Goal: Task Accomplishment & Management: Complete application form

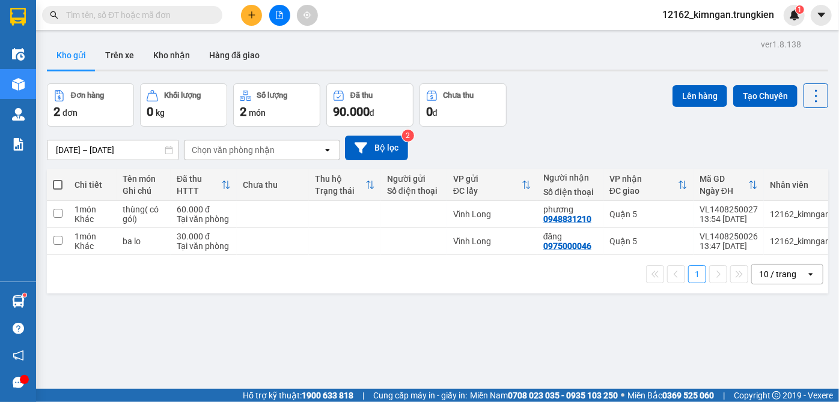
click at [120, 17] on input "text" at bounding box center [137, 14] width 142 height 13
type input "4"
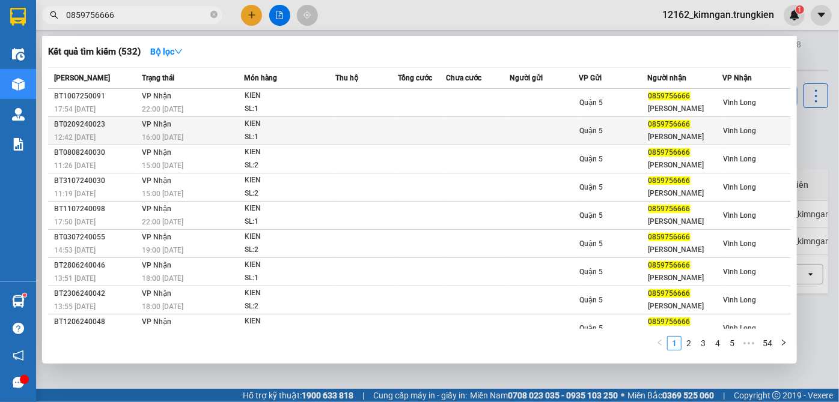
type input "0859756666"
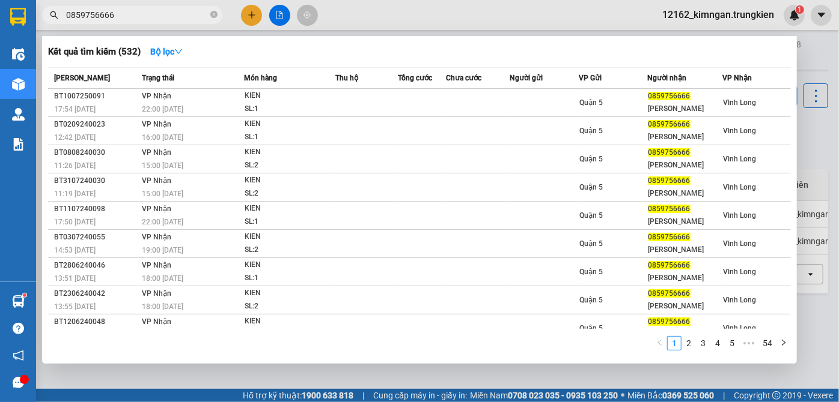
click at [253, 14] on div at bounding box center [419, 201] width 839 height 402
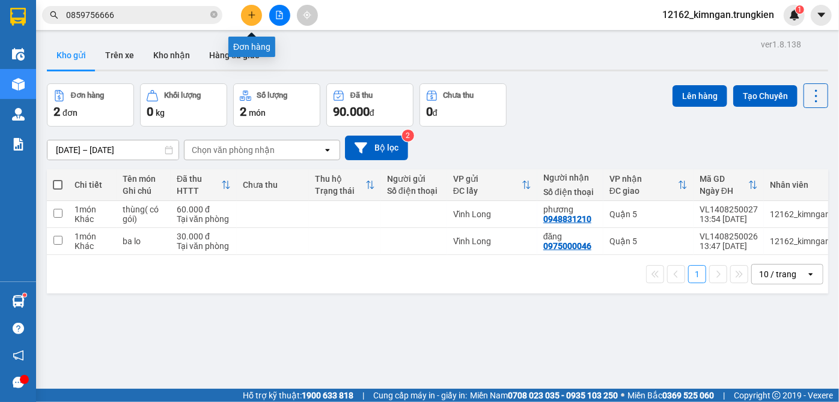
click at [254, 16] on icon "plus" at bounding box center [252, 15] width 8 height 8
click at [279, 18] on icon "file-add" at bounding box center [279, 15] width 8 height 8
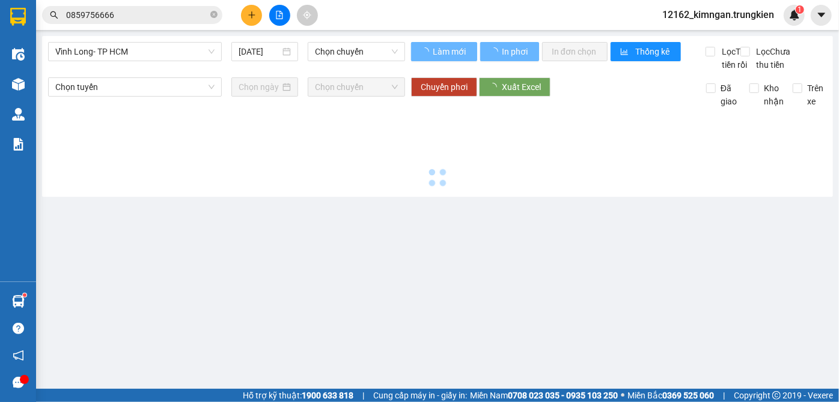
type input "[DATE]"
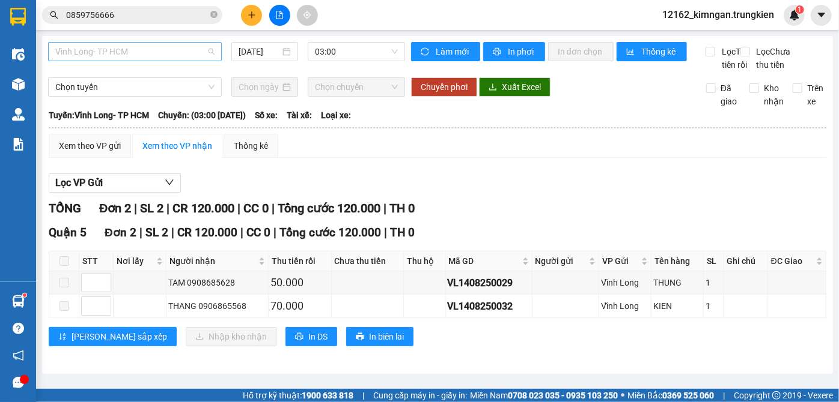
click at [195, 55] on span "Vĩnh Long- TP HCM" at bounding box center [134, 52] width 159 height 18
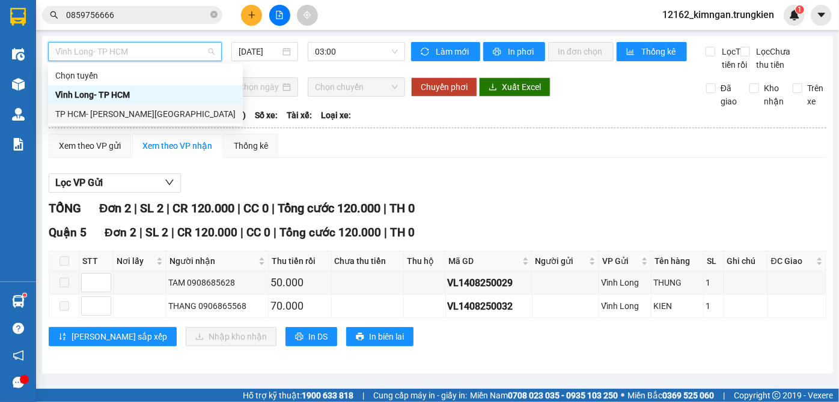
click at [157, 114] on div "TP HCM- [PERSON_NAME][GEOGRAPHIC_DATA]" at bounding box center [145, 114] width 180 height 13
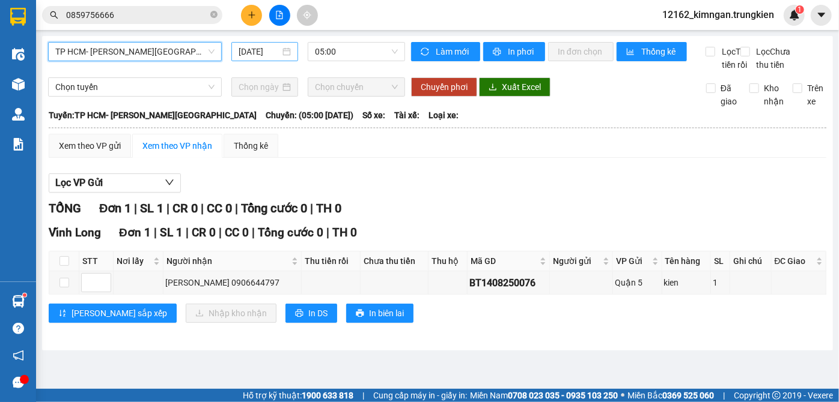
click at [273, 47] on input "[DATE]" at bounding box center [258, 51] width 41 height 13
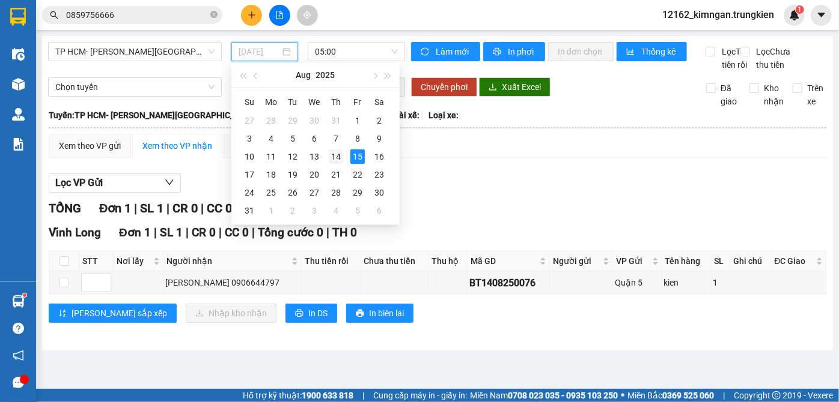
click at [333, 158] on div "14" at bounding box center [336, 157] width 14 height 14
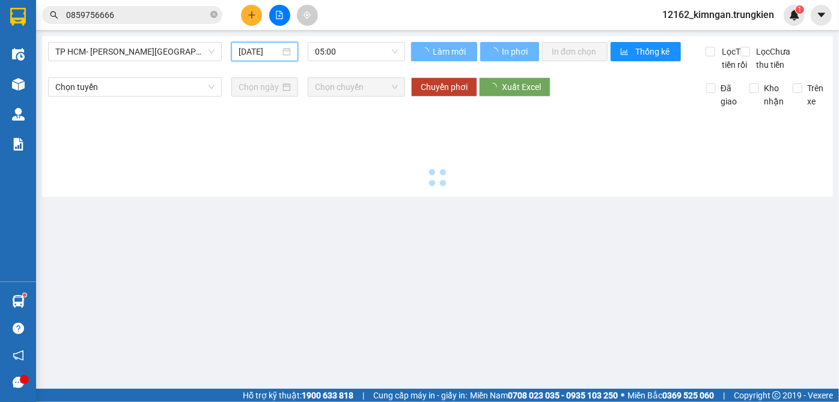
type input "[DATE]"
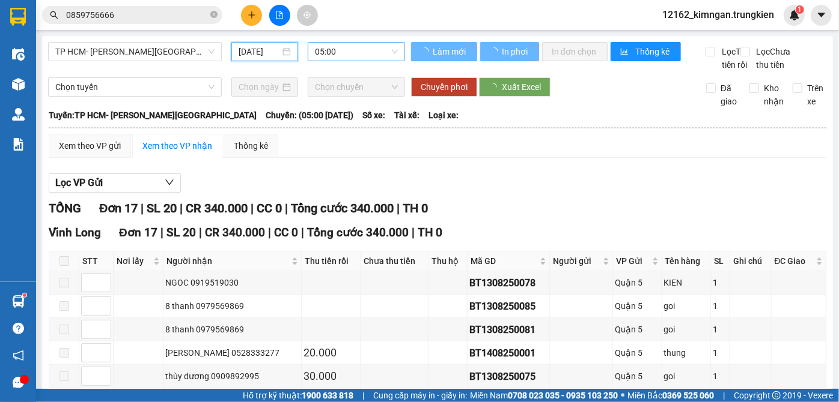
click at [356, 52] on span "05:00" at bounding box center [356, 52] width 83 height 18
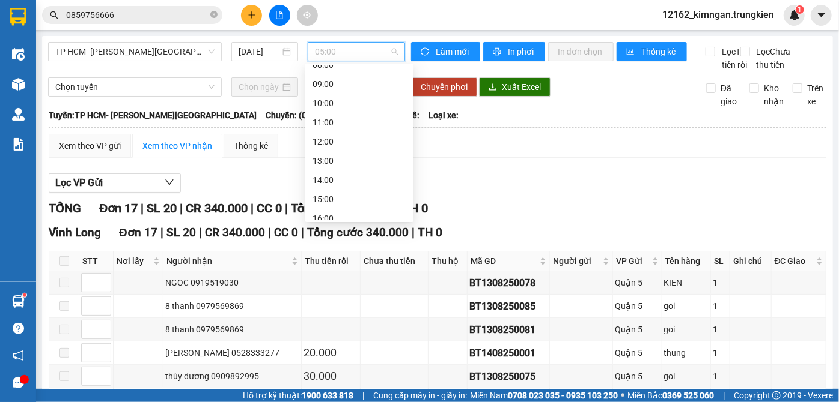
scroll to position [154, 0]
click at [353, 212] on div "19:00" at bounding box center [359, 210] width 94 height 13
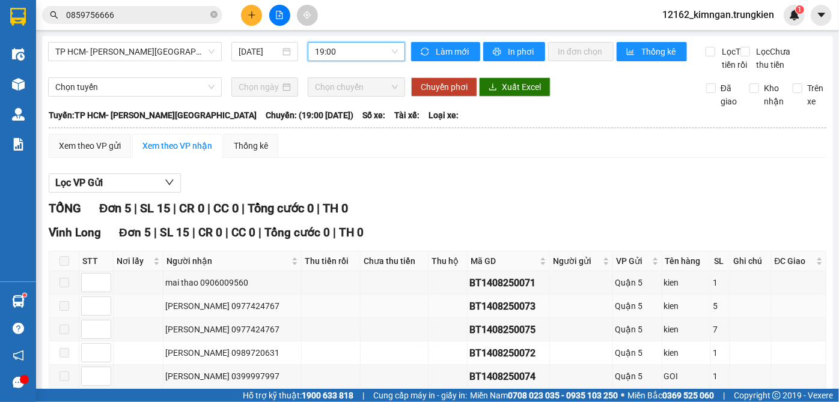
scroll to position [84, 0]
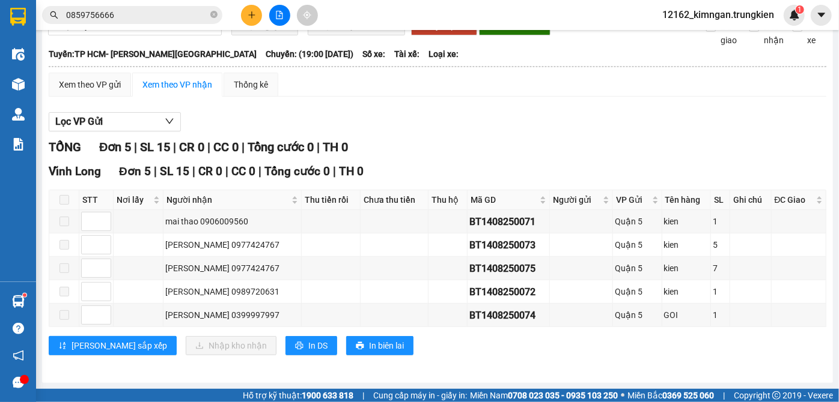
click at [162, 17] on input "0859756666" at bounding box center [137, 14] width 142 height 13
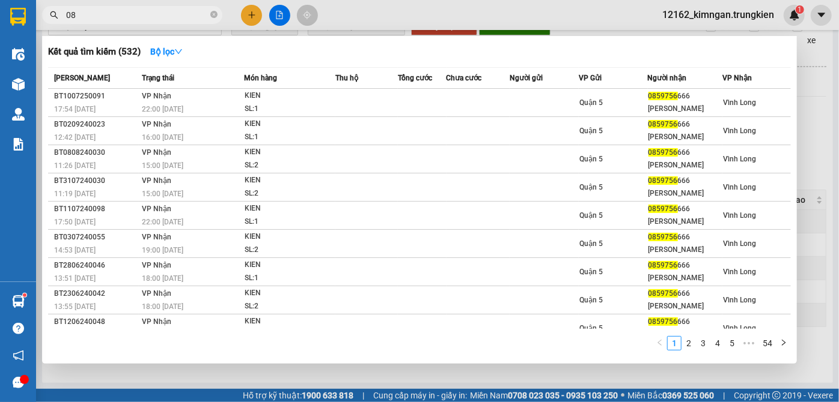
type input "0"
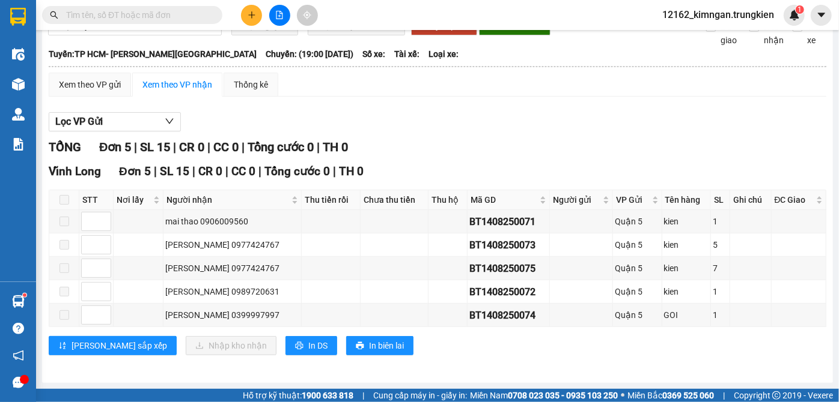
scroll to position [0, 0]
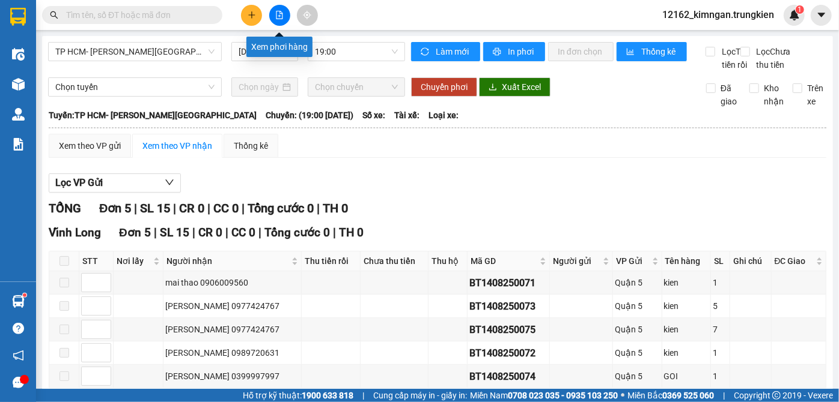
click at [284, 10] on button at bounding box center [279, 15] width 21 height 21
click at [277, 15] on icon "file-add" at bounding box center [279, 15] width 8 height 8
click at [121, 13] on input "text" at bounding box center [137, 14] width 142 height 13
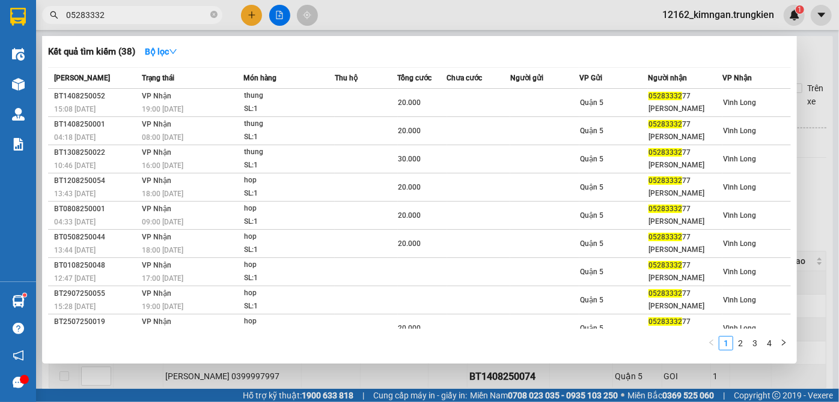
click at [812, 186] on div at bounding box center [419, 201] width 839 height 402
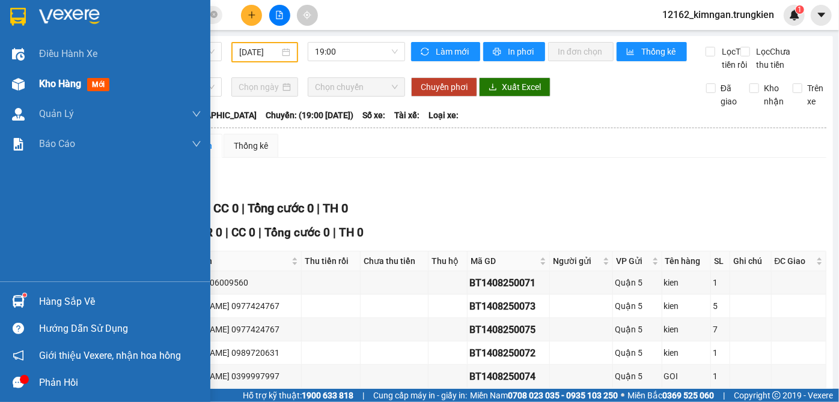
click at [38, 80] on div "Kho hàng mới" at bounding box center [105, 84] width 210 height 30
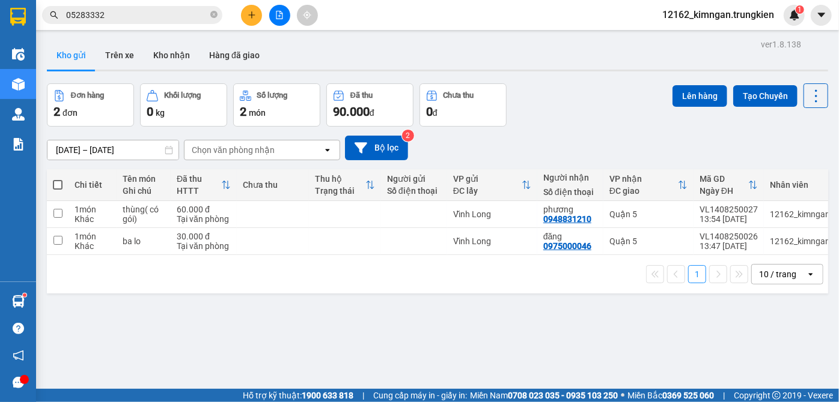
click at [126, 21] on input "05283332" at bounding box center [137, 14] width 142 height 13
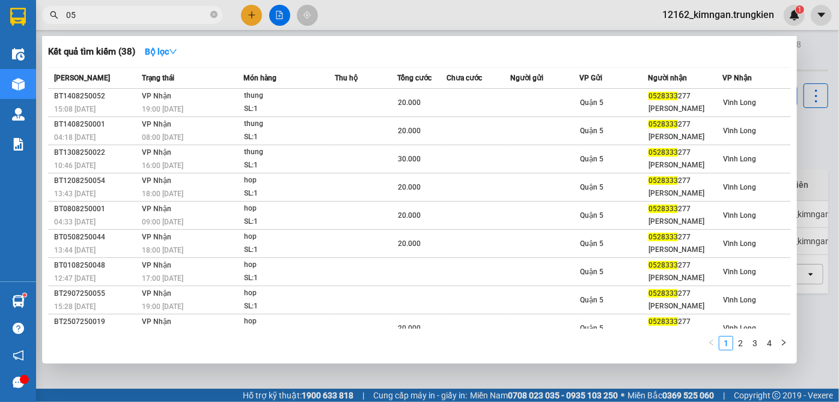
type input "0"
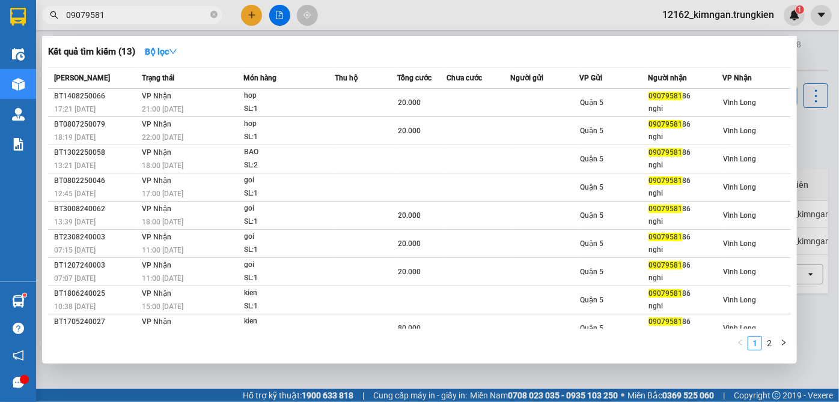
type input "09079581"
click at [612, 374] on div at bounding box center [419, 201] width 839 height 402
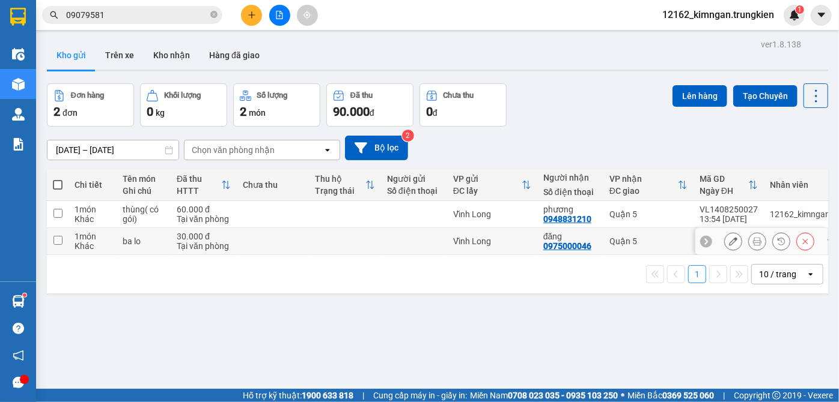
click at [407, 238] on div at bounding box center [414, 242] width 54 height 10
checkbox input "true"
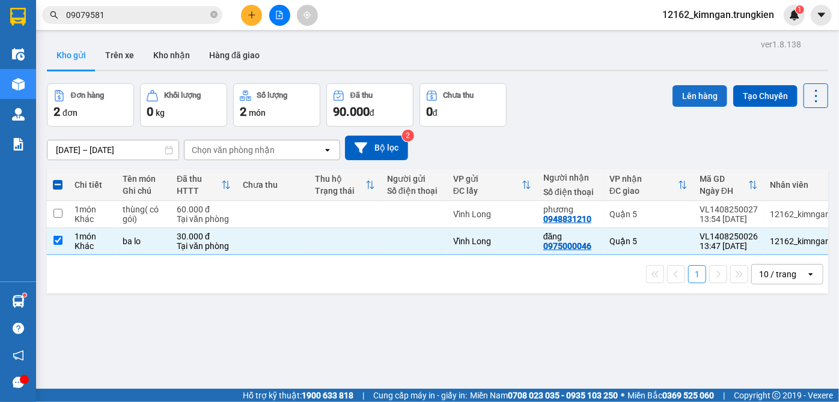
click at [697, 96] on button "Lên hàng" at bounding box center [699, 96] width 55 height 22
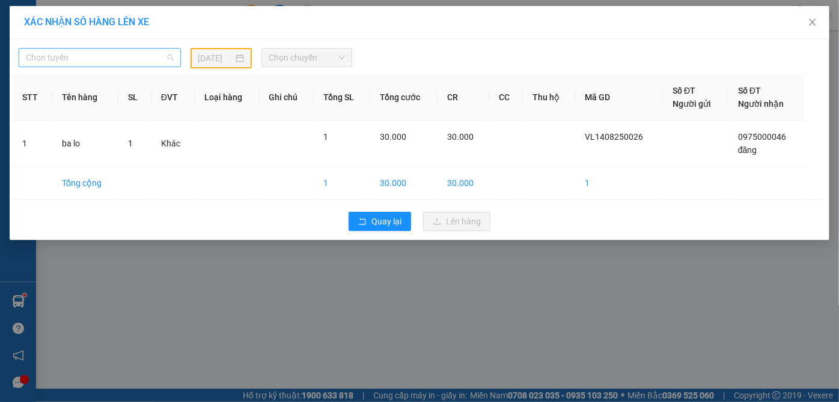
click at [50, 52] on span "Chọn tuyến" at bounding box center [100, 58] width 148 height 18
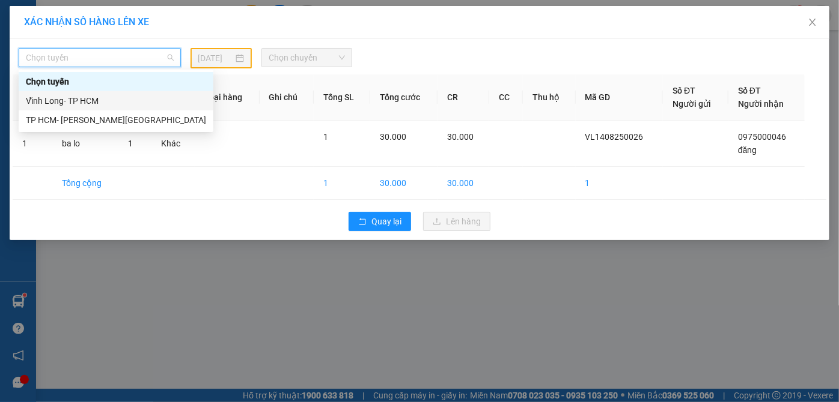
click at [53, 105] on div "Vĩnh Long- TP HCM" at bounding box center [116, 100] width 180 height 13
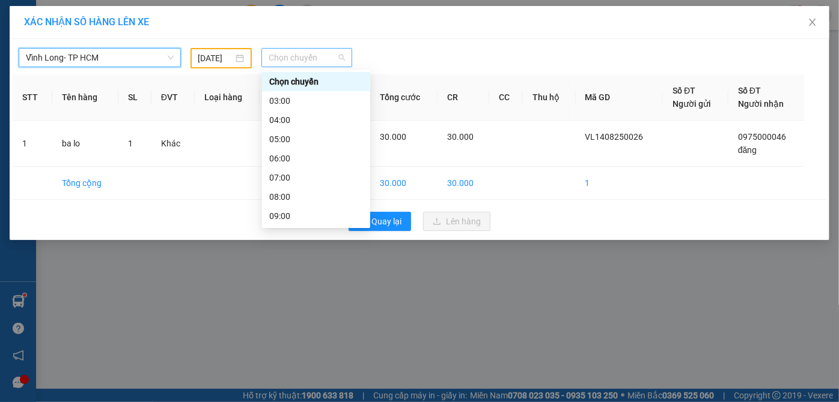
click at [289, 55] on span "Chọn chuyến" at bounding box center [307, 58] width 76 height 18
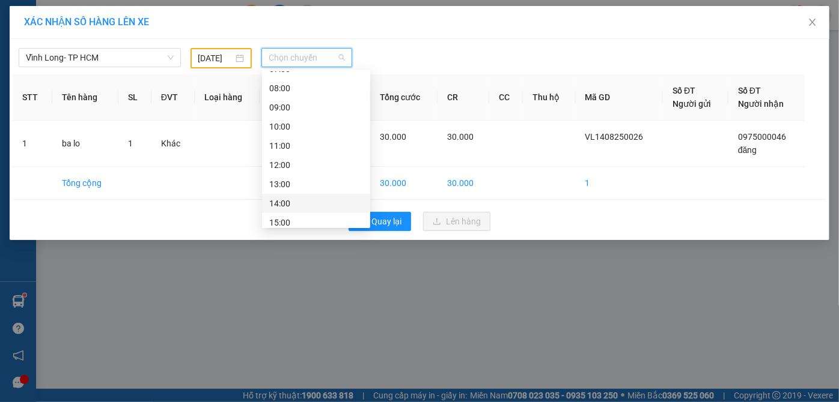
click at [288, 205] on div "14:00" at bounding box center [316, 203] width 94 height 13
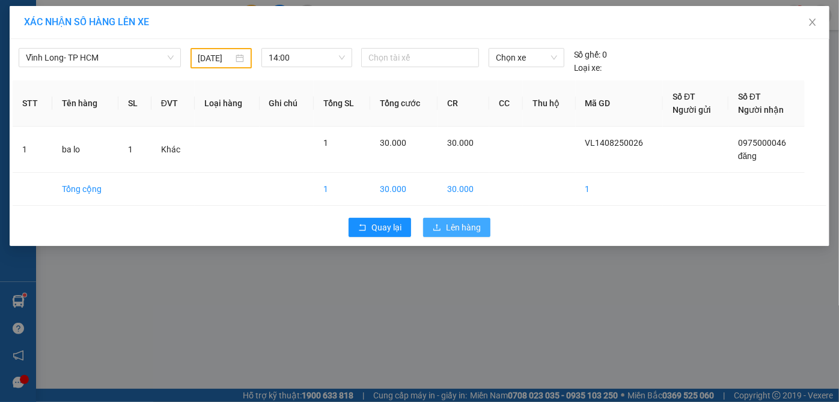
click at [476, 225] on span "Lên hàng" at bounding box center [463, 227] width 35 height 13
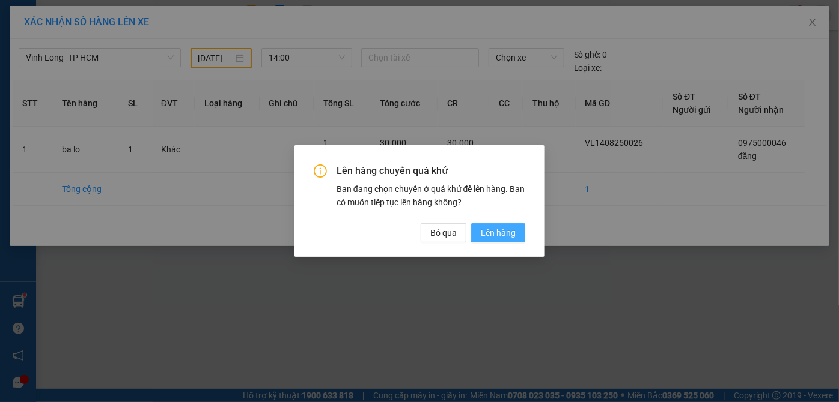
click at [489, 232] on span "Lên hàng" at bounding box center [498, 232] width 35 height 13
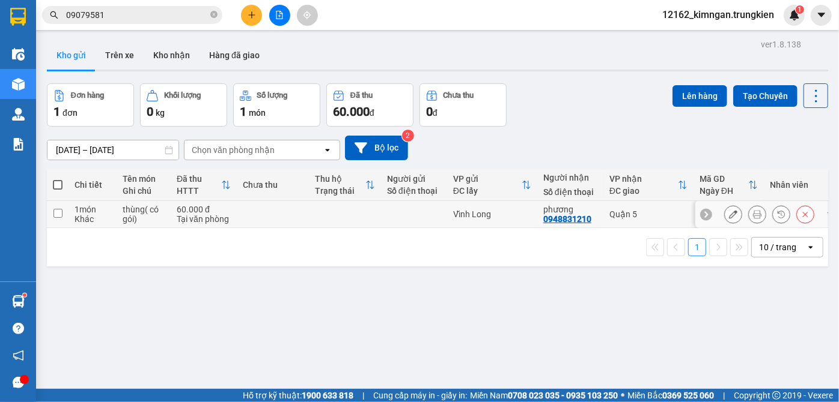
click at [389, 221] on td at bounding box center [414, 214] width 66 height 27
checkbox input "true"
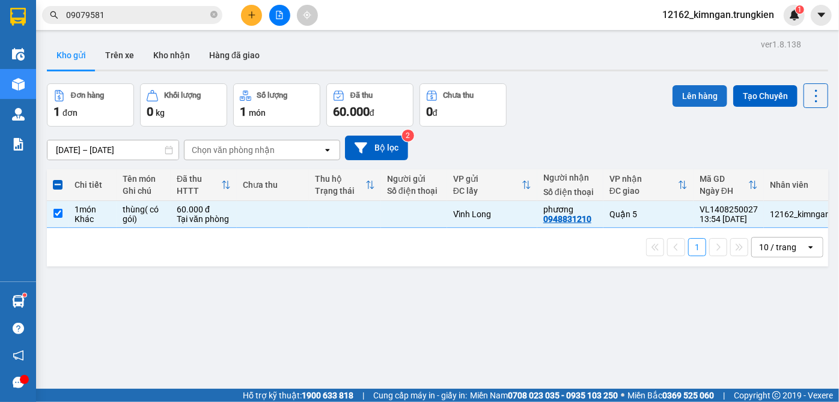
click at [678, 103] on button "Lên hàng" at bounding box center [699, 96] width 55 height 22
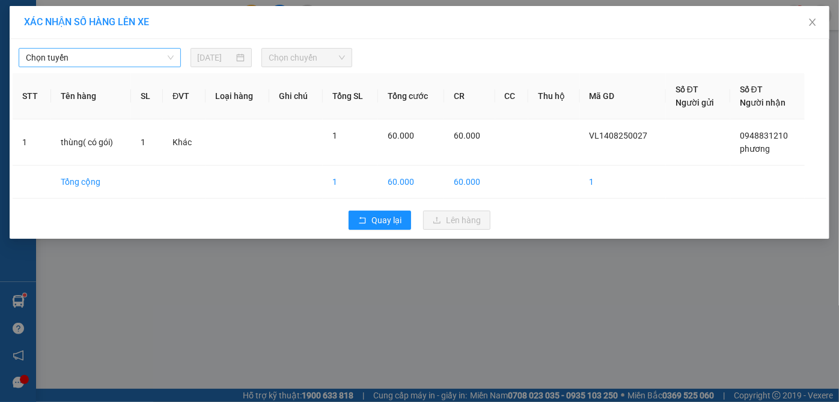
click at [60, 58] on span "Chọn tuyến" at bounding box center [100, 58] width 148 height 18
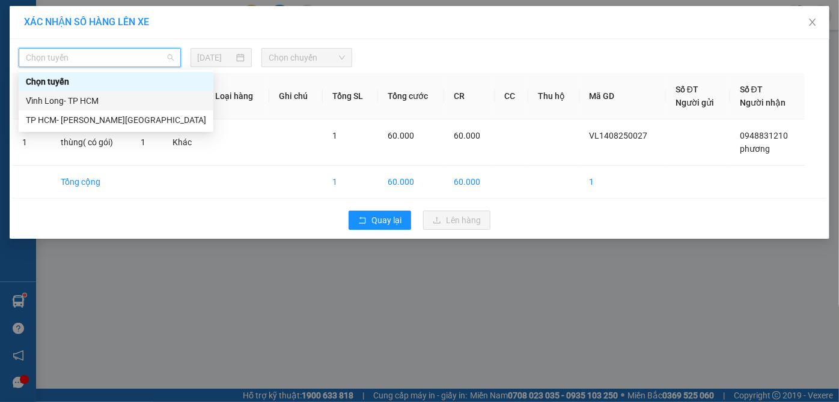
click at [53, 105] on div "Vĩnh Long- TP HCM" at bounding box center [116, 100] width 180 height 13
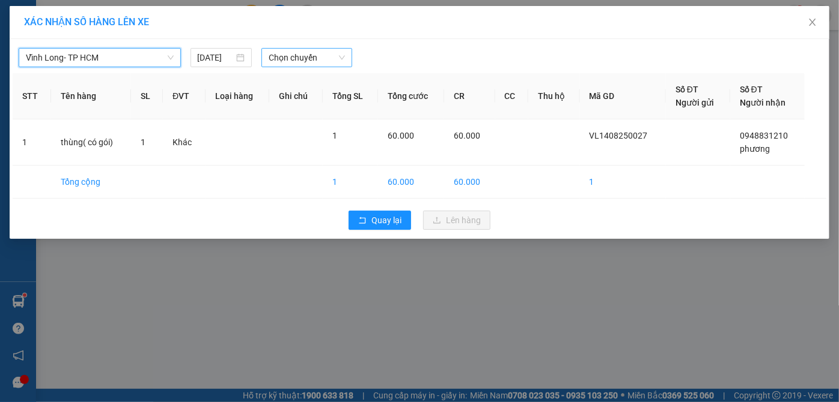
click at [287, 57] on span "Chọn chuyến" at bounding box center [307, 58] width 76 height 18
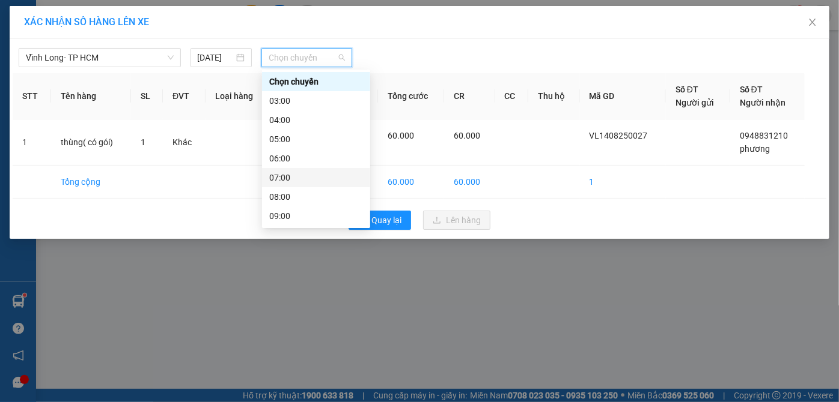
scroll to position [154, 0]
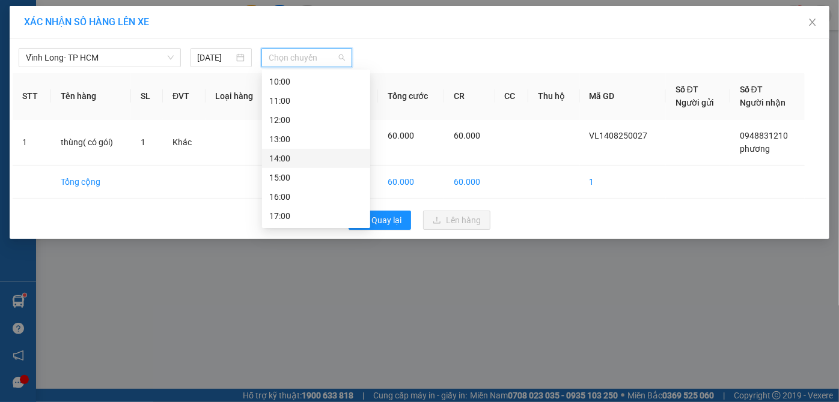
click at [284, 157] on div "14:00" at bounding box center [316, 158] width 94 height 13
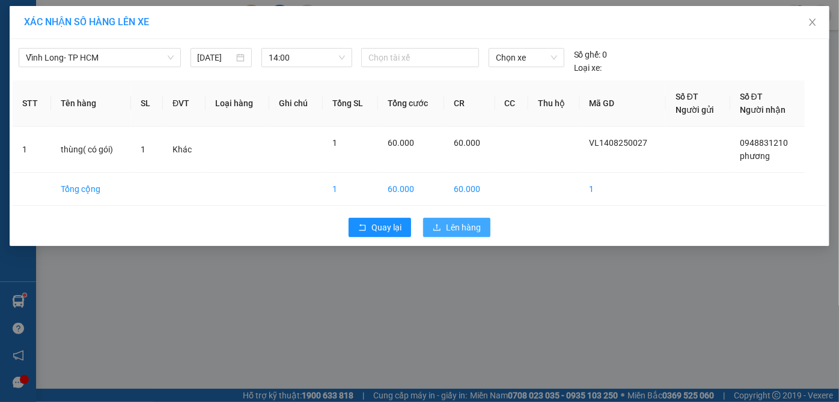
click at [464, 221] on span "Lên hàng" at bounding box center [463, 227] width 35 height 13
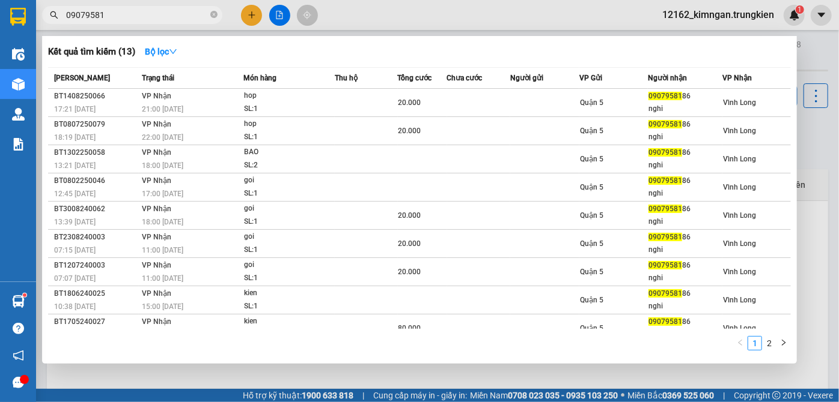
drag, startPoint x: 114, startPoint y: 14, endPoint x: 8, endPoint y: 23, distance: 106.8
click at [8, 23] on section "Kết quả [PERSON_NAME] ( 13 ) Bộ lọc Mã ĐH Trạng thái Món hàng Thu hộ [PERSON_NA…" at bounding box center [419, 201] width 839 height 402
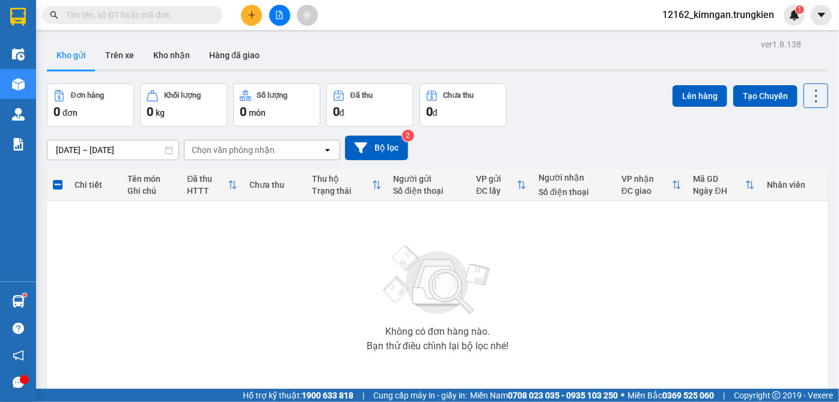
click at [344, 281] on div "Không có đơn hàng nào. Bạn thử điều chỉnh lại bộ lọc nhé!" at bounding box center [437, 295] width 769 height 180
click at [106, 16] on input "text" at bounding box center [137, 14] width 142 height 13
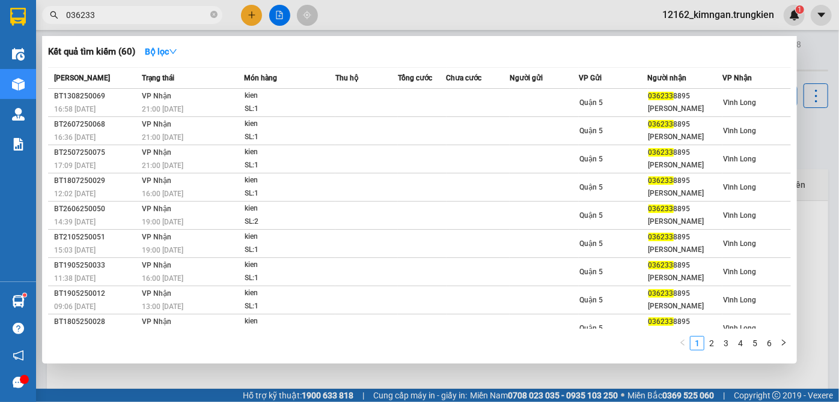
type input "036233"
click at [257, 16] on div at bounding box center [419, 201] width 839 height 402
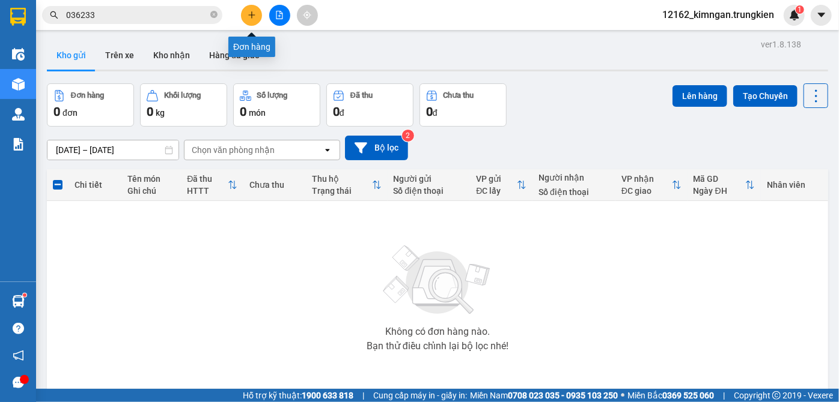
click at [257, 16] on button at bounding box center [251, 15] width 21 height 21
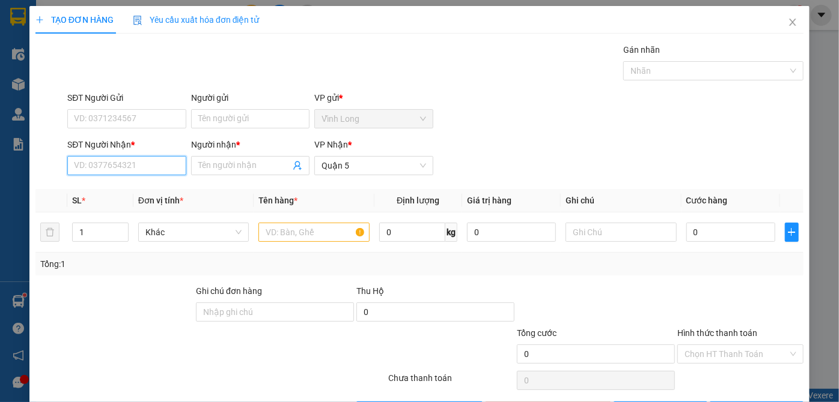
click at [100, 172] on input "SĐT Người Nhận *" at bounding box center [126, 165] width 118 height 19
click at [86, 166] on input "0933525" at bounding box center [126, 165] width 118 height 19
click at [82, 168] on input "0933525" at bounding box center [126, 165] width 118 height 19
click at [87, 189] on div "0335251571 - [PERSON_NAME]" at bounding box center [133, 189] width 118 height 13
type input "0335251571"
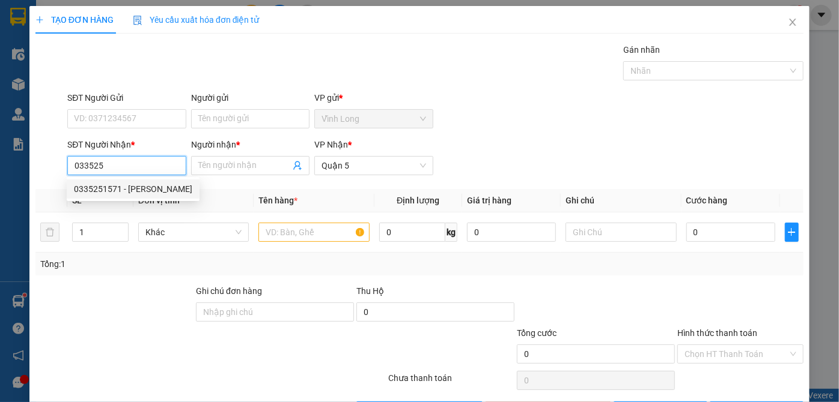
type input "KHOA"
type input "30.000"
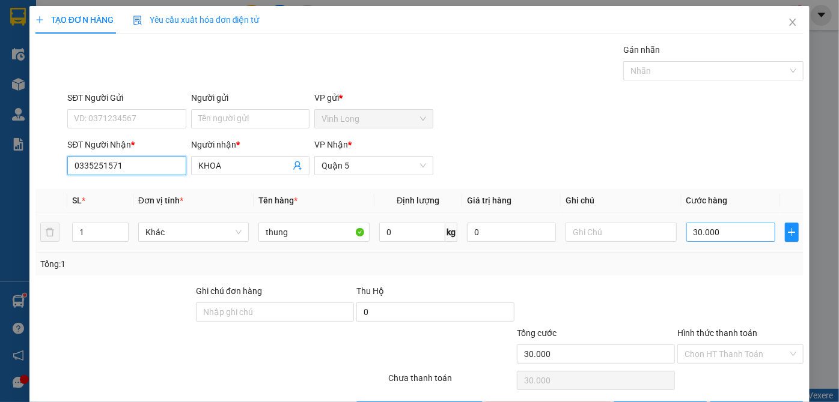
type input "0335251571"
click at [710, 232] on input "30.000" at bounding box center [730, 232] width 89 height 19
type input "2"
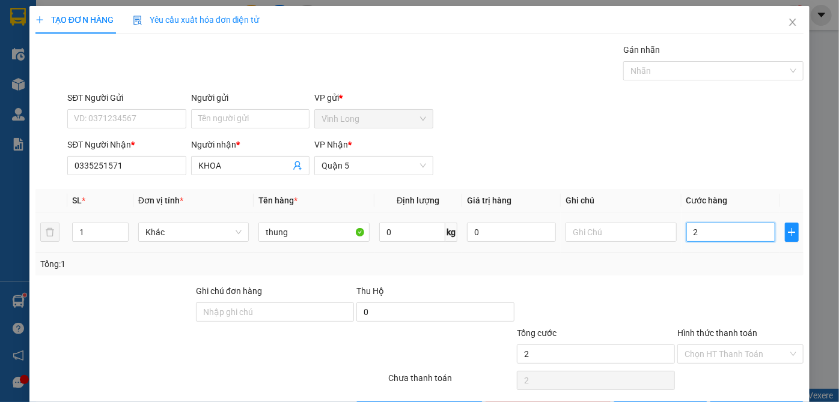
type input "20"
type input "20.000"
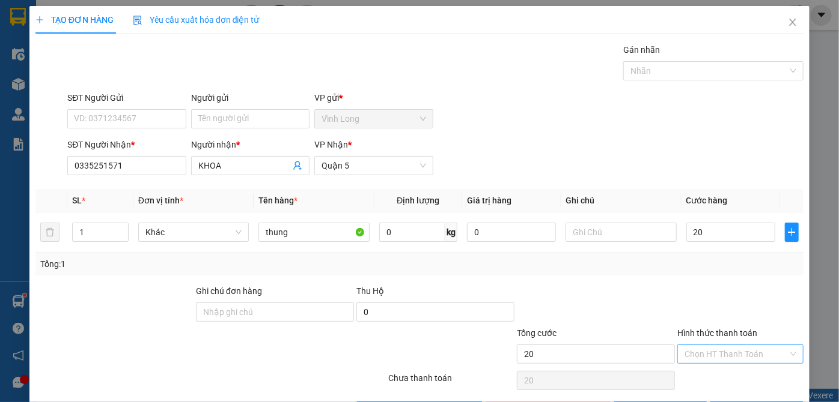
type input "20.000"
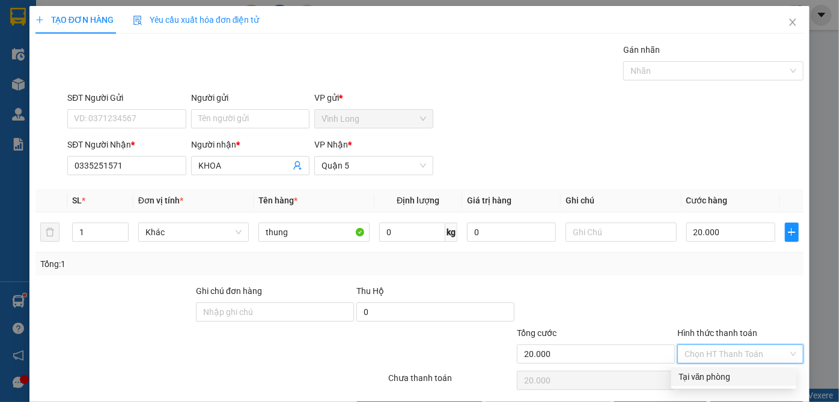
click at [733, 354] on input "Hình thức thanh toán" at bounding box center [735, 354] width 103 height 18
click at [706, 380] on div "Tại văn phòng" at bounding box center [733, 377] width 111 height 13
type input "0"
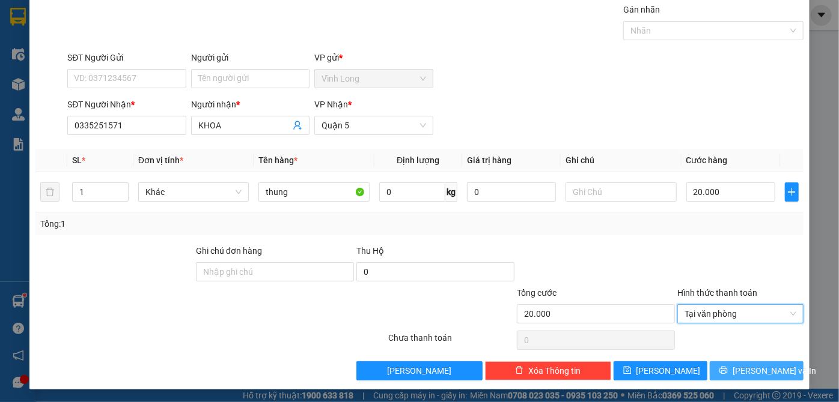
click at [727, 370] on icon "printer" at bounding box center [723, 371] width 8 height 8
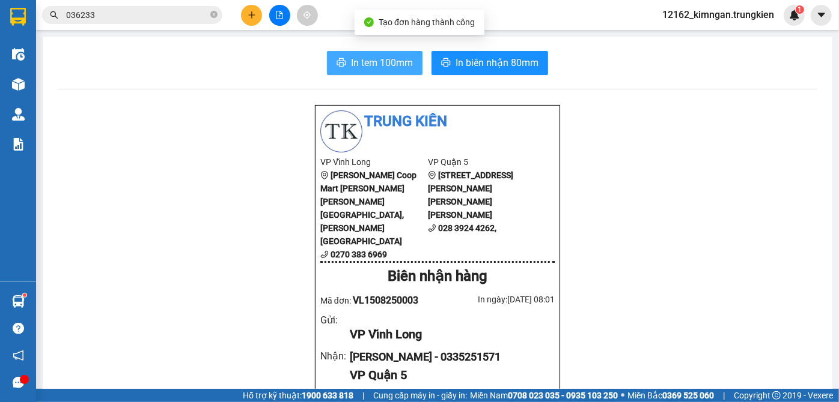
click at [359, 66] on span "In tem 100mm" at bounding box center [382, 62] width 62 height 15
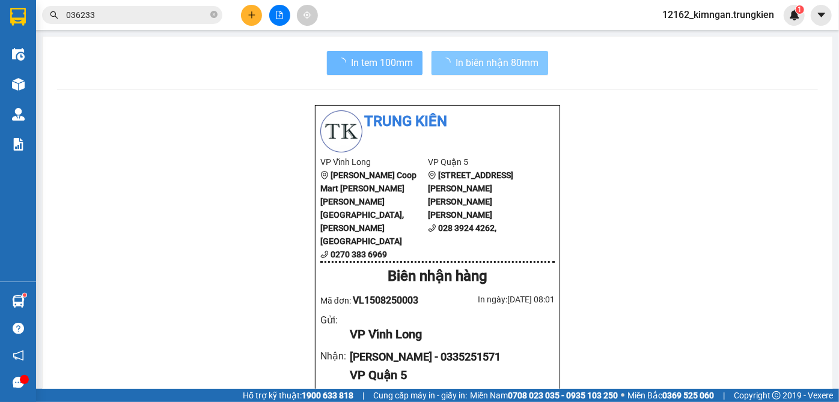
click at [483, 61] on span "In biên nhận 80mm" at bounding box center [496, 62] width 83 height 15
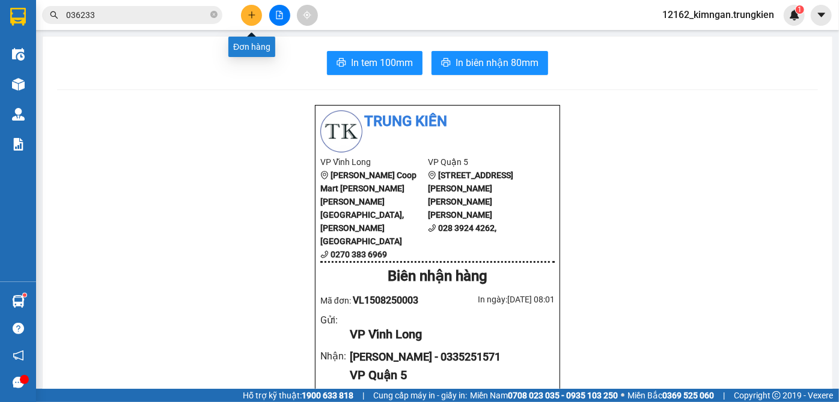
click at [249, 11] on icon "plus" at bounding box center [252, 15] width 8 height 8
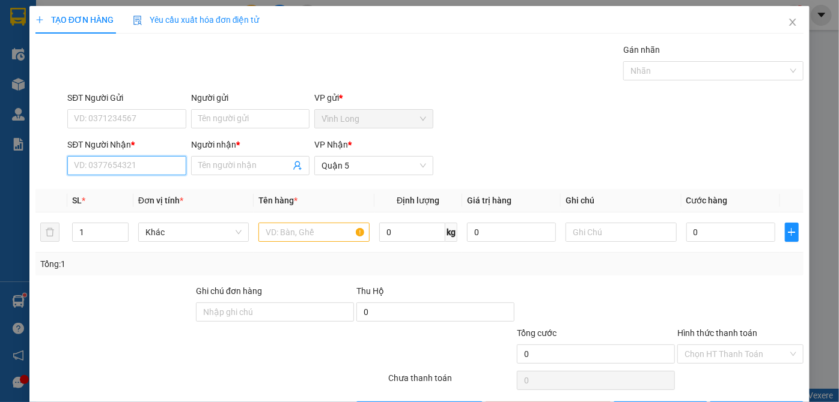
click at [135, 165] on input "SĐT Người Nhận *" at bounding box center [126, 165] width 118 height 19
click at [151, 191] on div "0909565322 - quân" at bounding box center [125, 189] width 103 height 13
type input "0909565322"
type input "quân"
type input "40.000"
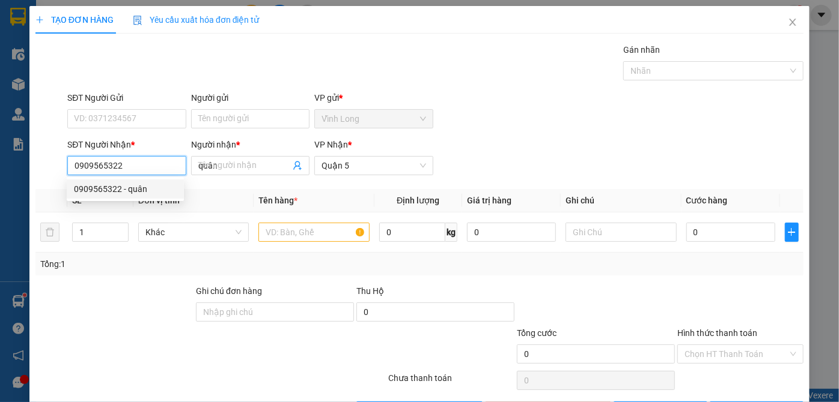
type input "40.000"
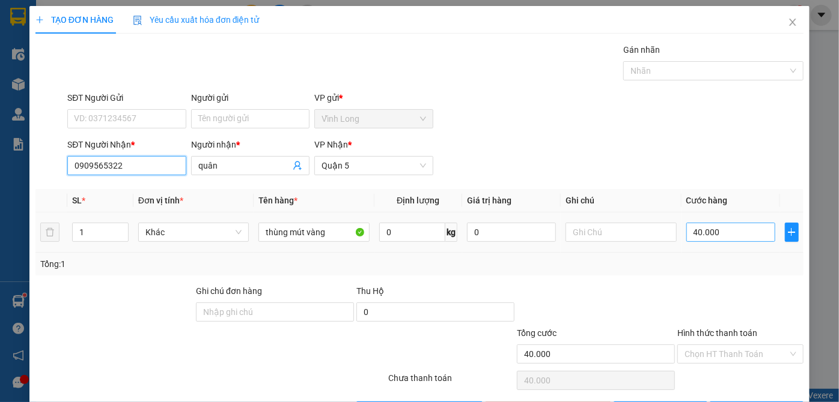
type input "0909565322"
click at [724, 234] on input "40.000" at bounding box center [730, 232] width 89 height 19
type input "3"
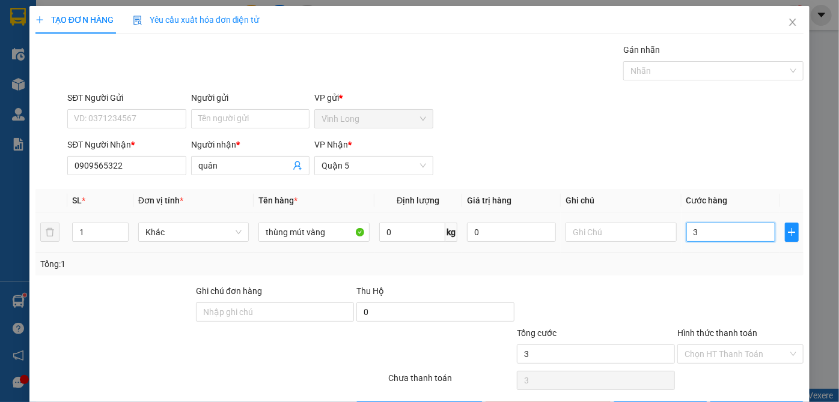
type input "30"
drag, startPoint x: 696, startPoint y: 232, endPoint x: 597, endPoint y: 225, distance: 98.8
click at [633, 230] on tr "1 [PERSON_NAME] mút [PERSON_NAME] 0 kg 0 30" at bounding box center [419, 233] width 768 height 40
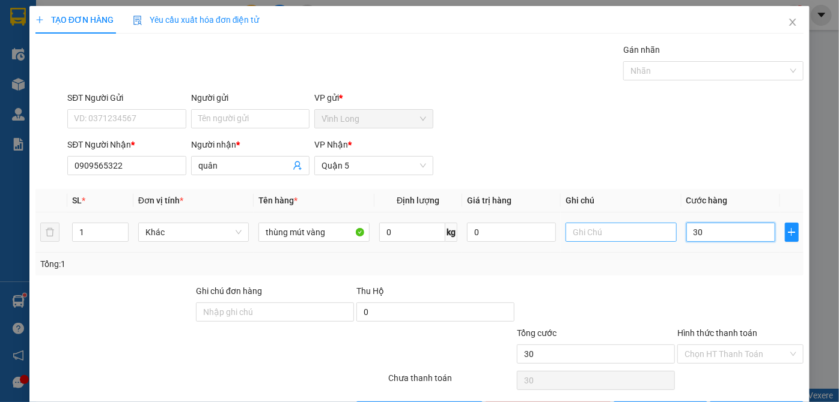
type input "4"
type input "40"
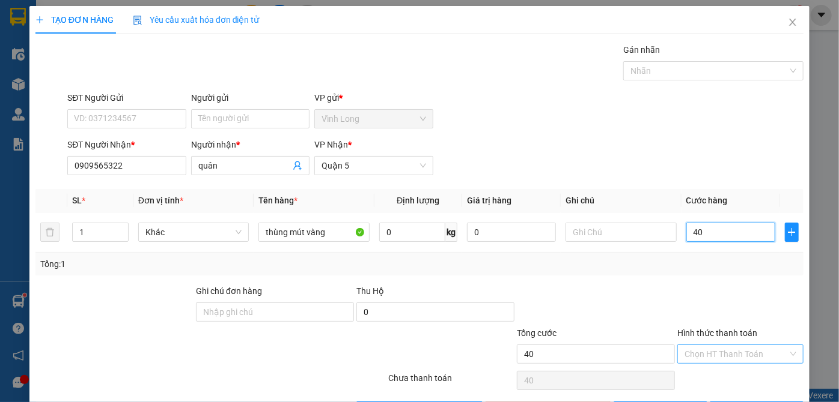
type input "40"
type input "40.000"
click at [741, 350] on input "Hình thức thanh toán" at bounding box center [735, 354] width 103 height 18
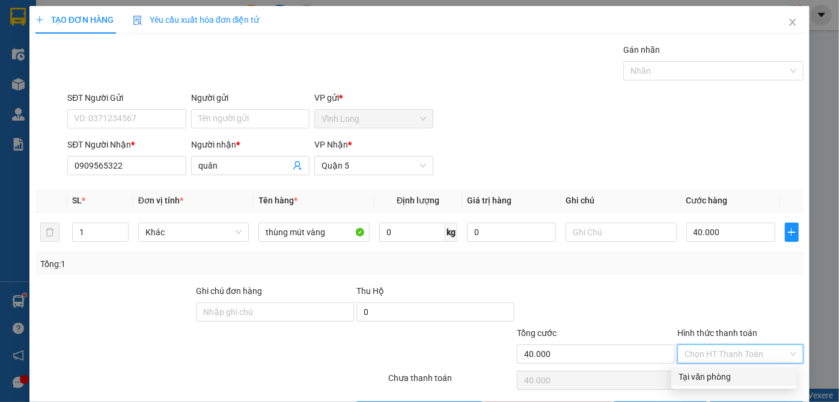
click at [708, 375] on div "Tại văn phòng" at bounding box center [733, 377] width 111 height 13
type input "0"
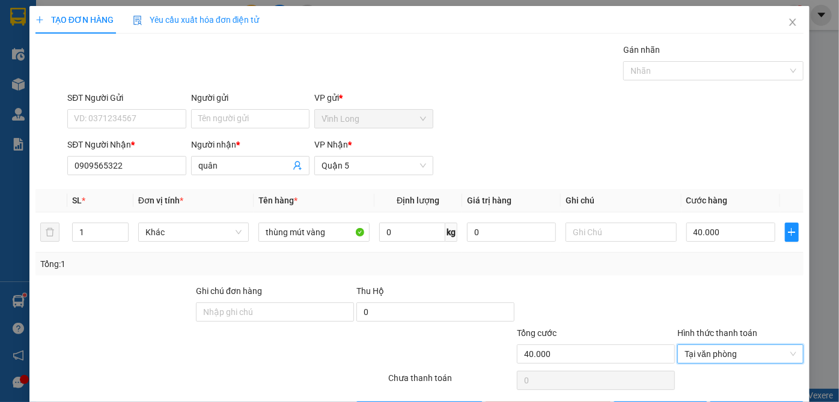
scroll to position [40, 0]
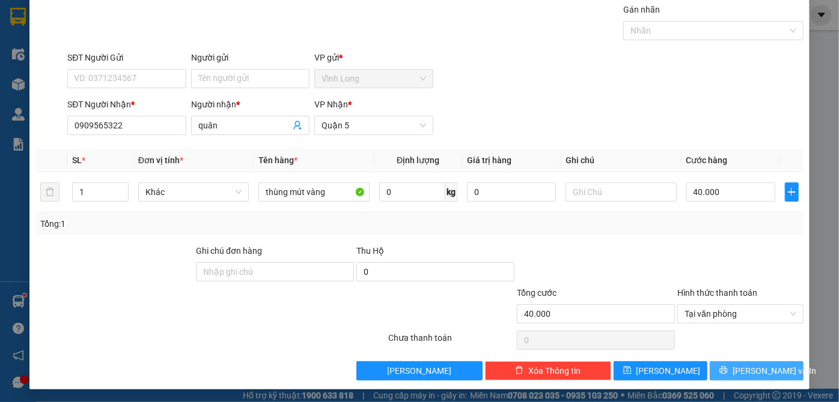
click at [770, 372] on span "[PERSON_NAME] và In" at bounding box center [774, 371] width 84 height 13
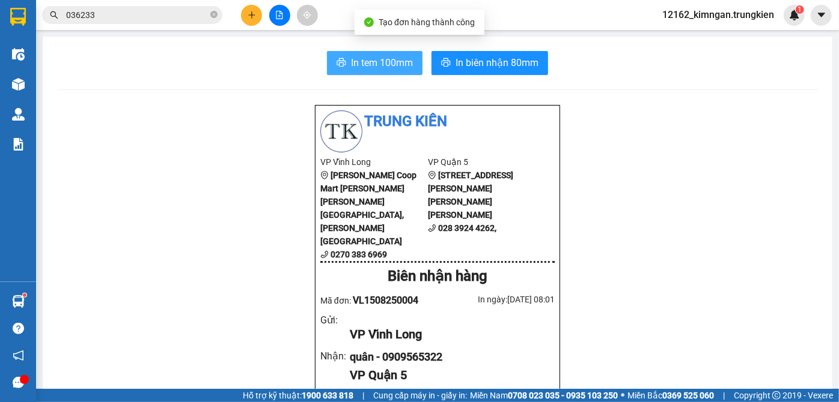
click at [382, 67] on span "In tem 100mm" at bounding box center [382, 62] width 62 height 15
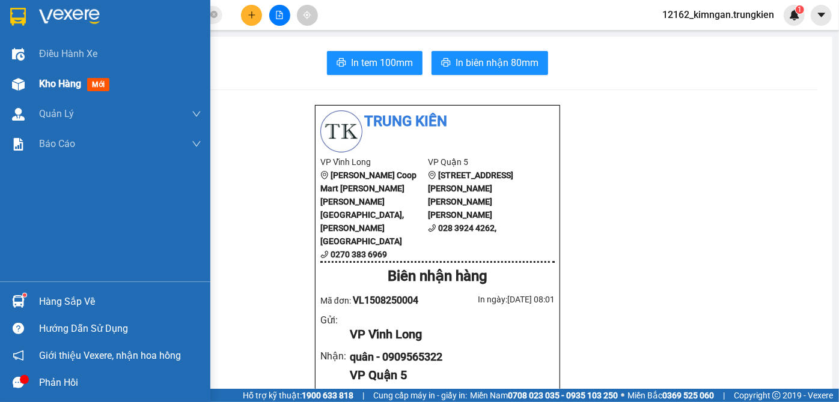
click at [59, 82] on span "Kho hàng" at bounding box center [60, 83] width 42 height 11
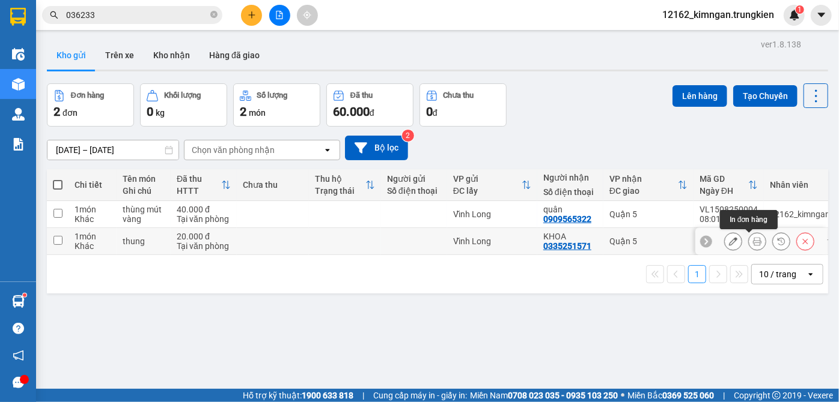
click at [753, 239] on icon at bounding box center [757, 241] width 8 height 8
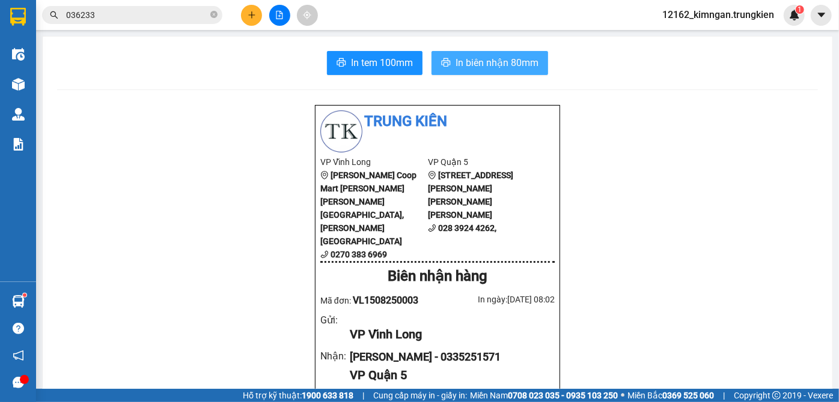
click at [519, 65] on span "In biên nhận 80mm" at bounding box center [496, 62] width 83 height 15
click at [508, 62] on span "In biên nhận 80mm" at bounding box center [496, 62] width 83 height 15
click at [511, 60] on span "In biên nhận 80mm" at bounding box center [496, 62] width 83 height 15
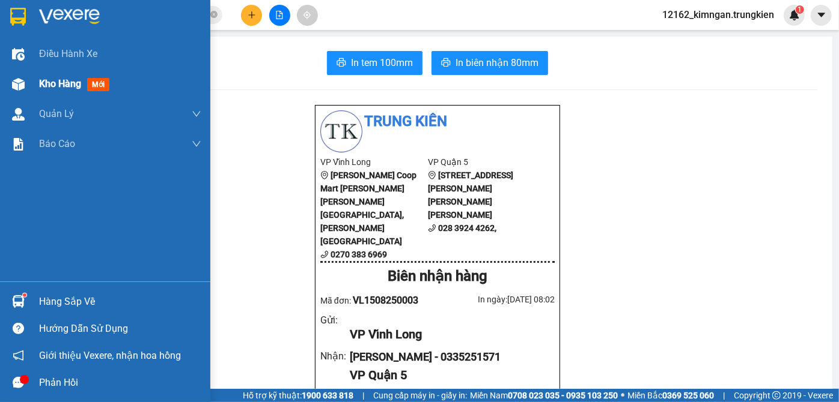
click at [54, 85] on span "Kho hàng" at bounding box center [60, 83] width 42 height 11
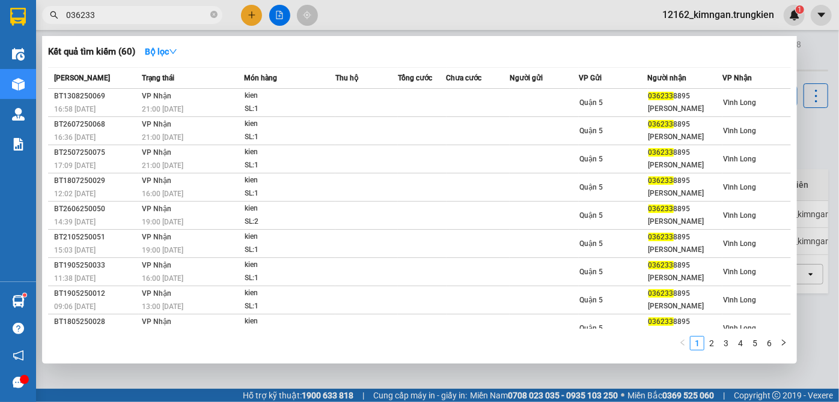
drag, startPoint x: 125, startPoint y: 17, endPoint x: 28, endPoint y: 16, distance: 97.3
click at [28, 16] on section "Kết quả [PERSON_NAME] ( 60 ) Bộ lọc Mã ĐH Trạng thái Món hàng Thu hộ [PERSON_NA…" at bounding box center [419, 201] width 839 height 402
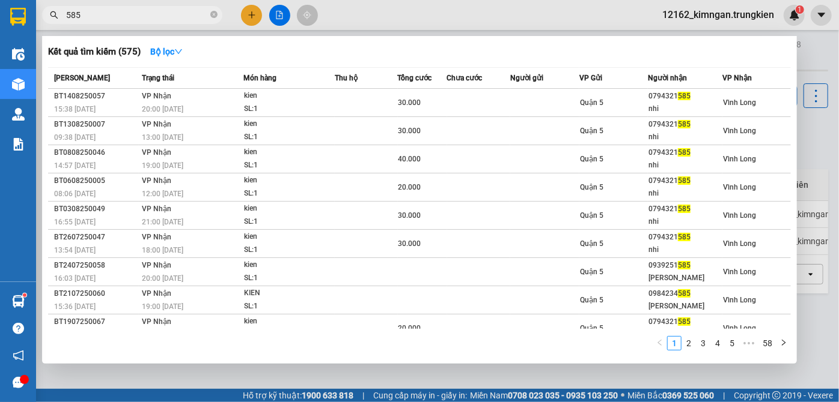
type input "585"
click at [246, 16] on div at bounding box center [419, 201] width 839 height 402
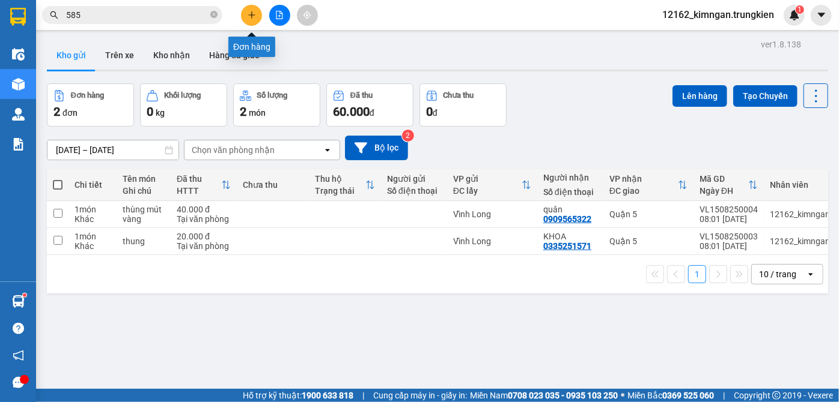
click at [248, 18] on icon "plus" at bounding box center [252, 15] width 8 height 8
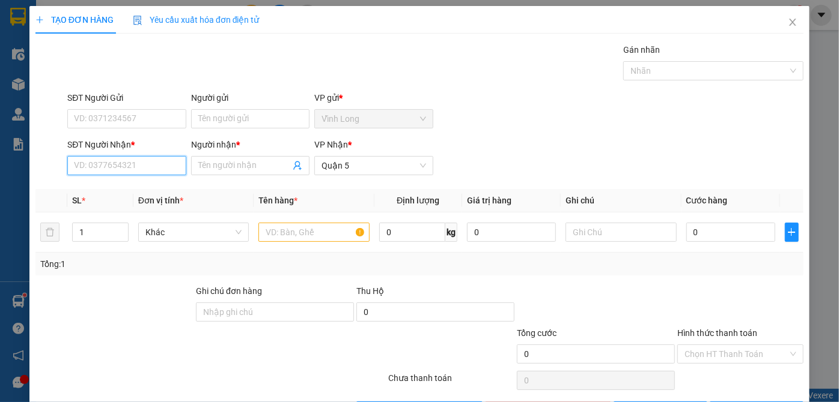
click at [108, 162] on input "SĐT Người Nhận *" at bounding box center [126, 165] width 118 height 19
click at [235, 171] on input "Người nhận *" at bounding box center [244, 165] width 92 height 13
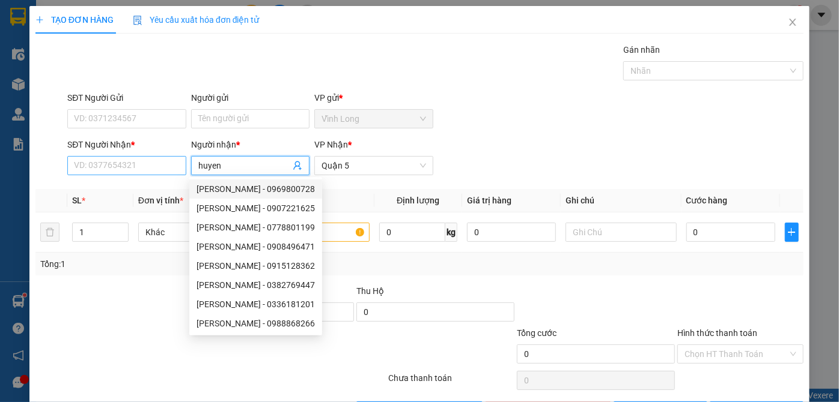
type input "huyen"
click at [115, 168] on input "SĐT Người Nhận *" at bounding box center [126, 165] width 118 height 19
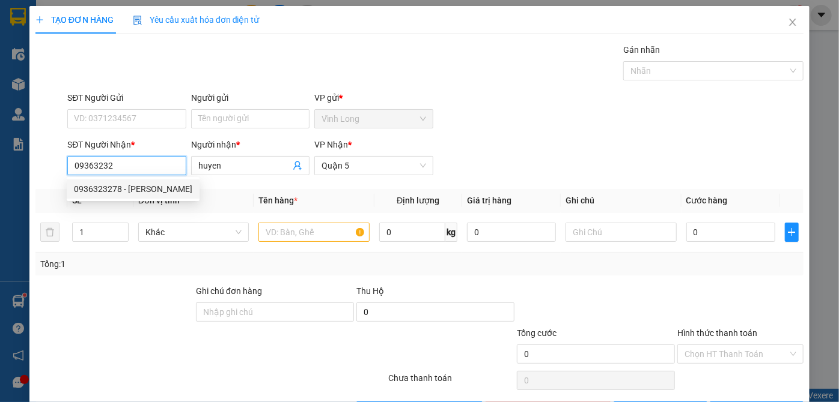
click at [144, 191] on div "0936323278 - [PERSON_NAME]" at bounding box center [133, 189] width 118 height 13
type input "0936323278"
type input "HUYỀN"
type input "80.000"
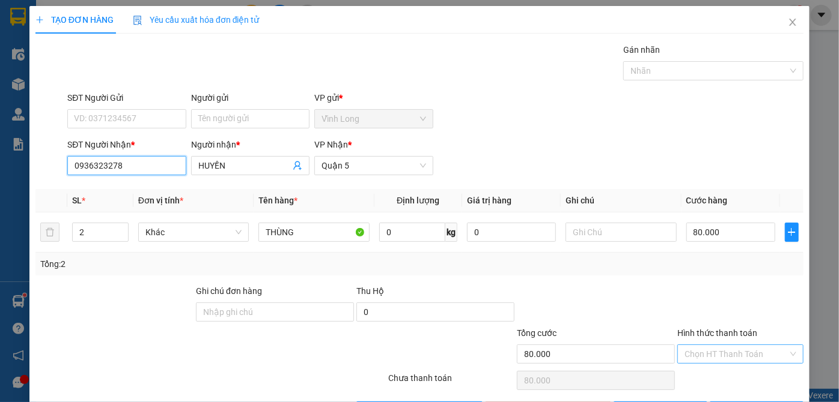
type input "0936323278"
click at [712, 349] on input "Hình thức thanh toán" at bounding box center [735, 354] width 103 height 18
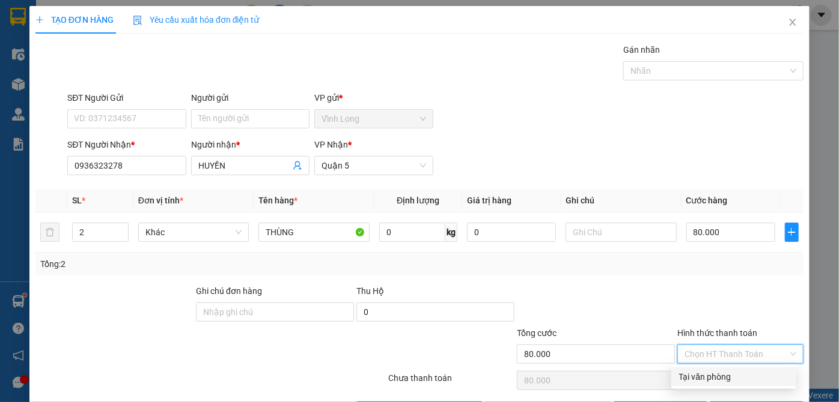
click at [711, 377] on div "Tại văn phòng" at bounding box center [733, 377] width 111 height 13
type input "0"
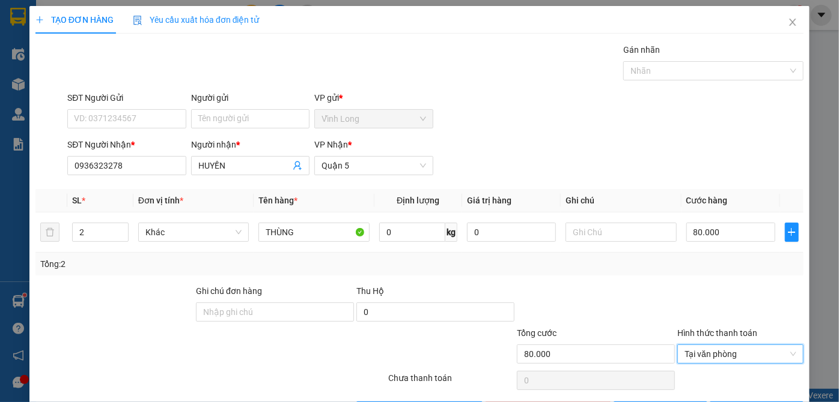
scroll to position [40, 0]
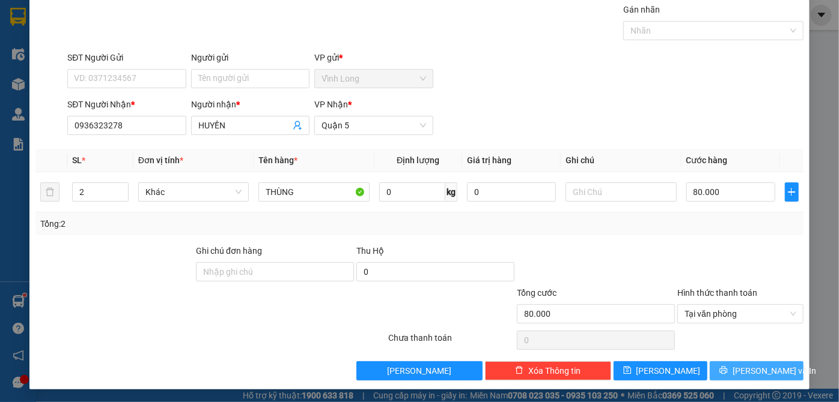
click at [725, 372] on icon "printer" at bounding box center [723, 370] width 8 height 8
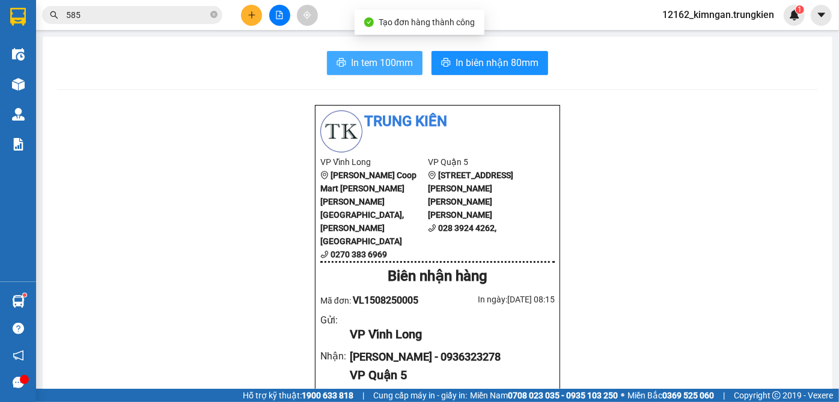
click at [355, 66] on span "In tem 100mm" at bounding box center [382, 62] width 62 height 15
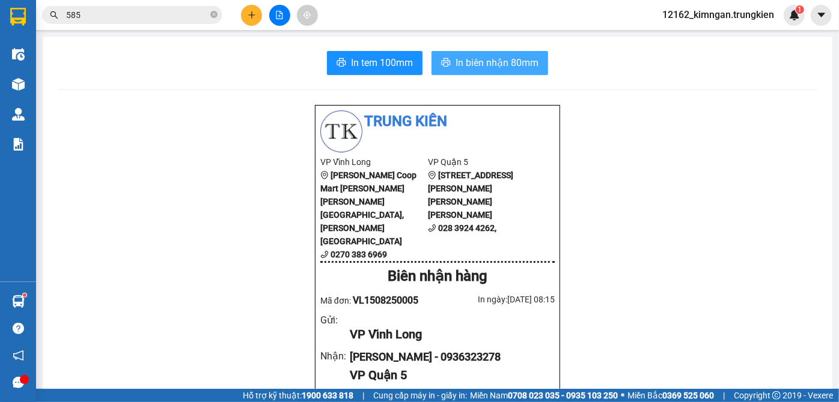
click at [512, 61] on span "In biên nhận 80mm" at bounding box center [496, 62] width 83 height 15
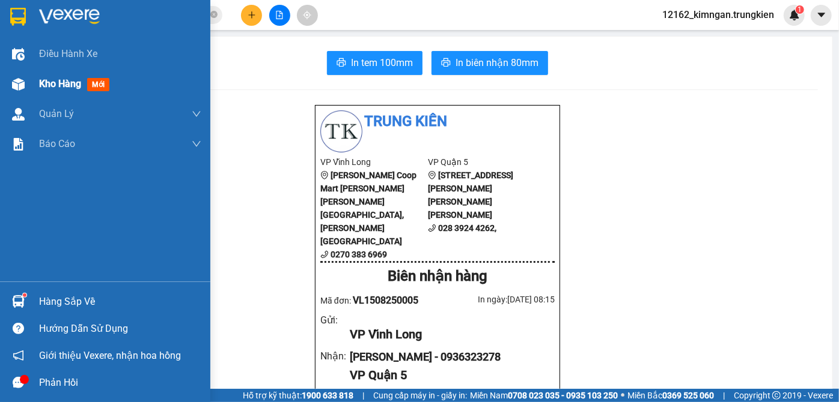
click at [44, 82] on span "Kho hàng" at bounding box center [60, 83] width 42 height 11
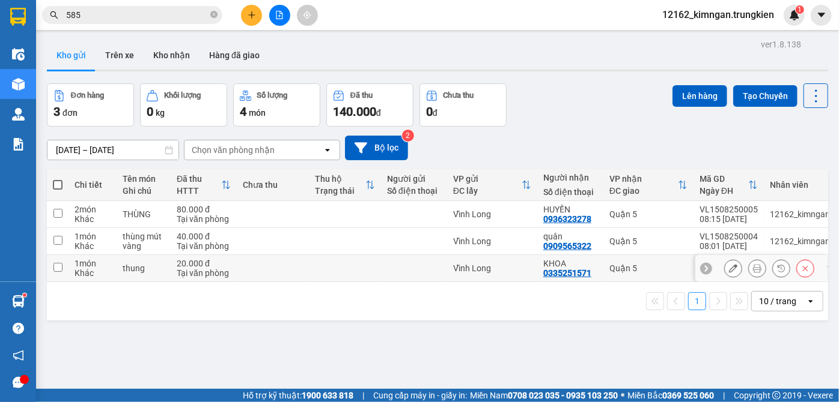
click at [506, 268] on div "Vĩnh Long" at bounding box center [492, 269] width 78 height 10
checkbox input "true"
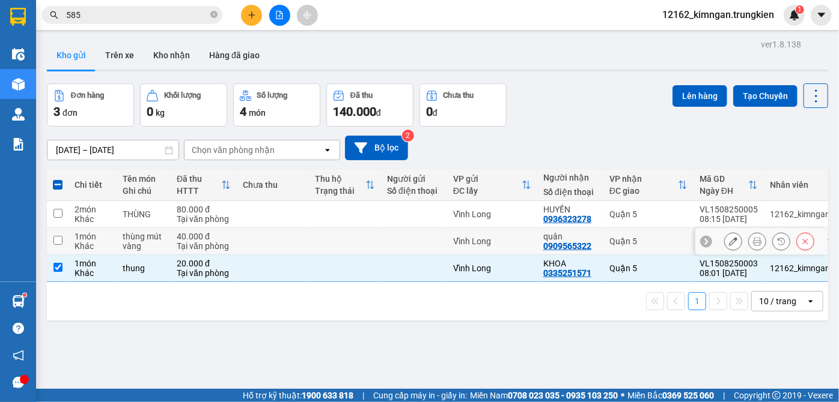
click at [502, 239] on div "Vĩnh Long" at bounding box center [492, 242] width 78 height 10
checkbox input "true"
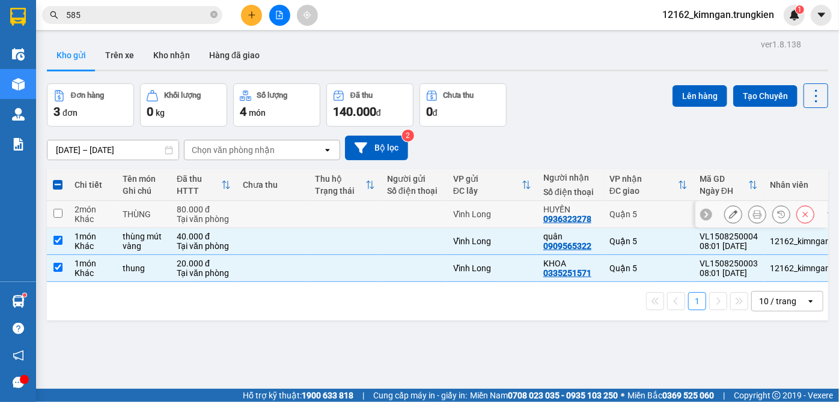
click at [515, 211] on div "Vĩnh Long" at bounding box center [492, 215] width 78 height 10
checkbox input "true"
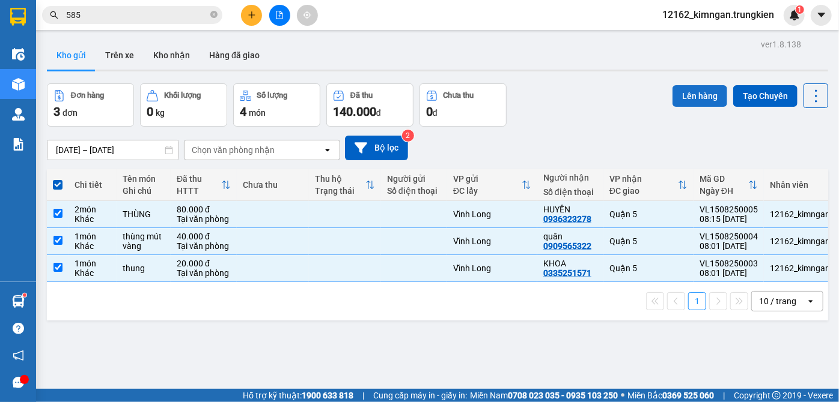
click at [679, 95] on button "Lên hàng" at bounding box center [699, 96] width 55 height 22
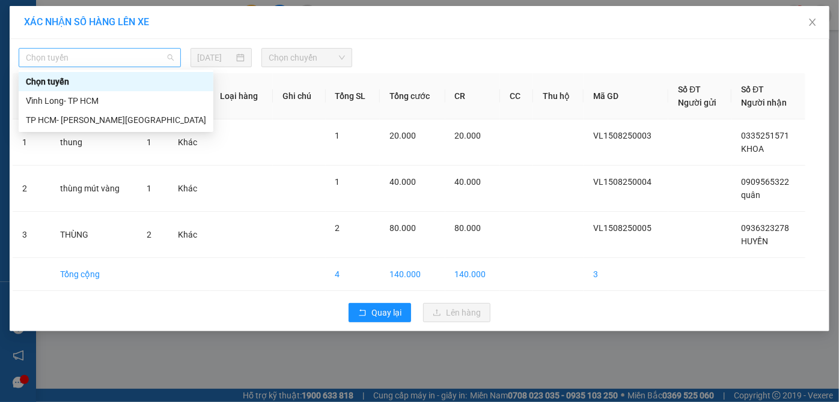
click at [94, 58] on span "Chọn tuyến" at bounding box center [100, 58] width 148 height 18
click at [55, 104] on div "Vĩnh Long- TP HCM" at bounding box center [116, 100] width 180 height 13
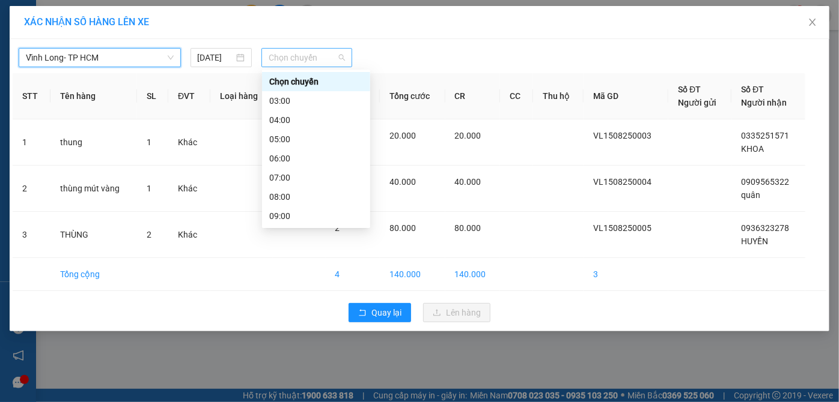
click at [291, 55] on span "Chọn chuyến" at bounding box center [307, 58] width 76 height 18
click at [290, 215] on div "09:00" at bounding box center [316, 216] width 94 height 13
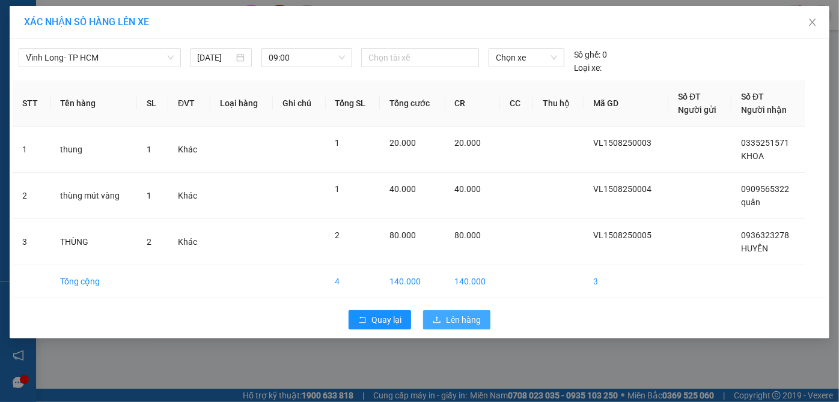
click at [474, 317] on span "Lên hàng" at bounding box center [463, 320] width 35 height 13
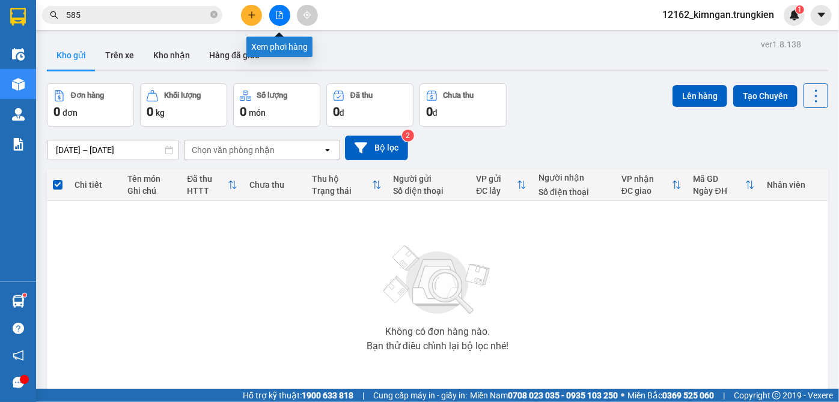
click at [283, 11] on icon "file-add" at bounding box center [279, 15] width 8 height 8
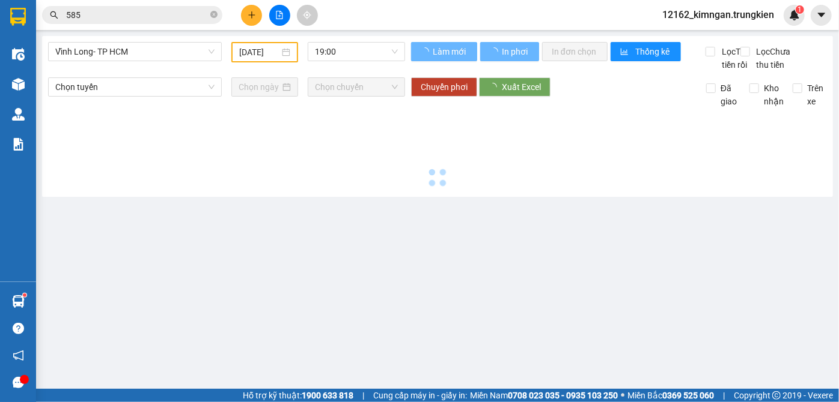
type input "[DATE]"
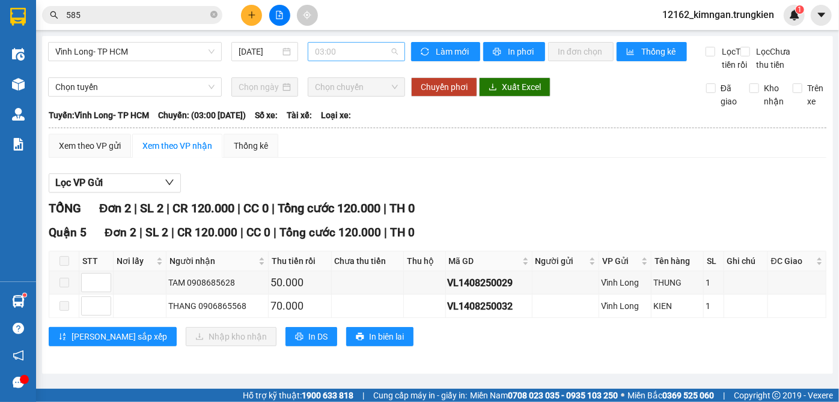
click at [346, 56] on span "03:00" at bounding box center [356, 52] width 83 height 18
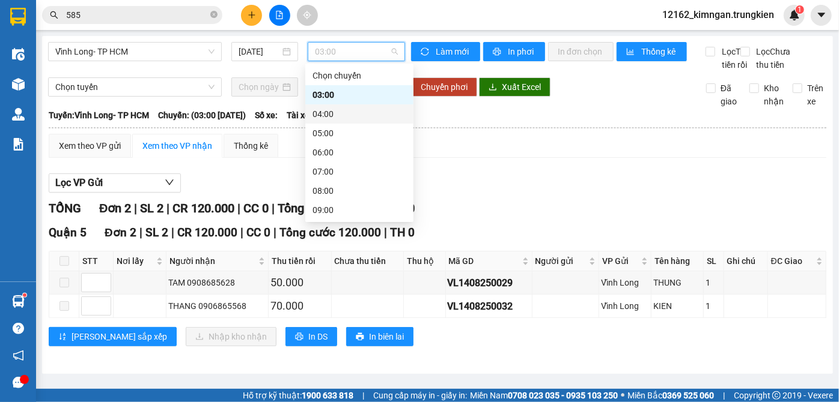
click at [330, 114] on div "04:00" at bounding box center [359, 114] width 94 height 13
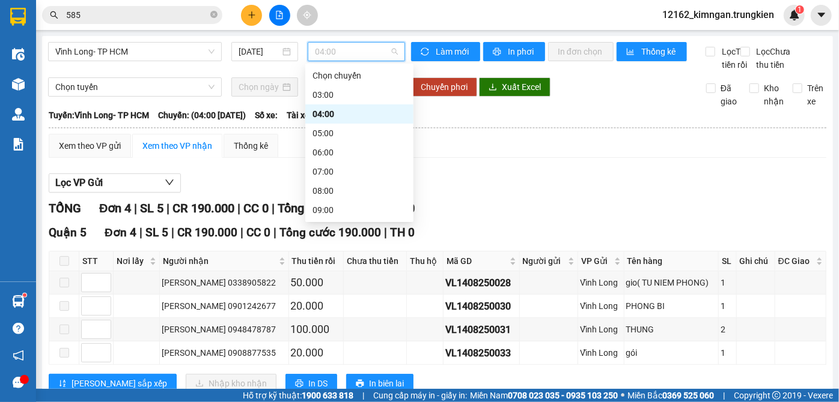
click at [325, 45] on span "04:00" at bounding box center [356, 52] width 83 height 18
click at [318, 133] on div "05:00" at bounding box center [359, 133] width 94 height 13
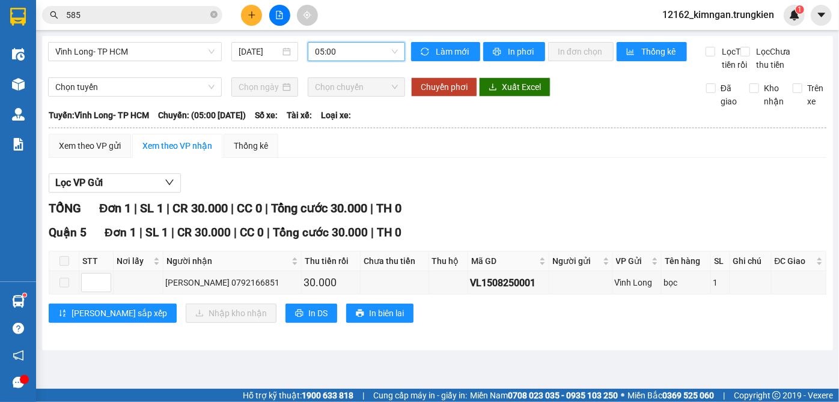
click at [314, 52] on div "05:00" at bounding box center [356, 51] width 97 height 19
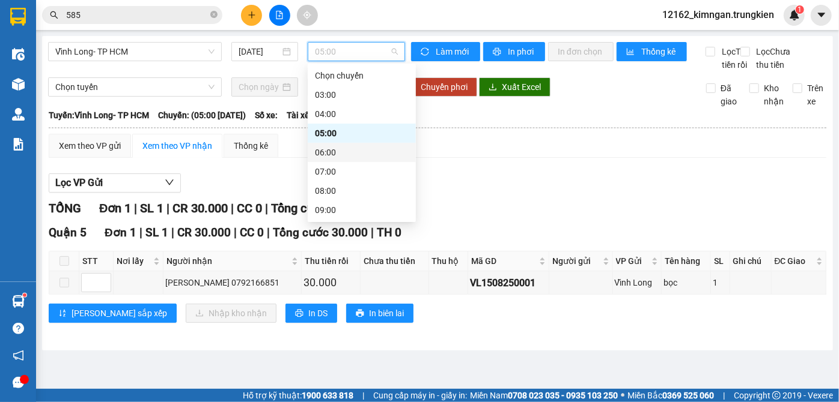
click at [341, 148] on div "06:00" at bounding box center [362, 152] width 94 height 13
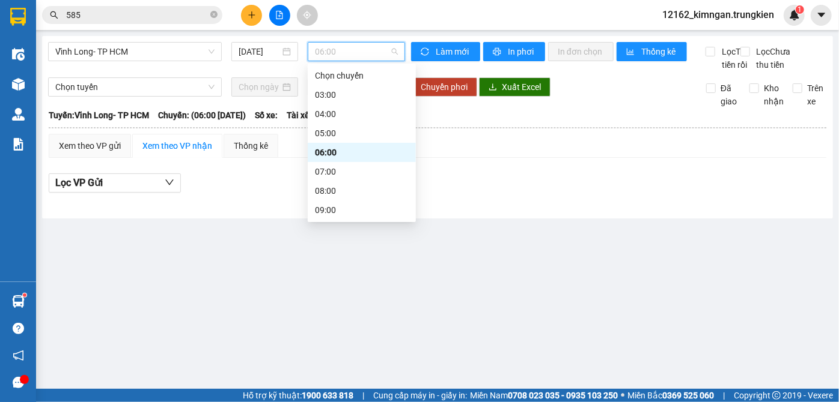
click at [337, 49] on span "06:00" at bounding box center [356, 52] width 83 height 18
click at [324, 180] on div "07:00" at bounding box center [362, 171] width 108 height 19
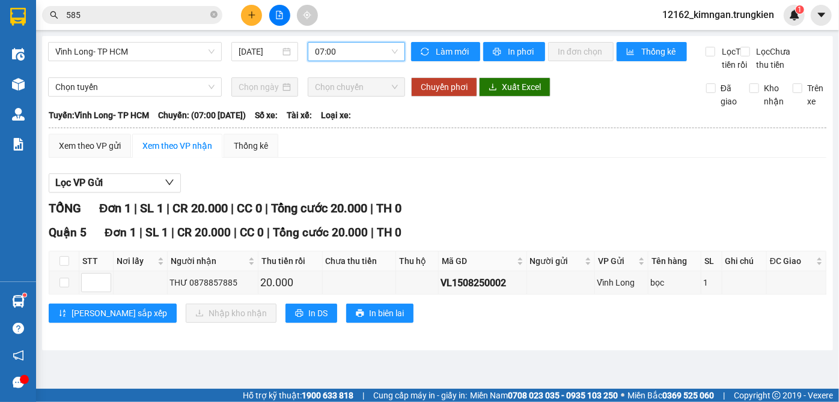
click at [329, 56] on span "07:00" at bounding box center [356, 52] width 83 height 18
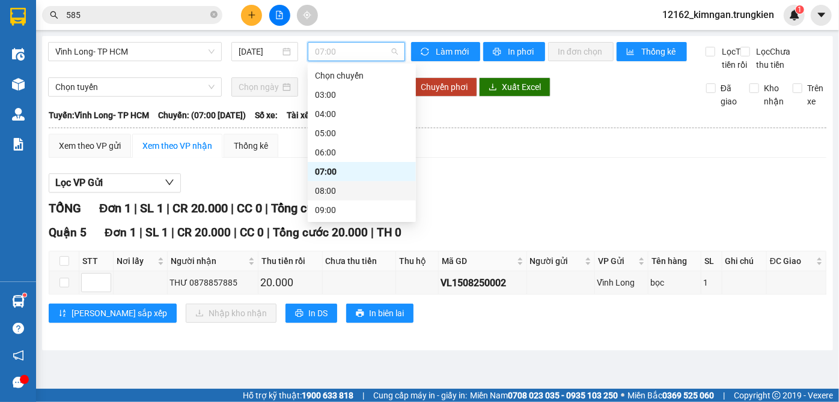
click at [315, 186] on div "08:00" at bounding box center [362, 190] width 94 height 13
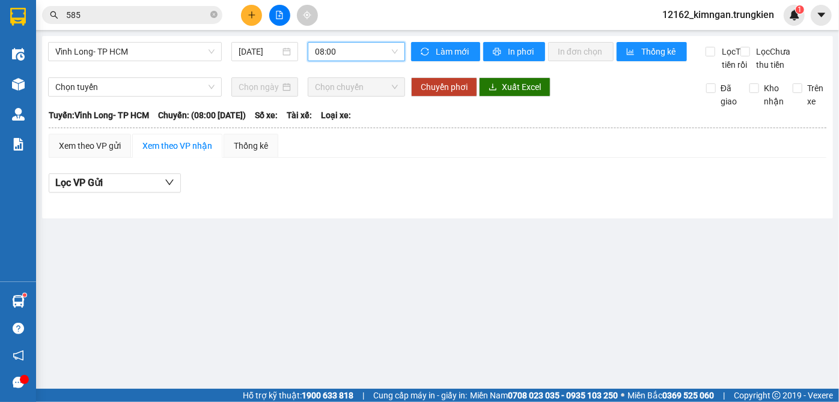
click at [319, 53] on span "08:00" at bounding box center [356, 52] width 83 height 18
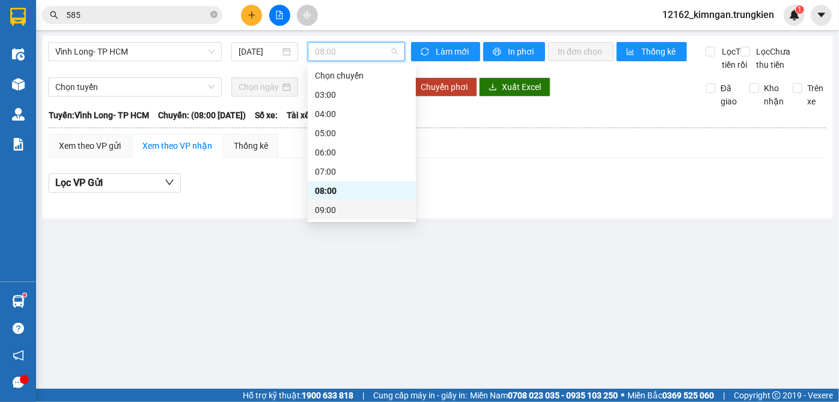
click at [326, 211] on div "09:00" at bounding box center [362, 210] width 94 height 13
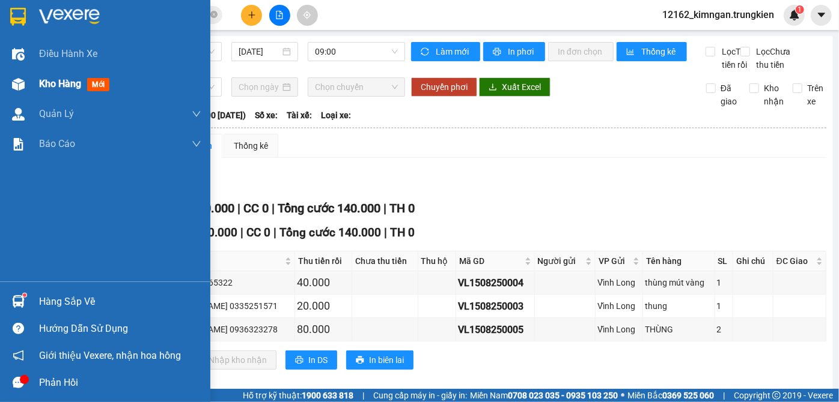
click at [62, 88] on span "Kho hàng" at bounding box center [60, 83] width 42 height 11
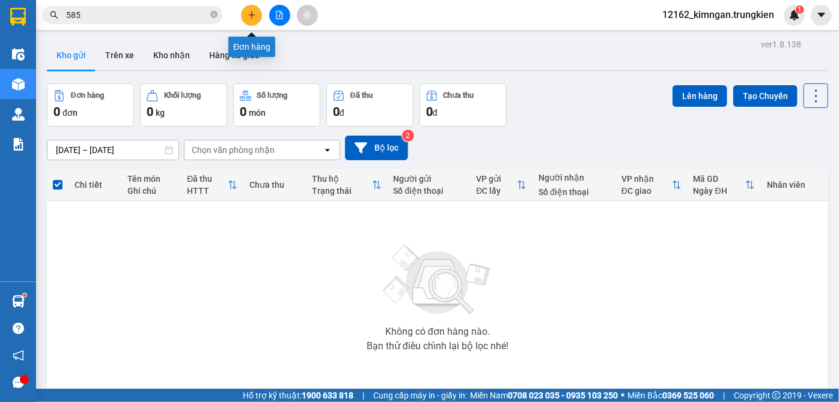
click at [250, 9] on button at bounding box center [251, 15] width 21 height 21
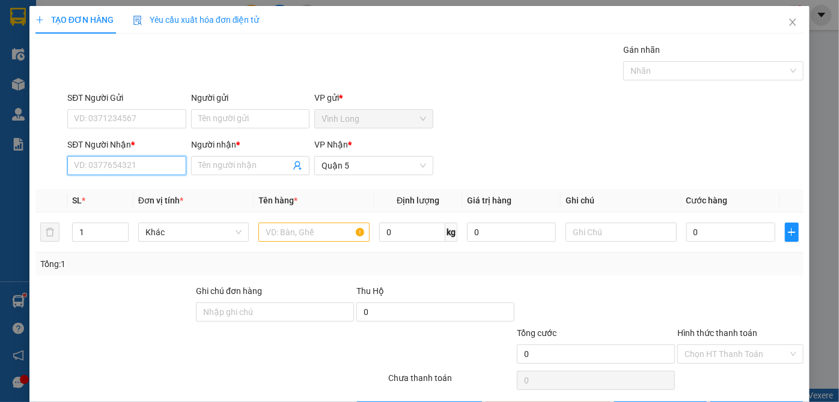
click at [159, 168] on input "SĐT Người Nhận *" at bounding box center [126, 165] width 118 height 19
type input "0976733974"
click at [155, 186] on div "0976733974 - [GEOGRAPHIC_DATA]" at bounding box center [141, 189] width 135 height 13
type input "PHUONG"
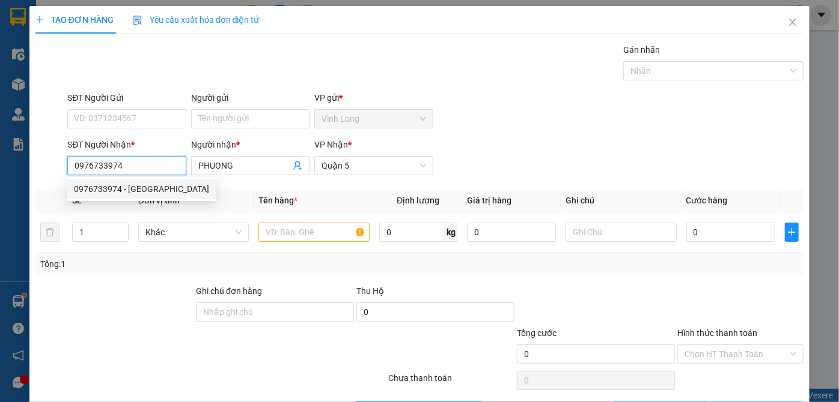
type input "40.000"
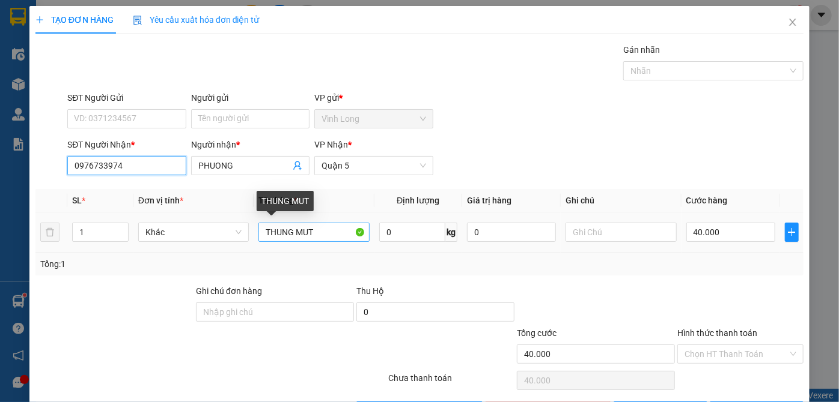
type input "0976733974"
drag, startPoint x: 314, startPoint y: 234, endPoint x: 120, endPoint y: 225, distance: 194.3
click at [132, 222] on tr "1 [PERSON_NAME] MUT 0 kg 0 40.000" at bounding box center [419, 233] width 768 height 40
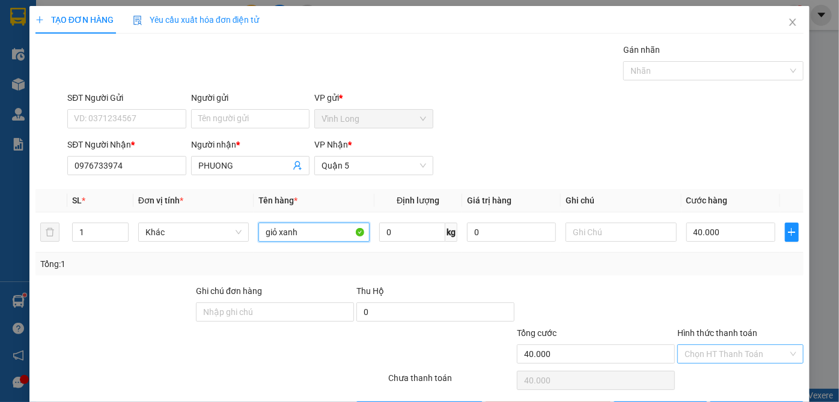
type input "giỏ xanh"
click at [736, 354] on input "Hình thức thanh toán" at bounding box center [735, 354] width 103 height 18
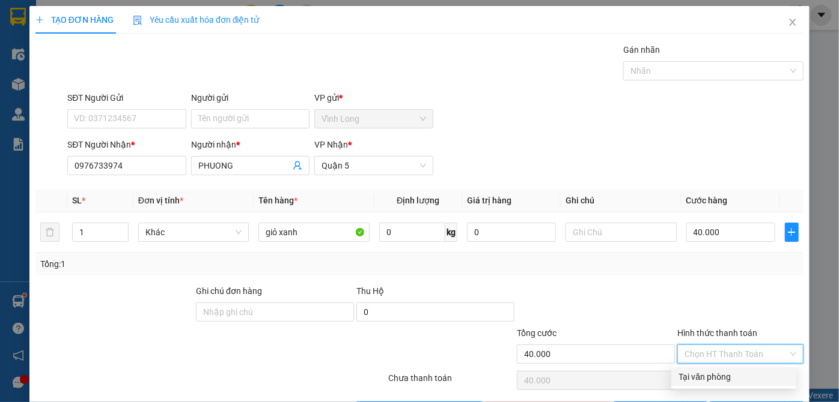
click at [722, 377] on div "Tại văn phòng" at bounding box center [733, 377] width 111 height 13
type input "0"
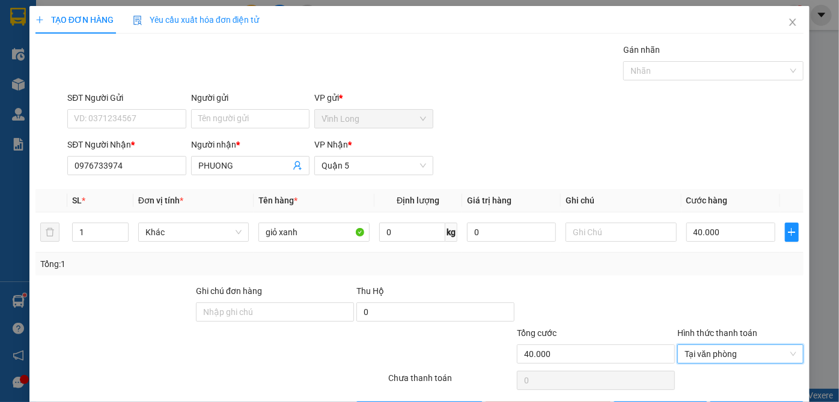
scroll to position [40, 0]
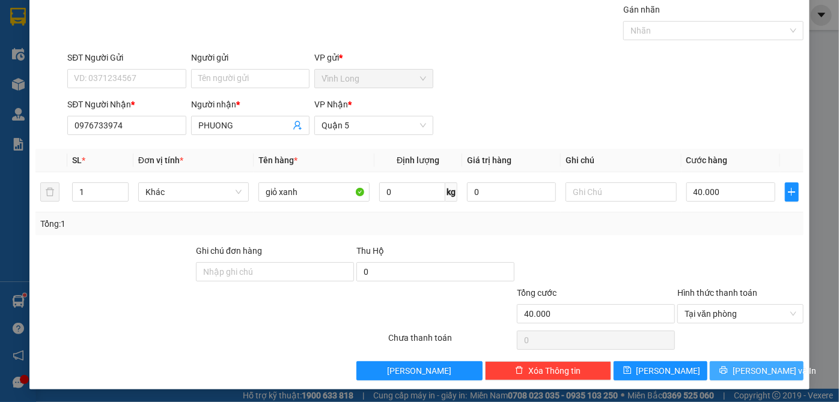
click at [737, 370] on button "[PERSON_NAME] và In" at bounding box center [756, 371] width 94 height 19
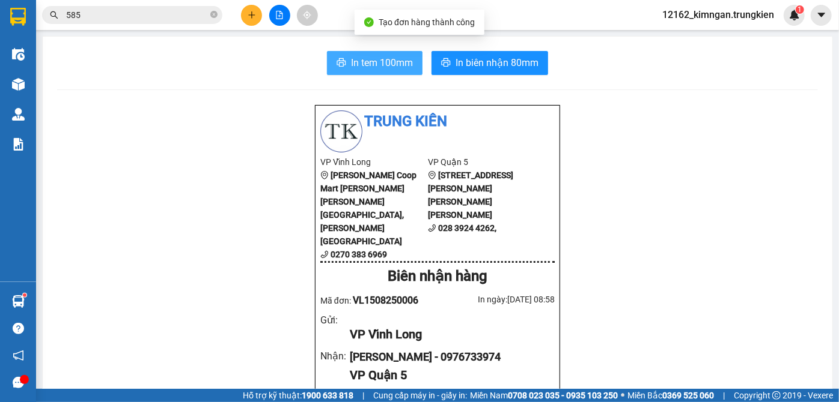
click at [342, 57] on button "In tem 100mm" at bounding box center [375, 63] width 96 height 24
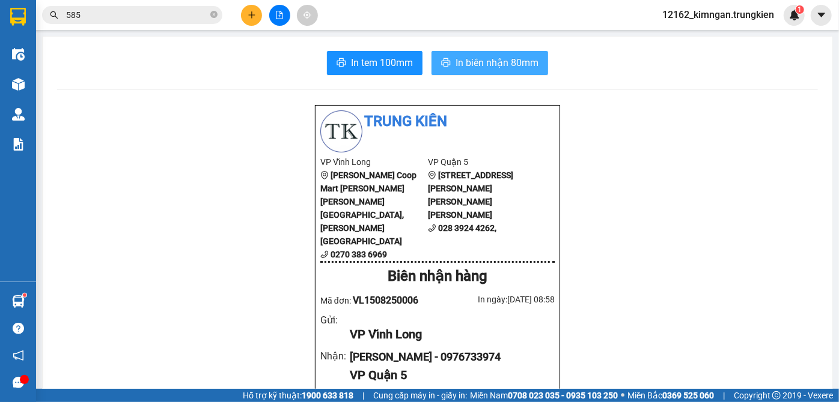
click at [479, 61] on span "In biên nhận 80mm" at bounding box center [496, 62] width 83 height 15
click at [252, 18] on icon "plus" at bounding box center [252, 15] width 8 height 8
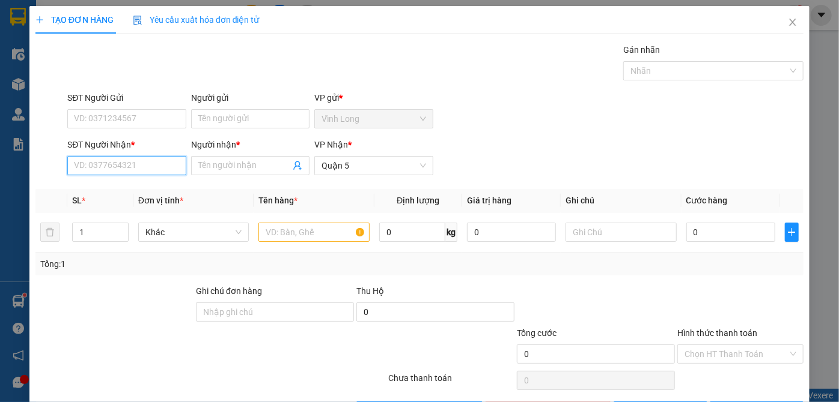
click at [133, 172] on input "SĐT Người Nhận *" at bounding box center [126, 165] width 118 height 19
type input "0934881657"
click at [106, 187] on div "0934881657 - [PERSON_NAME]" at bounding box center [133, 189] width 118 height 13
type input "duy"
type input "100.000"
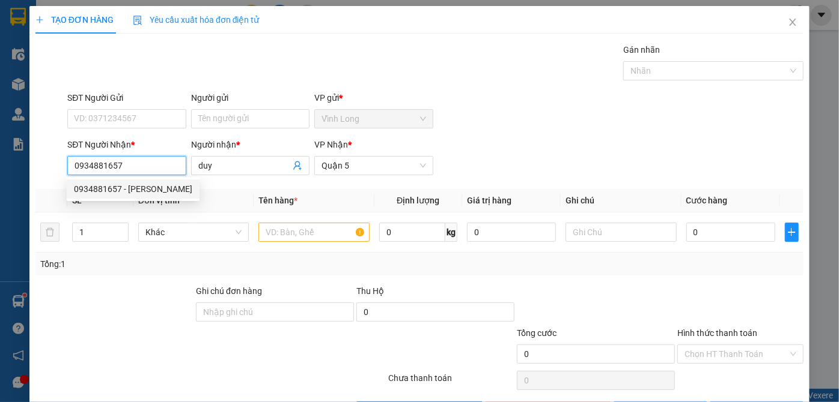
type input "100.000"
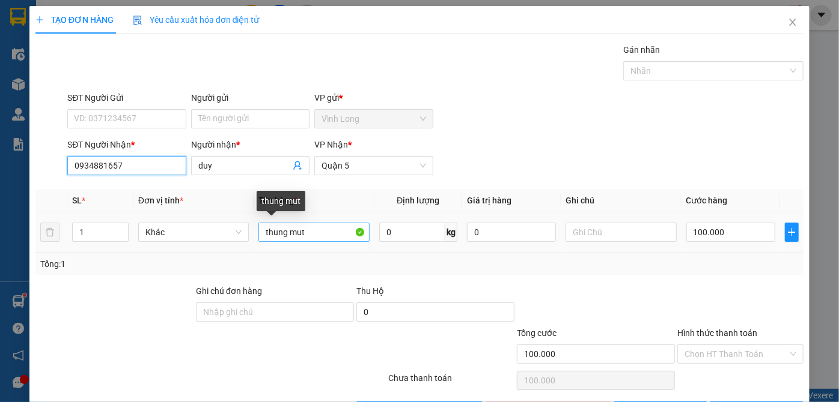
type input "0934881657"
click at [308, 229] on input "thung mut" at bounding box center [313, 232] width 111 height 19
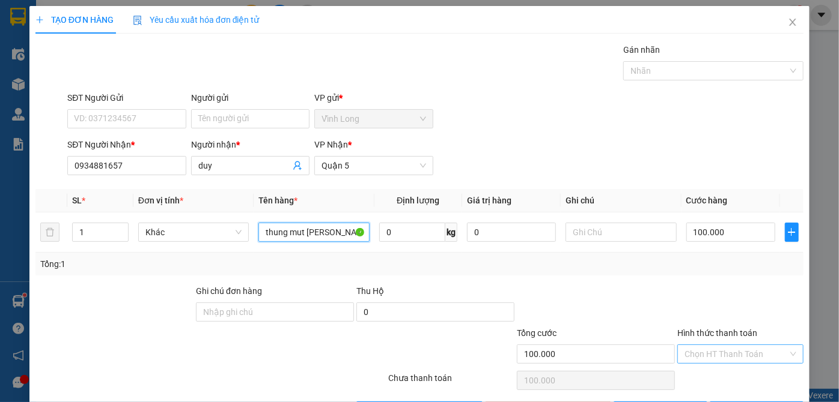
type input "thung mut [PERSON_NAME]"
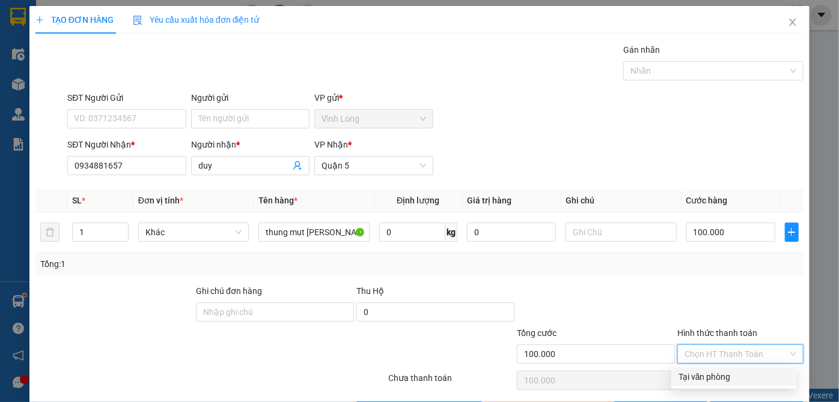
click at [715, 351] on input "Hình thức thanh toán" at bounding box center [735, 354] width 103 height 18
click at [705, 383] on div "Tại văn phòng" at bounding box center [733, 377] width 111 height 13
type input "0"
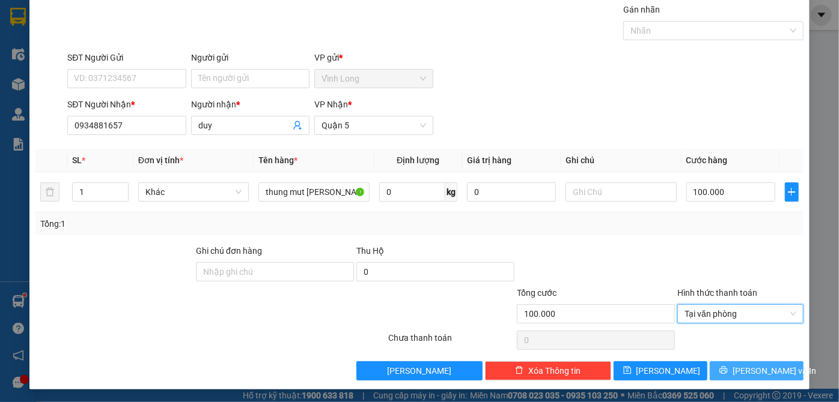
click at [725, 372] on icon "printer" at bounding box center [723, 370] width 8 height 8
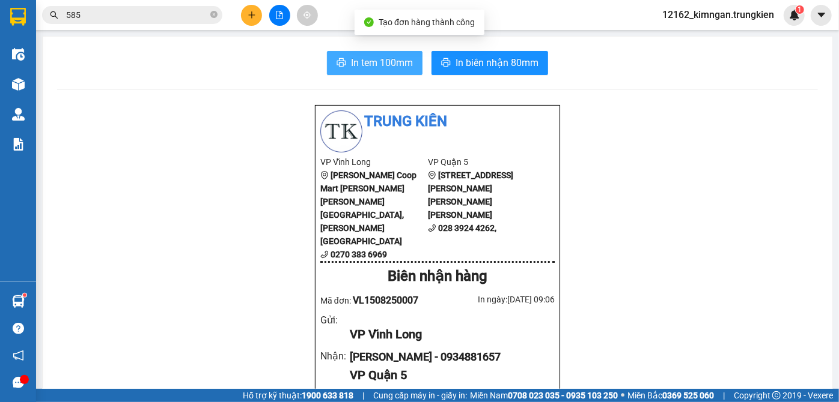
click at [357, 65] on span "In tem 100mm" at bounding box center [382, 62] width 62 height 15
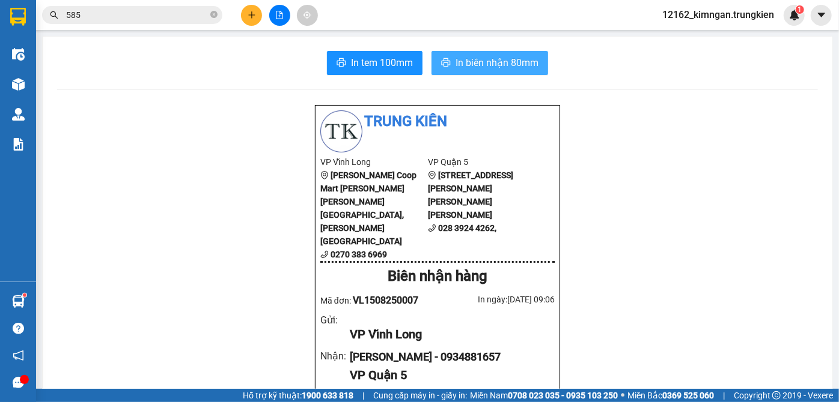
click at [508, 64] on span "In biên nhận 80mm" at bounding box center [496, 62] width 83 height 15
click at [253, 14] on icon "plus" at bounding box center [251, 14] width 7 height 1
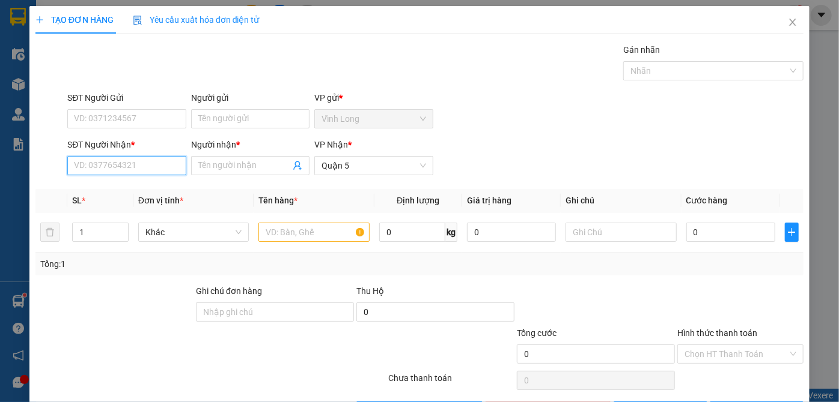
click at [117, 160] on input "SĐT Người Nhận *" at bounding box center [126, 165] width 118 height 19
type input "0937111137"
click at [213, 160] on input "Người nhận *" at bounding box center [244, 165] width 92 height 13
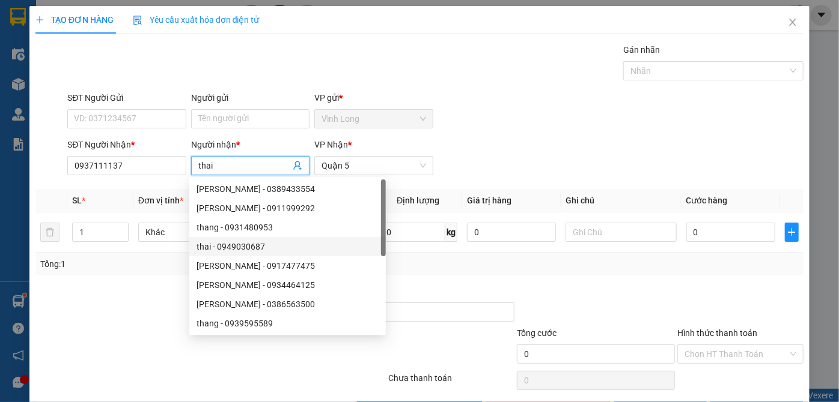
type input "thai"
click at [144, 287] on div at bounding box center [114, 306] width 160 height 42
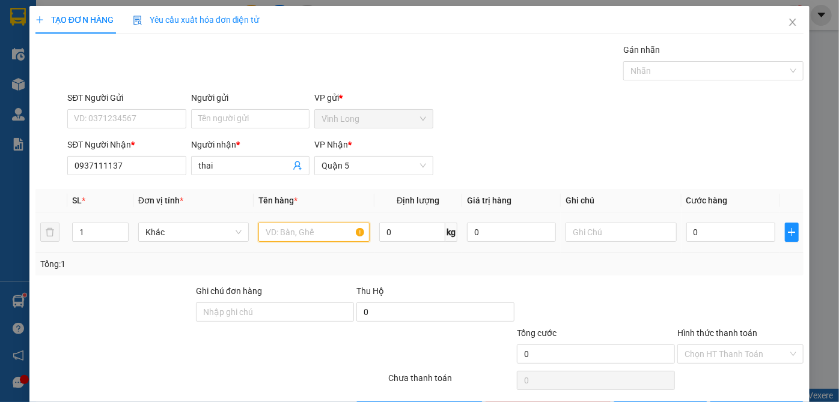
click at [320, 232] on input "text" at bounding box center [313, 232] width 111 height 19
type input "thùng"
click at [712, 225] on input "0" at bounding box center [730, 232] width 89 height 19
type input "3"
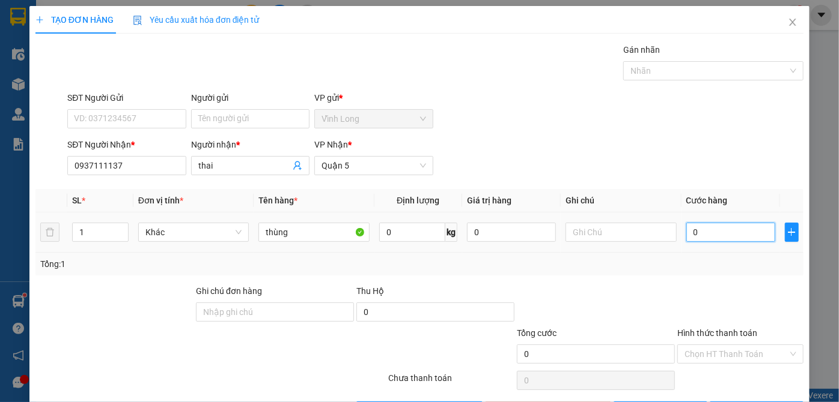
type input "3"
type input "30"
type input "30.000"
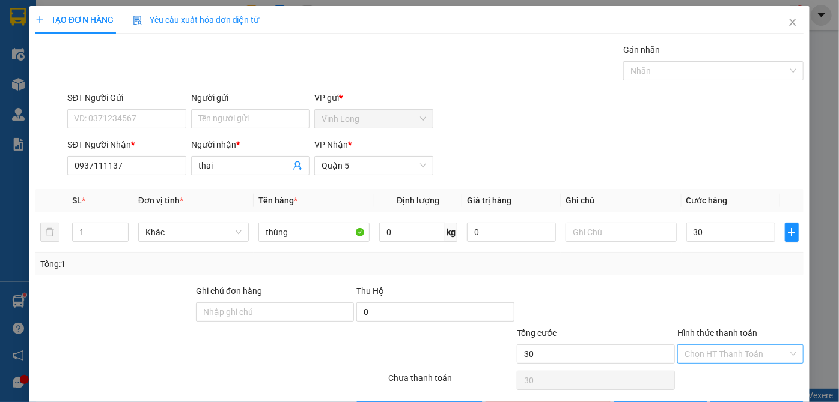
type input "30.000"
click at [698, 354] on input "Hình thức thanh toán" at bounding box center [735, 354] width 103 height 18
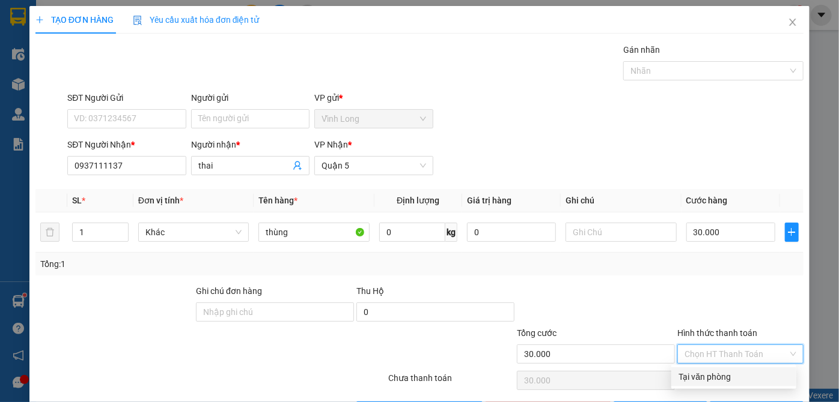
click at [697, 379] on div "Tại văn phòng" at bounding box center [733, 377] width 111 height 13
type input "0"
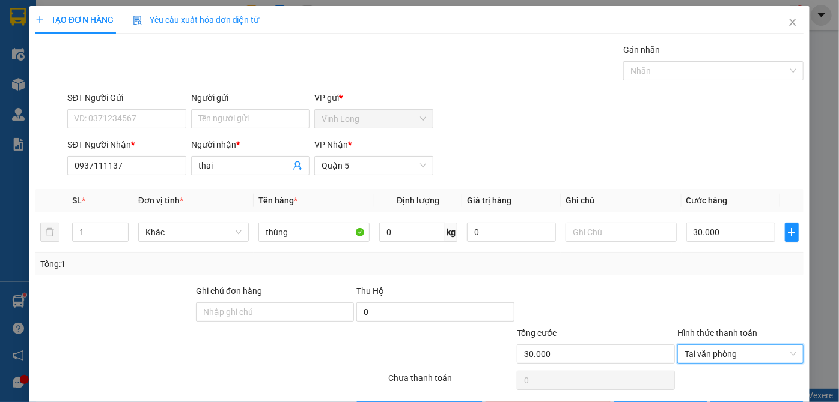
scroll to position [40, 0]
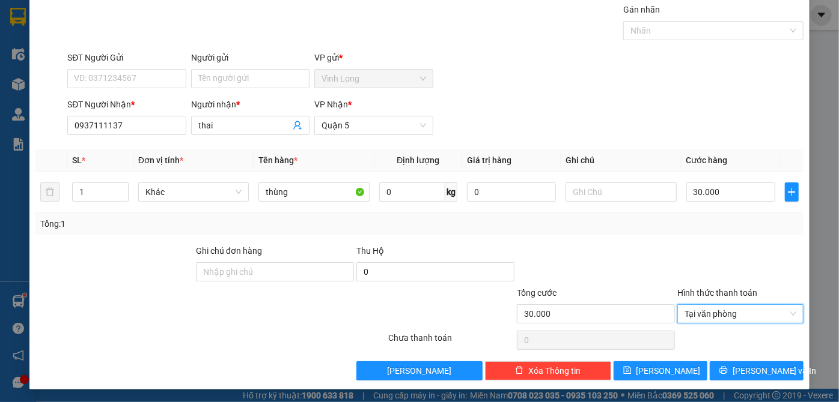
click at [755, 359] on div "Transit Pickup Surcharge Ids Transit Deliver Surcharge Ids Transit Deliver Surc…" at bounding box center [419, 192] width 768 height 378
click at [751, 370] on span "[PERSON_NAME] và In" at bounding box center [774, 371] width 84 height 13
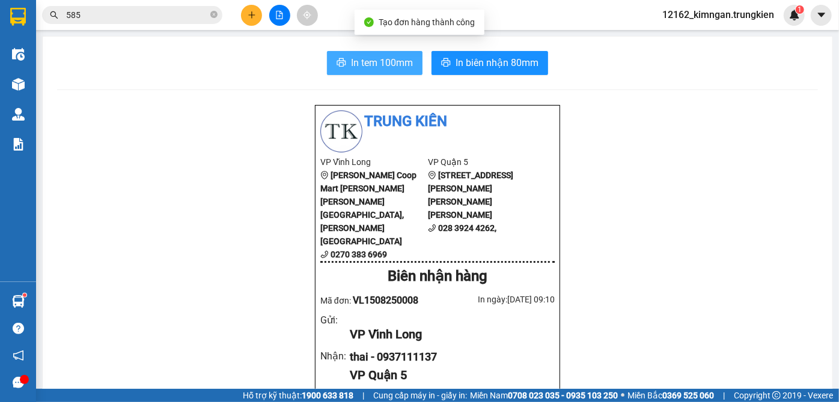
click at [391, 61] on span "In tem 100mm" at bounding box center [382, 62] width 62 height 15
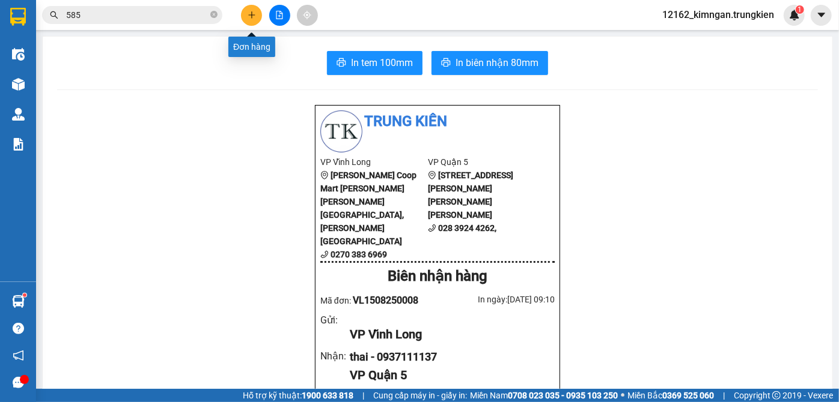
click at [249, 15] on icon "plus" at bounding box center [252, 15] width 8 height 8
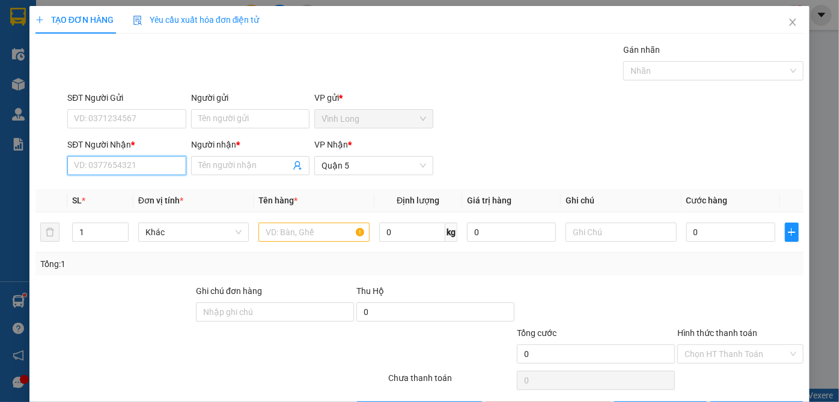
click at [106, 167] on input "SĐT Người Nhận *" at bounding box center [126, 165] width 118 height 19
type input "0938471686"
click at [223, 164] on input "Người nhận *" at bounding box center [244, 165] width 92 height 13
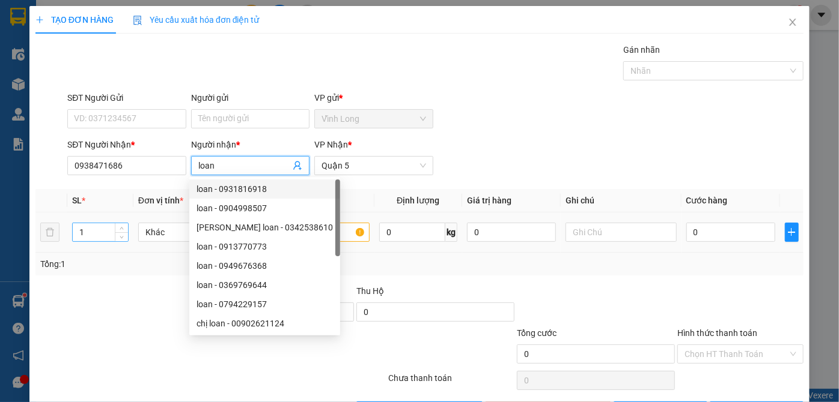
type input "loan"
drag, startPoint x: 85, startPoint y: 235, endPoint x: 22, endPoint y: 230, distance: 63.3
click at [22, 230] on div "TẠO ĐƠN HÀNG Yêu cầu xuất [PERSON_NAME] điện tử Transit Pickup Surcharge Ids Tr…" at bounding box center [419, 201] width 839 height 402
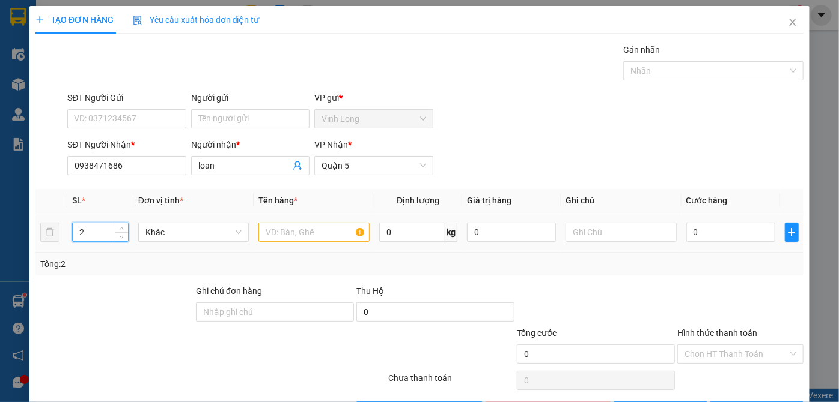
type input "2"
click at [296, 235] on input "text" at bounding box center [313, 232] width 111 height 19
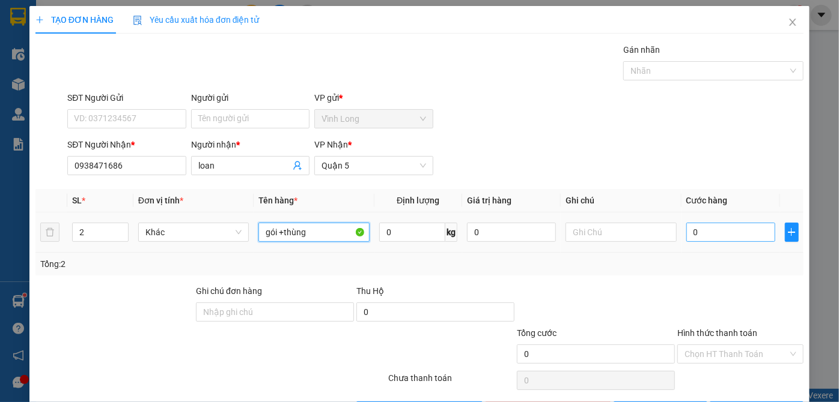
type input "gói +thùng"
click at [690, 234] on input "0" at bounding box center [730, 232] width 89 height 19
type input "6"
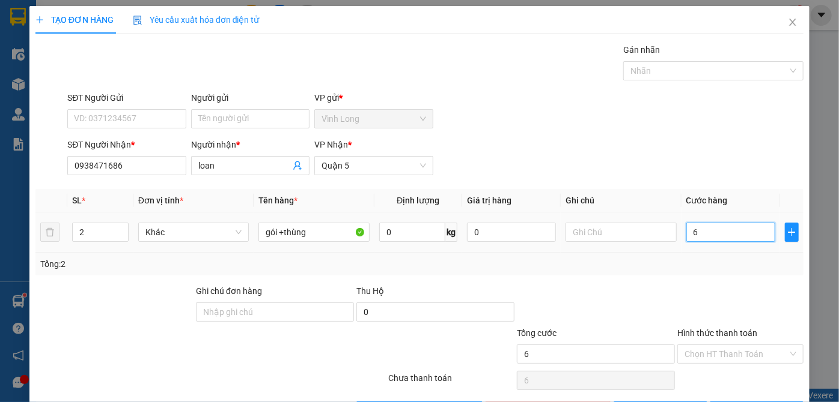
type input "60"
type input "60.000"
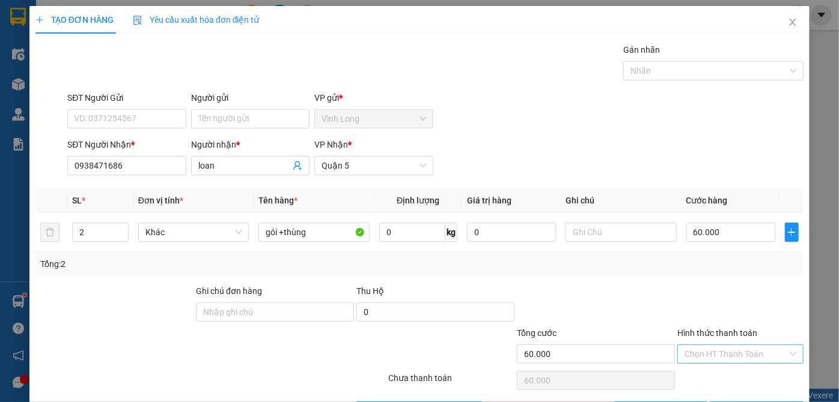
click at [706, 351] on input "Hình thức thanh toán" at bounding box center [735, 354] width 103 height 18
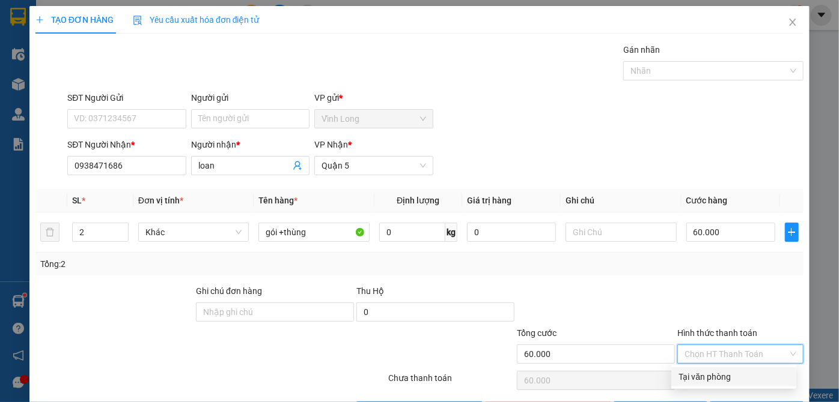
click at [702, 375] on div "Tại văn phòng" at bounding box center [733, 377] width 111 height 13
type input "0"
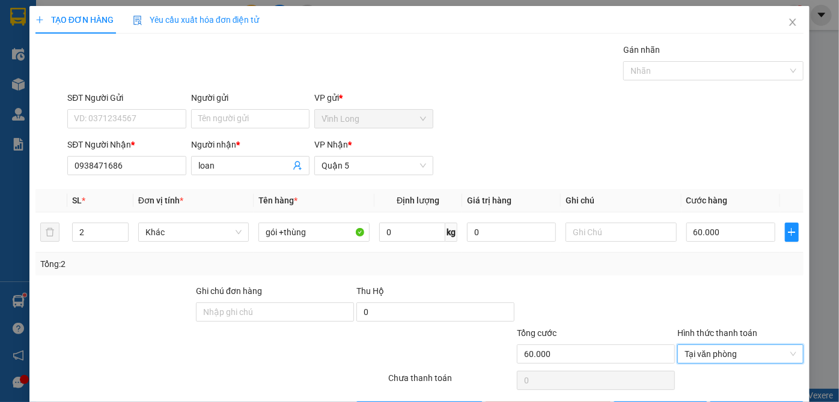
scroll to position [40, 0]
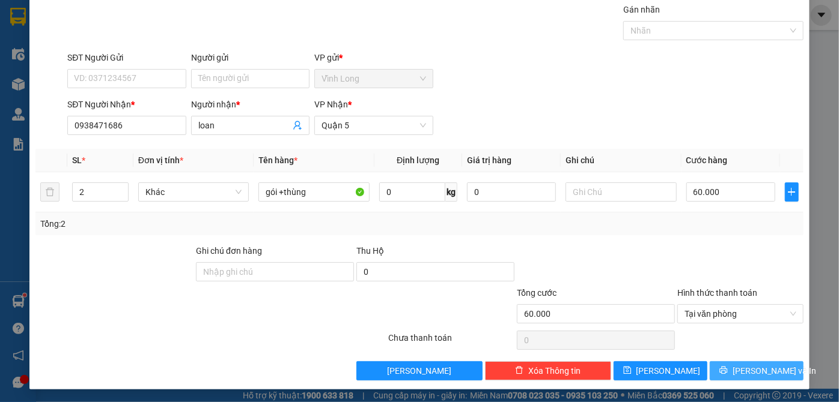
click at [748, 371] on span "[PERSON_NAME] và In" at bounding box center [774, 371] width 84 height 13
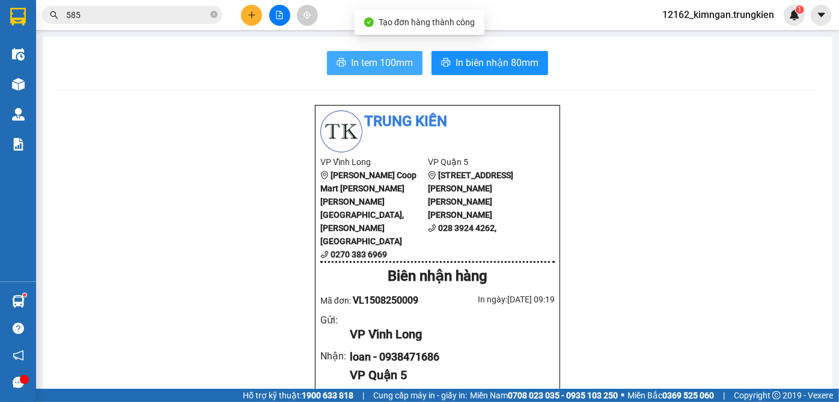
click at [351, 61] on span "In tem 100mm" at bounding box center [382, 62] width 62 height 15
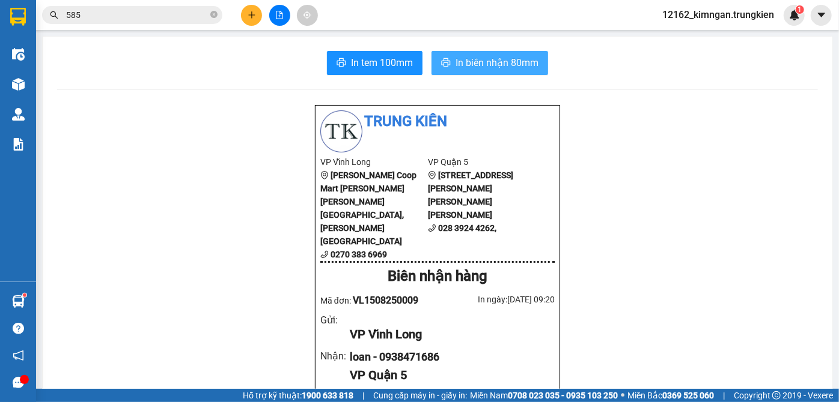
click at [484, 54] on button "In biên nhận 80mm" at bounding box center [489, 63] width 117 height 24
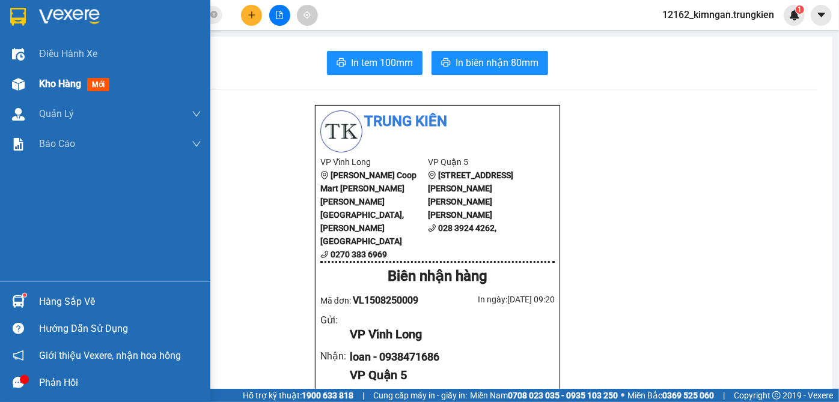
click at [44, 81] on span "Kho hàng" at bounding box center [60, 83] width 42 height 11
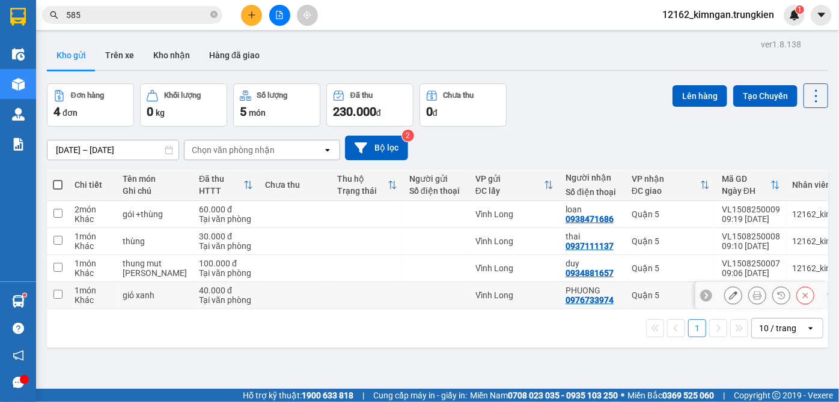
click at [259, 295] on td at bounding box center [295, 295] width 72 height 27
checkbox input "true"
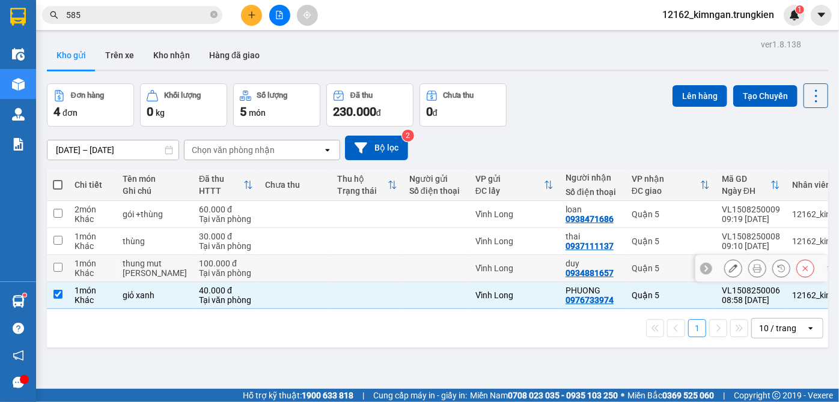
click at [259, 264] on td at bounding box center [295, 268] width 72 height 27
checkbox input "true"
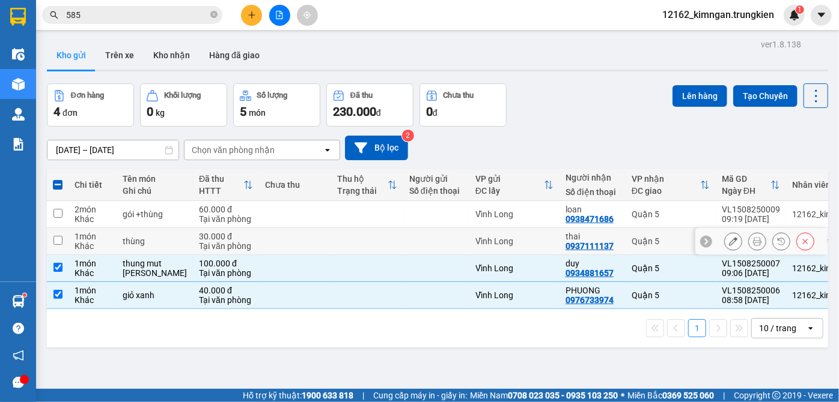
click at [259, 235] on td at bounding box center [295, 241] width 72 height 27
checkbox input "true"
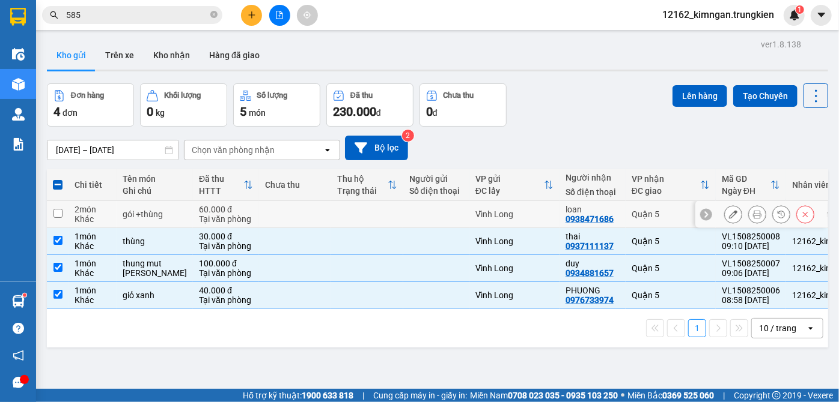
click at [264, 223] on td at bounding box center [295, 214] width 72 height 27
checkbox input "true"
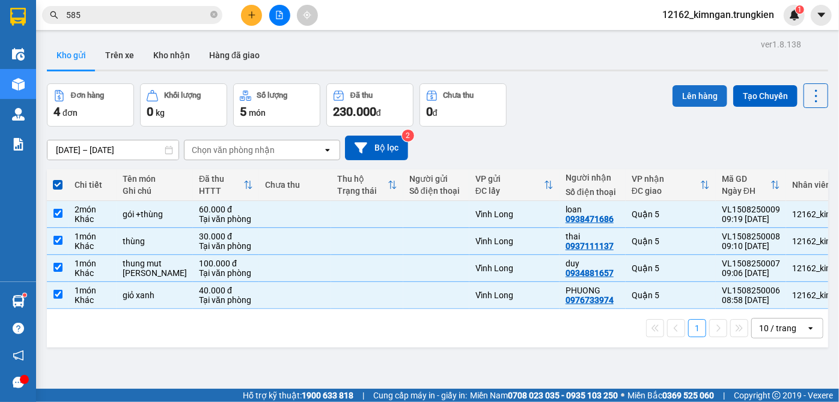
click at [692, 95] on button "Lên hàng" at bounding box center [699, 96] width 55 height 22
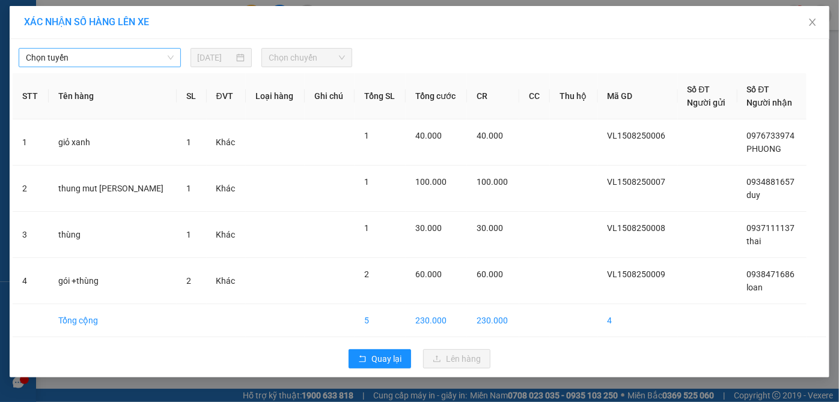
click at [46, 56] on span "Chọn tuyến" at bounding box center [100, 58] width 148 height 18
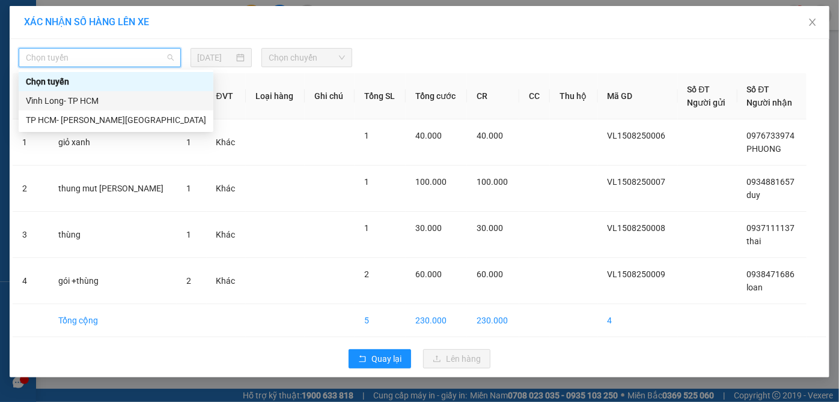
click at [44, 103] on div "Vĩnh Long- TP HCM" at bounding box center [116, 100] width 180 height 13
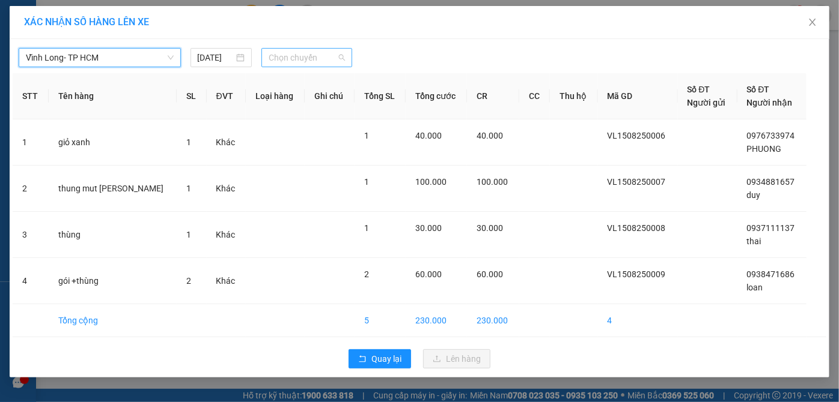
click at [294, 64] on span "Chọn chuyến" at bounding box center [307, 58] width 76 height 18
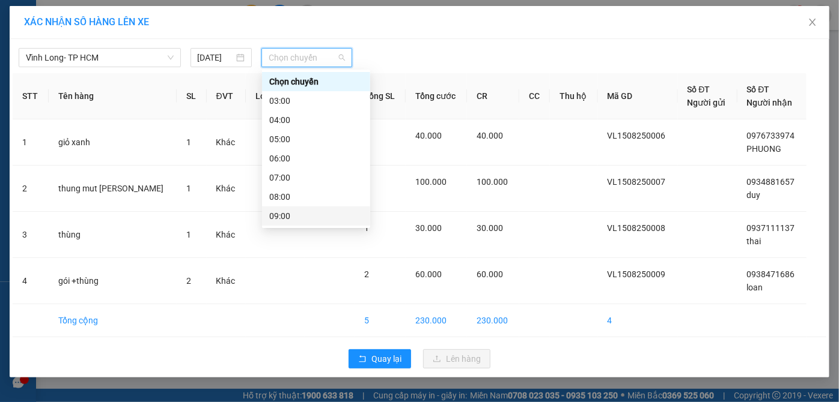
scroll to position [54, 0]
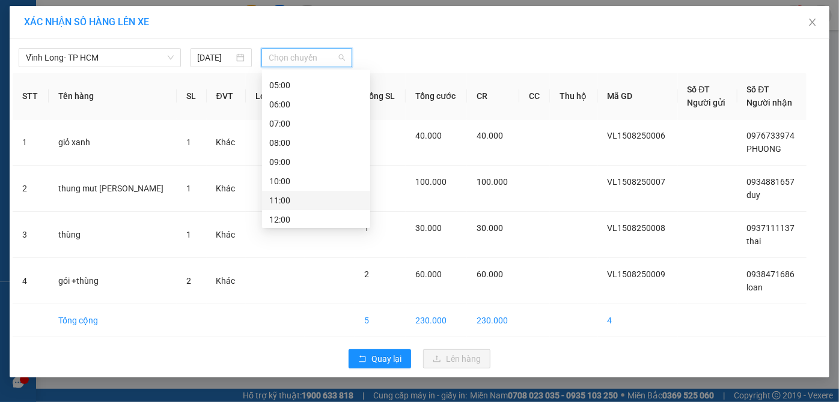
click at [286, 206] on div "11:00" at bounding box center [316, 200] width 94 height 13
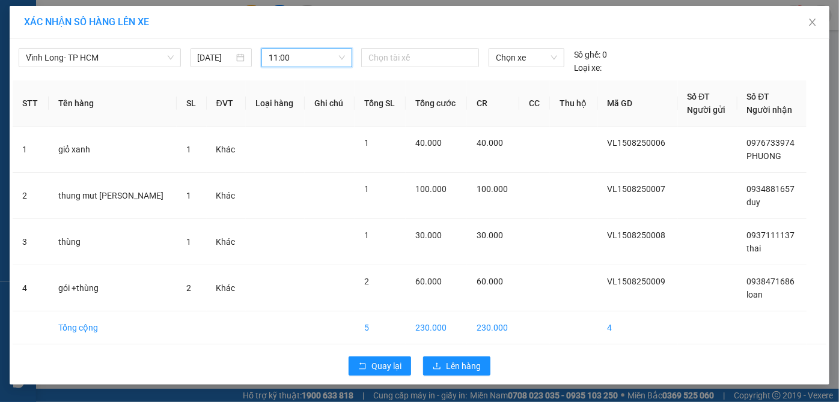
click at [292, 59] on span "11:00" at bounding box center [307, 58] width 76 height 18
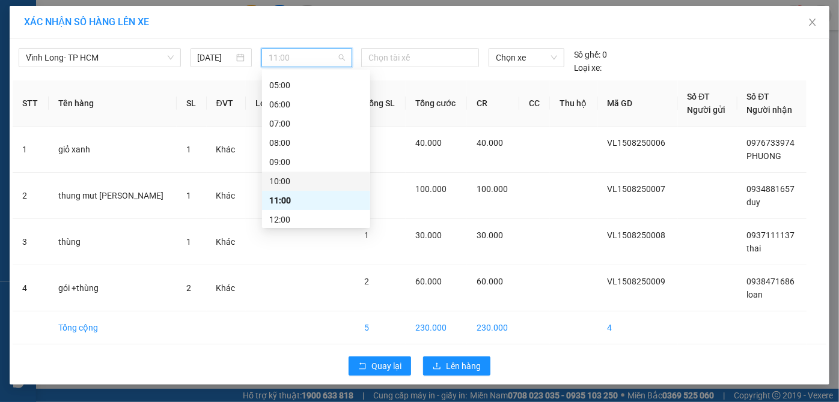
click at [284, 184] on div "10:00" at bounding box center [316, 181] width 94 height 13
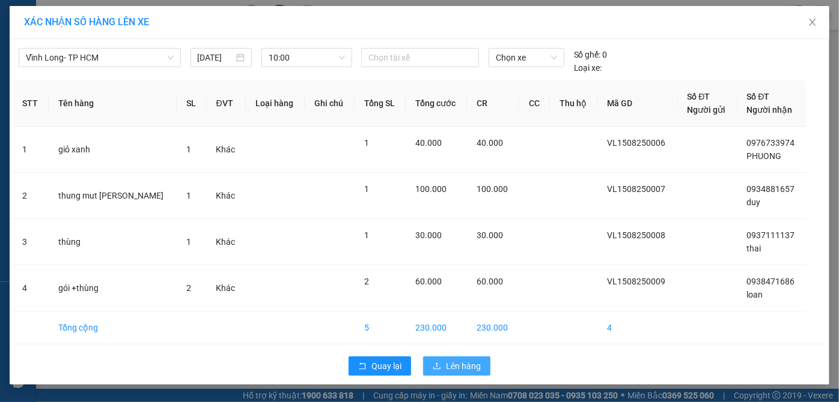
click at [458, 360] on span "Lên hàng" at bounding box center [463, 366] width 35 height 13
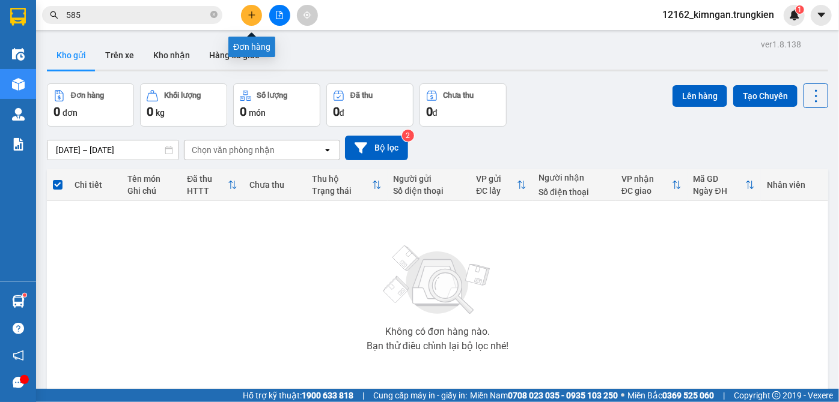
click at [254, 13] on icon "plus" at bounding box center [252, 15] width 8 height 8
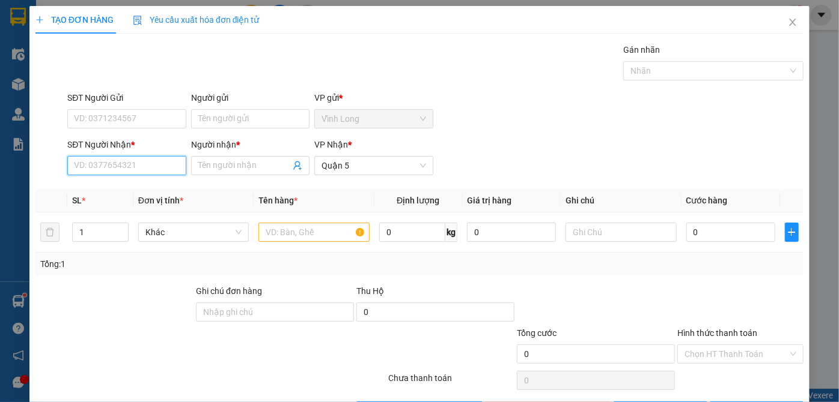
drag, startPoint x: 171, startPoint y: 167, endPoint x: 175, endPoint y: 146, distance: 21.4
click at [173, 167] on input "SĐT Người Nhận *" at bounding box center [126, 165] width 118 height 19
type input "0909392815"
click at [248, 164] on input "Người nhận *" at bounding box center [244, 165] width 92 height 13
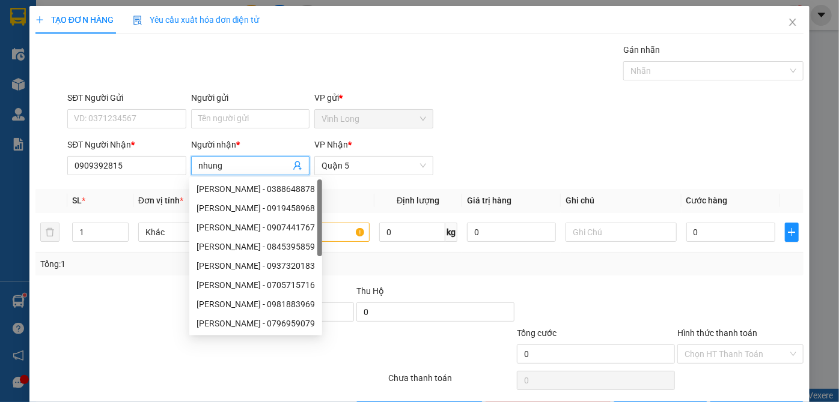
type input "nhung"
click at [123, 311] on div at bounding box center [114, 306] width 160 height 42
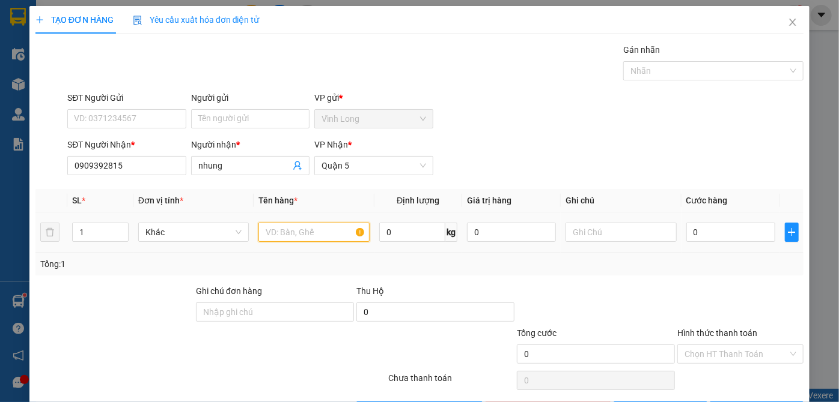
click at [312, 234] on input "text" at bounding box center [313, 232] width 111 height 19
type input "giỏ"
drag, startPoint x: 719, startPoint y: 226, endPoint x: 722, endPoint y: 219, distance: 8.4
click at [718, 225] on input "0" at bounding box center [730, 232] width 89 height 19
type input "3"
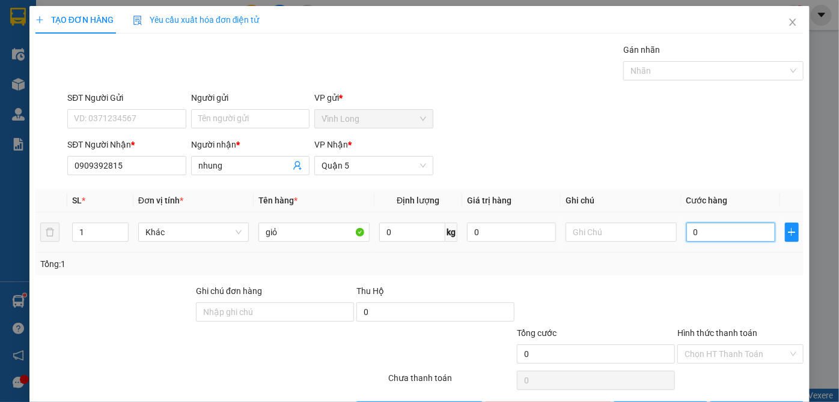
type input "3"
type input "30"
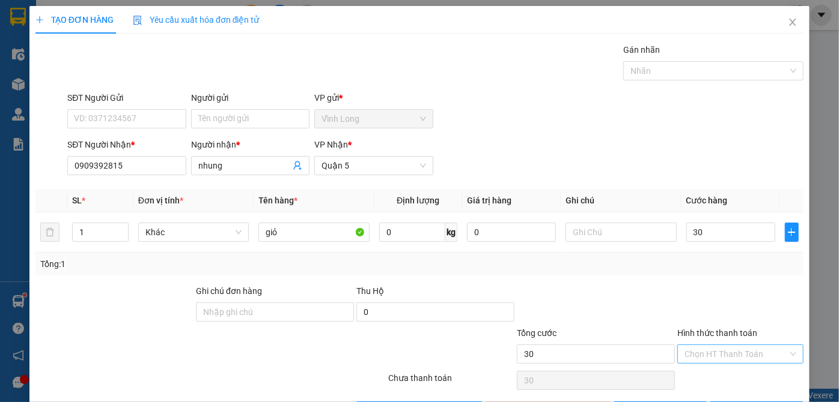
type input "30.000"
click at [705, 351] on input "Hình thức thanh toán" at bounding box center [735, 354] width 103 height 18
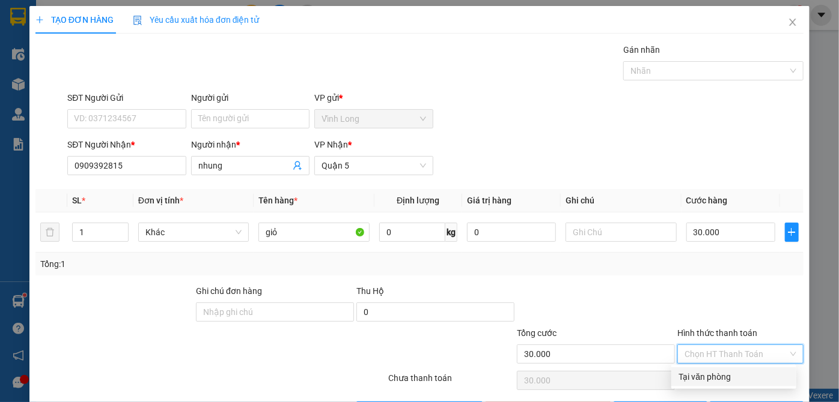
click at [714, 378] on div "Tại văn phòng" at bounding box center [733, 377] width 111 height 13
type input "0"
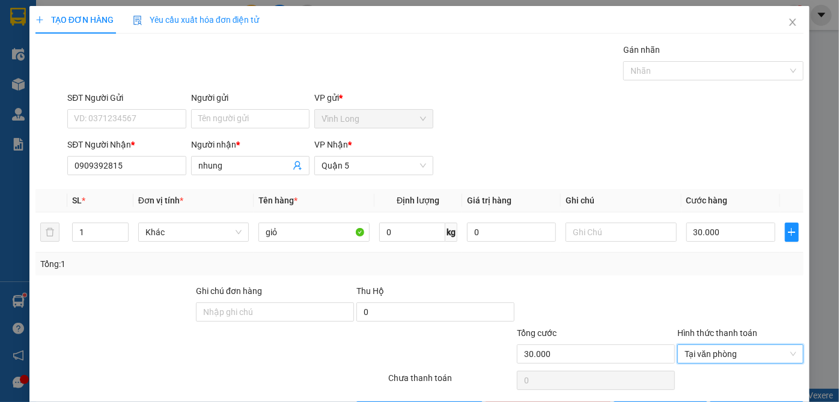
scroll to position [40, 0]
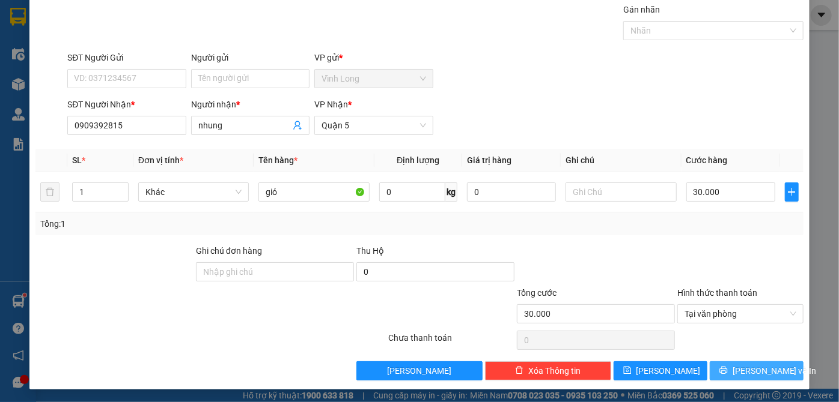
click at [762, 372] on span "[PERSON_NAME] và In" at bounding box center [774, 371] width 84 height 13
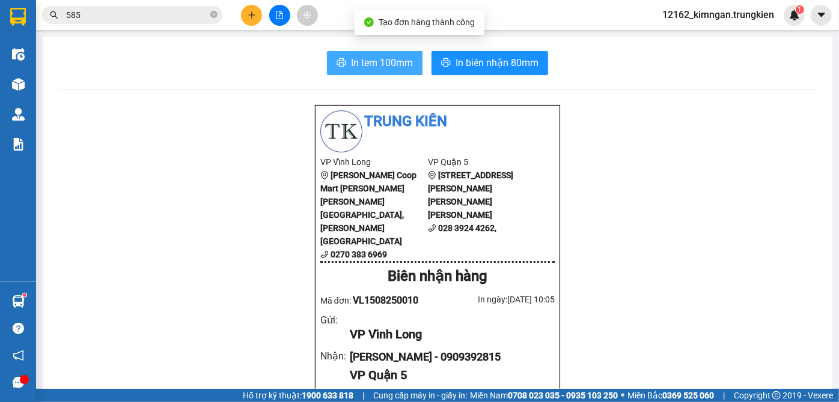
click at [355, 64] on span "In tem 100mm" at bounding box center [382, 62] width 62 height 15
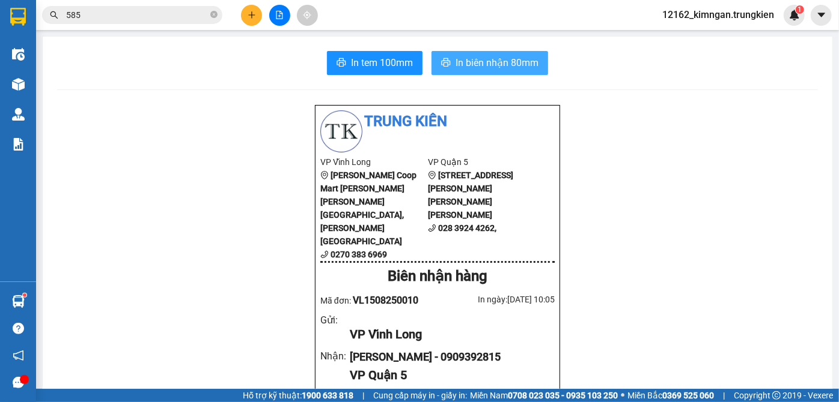
click at [491, 63] on span "In biên nhận 80mm" at bounding box center [496, 62] width 83 height 15
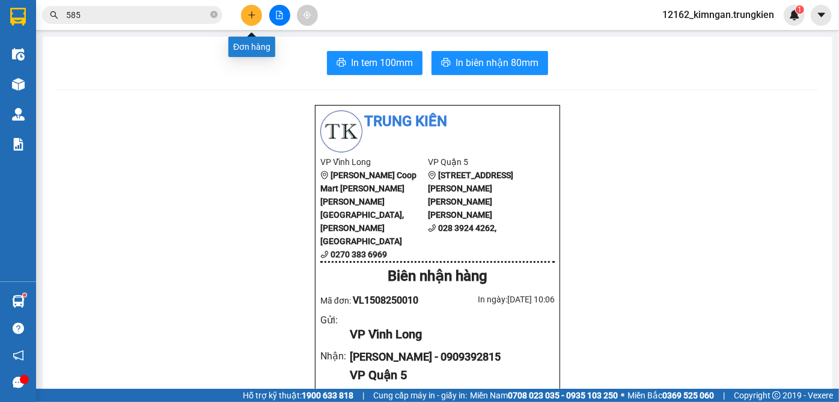
click at [257, 15] on button at bounding box center [251, 15] width 21 height 21
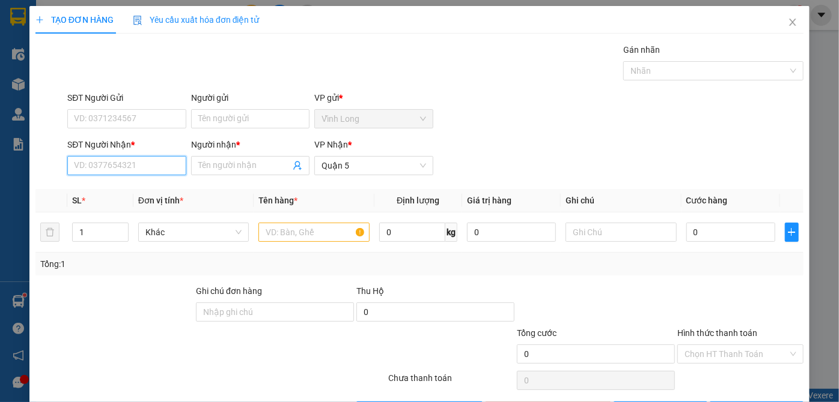
click at [111, 166] on input "SĐT Người Nhận *" at bounding box center [126, 165] width 118 height 19
type input "0946464530"
click at [133, 191] on div "0946464530 - tú" at bounding box center [125, 189] width 103 height 13
type input "tú"
type input "240.000"
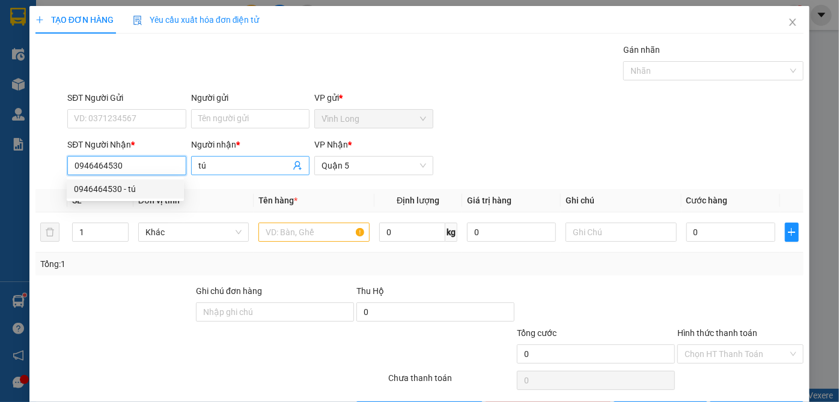
type input "240.000"
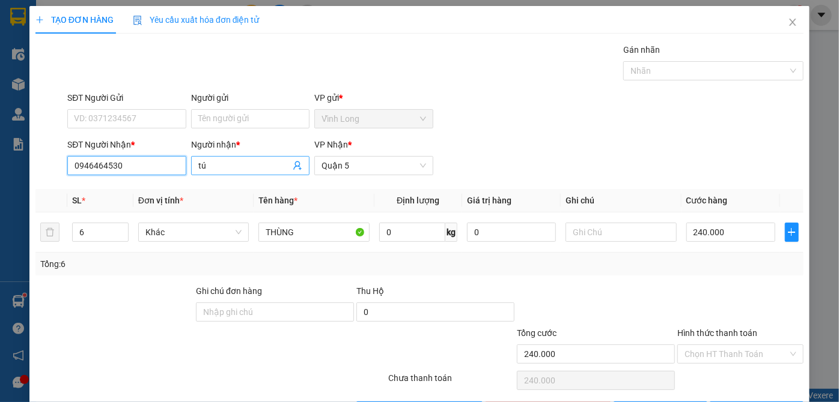
type input "0946464530"
drag, startPoint x: 219, startPoint y: 167, endPoint x: 115, endPoint y: 167, distance: 103.9
click at [115, 167] on div "SĐT Người [PERSON_NAME] * 0946464530 Người [PERSON_NAME] * tú tú [PERSON_NAME] …" at bounding box center [435, 159] width 741 height 42
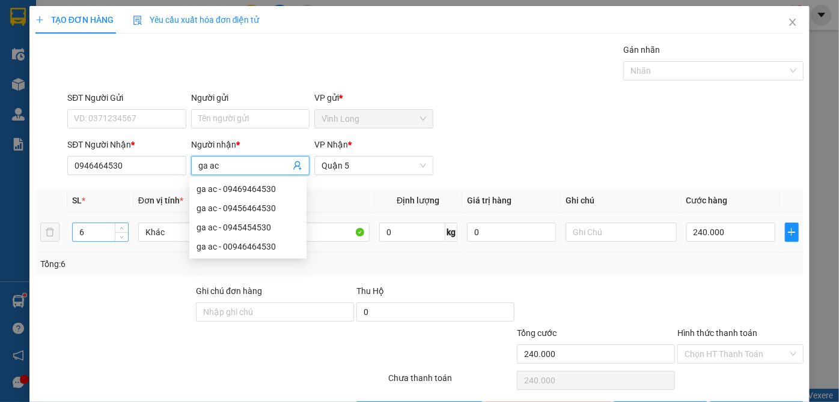
type input "ga ac"
click at [58, 229] on tr "6 [PERSON_NAME] 0 kg 0 240.000" at bounding box center [419, 233] width 768 height 40
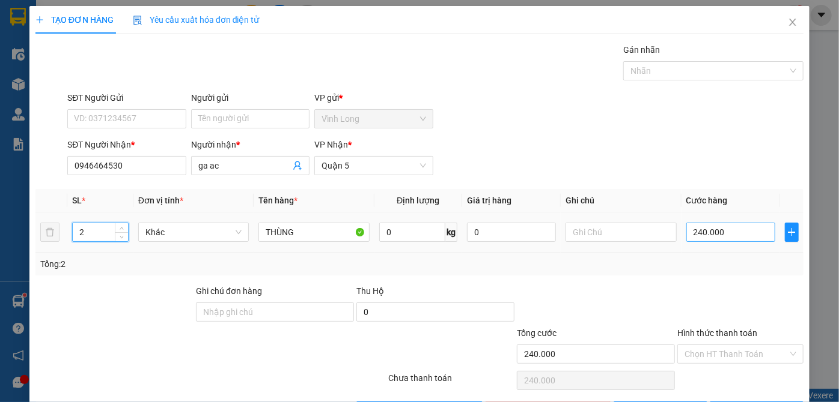
type input "2"
click at [699, 234] on input "240.000" at bounding box center [730, 232] width 89 height 19
type input "6"
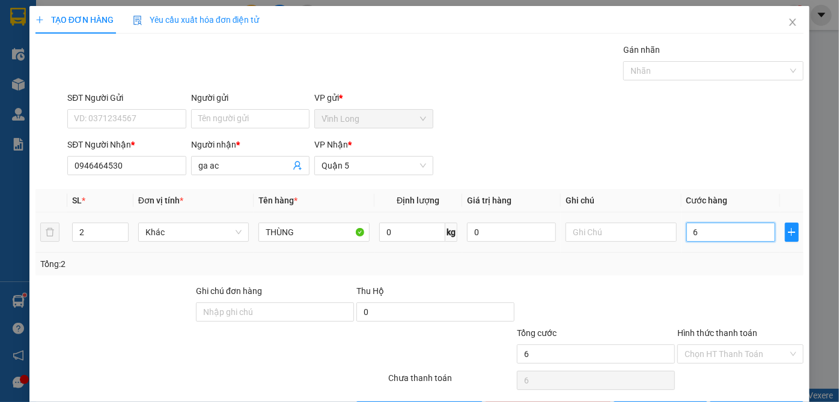
type input "60"
type input "60.000"
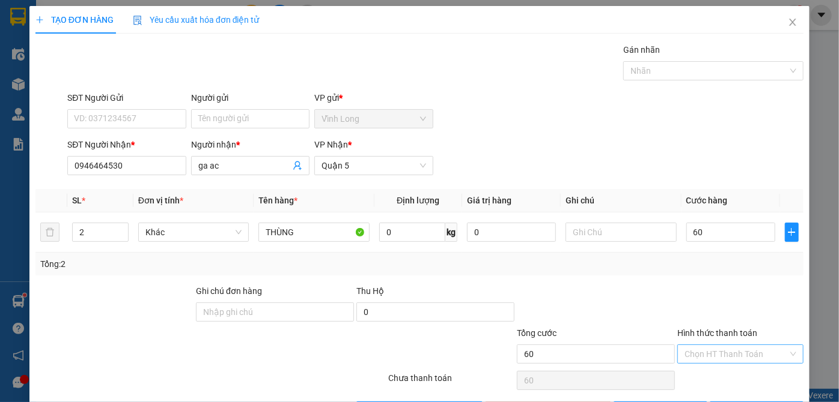
type input "60.000"
click at [749, 352] on input "Hình thức thanh toán" at bounding box center [735, 354] width 103 height 18
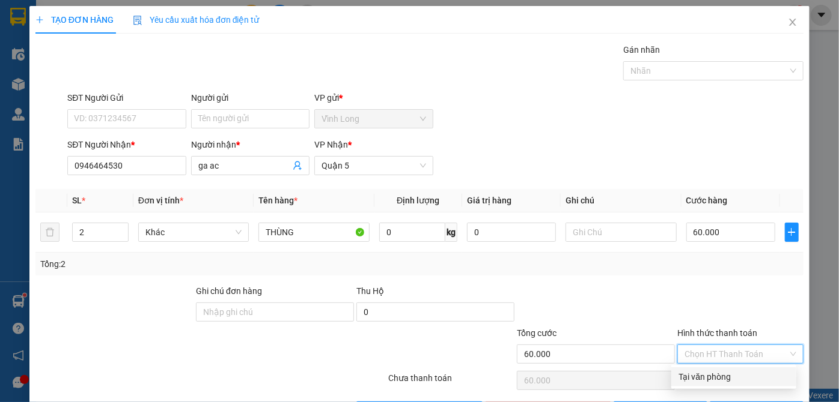
click at [745, 374] on div "Tại văn phòng" at bounding box center [733, 377] width 111 height 13
type input "0"
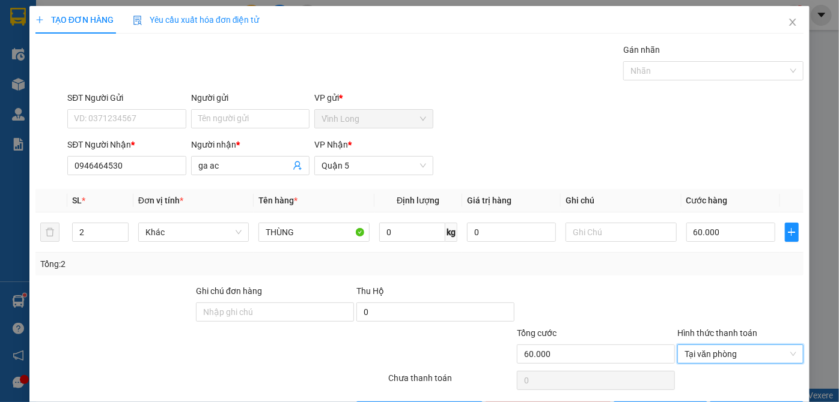
scroll to position [40, 0]
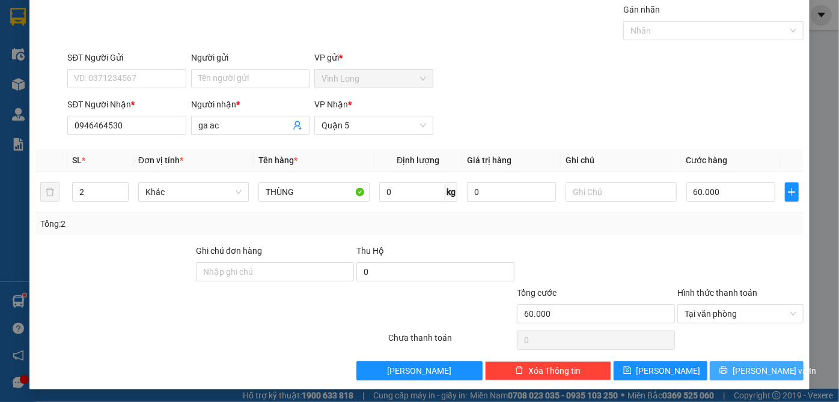
click at [745, 372] on span "[PERSON_NAME] và In" at bounding box center [774, 371] width 84 height 13
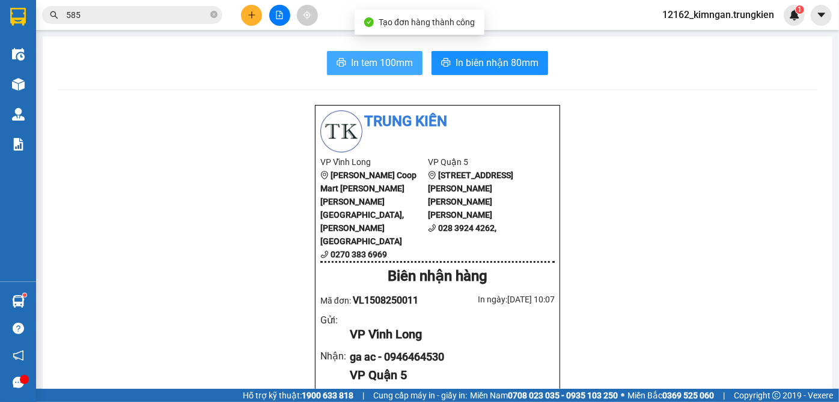
click at [353, 59] on span "In tem 100mm" at bounding box center [382, 62] width 62 height 15
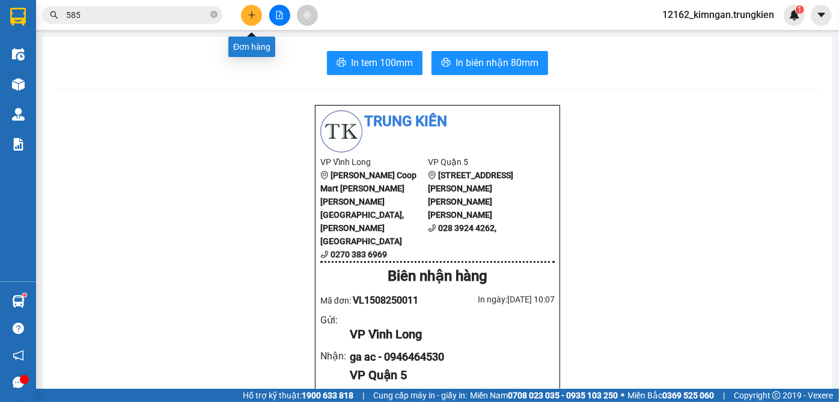
click at [251, 19] on button at bounding box center [251, 15] width 21 height 21
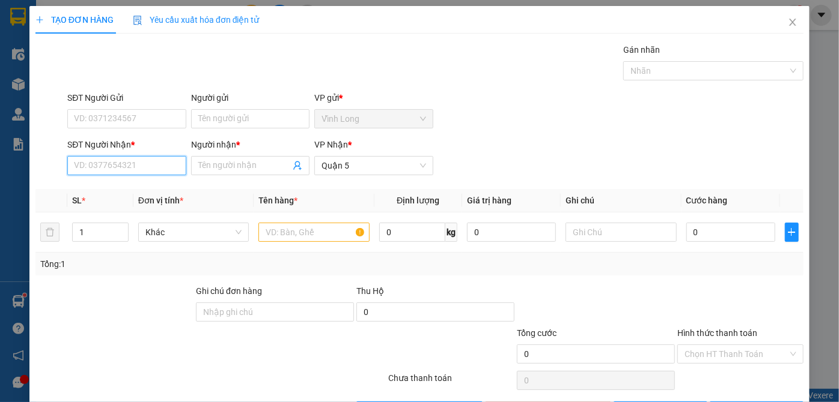
click at [138, 166] on input "SĐT Người Nhận *" at bounding box center [126, 165] width 118 height 19
type input "0907253911"
click at [146, 189] on div "0907253911 - [PERSON_NAME]" at bounding box center [133, 189] width 118 height 13
type input "phước"
type input "20.000"
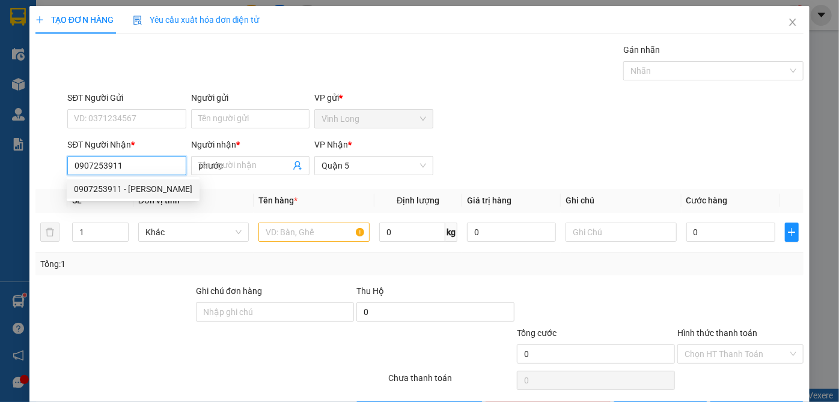
type input "20.000"
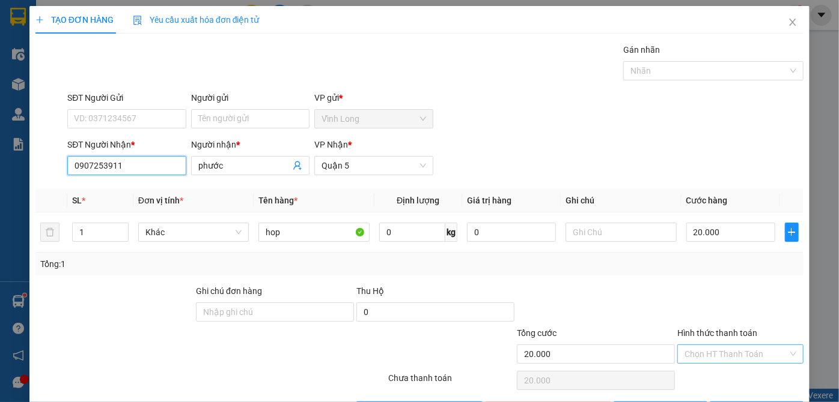
type input "0907253911"
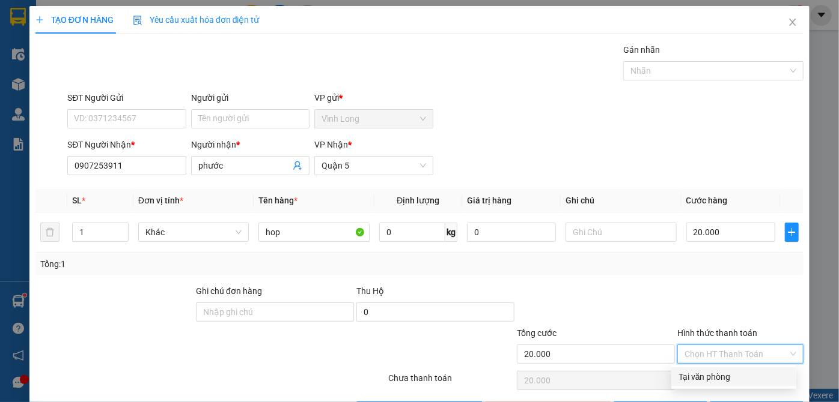
drag, startPoint x: 758, startPoint y: 354, endPoint x: 757, endPoint y: 346, distance: 8.4
click at [758, 354] on input "Hình thức thanh toán" at bounding box center [735, 354] width 103 height 18
click at [726, 373] on div "Tại văn phòng" at bounding box center [733, 377] width 111 height 13
type input "0"
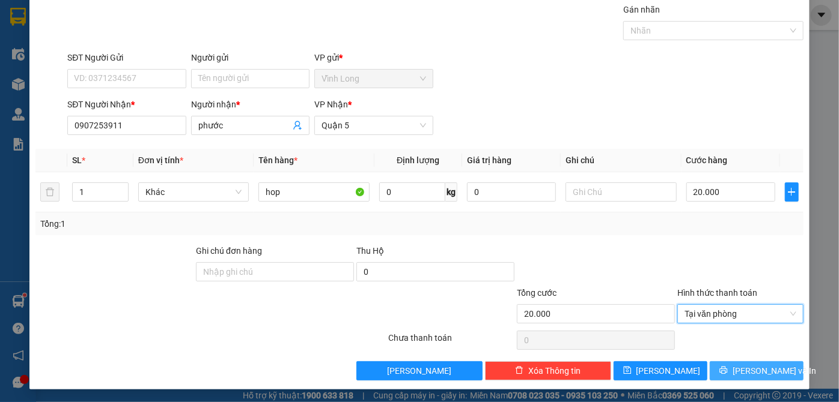
click at [725, 373] on icon "printer" at bounding box center [723, 370] width 8 height 8
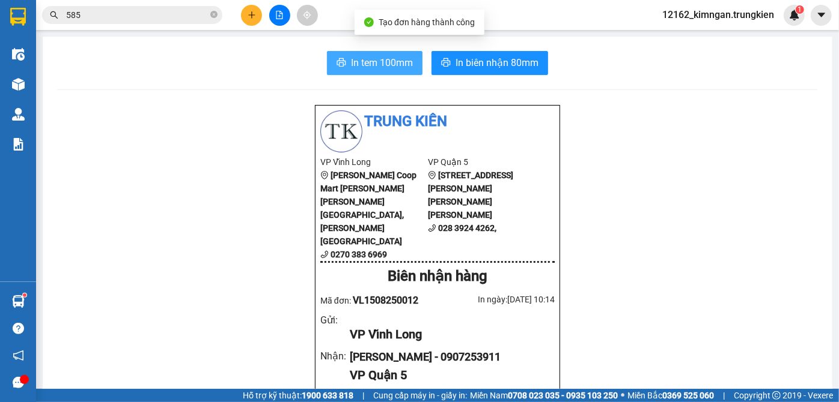
click at [361, 58] on span "In tem 100mm" at bounding box center [382, 62] width 62 height 15
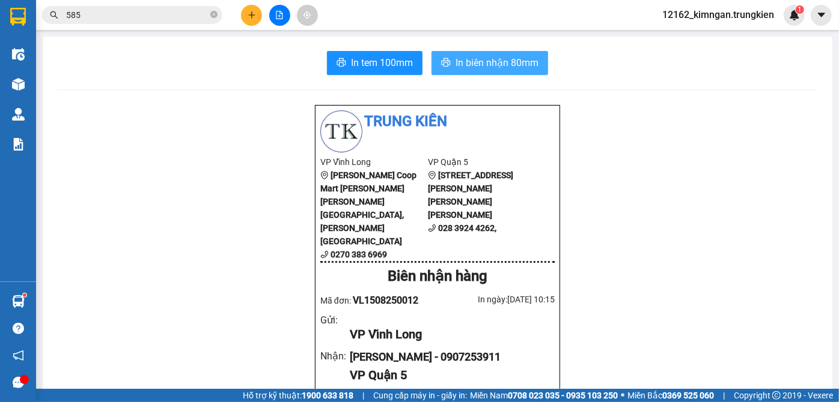
click at [515, 58] on span "In biên nhận 80mm" at bounding box center [496, 62] width 83 height 15
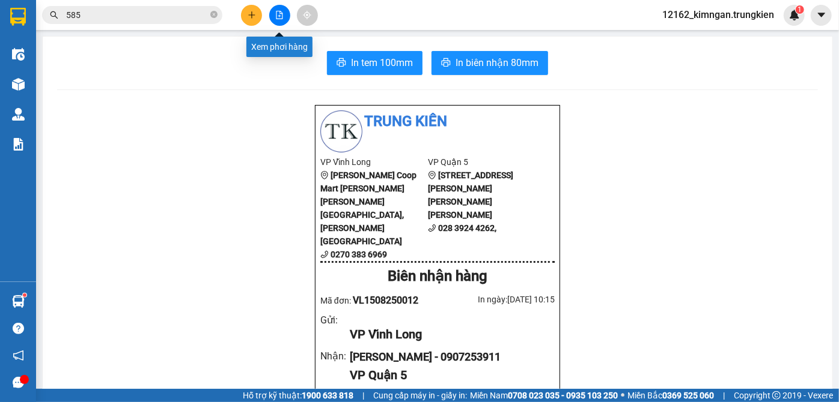
click at [281, 19] on icon "file-add" at bounding box center [279, 15] width 7 height 8
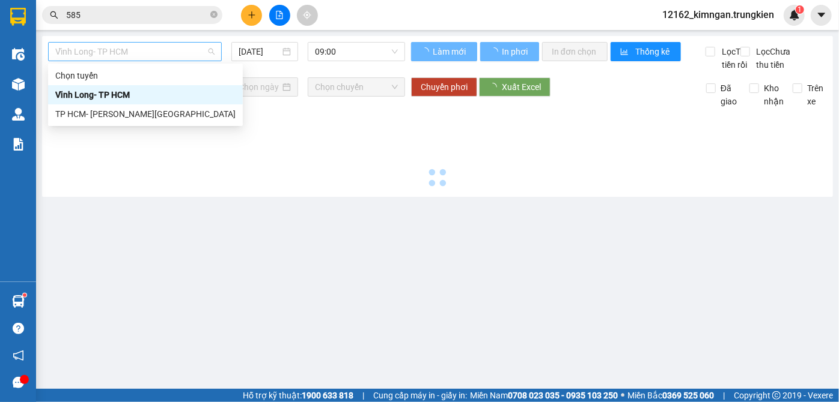
click at [141, 53] on span "Vĩnh Long- TP HCM" at bounding box center [134, 52] width 159 height 18
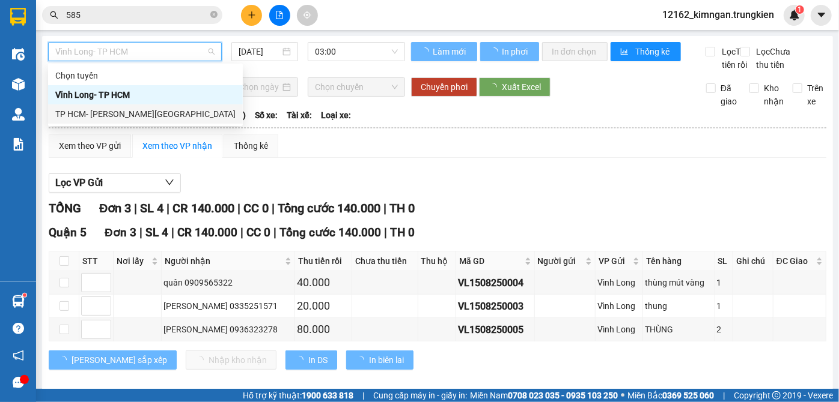
click at [112, 114] on div "TP HCM- [PERSON_NAME][GEOGRAPHIC_DATA]" at bounding box center [145, 114] width 180 height 13
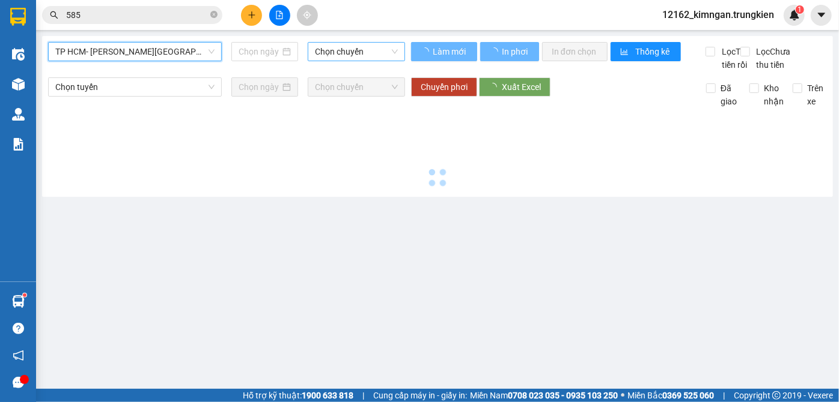
type input "[DATE]"
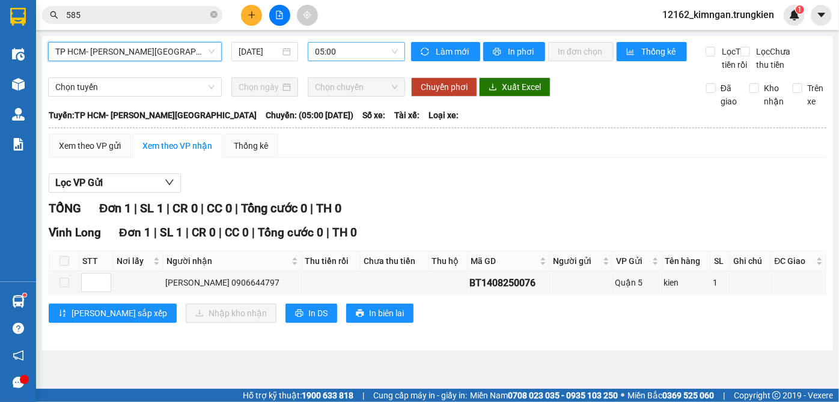
click at [314, 55] on div "05:00" at bounding box center [356, 51] width 97 height 19
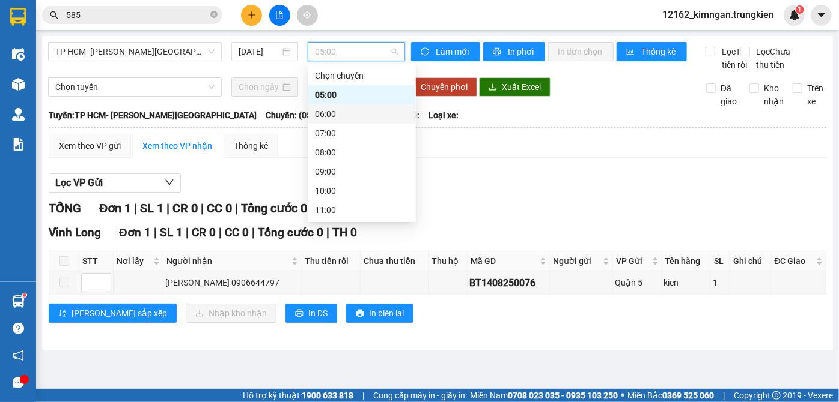
drag, startPoint x: 320, startPoint y: 117, endPoint x: 320, endPoint y: 108, distance: 9.0
click at [320, 115] on div "06:00" at bounding box center [362, 114] width 94 height 13
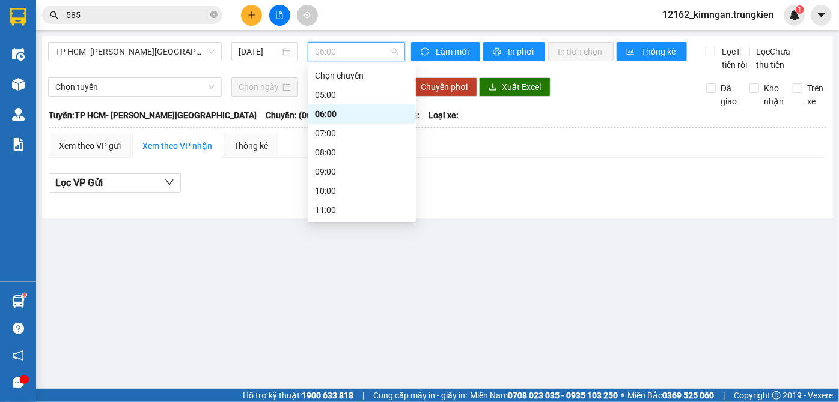
click at [327, 44] on span "06:00" at bounding box center [356, 52] width 83 height 18
click at [321, 131] on div "07:00" at bounding box center [362, 133] width 94 height 13
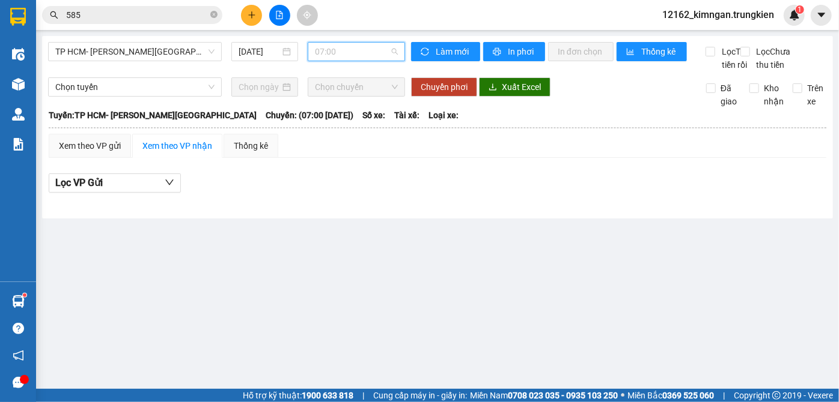
click at [324, 50] on span "07:00" at bounding box center [356, 52] width 83 height 18
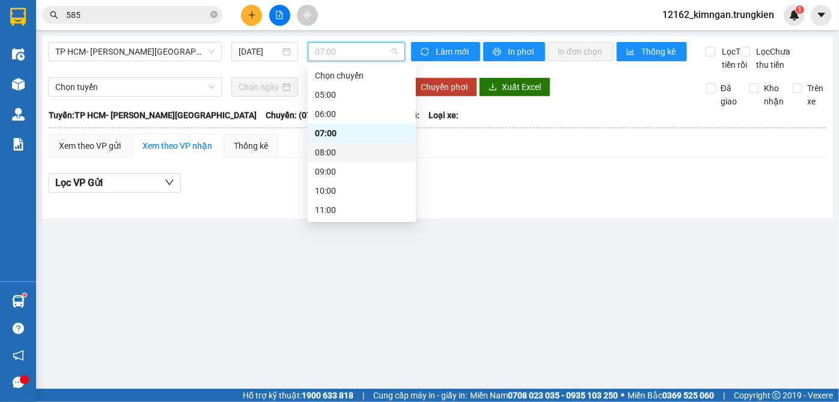
click at [319, 151] on div "08:00" at bounding box center [362, 152] width 94 height 13
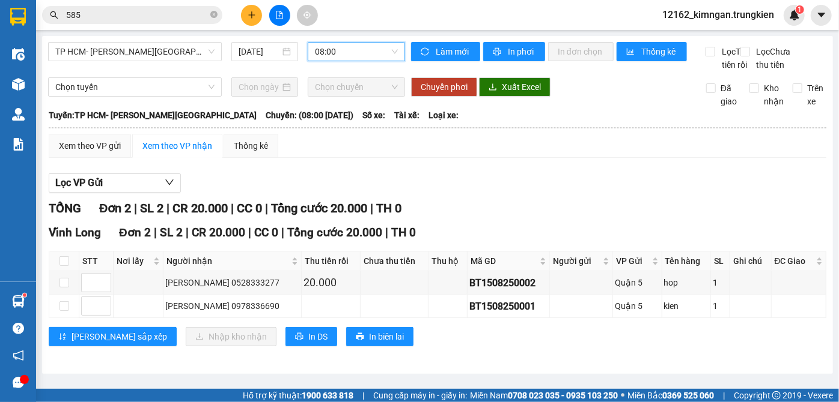
click at [347, 47] on span "08:00" at bounding box center [356, 52] width 83 height 18
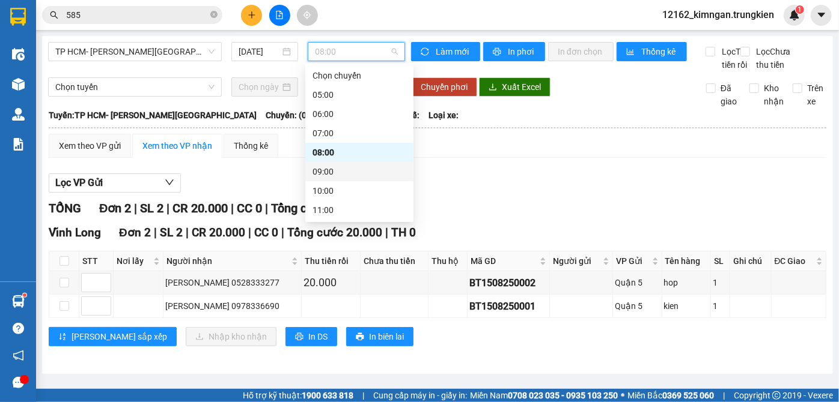
click at [336, 174] on div "09:00" at bounding box center [359, 171] width 94 height 13
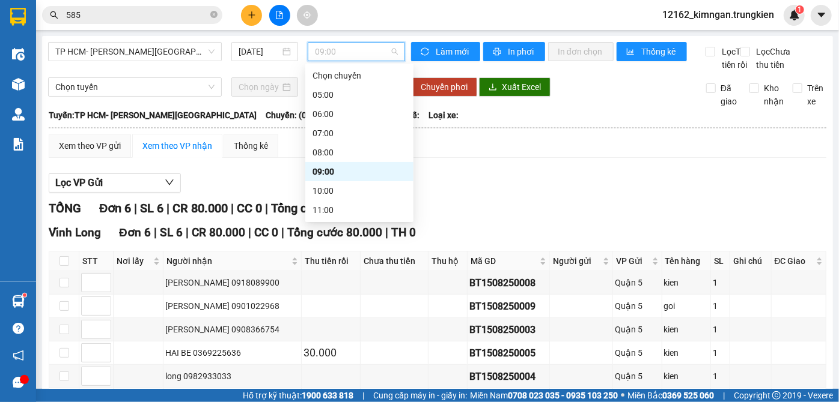
click at [321, 50] on span "09:00" at bounding box center [356, 52] width 83 height 18
click at [326, 157] on div "08:00" at bounding box center [359, 152] width 94 height 13
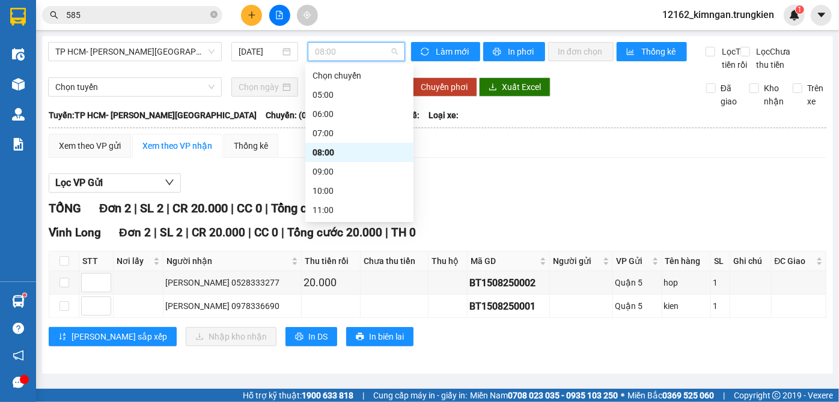
click at [326, 47] on span "08:00" at bounding box center [356, 52] width 83 height 18
click at [327, 168] on div "09:00" at bounding box center [359, 171] width 94 height 13
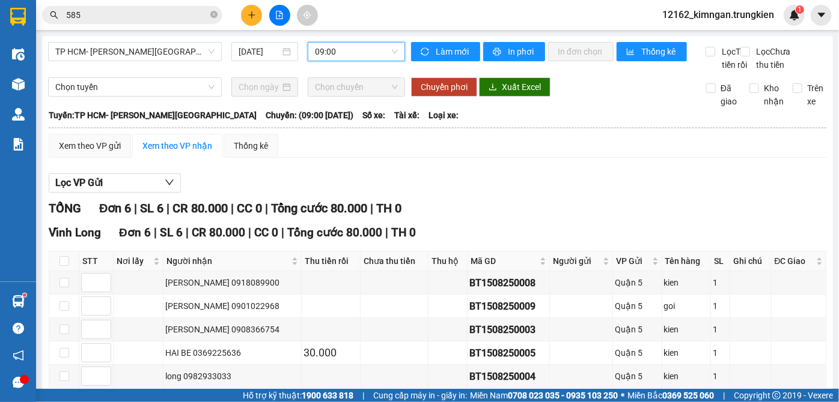
click at [315, 55] on span "09:00" at bounding box center [356, 52] width 83 height 18
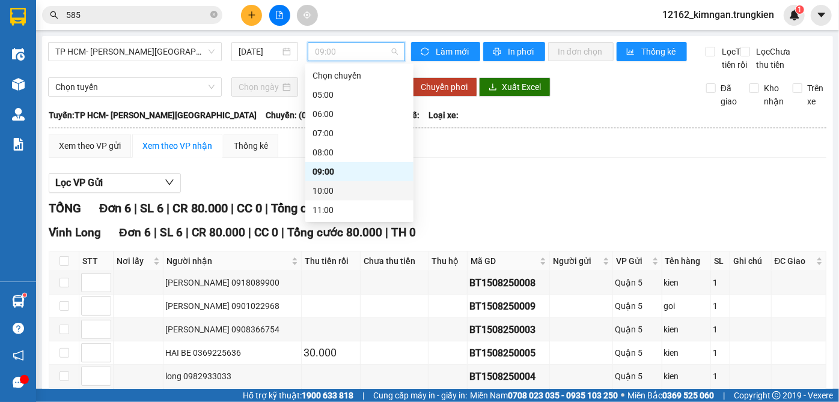
click at [319, 192] on div "10:00" at bounding box center [359, 190] width 94 height 13
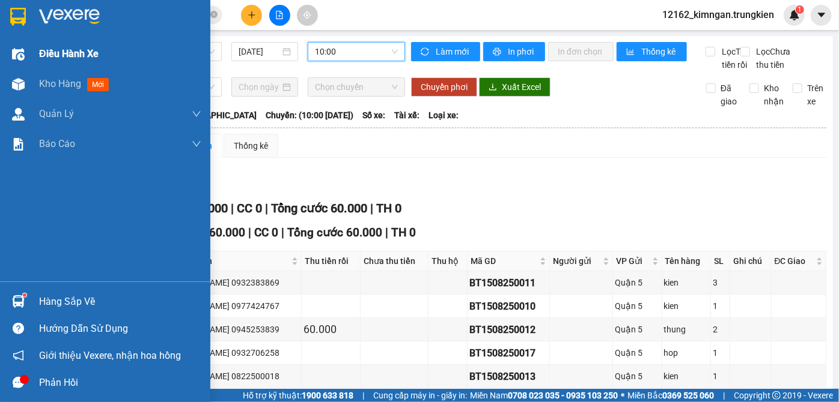
click at [65, 66] on div "Điều hành xe" at bounding box center [120, 54] width 162 height 30
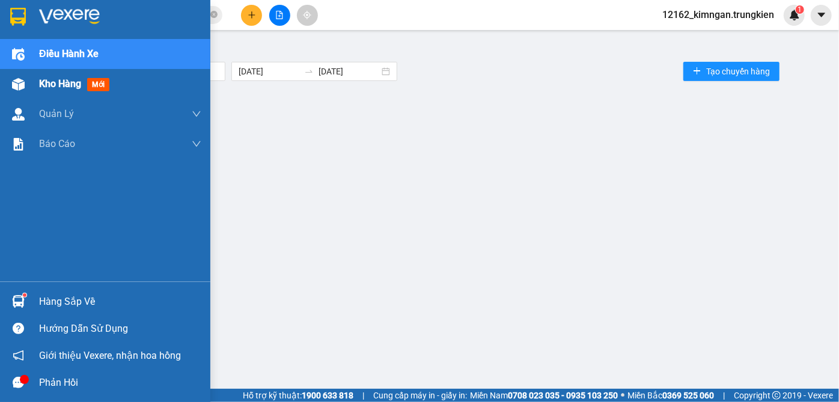
click at [63, 82] on span "Kho hàng" at bounding box center [60, 83] width 42 height 11
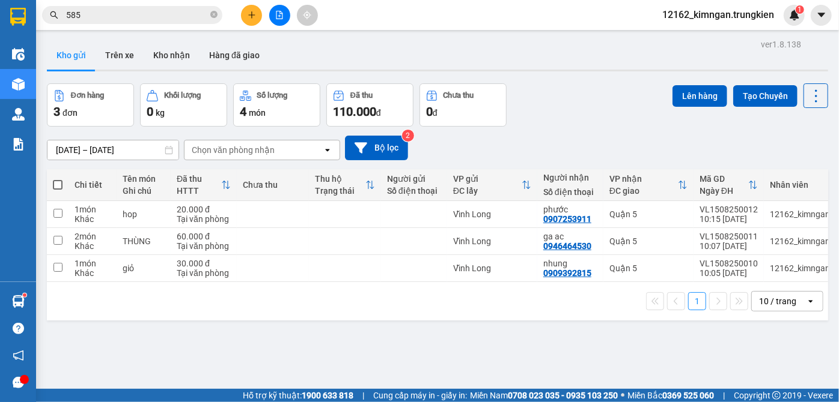
click at [250, 16] on icon "plus" at bounding box center [252, 15] width 8 height 8
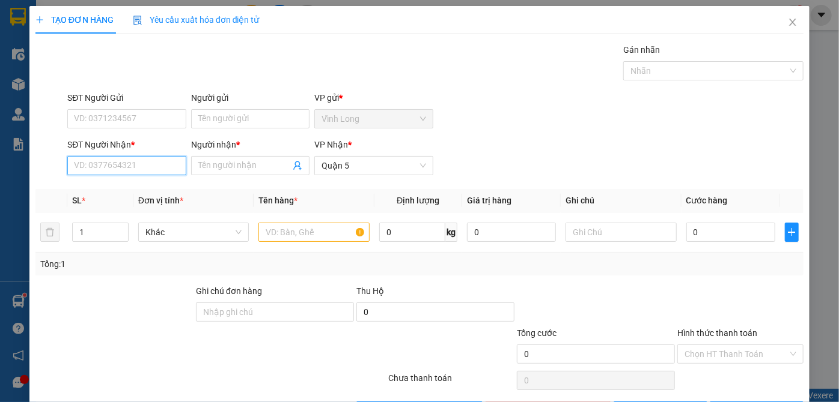
click at [137, 172] on input "SĐT Người Nhận *" at bounding box center [126, 165] width 118 height 19
type input "0908696379"
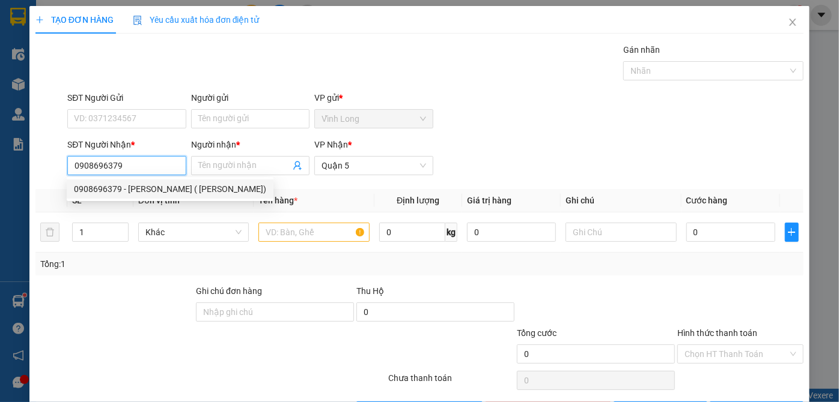
click at [139, 188] on div "0908696379 - [PERSON_NAME] ( [PERSON_NAME])" at bounding box center [170, 189] width 192 height 13
type input "[PERSON_NAME] ( [PERSON_NAME])"
type input "30.000"
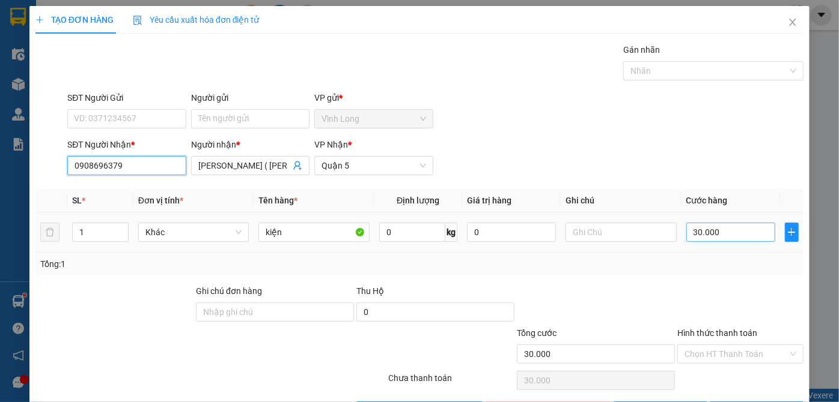
type input "0908696379"
click at [726, 236] on input "30.000" at bounding box center [730, 232] width 89 height 19
type input "2"
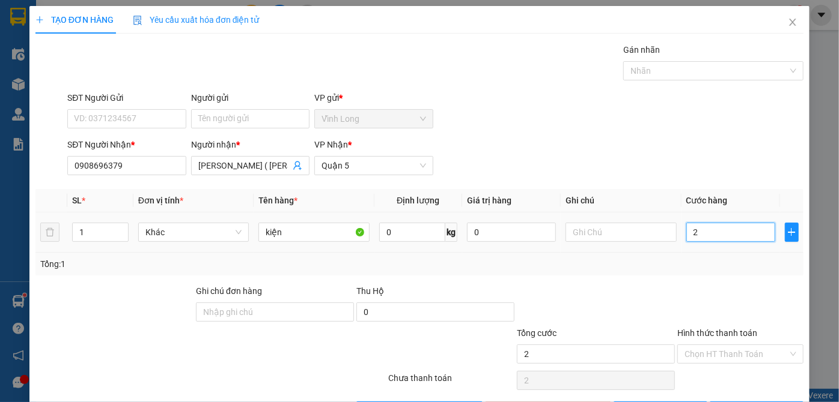
type input "20"
type input "20.000"
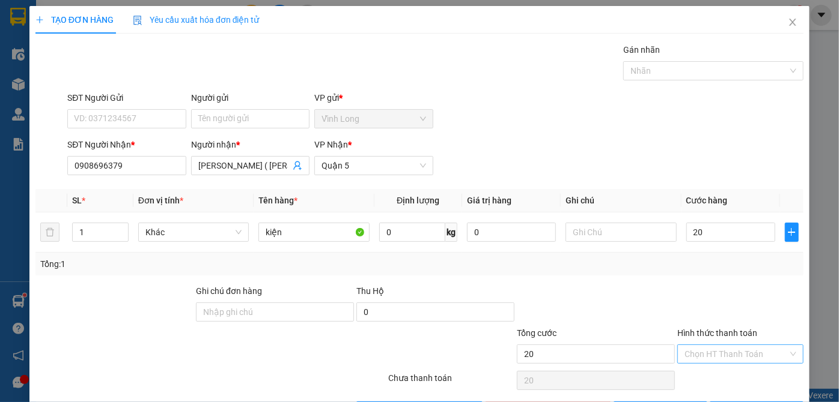
type input "20.000"
click at [719, 353] on input "Hình thức thanh toán" at bounding box center [735, 354] width 103 height 18
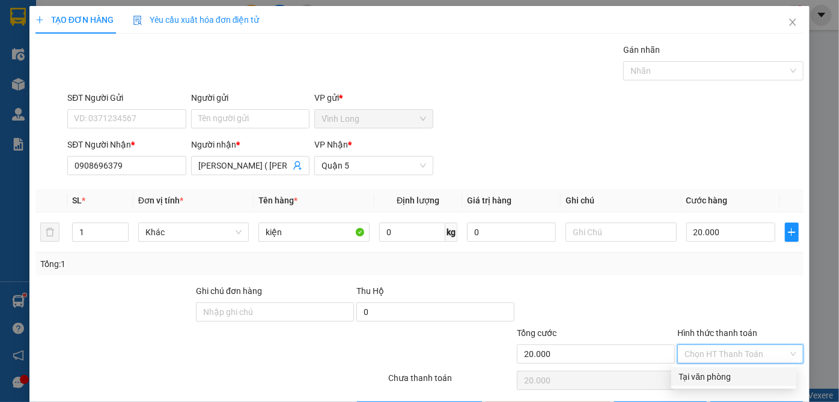
click at [706, 380] on div "Tại văn phòng" at bounding box center [733, 377] width 111 height 13
type input "0"
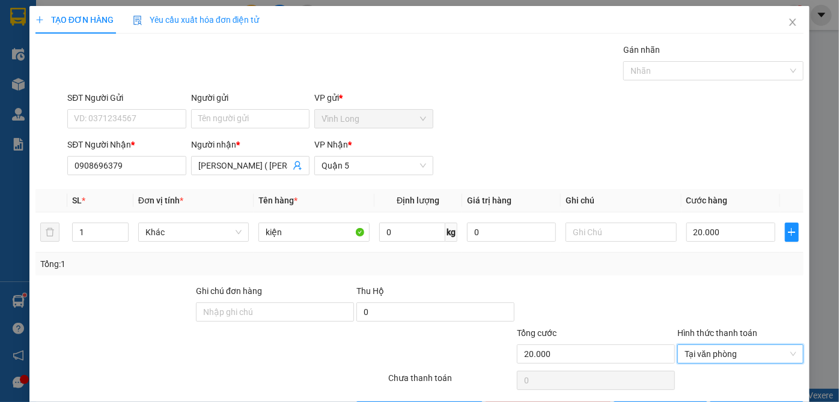
scroll to position [40, 0]
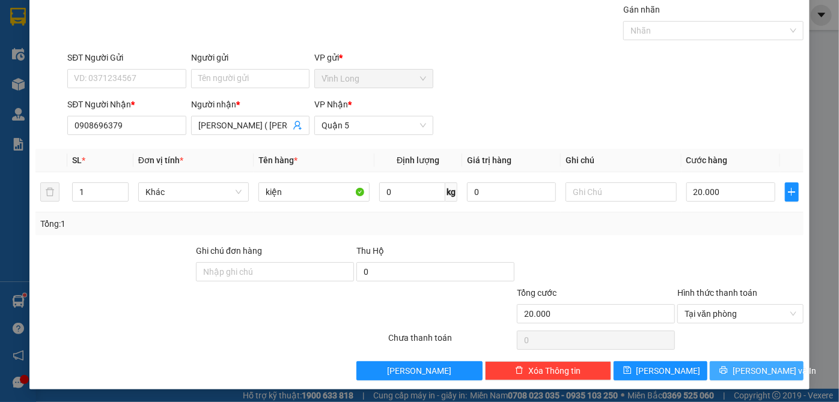
click at [750, 374] on span "[PERSON_NAME] và In" at bounding box center [774, 371] width 84 height 13
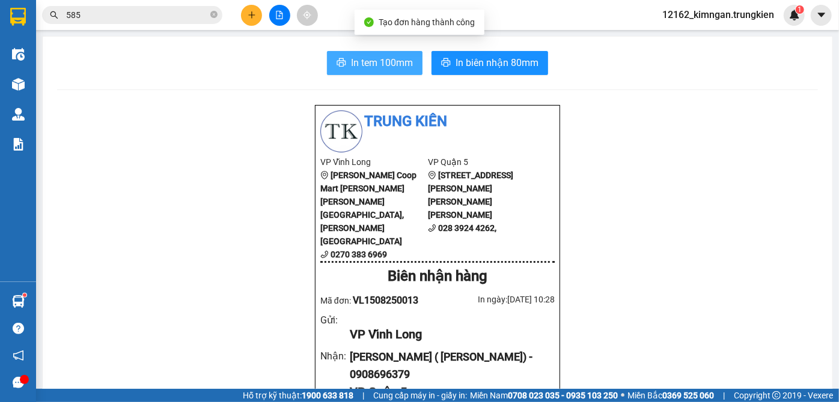
click at [363, 66] on span "In tem 100mm" at bounding box center [382, 62] width 62 height 15
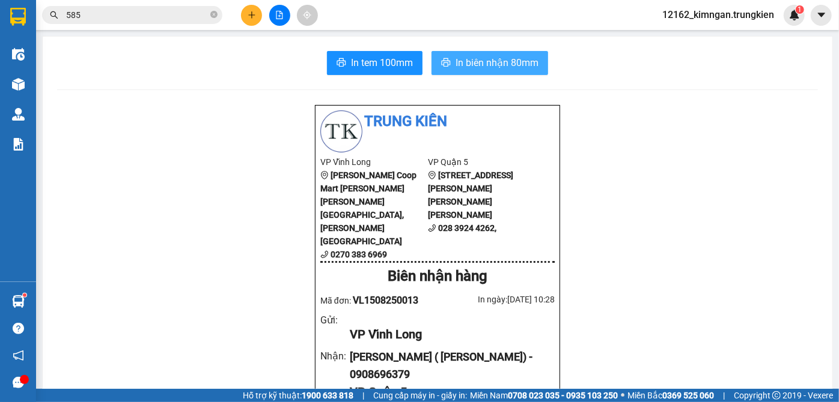
click at [490, 72] on button "In biên nhận 80mm" at bounding box center [489, 63] width 117 height 24
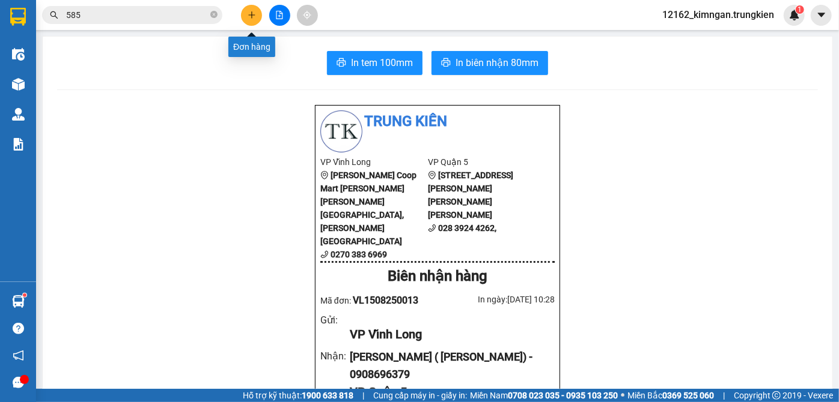
click at [252, 21] on button at bounding box center [251, 15] width 21 height 21
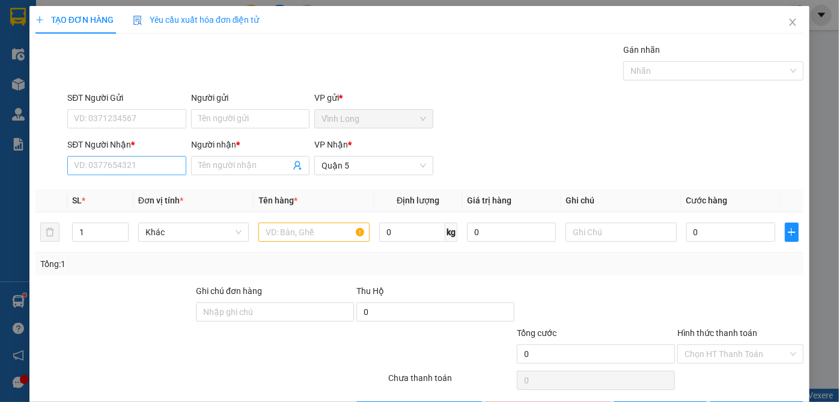
click at [164, 172] on div "SĐT Người Nhận * VD: 0377654321" at bounding box center [126, 159] width 118 height 42
click at [163, 171] on input "SĐT Người Nhận *" at bounding box center [126, 165] width 118 height 19
type input "0364688637"
click at [227, 163] on input "Người nhận *" at bounding box center [244, 165] width 92 height 13
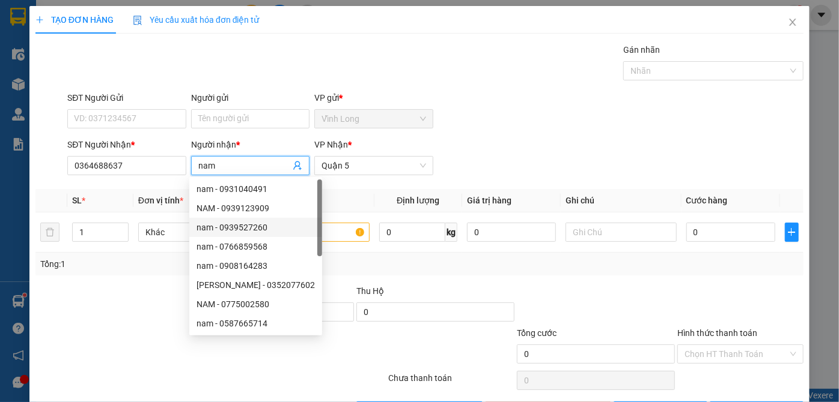
type input "nam"
click at [111, 311] on div at bounding box center [114, 306] width 160 height 42
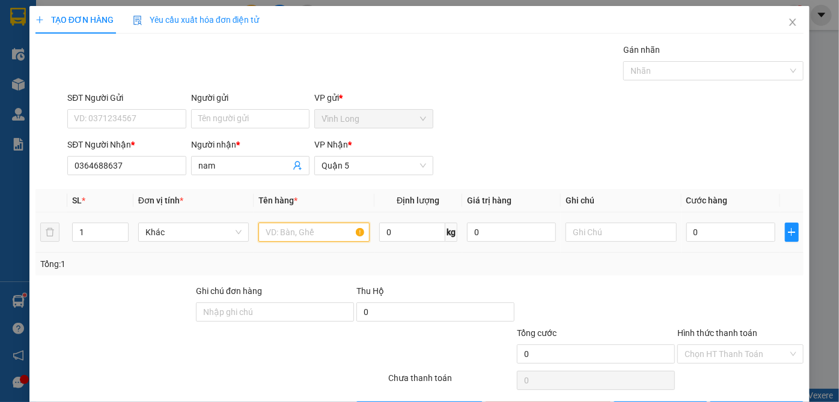
click at [302, 231] on input "text" at bounding box center [313, 232] width 111 height 19
type input "gói tnp"
click at [721, 228] on input "0" at bounding box center [730, 232] width 89 height 19
type input "3"
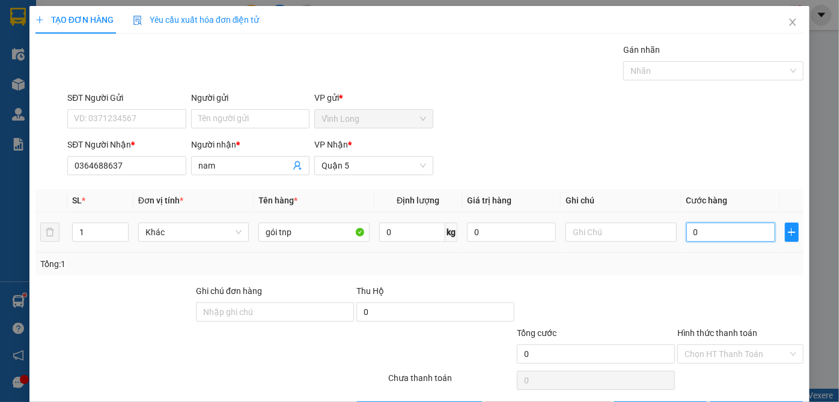
type input "3"
type input "30"
type input "30.000"
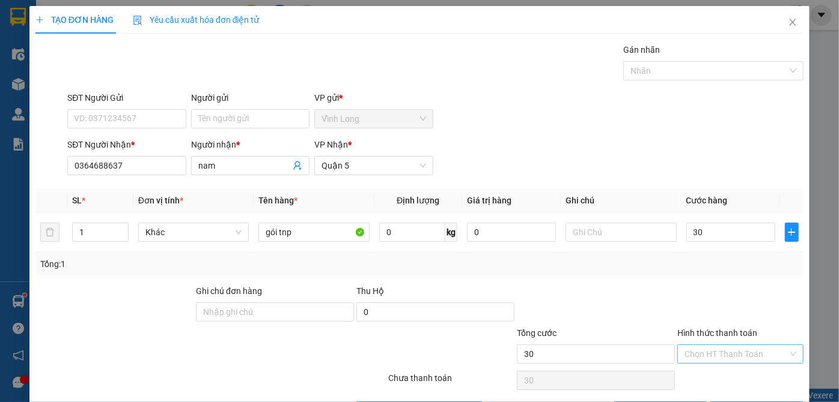
type input "30.000"
click at [745, 356] on input "Hình thức thanh toán" at bounding box center [735, 354] width 103 height 18
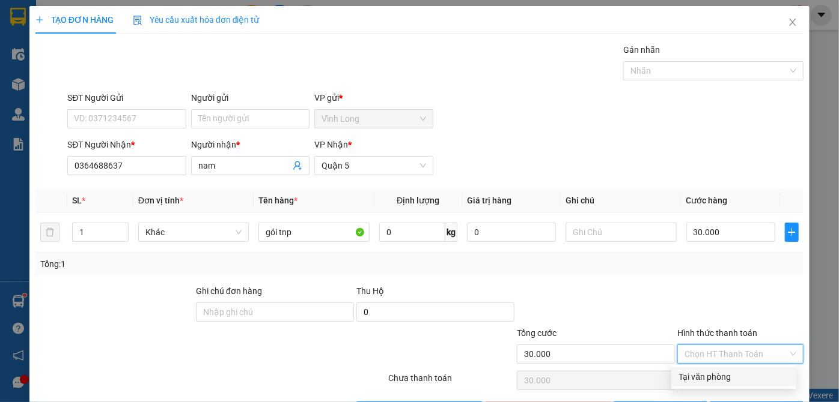
click at [715, 373] on div "Tại văn phòng" at bounding box center [733, 377] width 111 height 13
type input "0"
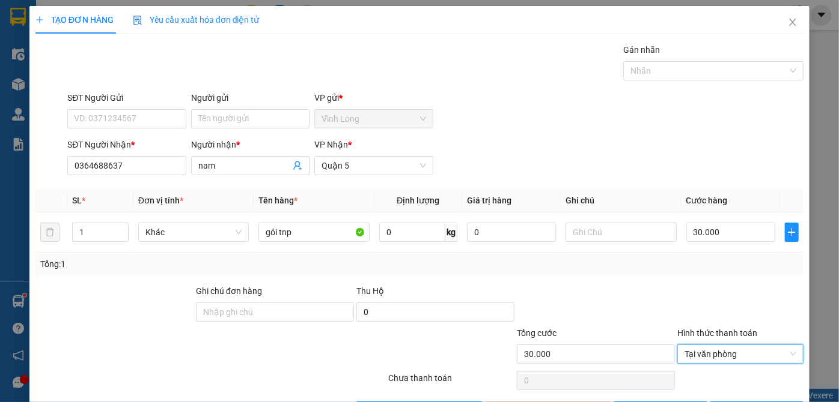
scroll to position [40, 0]
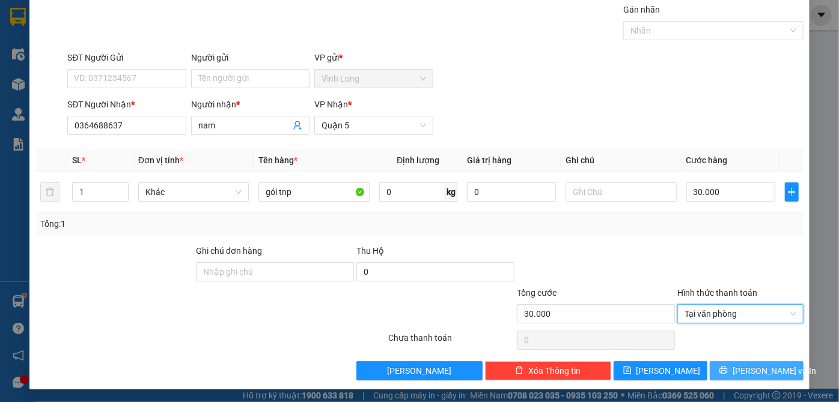
click at [718, 367] on button "[PERSON_NAME] và In" at bounding box center [756, 371] width 94 height 19
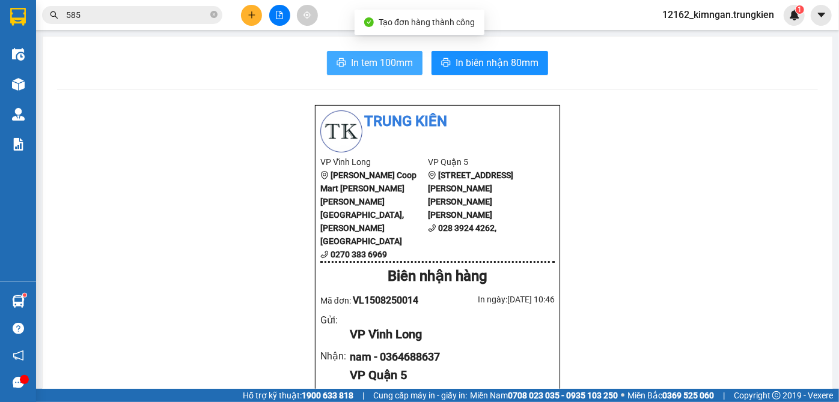
click at [387, 59] on span "In tem 100mm" at bounding box center [382, 62] width 62 height 15
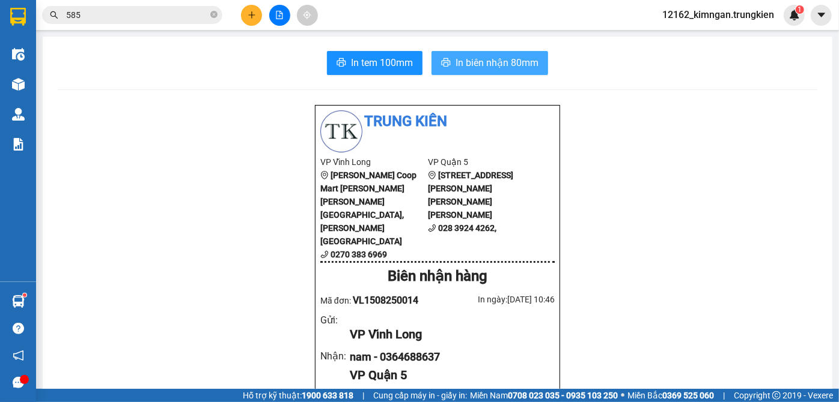
click at [473, 61] on span "In biên nhận 80mm" at bounding box center [496, 62] width 83 height 15
click at [249, 13] on icon "plus" at bounding box center [252, 15] width 8 height 8
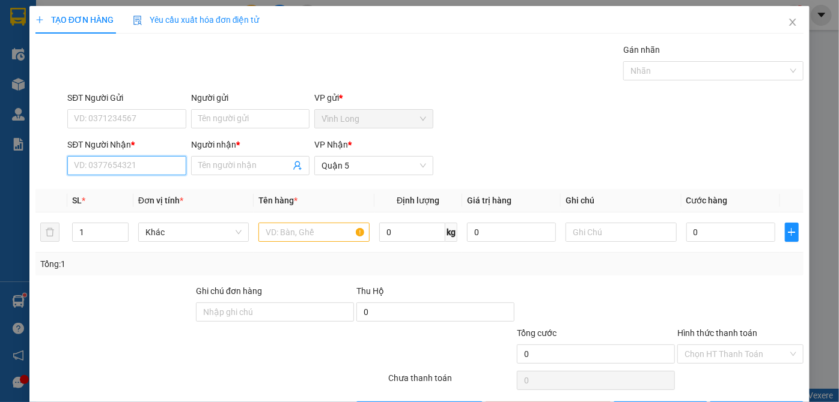
click at [117, 160] on input "SĐT Người Nhận *" at bounding box center [126, 165] width 118 height 19
type input "0901050892"
click at [150, 187] on div "0901050892 - đạt" at bounding box center [125, 189] width 103 height 13
type input "đạt"
type input "40.000"
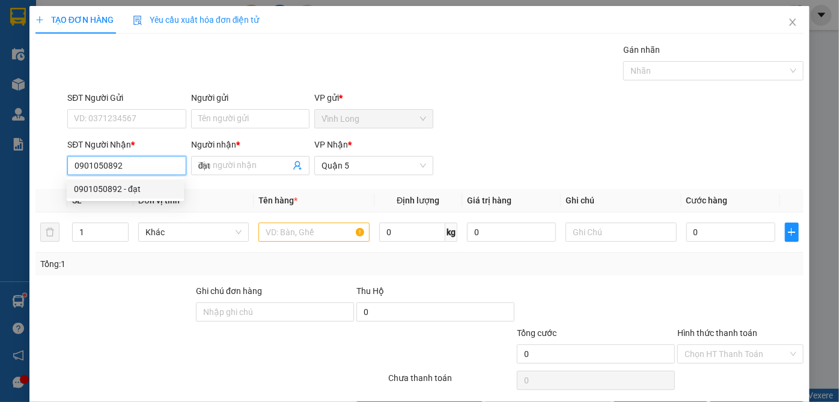
type input "40.000"
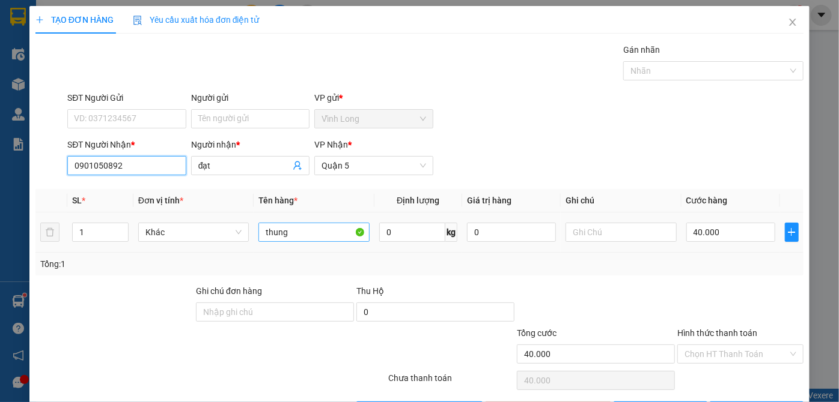
type input "0901050892"
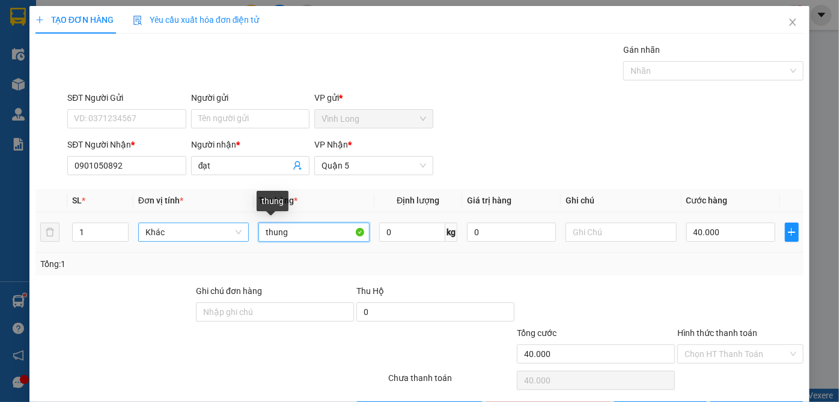
drag, startPoint x: 320, startPoint y: 235, endPoint x: 195, endPoint y: 234, distance: 125.6
click at [198, 234] on tr "1 [PERSON_NAME] 0 kg 0 40.000" at bounding box center [419, 233] width 768 height 40
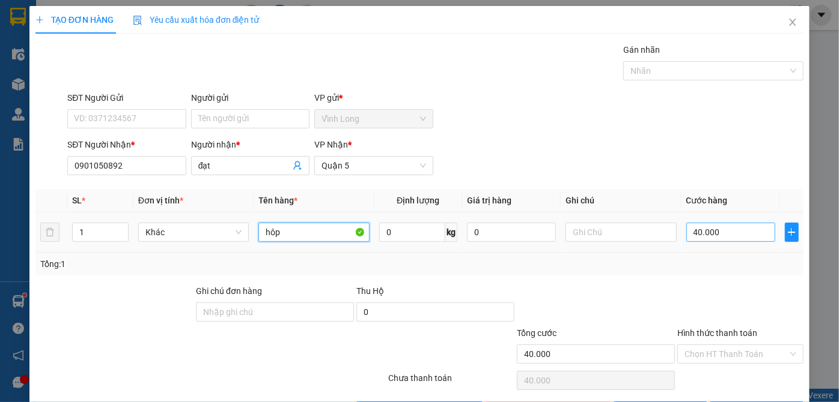
type input "hôp"
click at [717, 225] on input "40.000" at bounding box center [730, 232] width 89 height 19
type input "2"
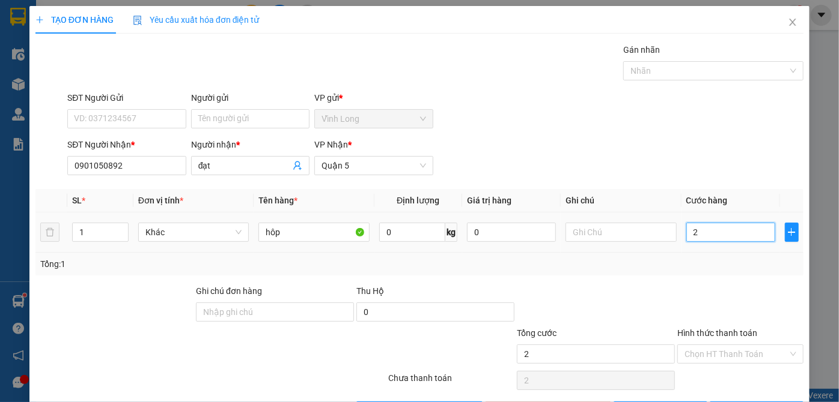
type input "20"
type input "20.000"
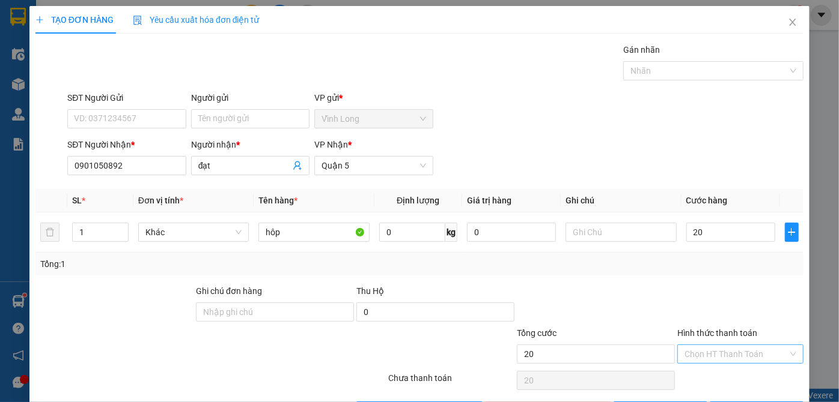
type input "20.000"
drag, startPoint x: 754, startPoint y: 348, endPoint x: 747, endPoint y: 351, distance: 7.3
click at [753, 349] on input "Hình thức thanh toán" at bounding box center [735, 354] width 103 height 18
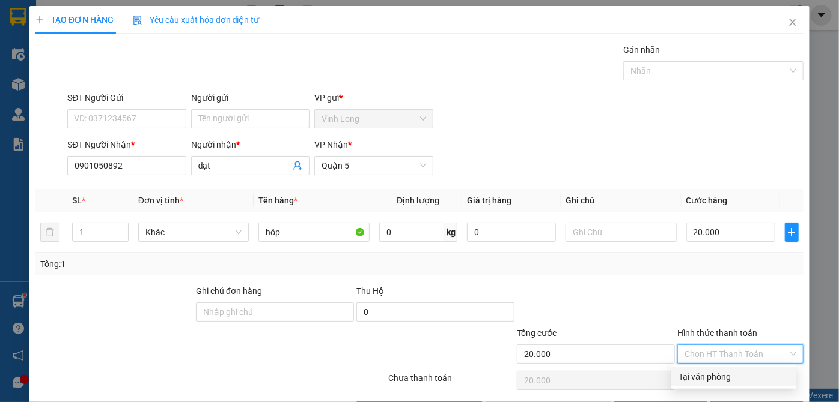
click at [744, 374] on div "Tại văn phòng" at bounding box center [733, 377] width 111 height 13
type input "0"
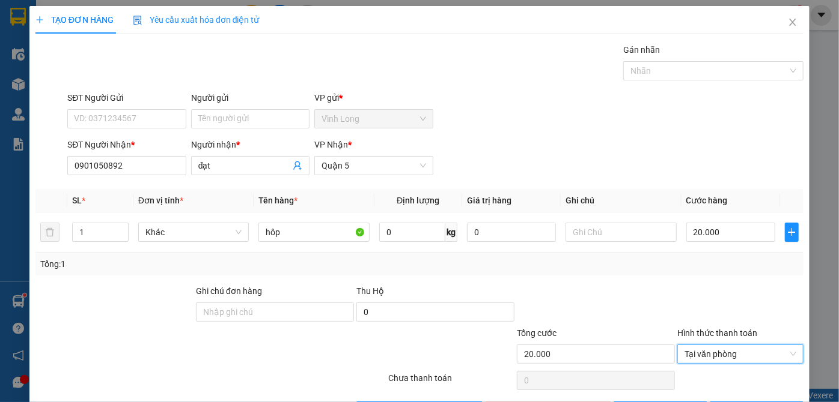
scroll to position [40, 0]
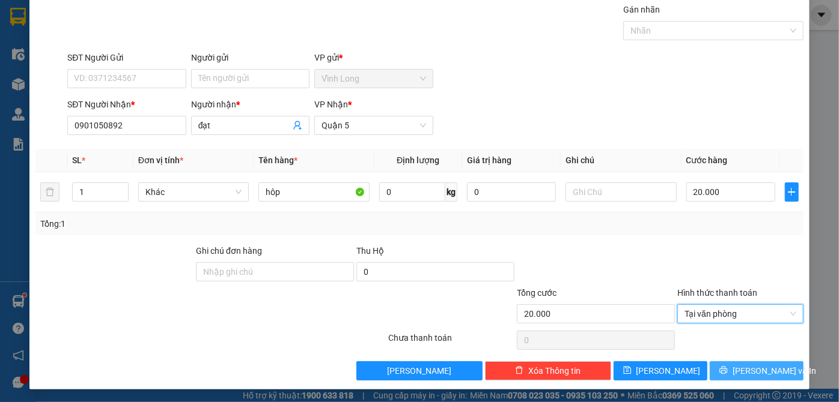
click at [759, 367] on span "[PERSON_NAME] và In" at bounding box center [774, 371] width 84 height 13
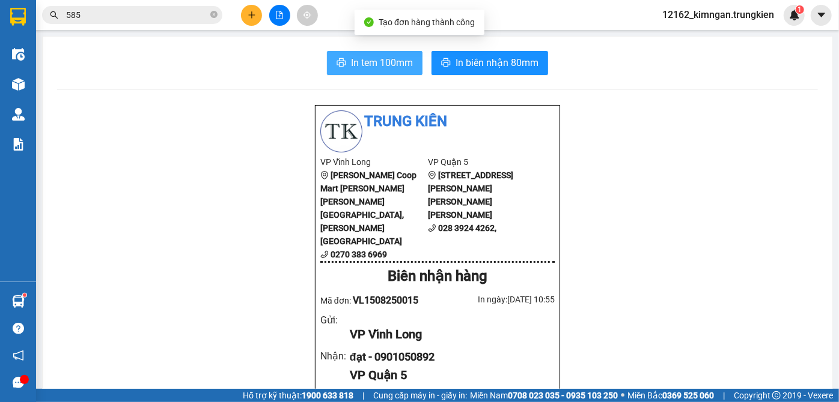
click at [384, 59] on span "In tem 100mm" at bounding box center [382, 62] width 62 height 15
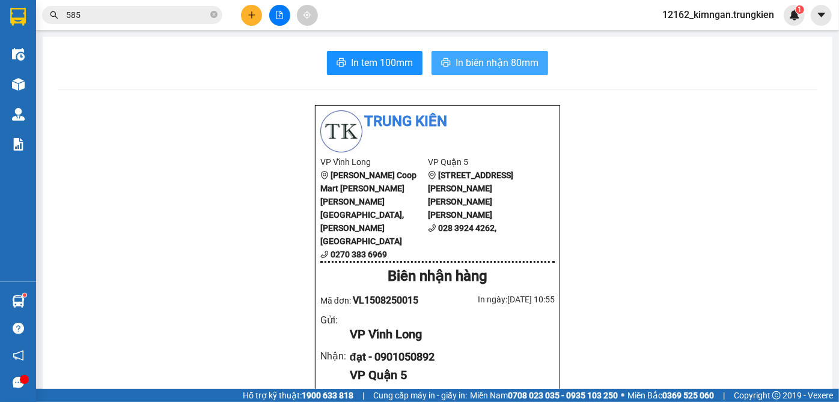
click at [517, 66] on span "In biên nhận 80mm" at bounding box center [496, 62] width 83 height 15
click at [505, 61] on span "In biên nhận 80mm" at bounding box center [496, 62] width 83 height 15
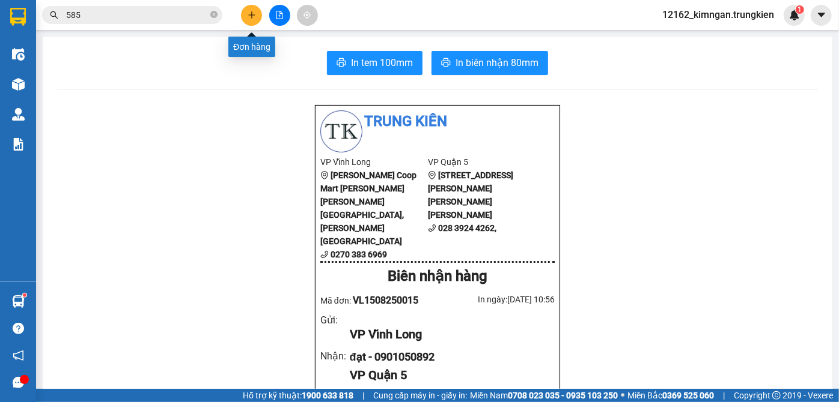
click at [243, 13] on button at bounding box center [251, 15] width 21 height 21
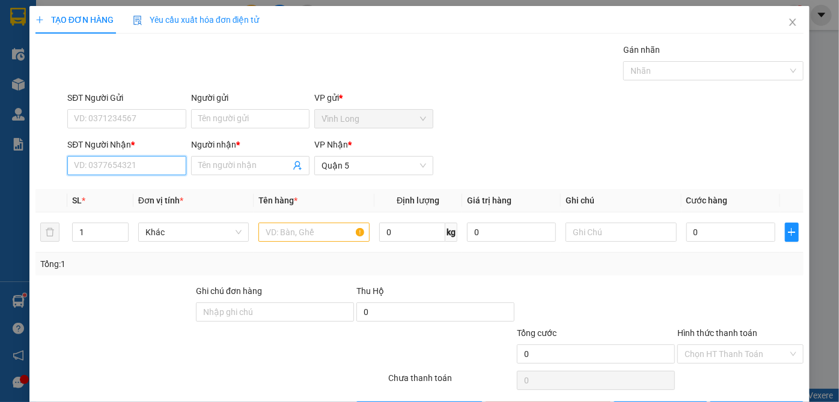
click at [109, 161] on input "SĐT Người Nhận *" at bounding box center [126, 165] width 118 height 19
type input "0764897664"
click at [242, 165] on input "Người nhận *" at bounding box center [244, 165] width 92 height 13
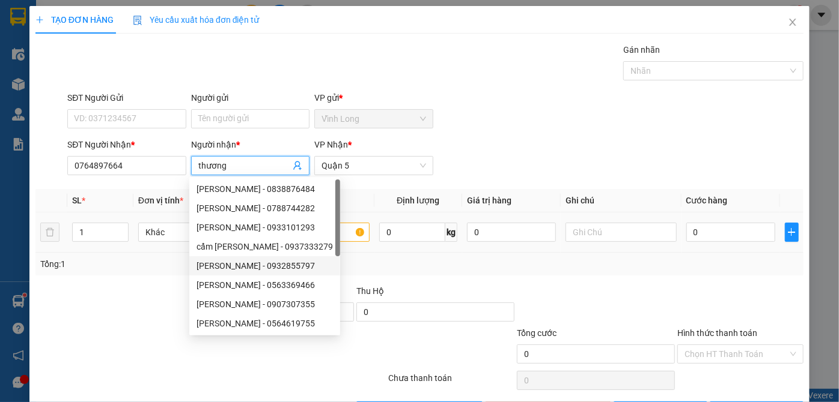
type input "thương"
click at [331, 229] on input "text" at bounding box center [313, 232] width 111 height 19
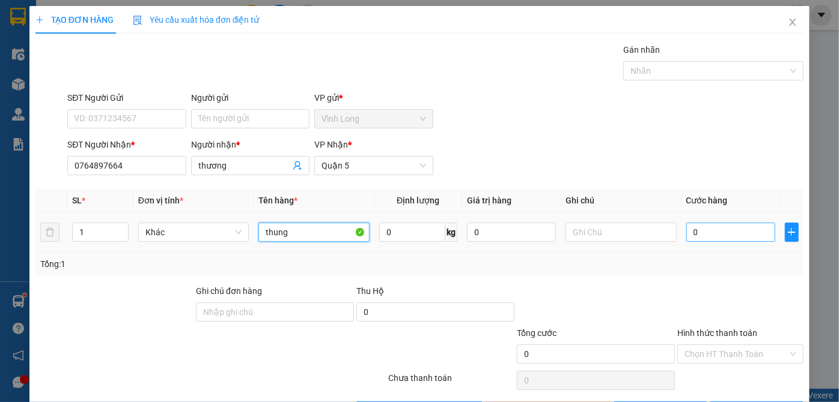
type input "thung"
click at [715, 234] on input "0" at bounding box center [730, 232] width 89 height 19
type input "3"
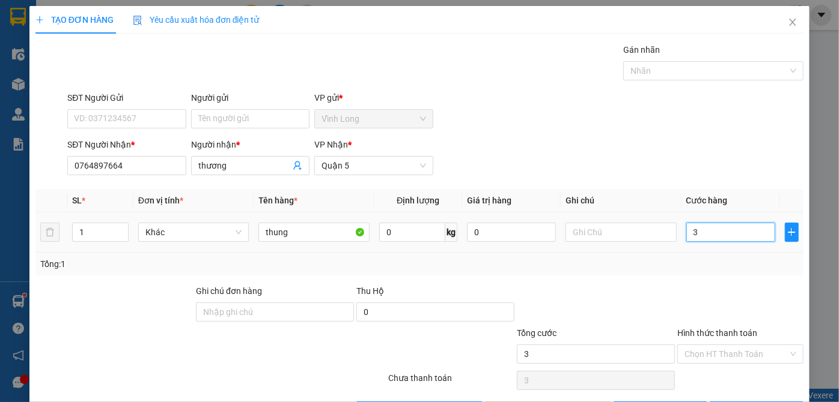
type input "30"
type input "30.000"
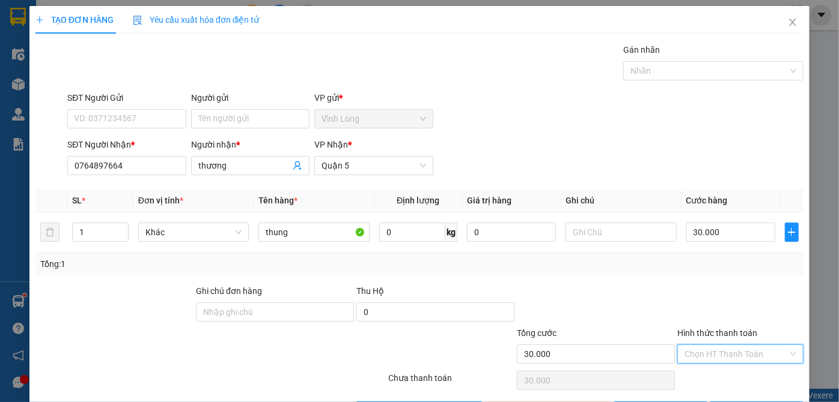
click at [716, 354] on input "Hình thức thanh toán" at bounding box center [735, 354] width 103 height 18
click at [720, 375] on div "Tại văn phòng" at bounding box center [733, 377] width 111 height 13
type input "0"
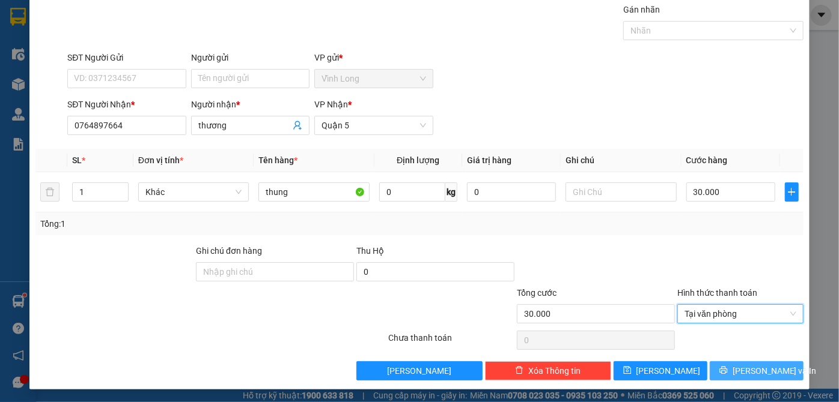
click at [720, 374] on button "[PERSON_NAME] và In" at bounding box center [756, 371] width 94 height 19
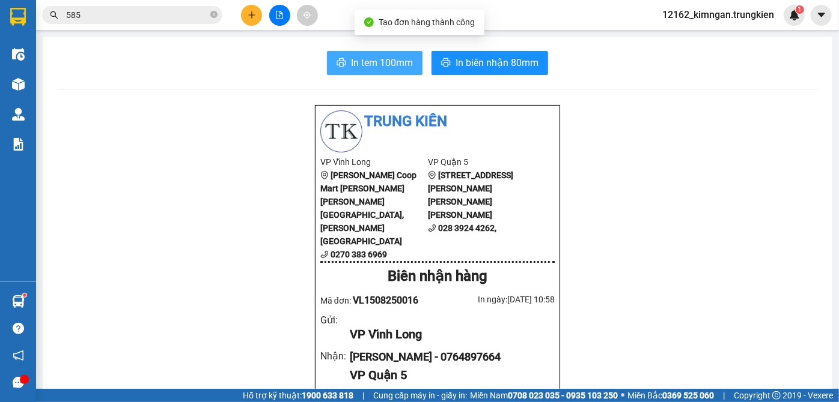
click at [399, 60] on span "In tem 100mm" at bounding box center [382, 62] width 62 height 15
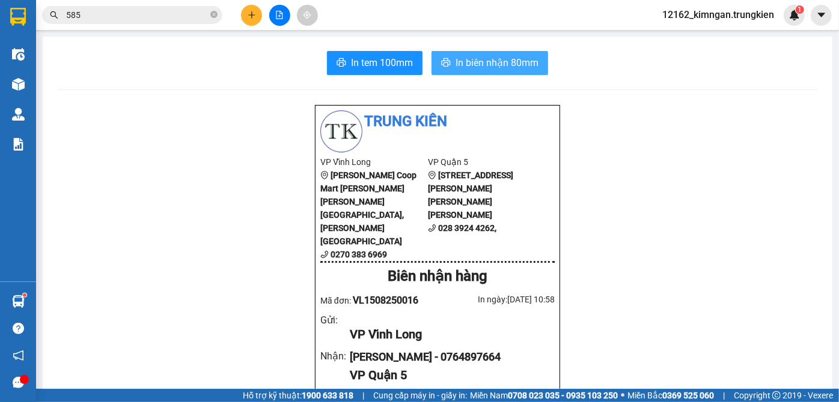
click at [505, 60] on span "In biên nhận 80mm" at bounding box center [496, 62] width 83 height 15
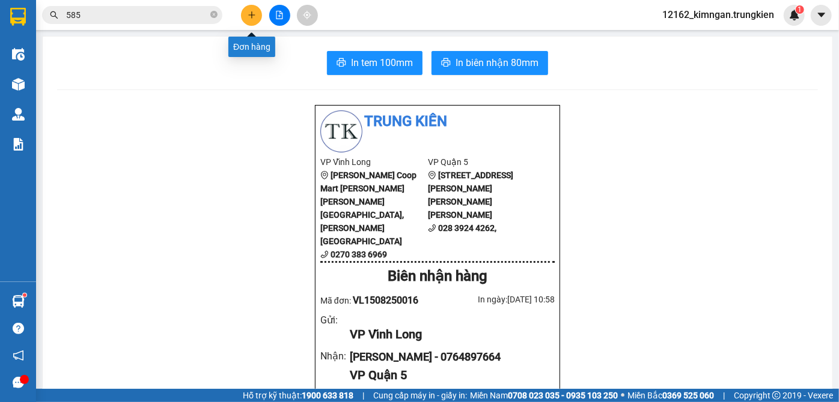
click at [253, 11] on icon "plus" at bounding box center [252, 15] width 8 height 8
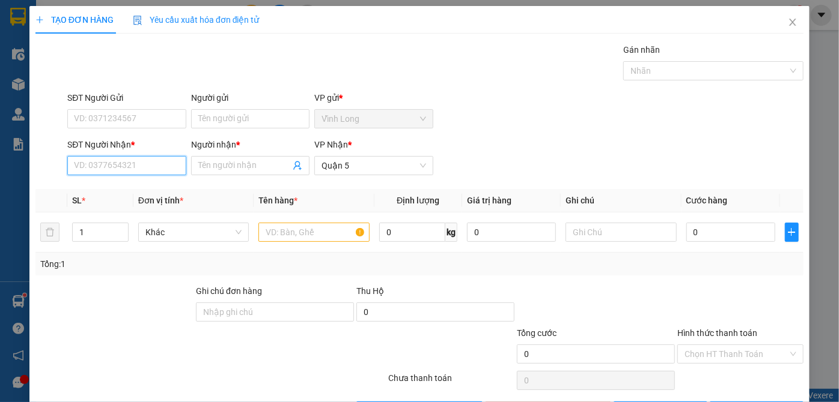
drag, startPoint x: 165, startPoint y: 163, endPoint x: 165, endPoint y: 199, distance: 35.4
click at [165, 166] on input "SĐT Người Nhận *" at bounding box center [126, 165] width 118 height 19
type input "0902425279"
click at [150, 189] on div "0902425279 - [PERSON_NAME]" at bounding box center [133, 189] width 118 height 13
type input "tung"
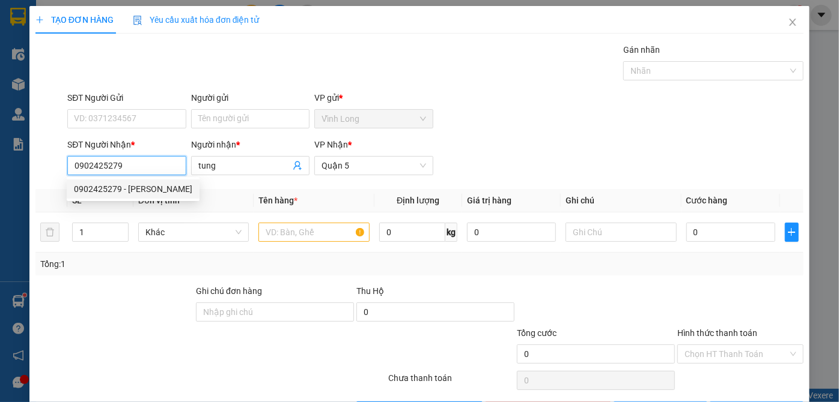
type input "60.000"
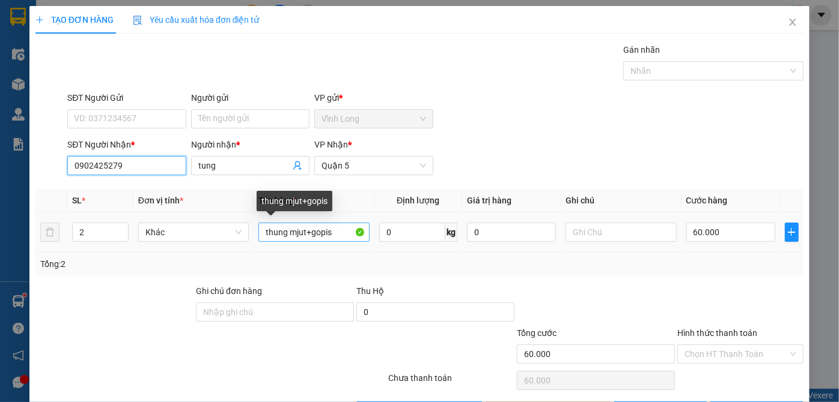
type input "0902425279"
drag, startPoint x: 330, startPoint y: 235, endPoint x: 306, endPoint y: 233, distance: 24.7
click at [306, 233] on input "thung mjut+gopis" at bounding box center [313, 232] width 111 height 19
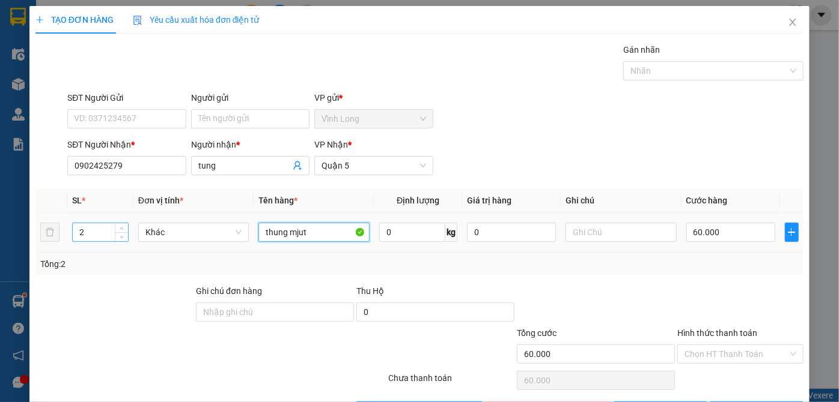
type input "thung mjut"
drag, startPoint x: 83, startPoint y: 230, endPoint x: 70, endPoint y: 230, distance: 13.2
click at [70, 230] on td "2" at bounding box center [99, 233] width 65 height 40
type input "1"
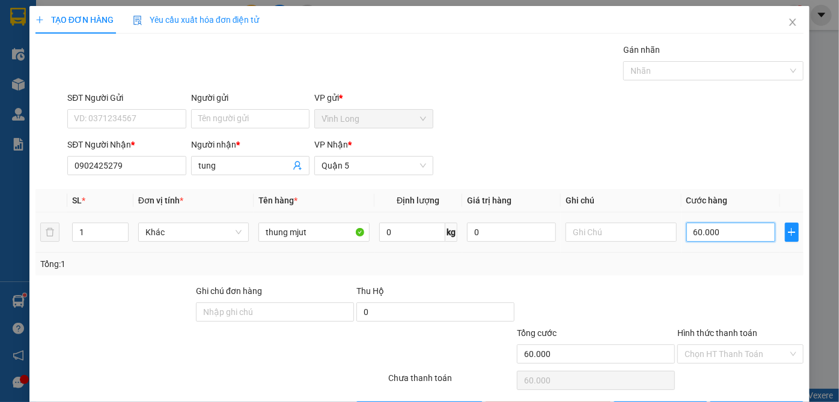
click at [687, 231] on input "60.000" at bounding box center [730, 232] width 89 height 19
type input "3"
click at [718, 353] on input "Hình thức thanh toán" at bounding box center [735, 354] width 103 height 18
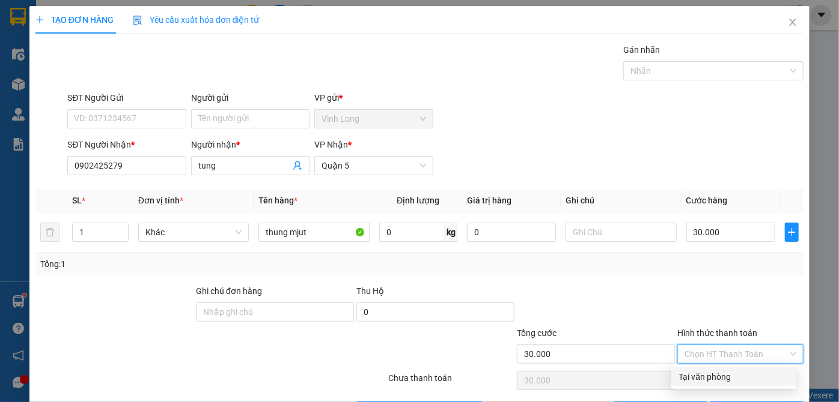
click at [716, 381] on div "Tại văn phòng" at bounding box center [733, 377] width 111 height 13
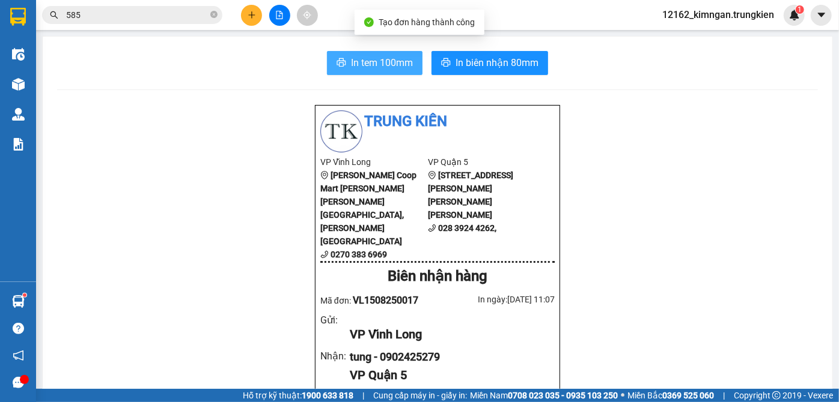
click at [395, 58] on span "In tem 100mm" at bounding box center [382, 62] width 62 height 15
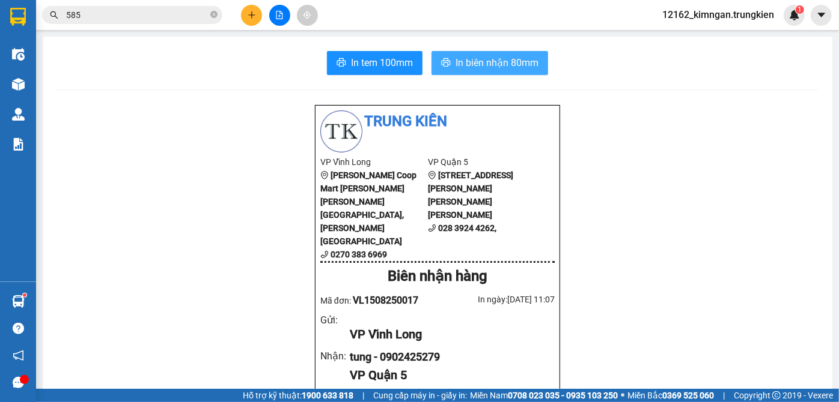
click at [524, 61] on span "In biên nhận 80mm" at bounding box center [496, 62] width 83 height 15
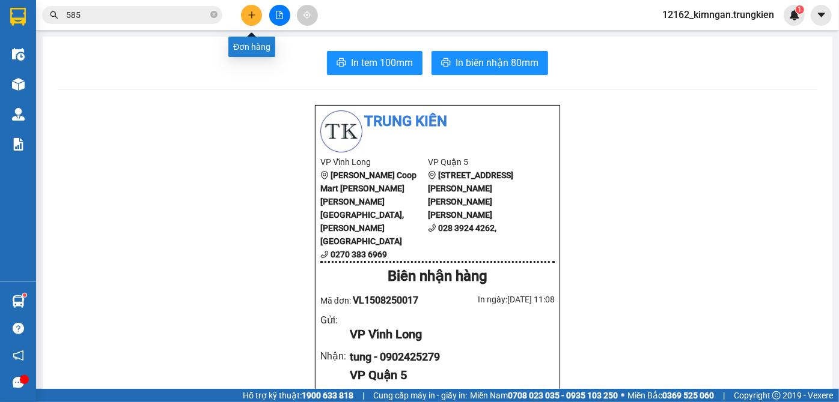
click at [252, 16] on icon "plus" at bounding box center [252, 15] width 8 height 8
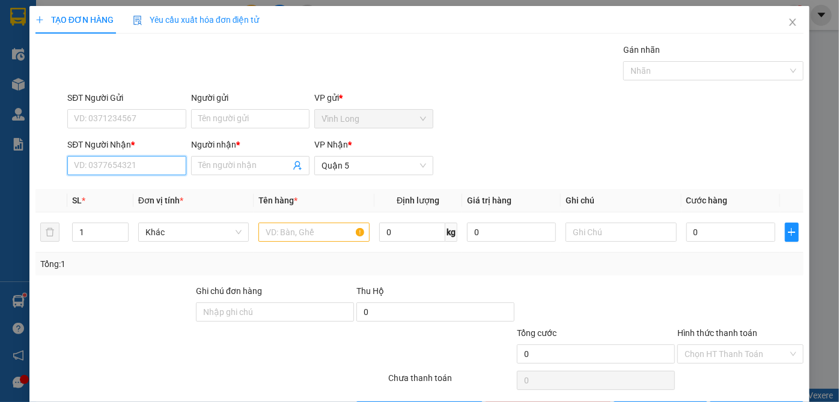
click at [151, 171] on input "SĐT Người Nhận *" at bounding box center [126, 165] width 118 height 19
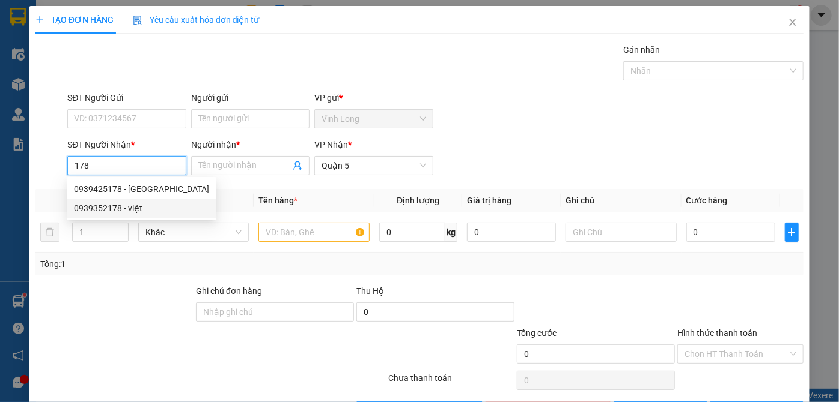
drag, startPoint x: 117, startPoint y: 166, endPoint x: 25, endPoint y: 166, distance: 91.9
click at [25, 166] on div "TẠO ĐƠN HÀNG Yêu cầu xuất [PERSON_NAME] điện tử Transit Pickup Surcharge Ids Tr…" at bounding box center [419, 201] width 839 height 402
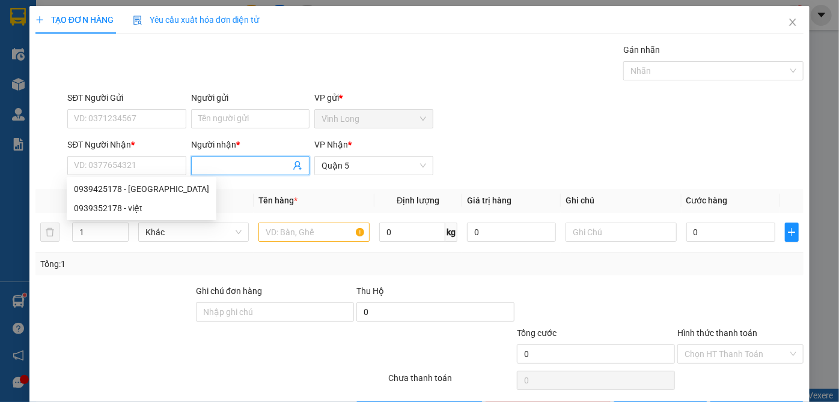
click at [263, 165] on input "Người nhận *" at bounding box center [244, 165] width 92 height 13
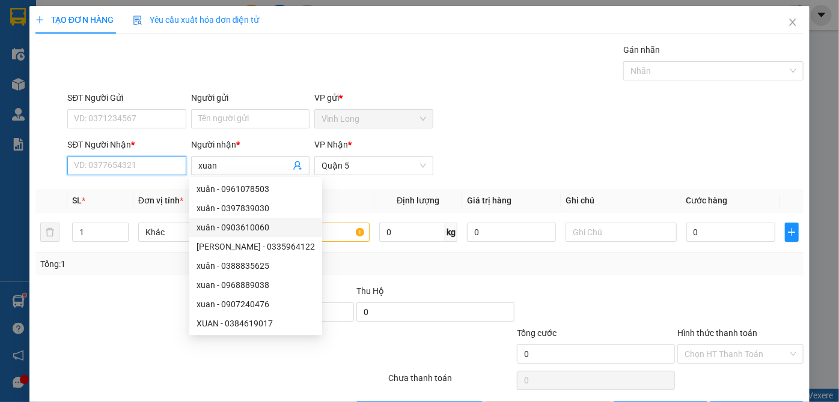
click at [114, 163] on input "SĐT Người Nhận *" at bounding box center [126, 165] width 118 height 19
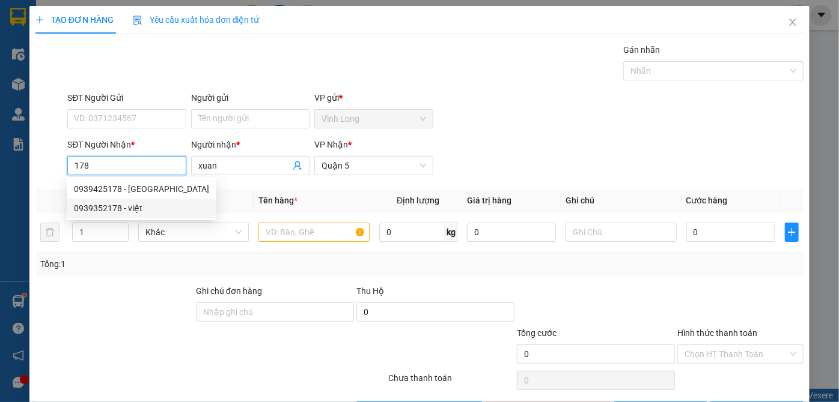
drag, startPoint x: 80, startPoint y: 167, endPoint x: 37, endPoint y: 167, distance: 43.3
click at [37, 167] on div "SĐT Người [PERSON_NAME] * 178 Người [PERSON_NAME] * [PERSON_NAME] [PERSON_NAME]…" at bounding box center [419, 159] width 770 height 42
click at [789, 22] on icon "close" at bounding box center [792, 22] width 7 height 7
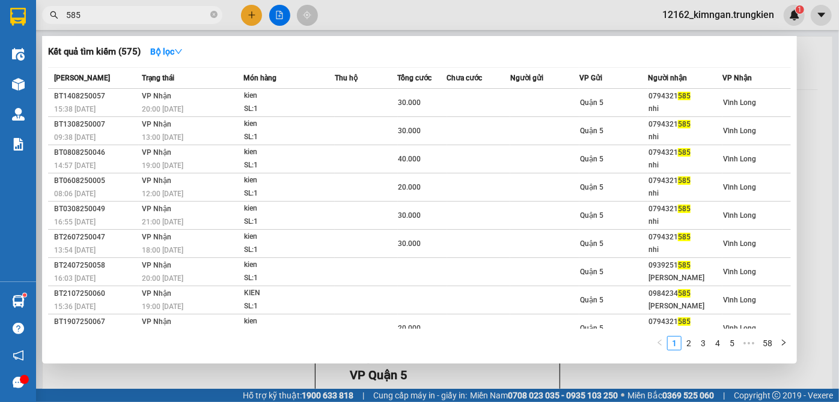
drag, startPoint x: 97, startPoint y: 9, endPoint x: 8, endPoint y: 19, distance: 90.1
click at [8, 19] on section "Kết quả [PERSON_NAME] ( 575 ) Bộ lọc Mã ĐH Trạng thái Món hàng Thu hộ [PERSON_N…" at bounding box center [419, 201] width 839 height 402
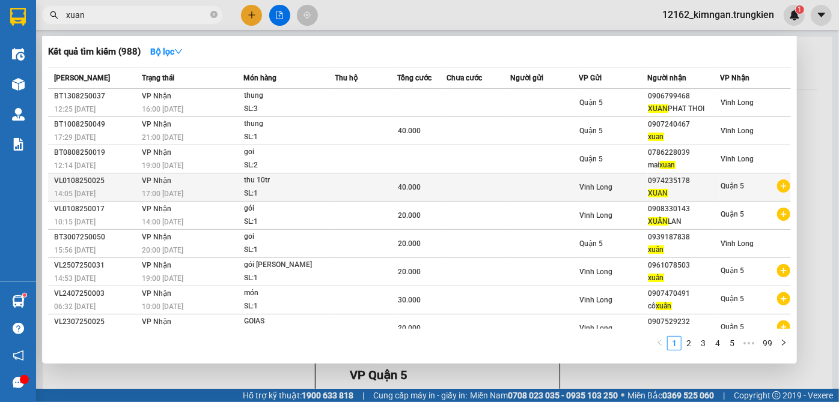
drag, startPoint x: 695, startPoint y: 181, endPoint x: 640, endPoint y: 177, distance: 54.8
click at [640, 177] on tr "VL0108250025 14:05 [DATE] [PERSON_NAME] 17:00 [DATE] 10tr SL: 1 40.000 [PERSON_…" at bounding box center [419, 188] width 743 height 28
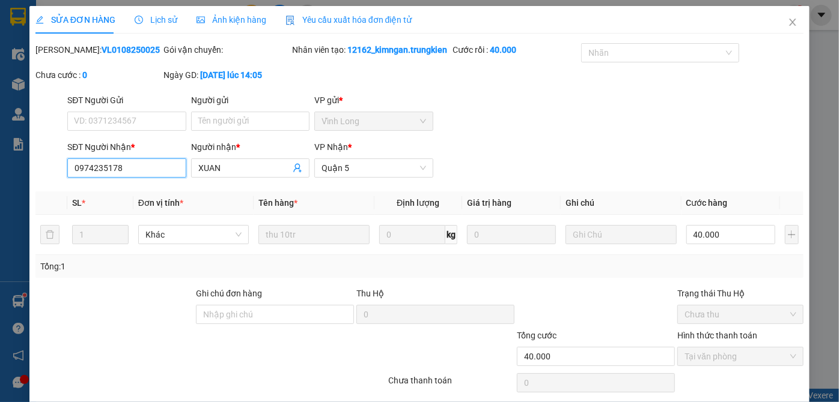
drag, startPoint x: 129, startPoint y: 184, endPoint x: 45, endPoint y: 174, distance: 84.7
click at [48, 175] on div "SĐT Người [PERSON_NAME] * 0974235178 0974235178 Người [PERSON_NAME] * [PERSON_N…" at bounding box center [419, 162] width 770 height 42
click at [789, 23] on icon "close" at bounding box center [792, 22] width 7 height 7
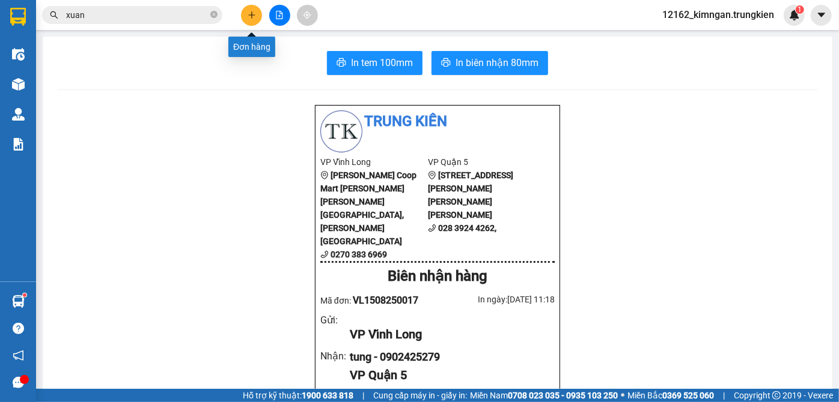
click at [254, 20] on button at bounding box center [251, 15] width 21 height 21
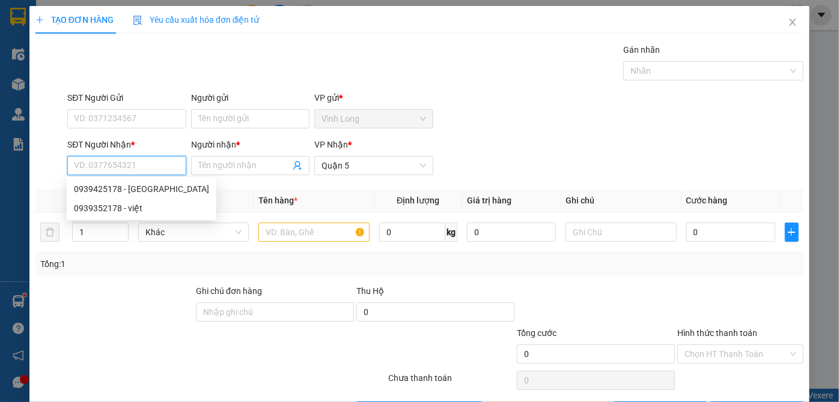
paste input "0974235178"
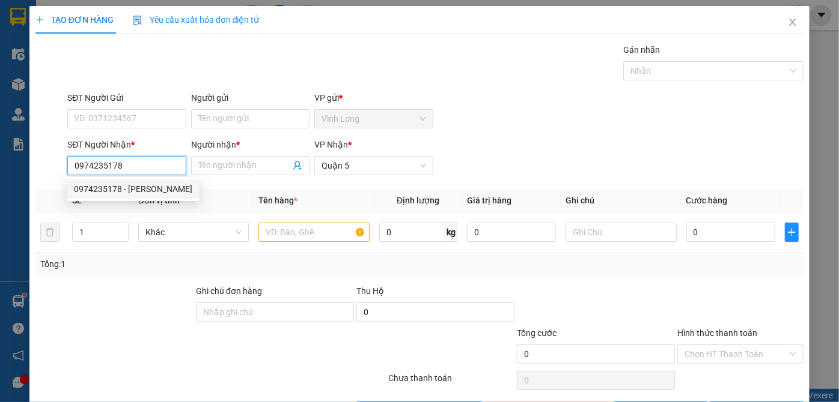
click at [126, 189] on div "0974235178 - [PERSON_NAME]" at bounding box center [133, 189] width 118 height 13
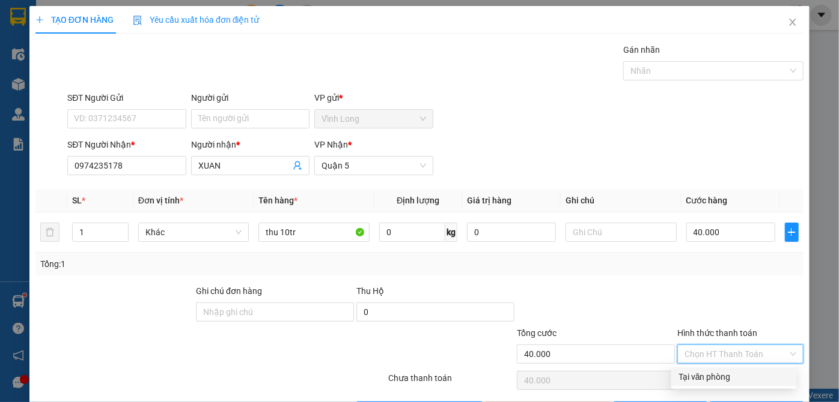
click at [740, 355] on input "Hình thức thanh toán" at bounding box center [735, 354] width 103 height 18
click at [729, 372] on div "Tại văn phòng" at bounding box center [733, 377] width 111 height 13
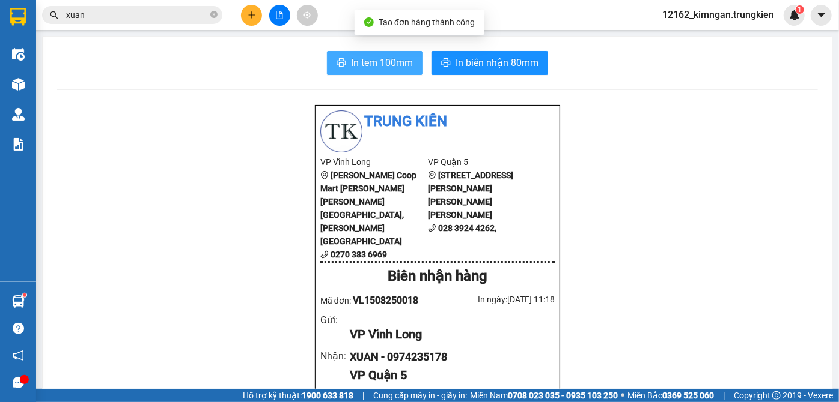
click at [380, 61] on span "In tem 100mm" at bounding box center [382, 62] width 62 height 15
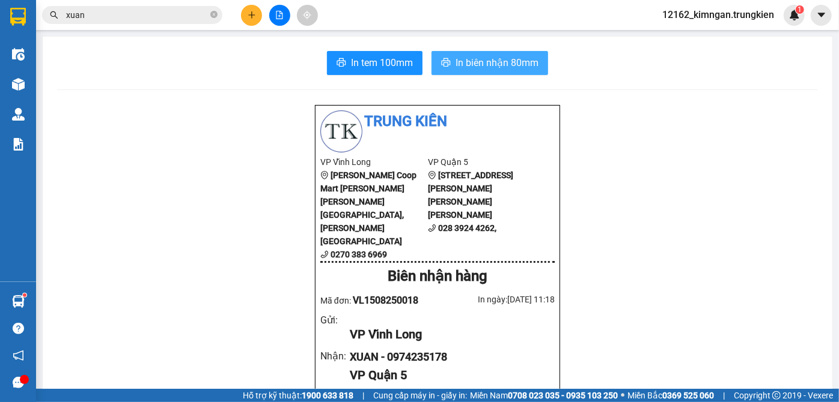
click at [487, 62] on span "In biên nhận 80mm" at bounding box center [496, 62] width 83 height 15
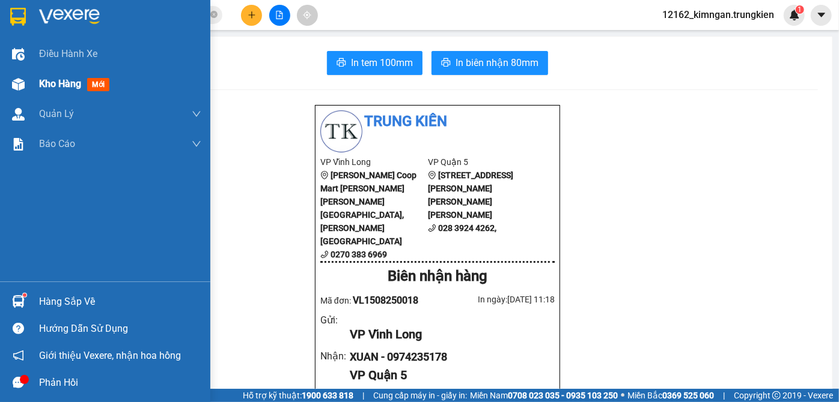
click at [59, 84] on span "Kho hàng" at bounding box center [60, 83] width 42 height 11
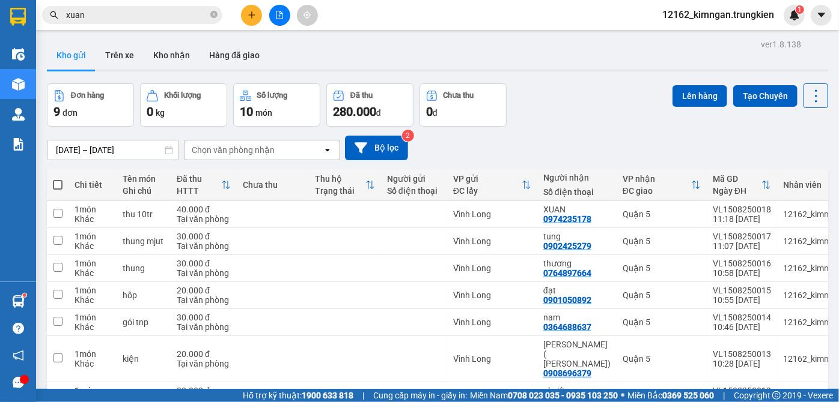
click at [426, 383] on td at bounding box center [414, 396] width 66 height 27
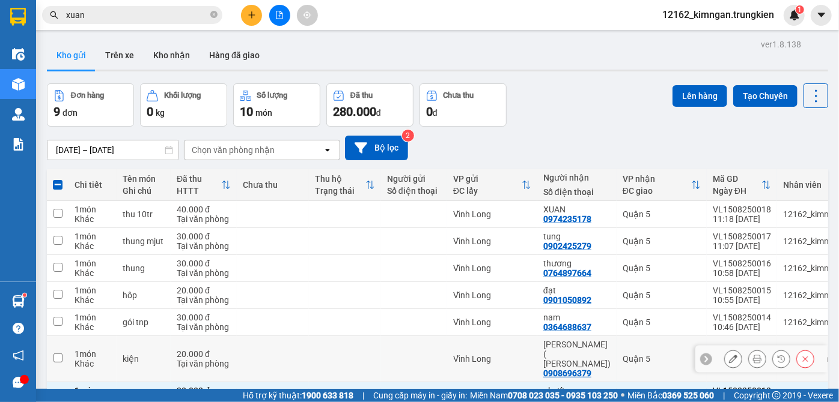
click at [429, 354] on div at bounding box center [414, 359] width 54 height 10
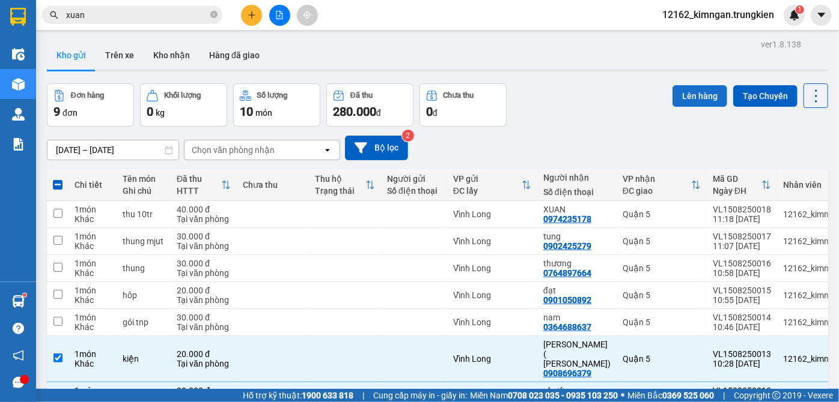
click at [687, 85] on button "Lên hàng" at bounding box center [699, 96] width 55 height 22
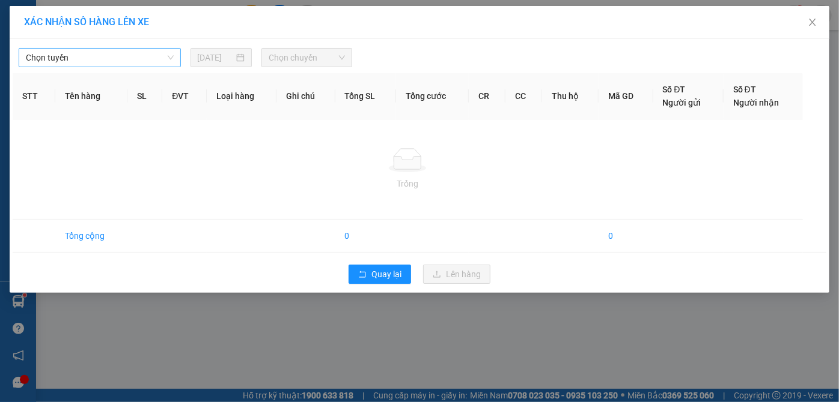
click at [46, 56] on span "Chọn tuyến" at bounding box center [100, 58] width 148 height 18
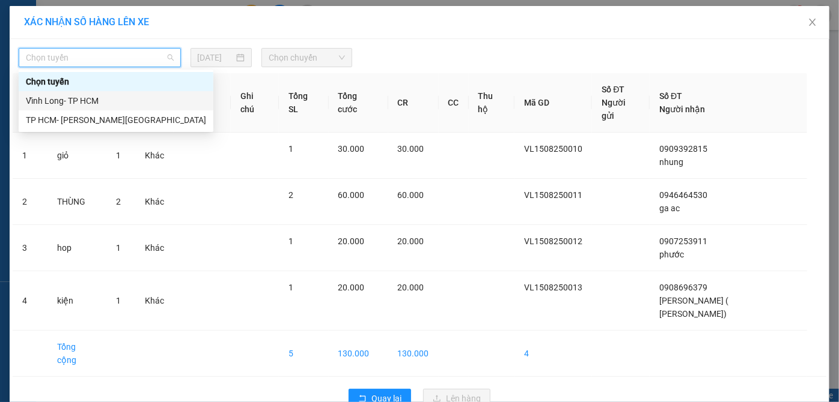
click at [41, 102] on div "Vĩnh Long- TP HCM" at bounding box center [116, 100] width 180 height 13
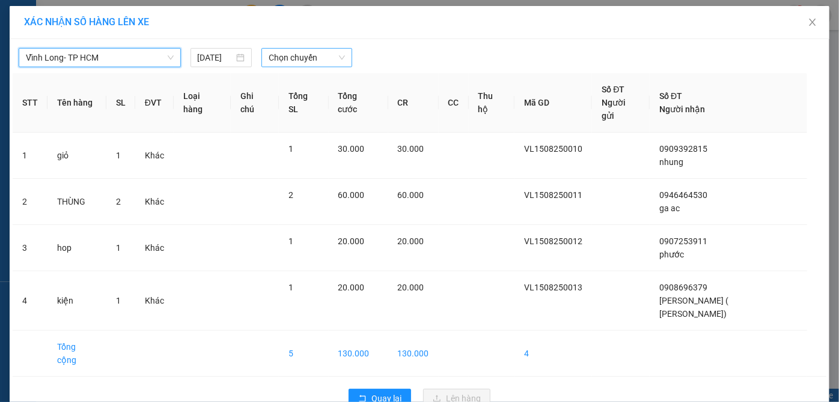
click at [275, 58] on span "Chọn chuyến" at bounding box center [307, 58] width 76 height 18
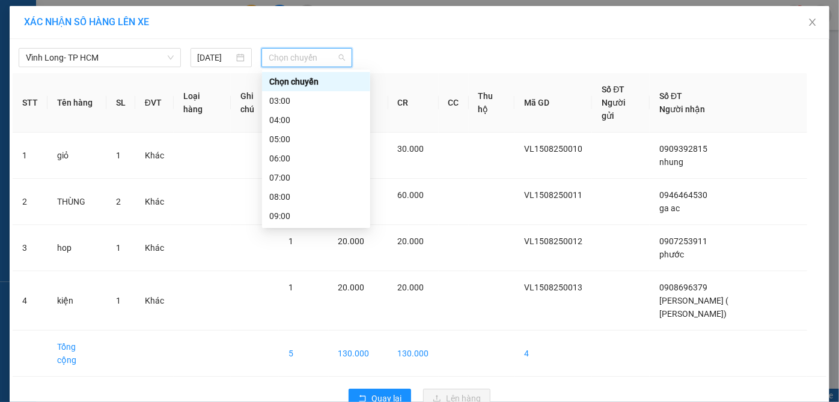
click at [276, 248] on div "11:00" at bounding box center [316, 254] width 94 height 13
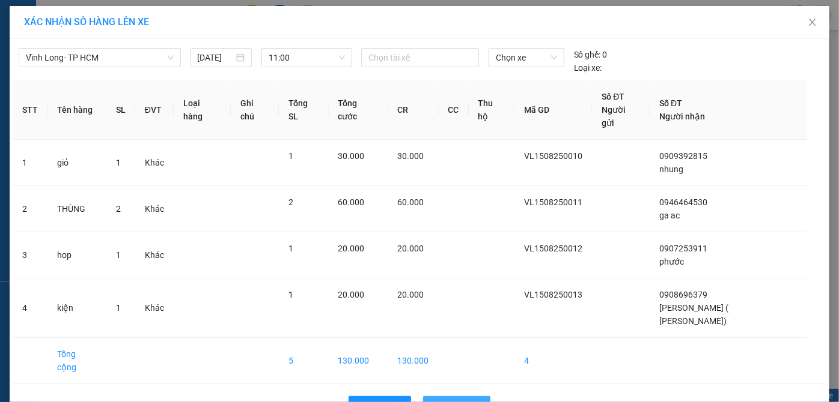
click at [464, 399] on span "Lên hàng" at bounding box center [463, 405] width 35 height 13
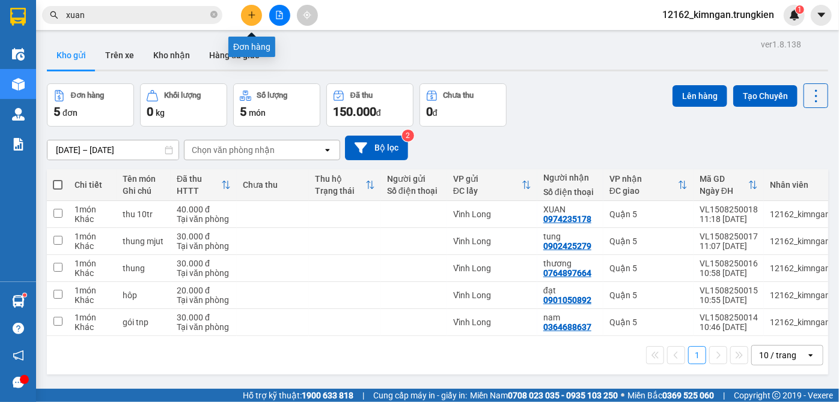
click at [254, 10] on button at bounding box center [251, 15] width 21 height 21
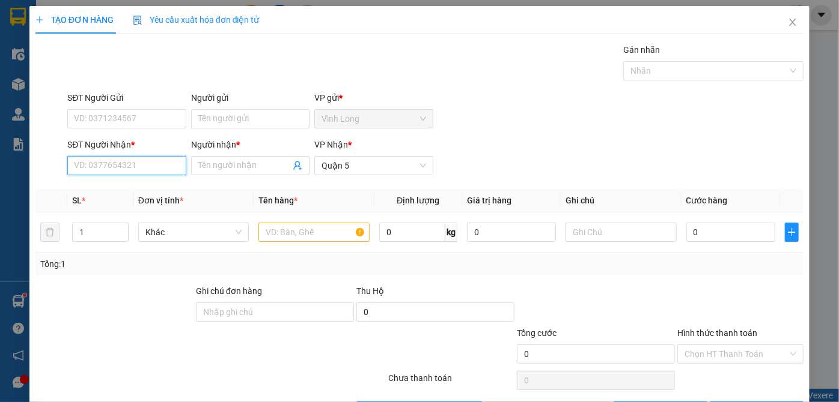
click at [159, 172] on input "SĐT Người Nhận *" at bounding box center [126, 165] width 118 height 19
click at [116, 188] on div "0829903009 - hy" at bounding box center [125, 189] width 103 height 13
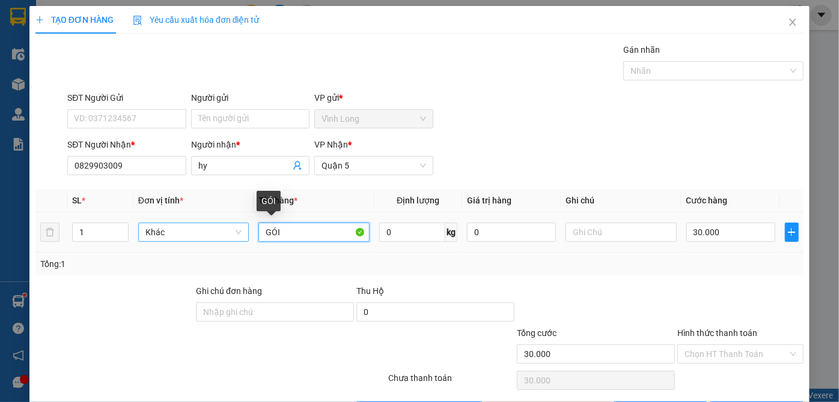
drag, startPoint x: 298, startPoint y: 237, endPoint x: 217, endPoint y: 225, distance: 81.3
click at [222, 228] on tr "1 Khác GÓI 0 kg 0 30.000" at bounding box center [419, 233] width 768 height 40
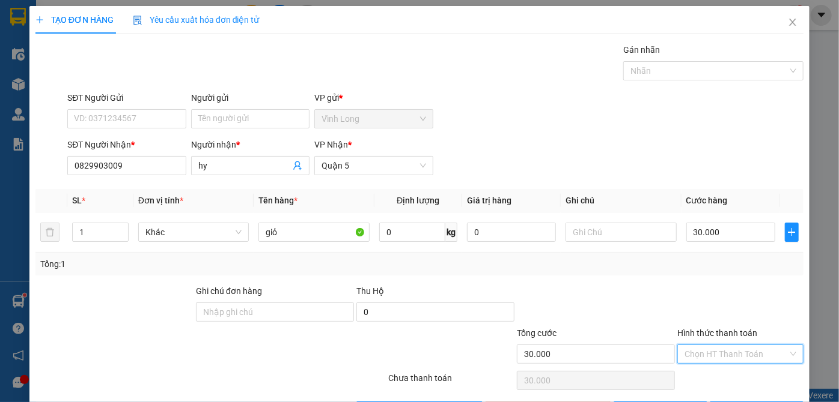
click at [684, 356] on input "Hình thức thanh toán" at bounding box center [735, 354] width 103 height 18
click at [694, 379] on div "Tại văn phòng" at bounding box center [733, 377] width 111 height 13
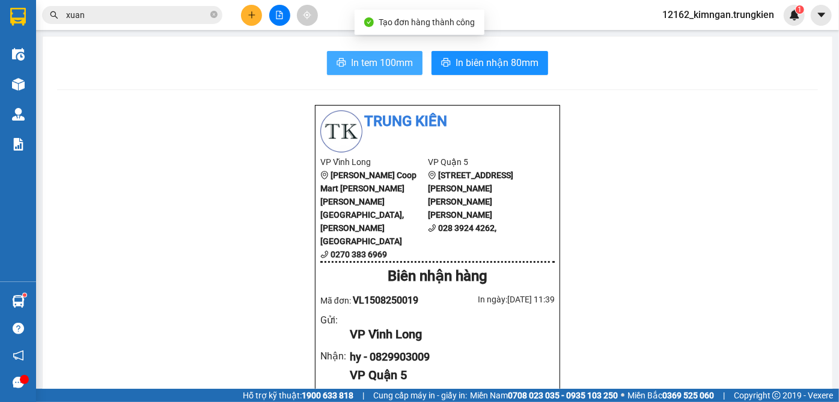
click at [392, 64] on span "In tem 100mm" at bounding box center [382, 62] width 62 height 15
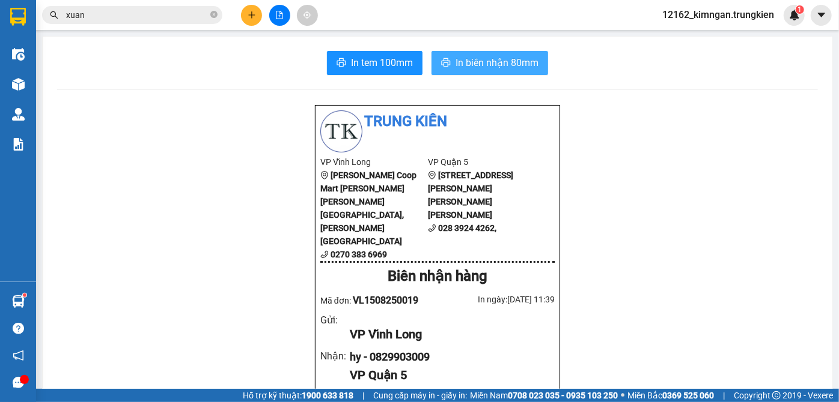
click at [482, 61] on span "In biên nhận 80mm" at bounding box center [496, 62] width 83 height 15
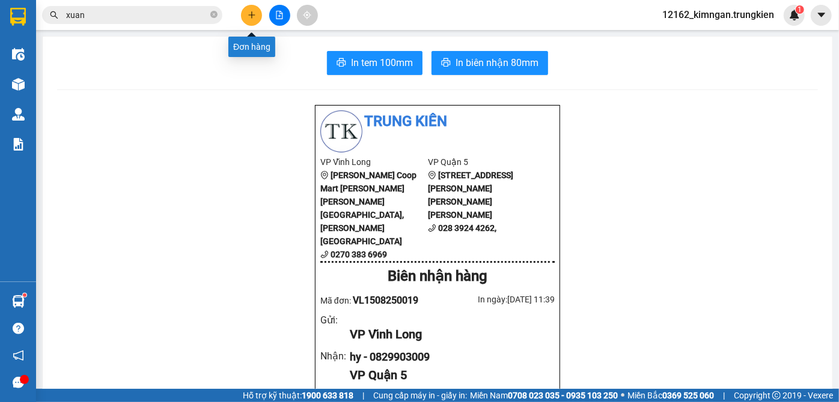
click at [255, 15] on icon "plus" at bounding box center [252, 15] width 8 height 8
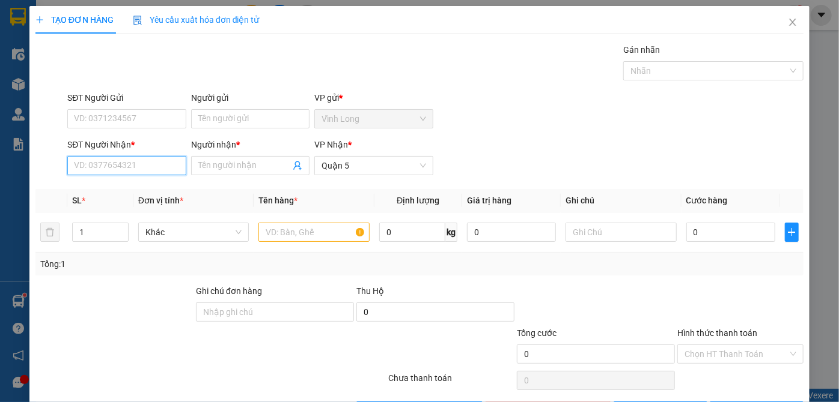
drag, startPoint x: 145, startPoint y: 168, endPoint x: 158, endPoint y: 163, distance: 13.7
click at [150, 167] on input "SĐT Người Nhận *" at bounding box center [126, 165] width 118 height 19
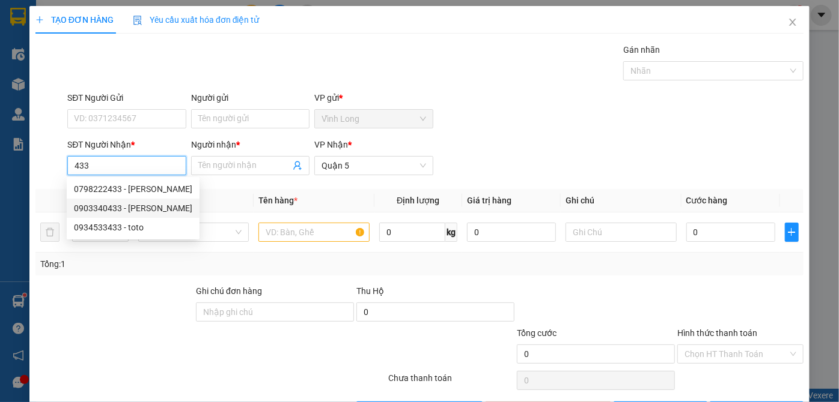
click at [115, 210] on div "0903340433 - [PERSON_NAME]" at bounding box center [133, 208] width 118 height 13
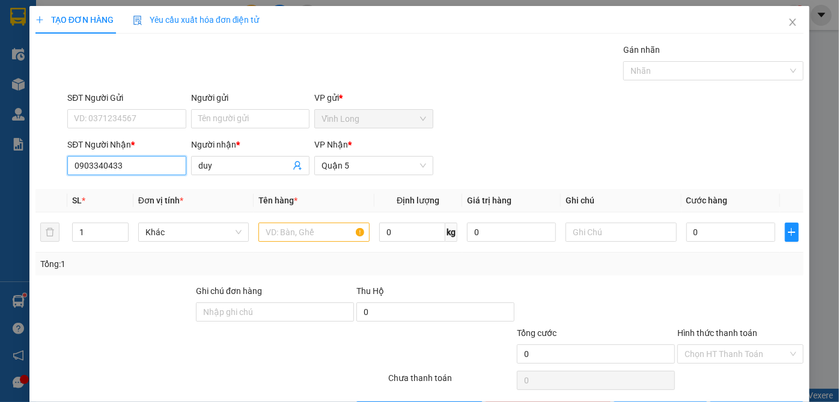
click at [131, 163] on input "0903340433" at bounding box center [126, 165] width 118 height 19
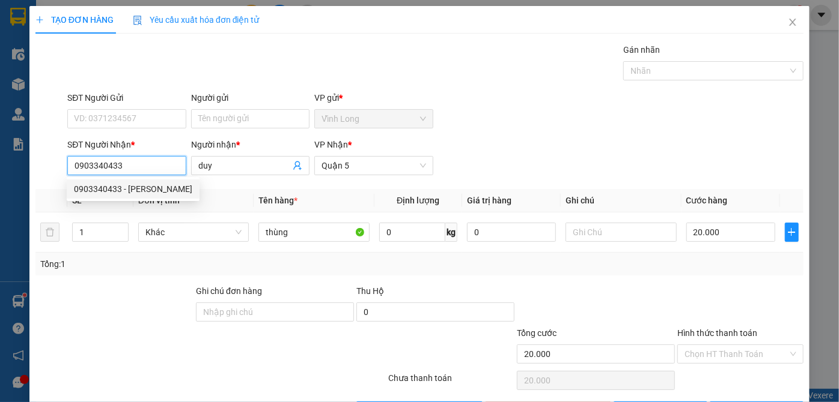
click at [137, 186] on div "0903340433 - [PERSON_NAME]" at bounding box center [133, 189] width 118 height 13
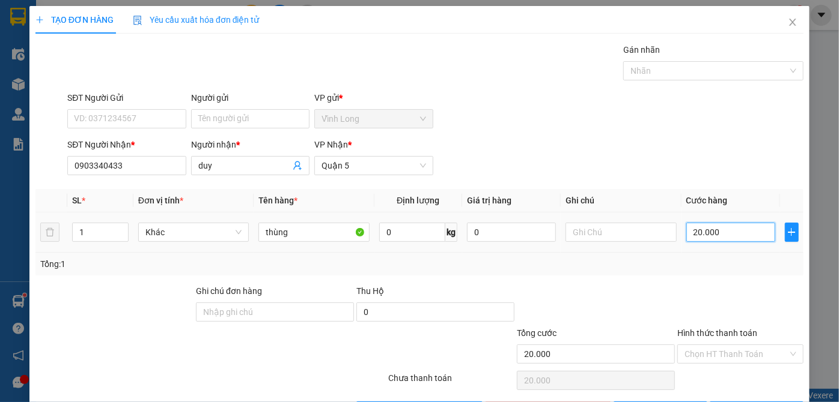
click at [698, 229] on input "20.000" at bounding box center [730, 232] width 89 height 19
click at [739, 353] on input "Hình thức thanh toán" at bounding box center [735, 354] width 103 height 18
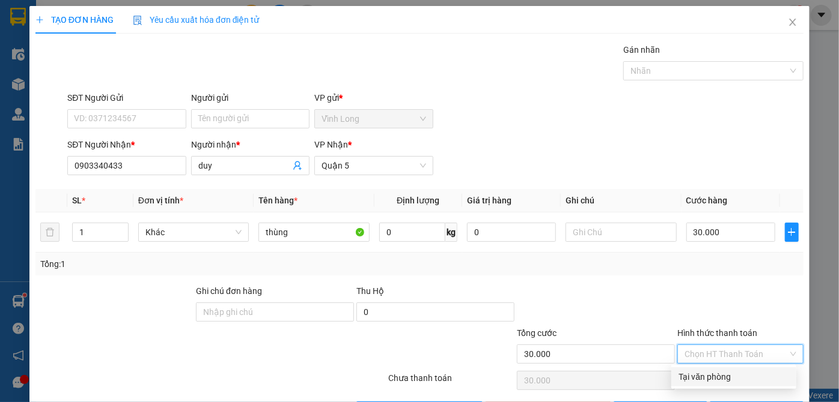
click at [730, 376] on div "Tại văn phòng" at bounding box center [733, 377] width 111 height 13
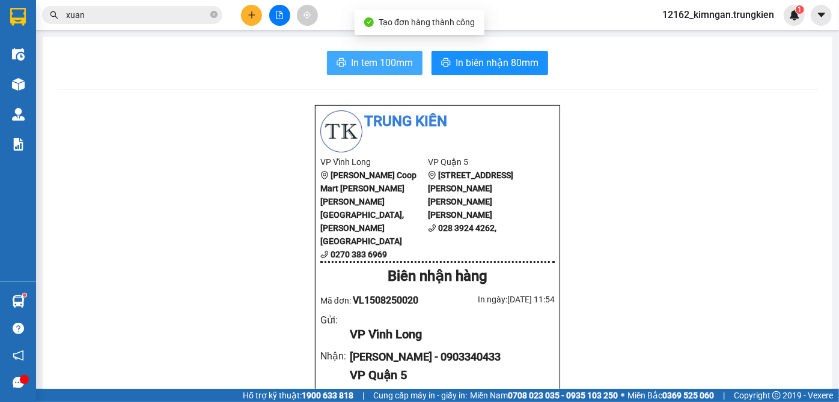
click at [372, 59] on span "In tem 100mm" at bounding box center [382, 62] width 62 height 15
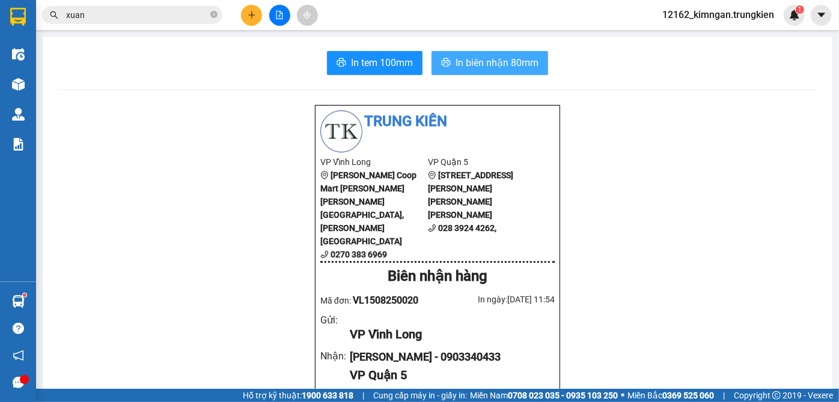
click at [457, 55] on span "In biên nhận 80mm" at bounding box center [496, 62] width 83 height 15
click at [231, 13] on div "xuan" at bounding box center [117, 15] width 234 height 18
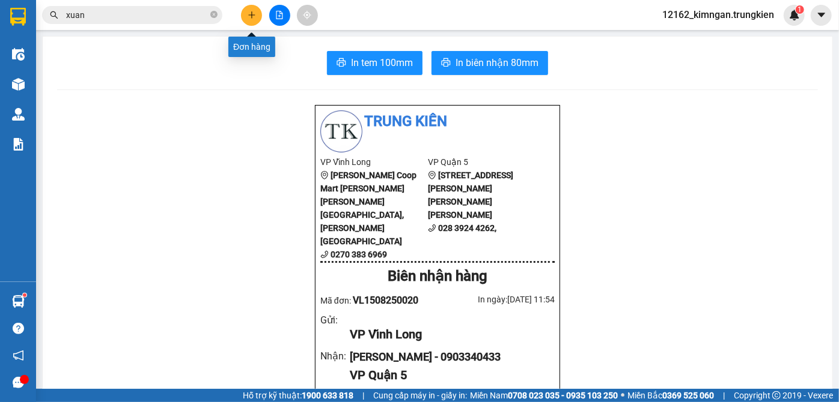
click at [246, 16] on button at bounding box center [251, 15] width 21 height 21
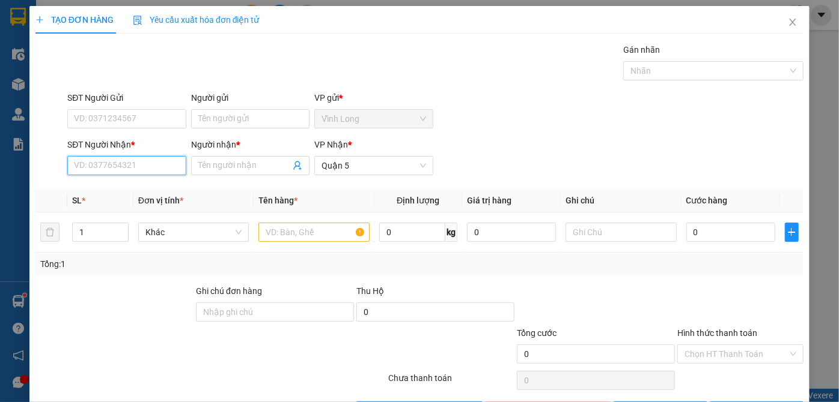
click at [151, 165] on input "SĐT Người Nhận *" at bounding box center [126, 165] width 118 height 19
click at [139, 192] on div "0918500164 - [PERSON_NAME]" at bounding box center [133, 189] width 118 height 13
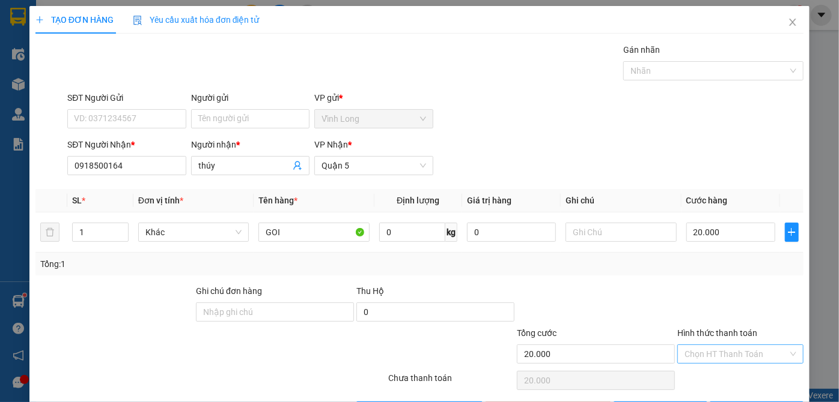
click at [761, 347] on input "Hình thức thanh toán" at bounding box center [735, 354] width 103 height 18
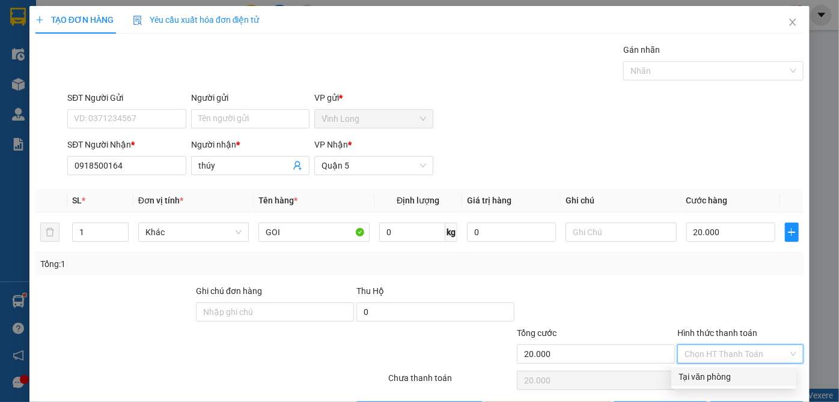
click at [726, 375] on div "Tại văn phòng" at bounding box center [733, 377] width 111 height 13
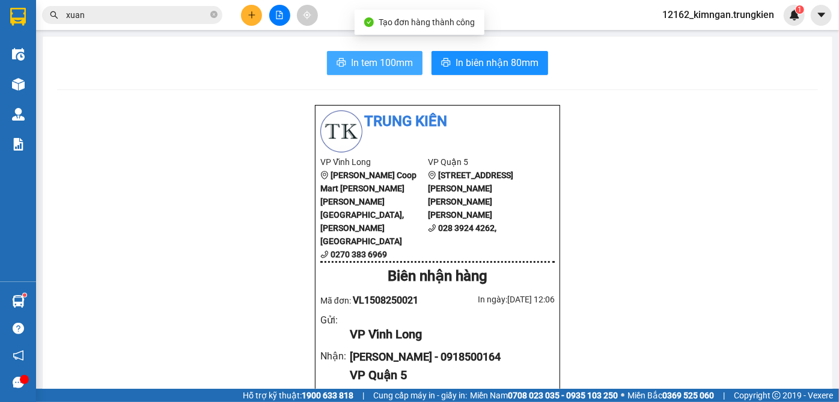
click at [360, 65] on span "In tem 100mm" at bounding box center [382, 62] width 62 height 15
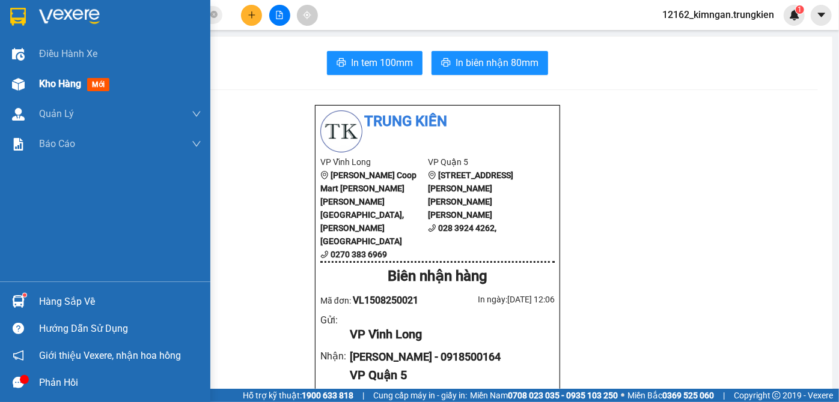
click at [27, 80] on div at bounding box center [18, 84] width 21 height 21
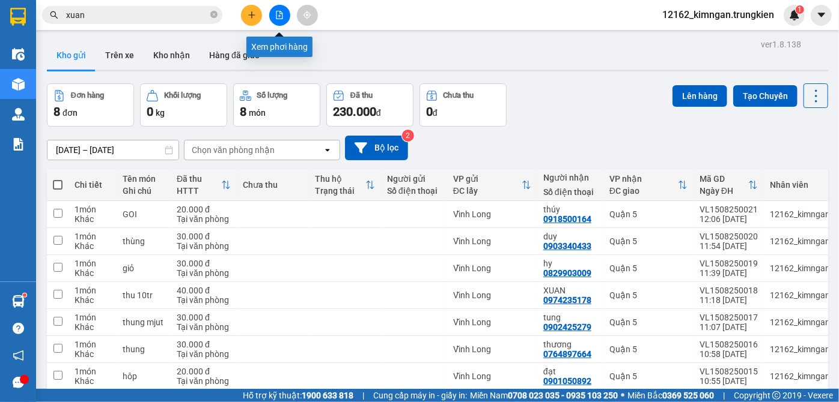
click at [285, 16] on button at bounding box center [279, 15] width 21 height 21
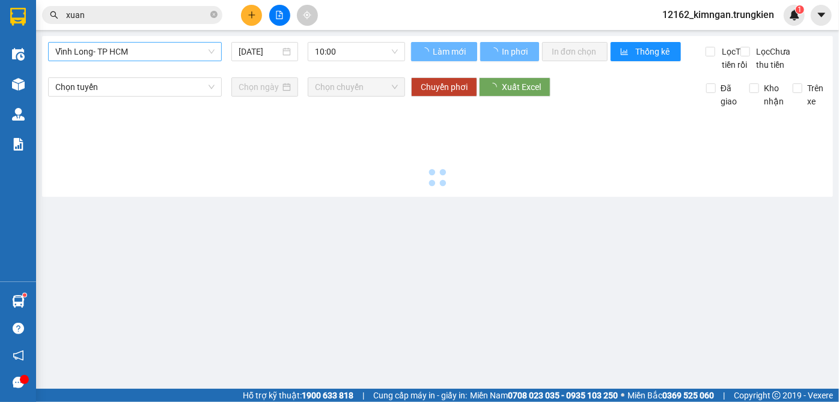
click at [177, 56] on span "Vĩnh Long- TP HCM" at bounding box center [134, 52] width 159 height 18
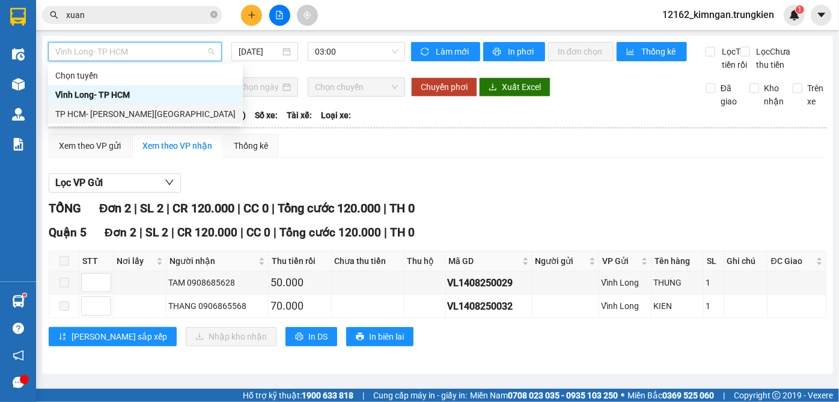
click at [165, 118] on div "TP HCM- [PERSON_NAME][GEOGRAPHIC_DATA]" at bounding box center [145, 114] width 180 height 13
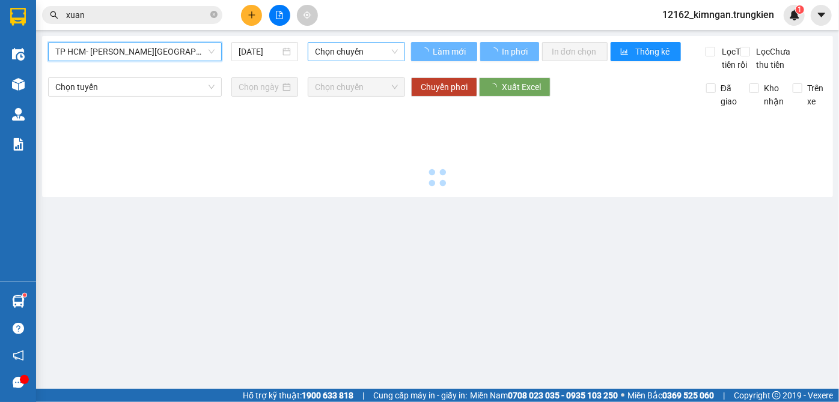
click at [335, 49] on span "Chọn chuyến" at bounding box center [356, 52] width 83 height 18
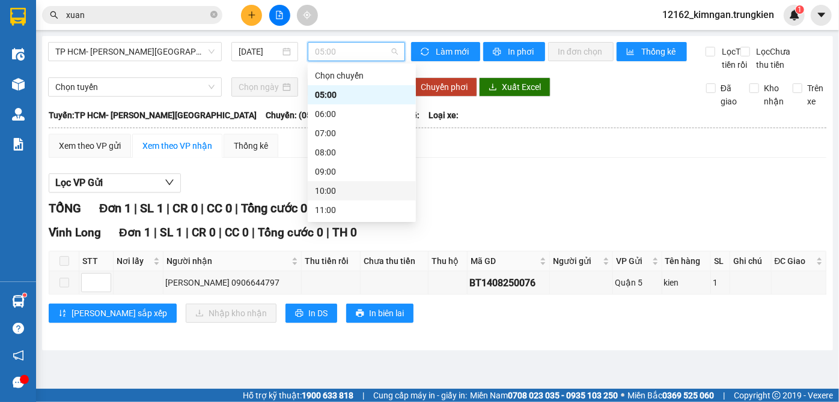
click at [338, 187] on div "10:00" at bounding box center [362, 190] width 94 height 13
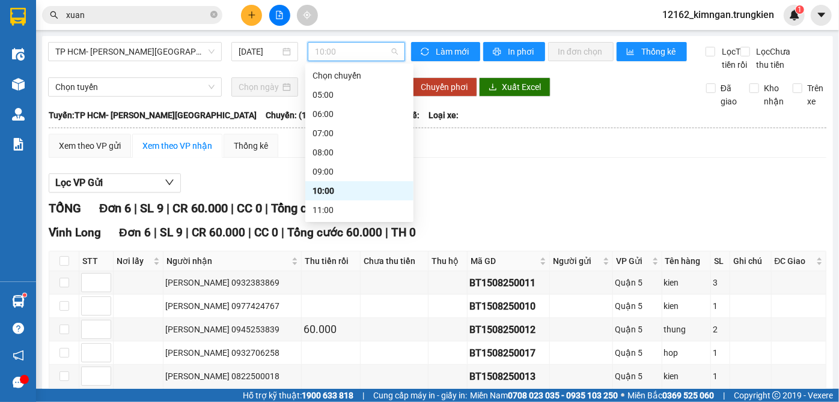
click at [338, 49] on span "10:00" at bounding box center [356, 52] width 83 height 18
click at [330, 209] on div "11:00" at bounding box center [359, 210] width 94 height 13
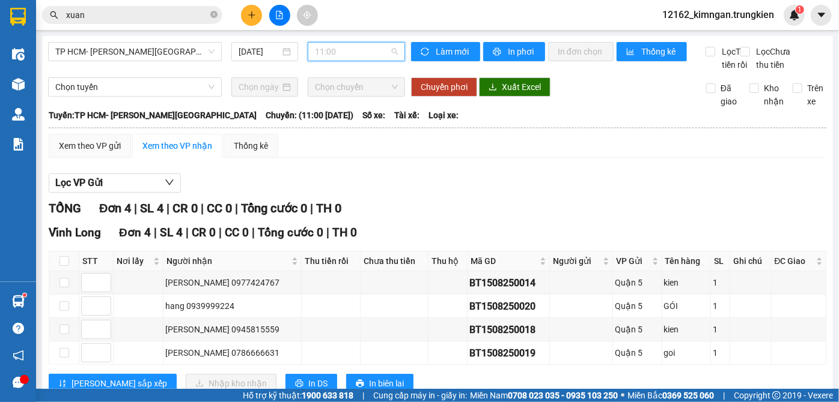
click at [327, 56] on span "11:00" at bounding box center [356, 52] width 83 height 18
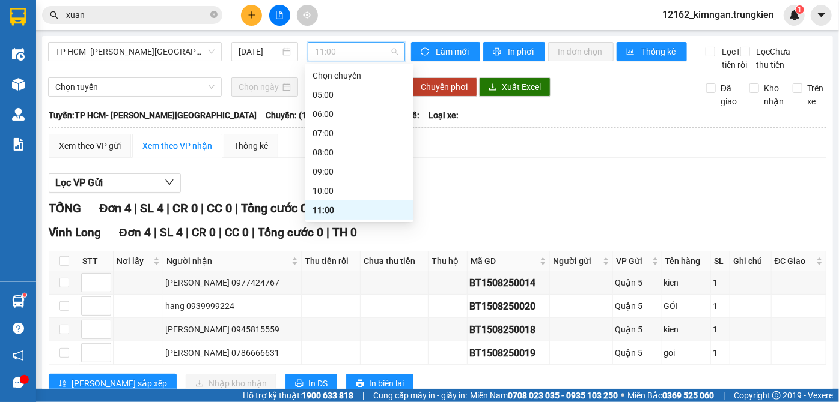
click at [334, 223] on div "12:00" at bounding box center [359, 229] width 94 height 13
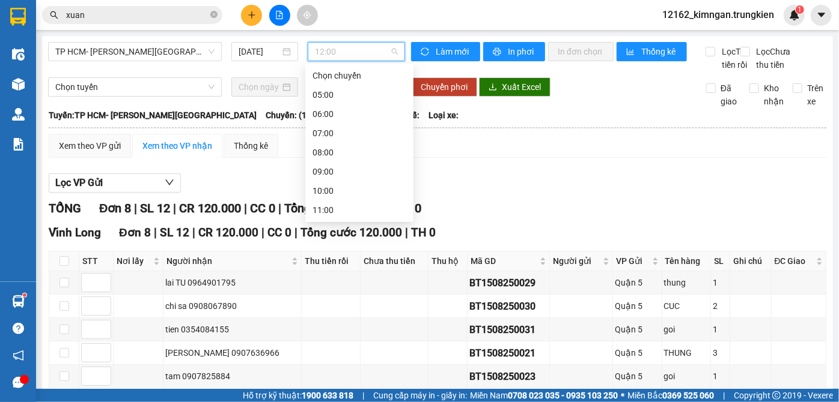
click at [328, 52] on span "12:00" at bounding box center [356, 52] width 83 height 18
click at [315, 242] on div "13:00" at bounding box center [359, 248] width 94 height 13
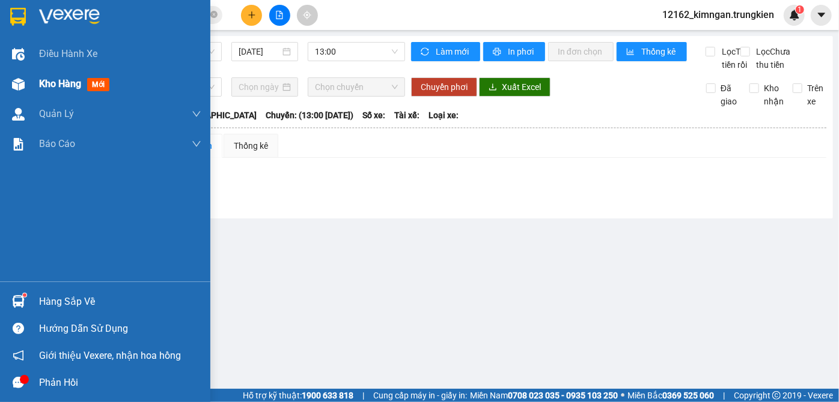
click at [53, 80] on span "Kho hàng" at bounding box center [60, 83] width 42 height 11
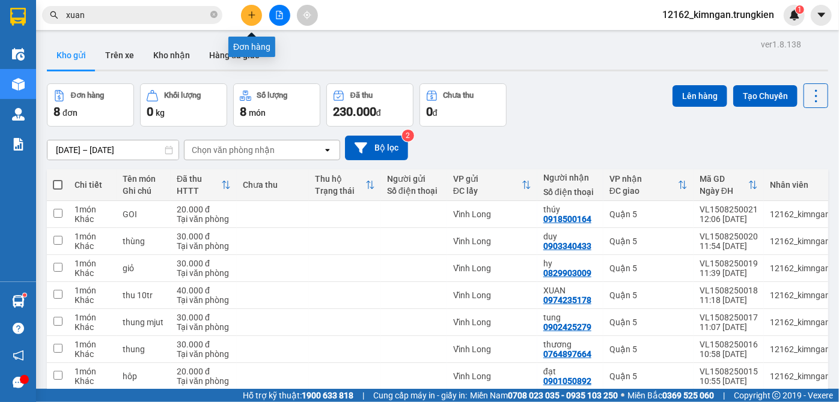
click at [252, 23] on button at bounding box center [251, 15] width 21 height 21
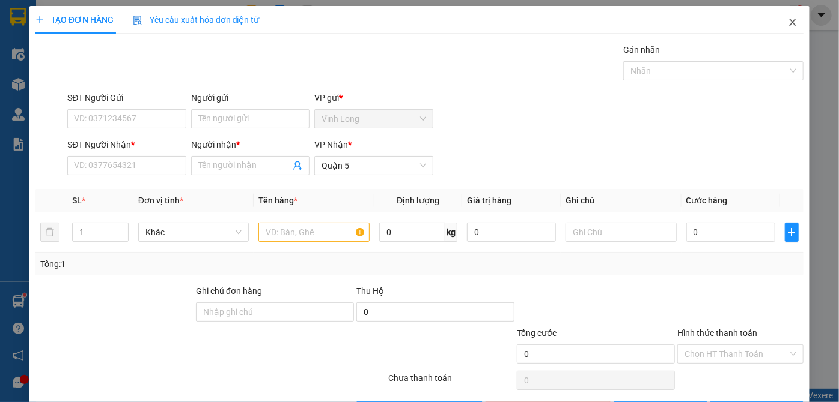
drag, startPoint x: 786, startPoint y: 24, endPoint x: 34, endPoint y: 22, distance: 752.1
click at [789, 23] on icon "close" at bounding box center [792, 22] width 7 height 7
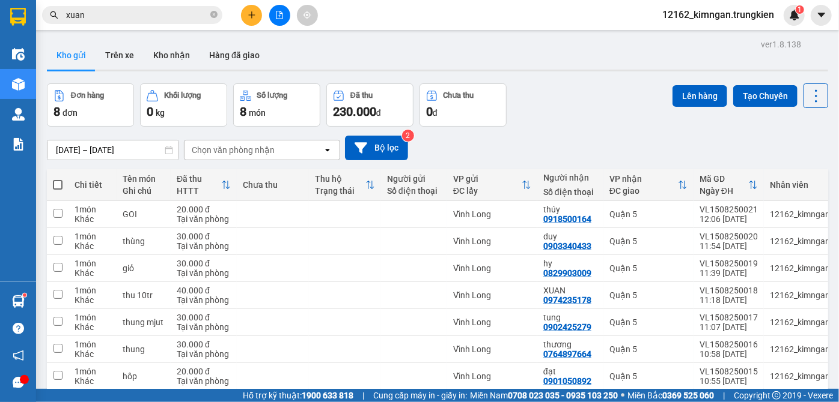
click at [266, 10] on div at bounding box center [279, 15] width 90 height 21
click at [278, 20] on button at bounding box center [279, 15] width 21 height 21
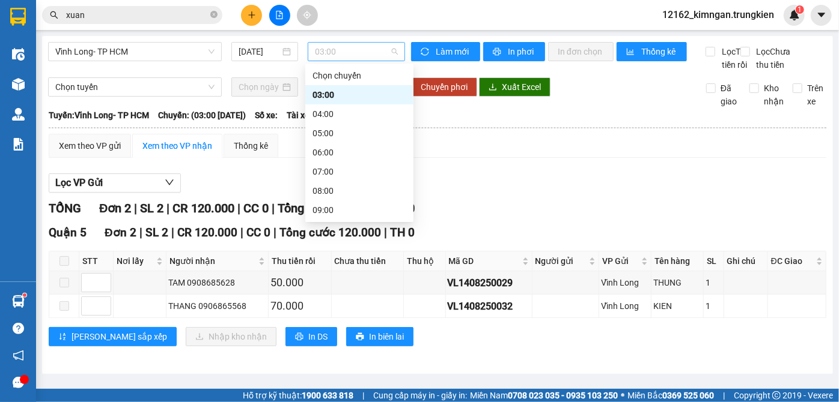
click at [321, 50] on span "03:00" at bounding box center [356, 52] width 83 height 18
click at [322, 261] on div "12:00" at bounding box center [359, 267] width 94 height 13
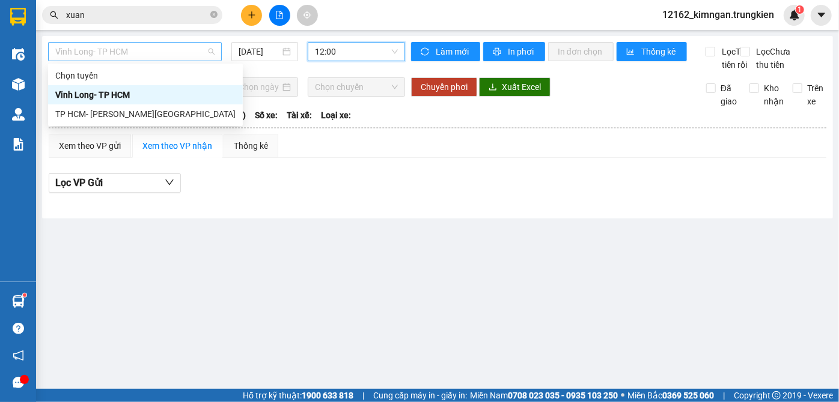
click at [121, 49] on span "Vĩnh Long- TP HCM" at bounding box center [134, 52] width 159 height 18
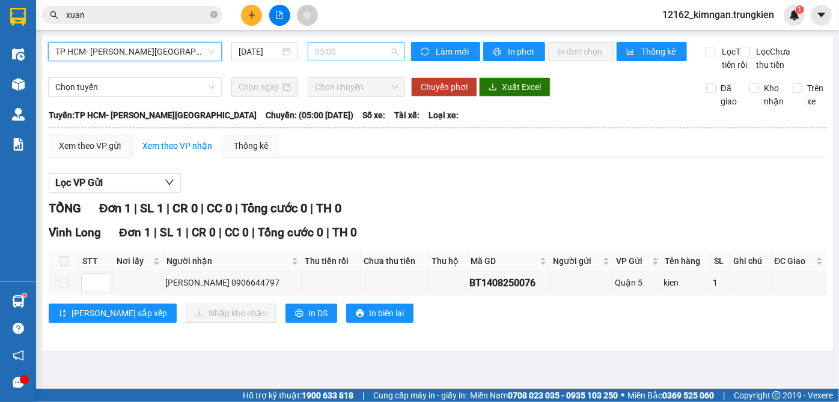
scroll to position [19, 0]
click at [327, 50] on span "05:00" at bounding box center [356, 52] width 83 height 18
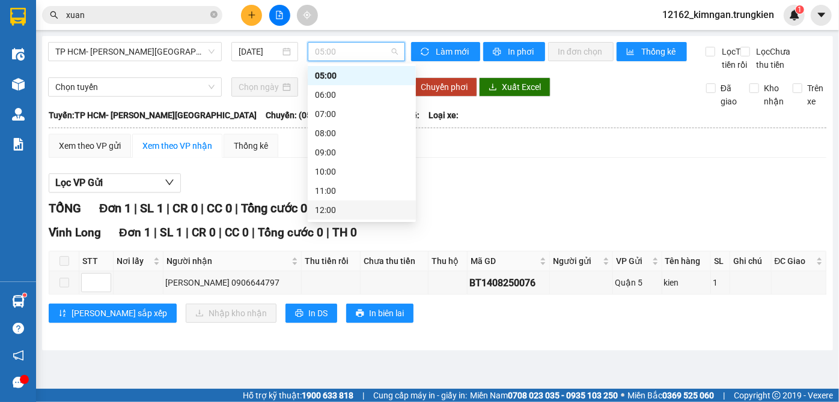
click at [338, 208] on div "12:00" at bounding box center [362, 210] width 94 height 13
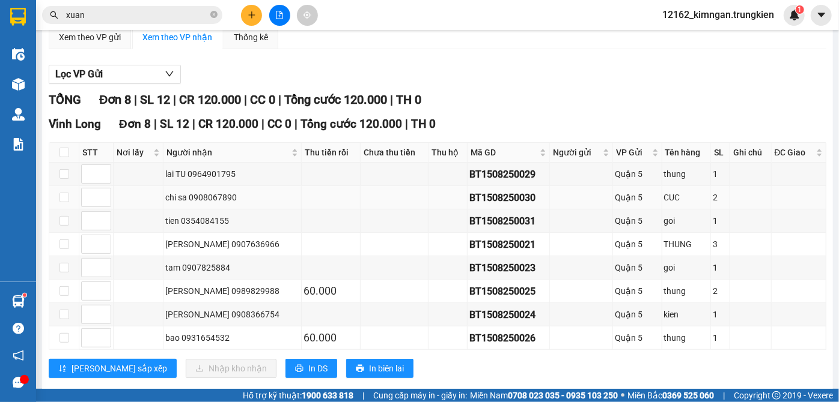
scroll to position [153, 0]
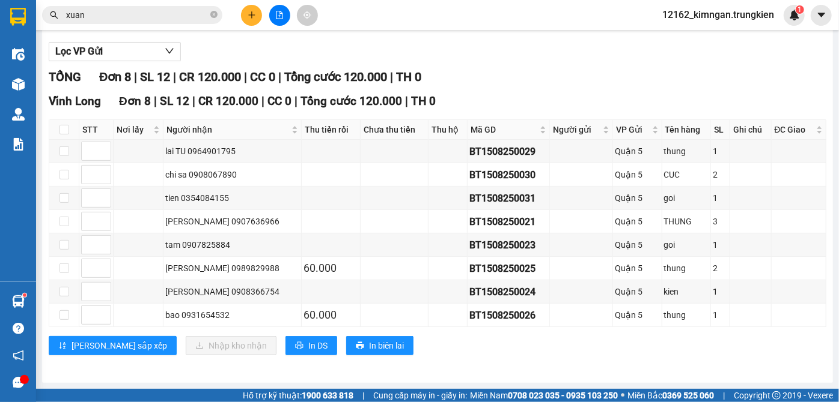
click at [500, 73] on div "TỔNG Đơn 8 | SL 12 | CR 120.000 | CC 0 | Tổng cước 120.000 | TH 0" at bounding box center [437, 77] width 777 height 19
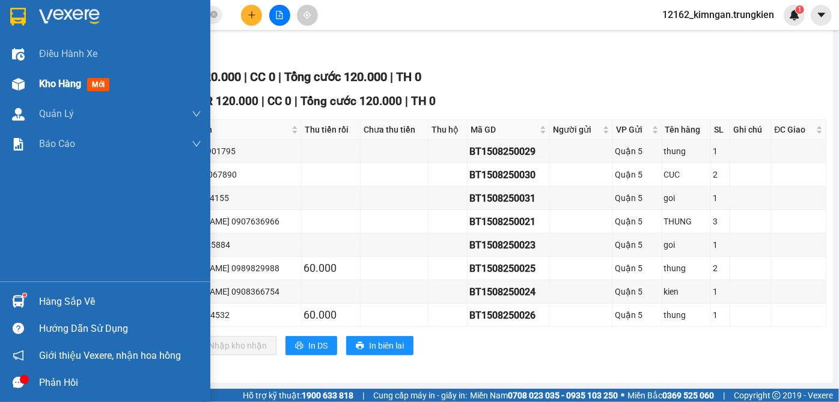
click at [54, 82] on span "Kho hàng" at bounding box center [60, 83] width 42 height 11
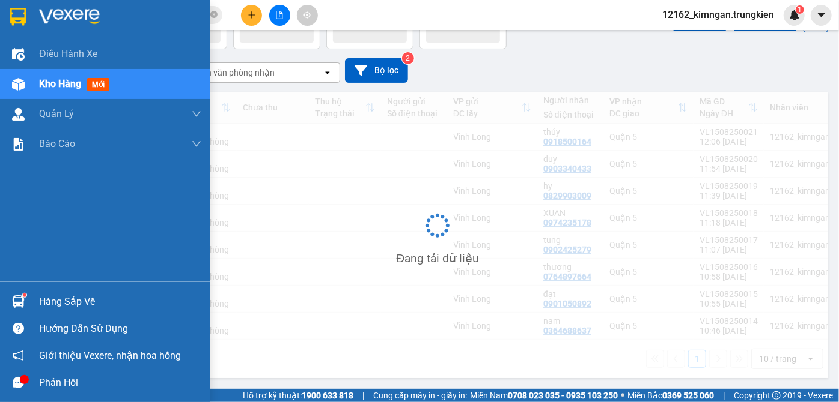
scroll to position [84, 0]
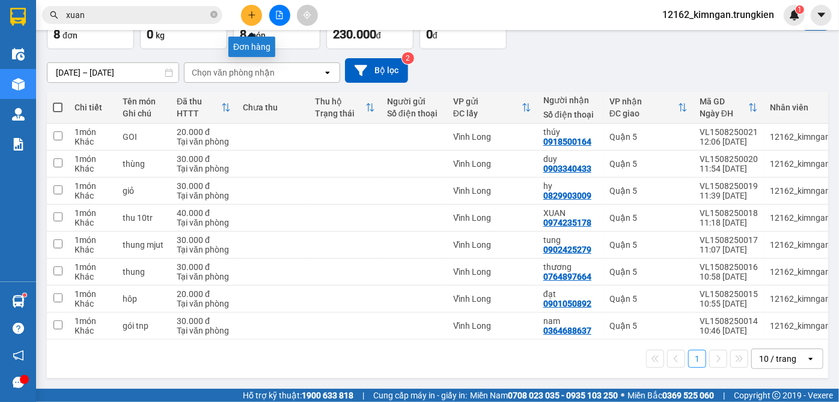
click at [245, 16] on button at bounding box center [251, 15] width 21 height 21
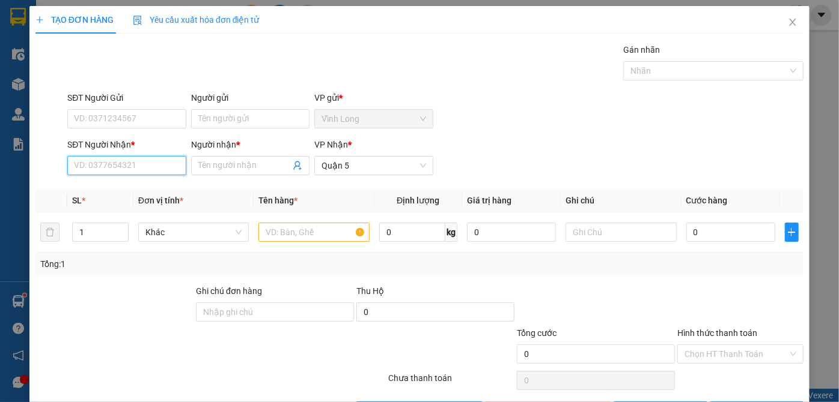
click at [121, 167] on input "SĐT Người Nhận *" at bounding box center [126, 165] width 118 height 19
click at [247, 159] on input "Người nhận *" at bounding box center [244, 165] width 92 height 13
drag, startPoint x: 122, startPoint y: 165, endPoint x: 106, endPoint y: 165, distance: 16.2
click at [106, 165] on input "0794993791" at bounding box center [126, 165] width 118 height 19
type input "0794993111"
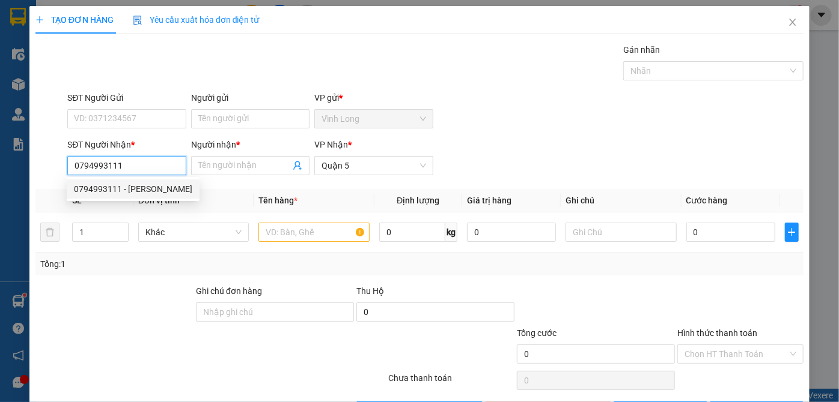
click at [150, 194] on div "0794993111 - nhân" at bounding box center [133, 189] width 118 height 13
type input "nhân"
type input "20.000"
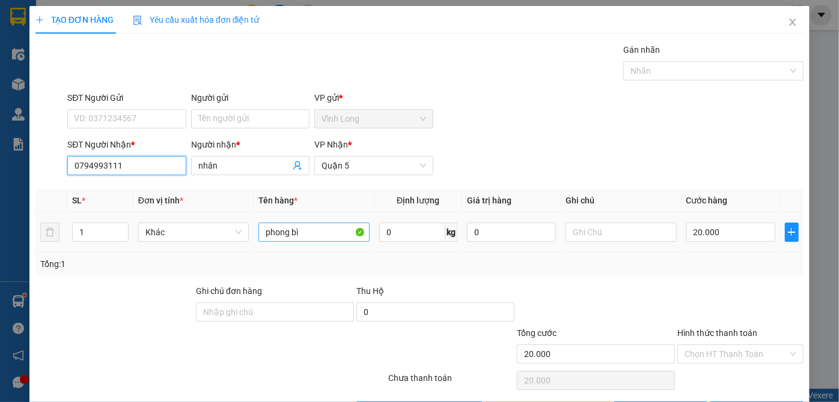
type input "0794993111"
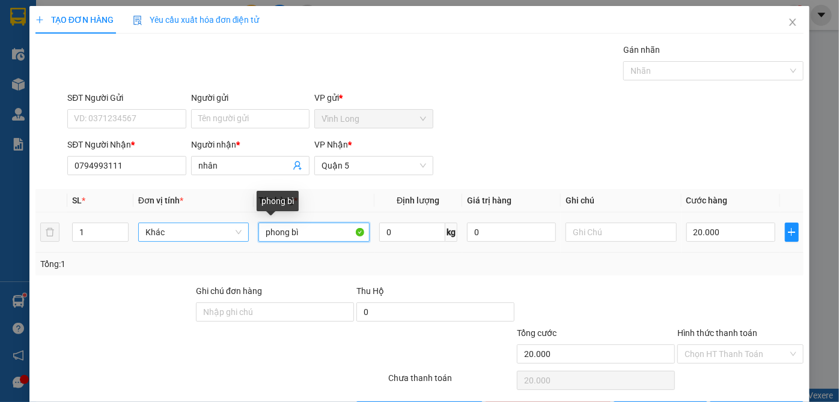
drag, startPoint x: 298, startPoint y: 234, endPoint x: 198, endPoint y: 231, distance: 99.8
click at [200, 232] on tr "1 Khác phong bì 0 kg 0 20.000" at bounding box center [419, 233] width 768 height 40
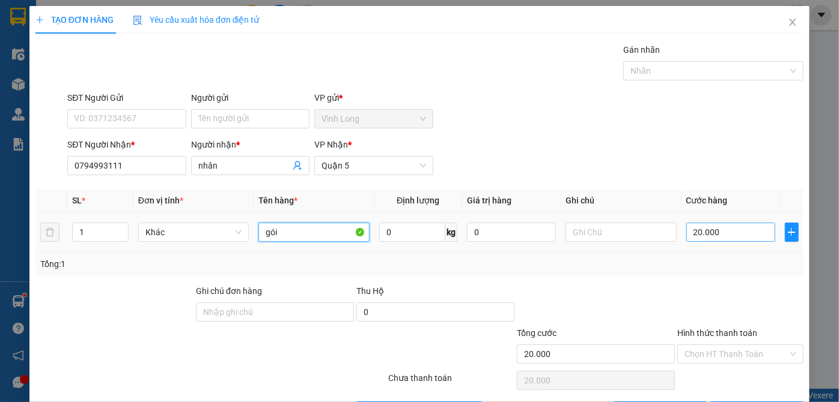
type input "gói"
click at [740, 232] on input "20.000" at bounding box center [730, 232] width 89 height 19
type input "3"
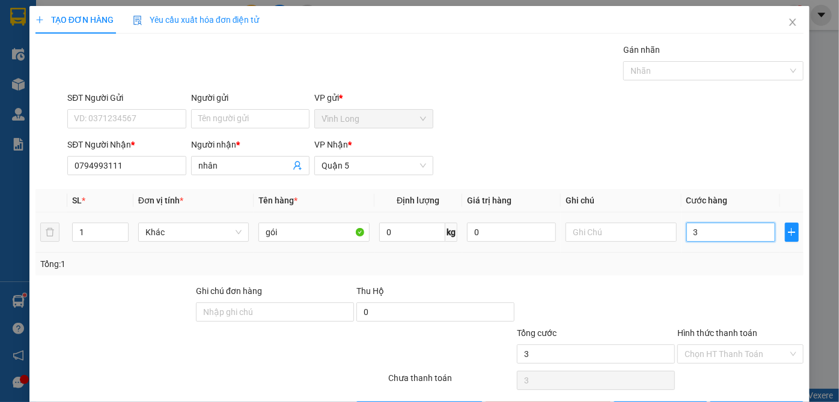
type input "30"
type input "30.000"
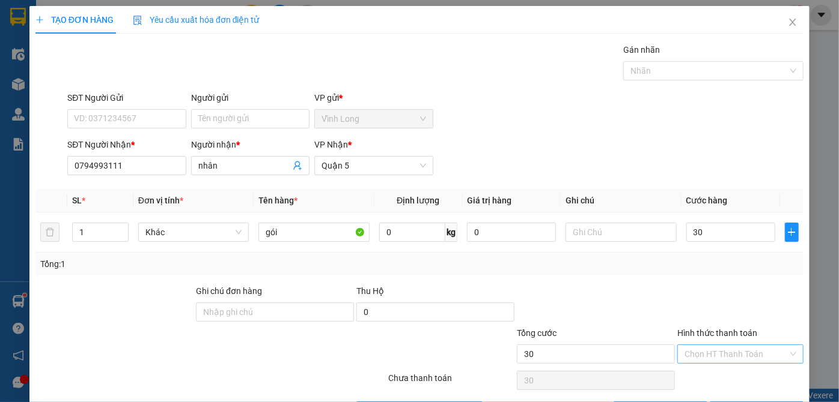
type input "30.000"
click at [759, 357] on input "Hình thức thanh toán" at bounding box center [735, 354] width 103 height 18
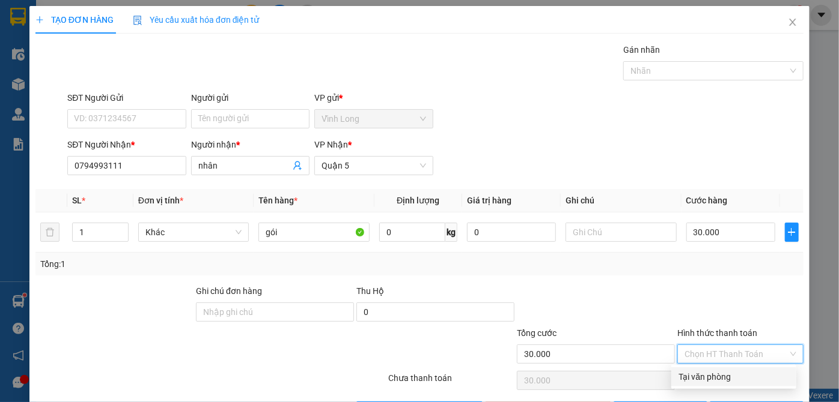
click at [750, 372] on div "Tại văn phòng" at bounding box center [733, 377] width 111 height 13
type input "0"
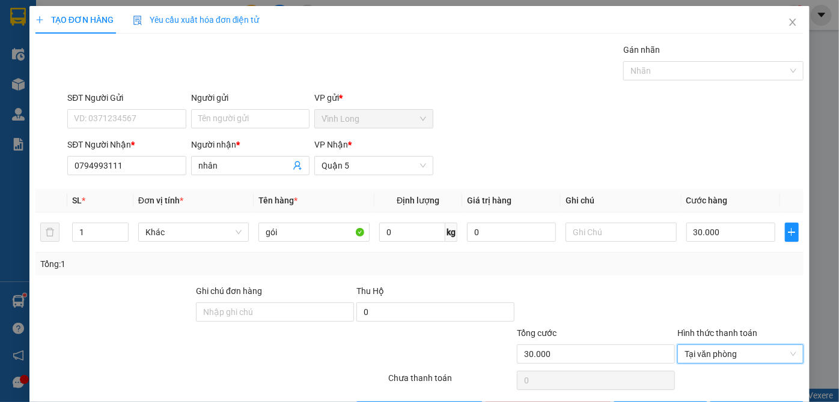
scroll to position [40, 0]
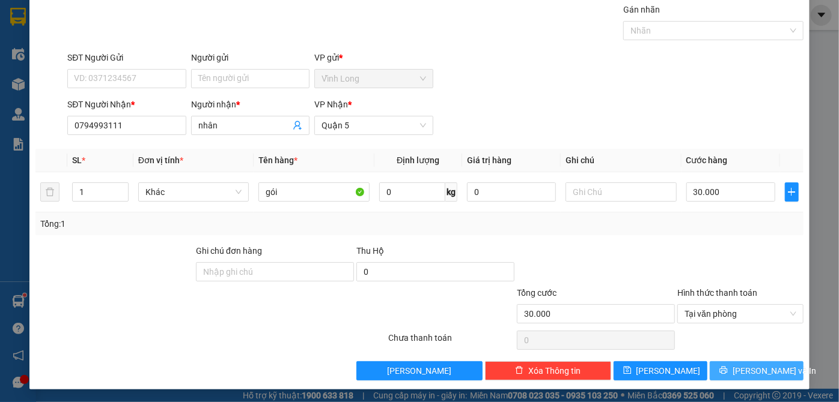
click at [743, 372] on span "[PERSON_NAME] và In" at bounding box center [774, 371] width 84 height 13
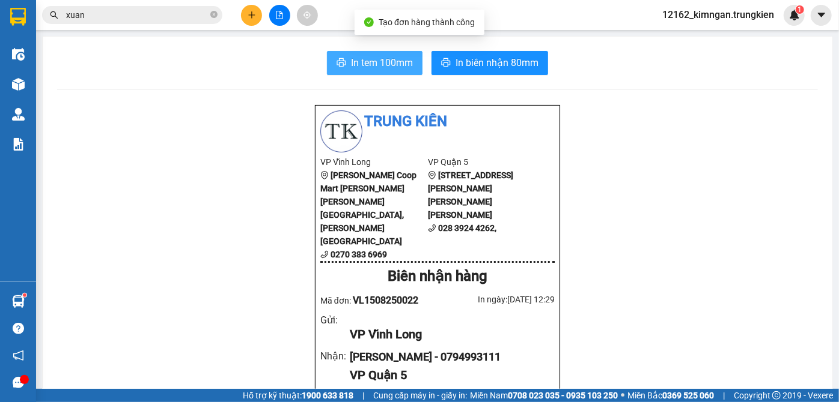
click at [360, 56] on span "In tem 100mm" at bounding box center [382, 62] width 62 height 15
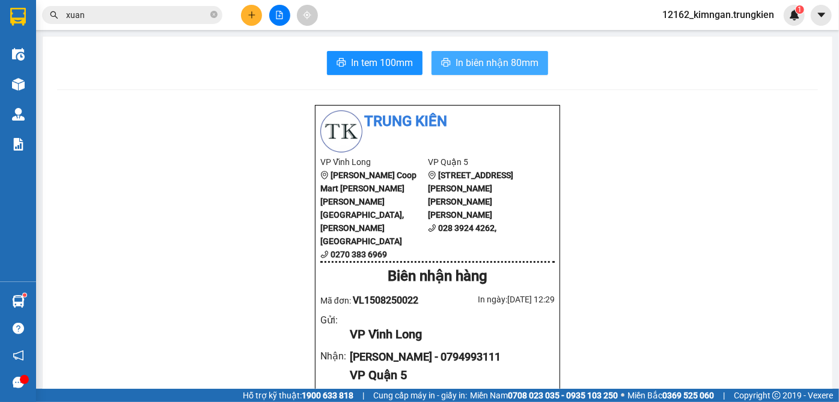
click at [502, 66] on span "In biên nhận 80mm" at bounding box center [496, 62] width 83 height 15
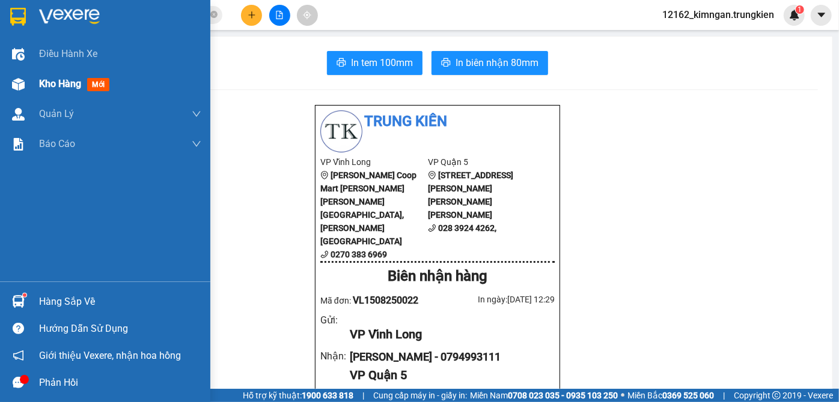
click at [77, 87] on span "Kho hàng" at bounding box center [60, 83] width 42 height 11
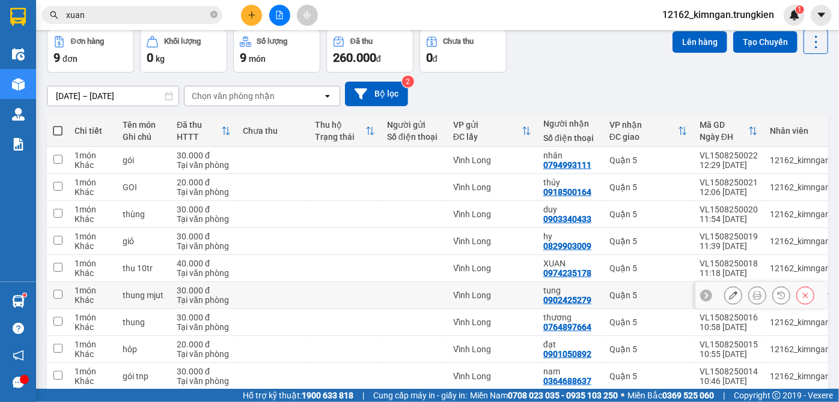
scroll to position [109, 0]
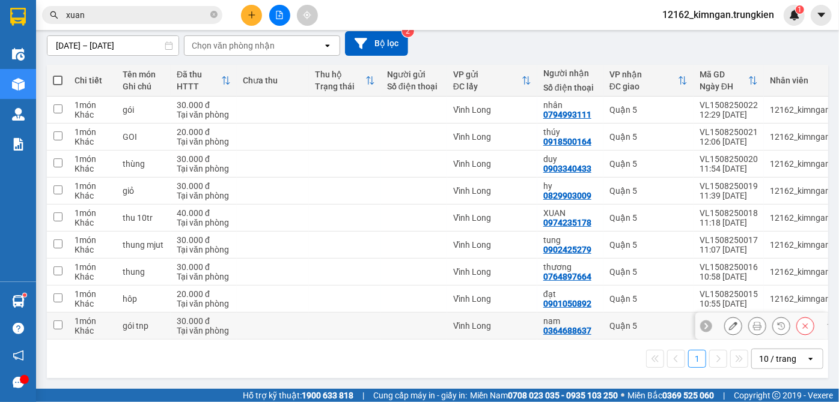
click at [411, 317] on td at bounding box center [414, 326] width 66 height 27
checkbox input "true"
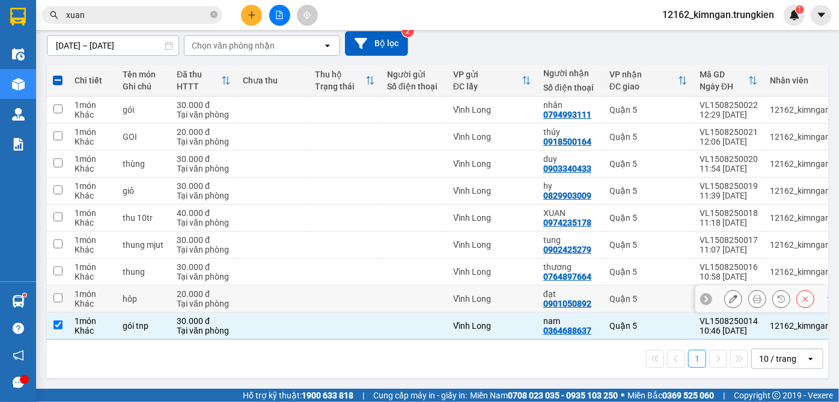
drag, startPoint x: 403, startPoint y: 299, endPoint x: 397, endPoint y: 279, distance: 21.3
click at [403, 299] on div at bounding box center [414, 299] width 54 height 10
checkbox input "true"
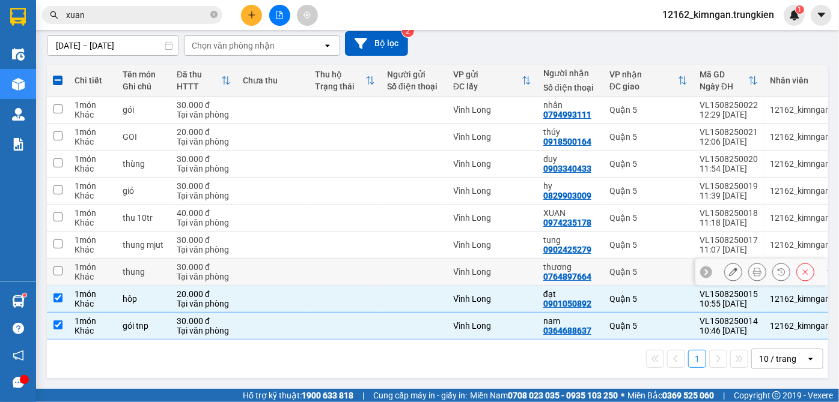
click at [390, 261] on td at bounding box center [414, 272] width 66 height 27
checkbox input "true"
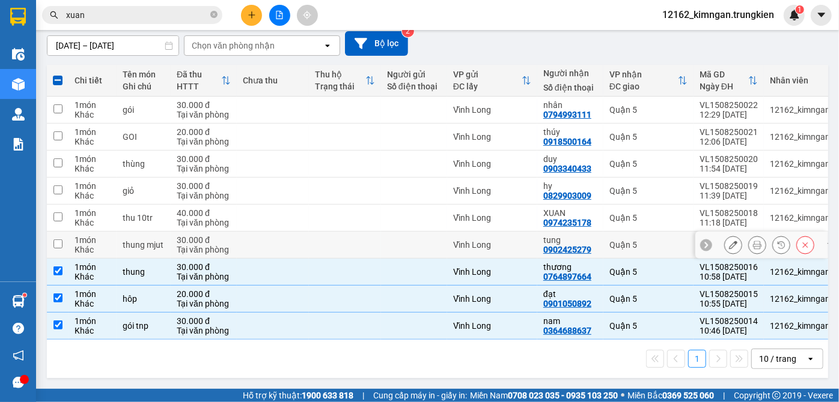
drag, startPoint x: 386, startPoint y: 237, endPoint x: 371, endPoint y: 220, distance: 22.5
click at [386, 235] on td at bounding box center [414, 245] width 66 height 27
checkbox input "true"
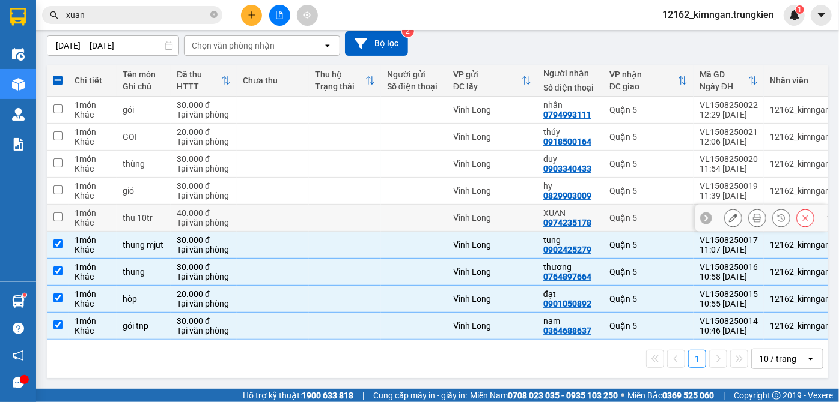
click at [370, 211] on td at bounding box center [345, 218] width 72 height 27
checkbox input "true"
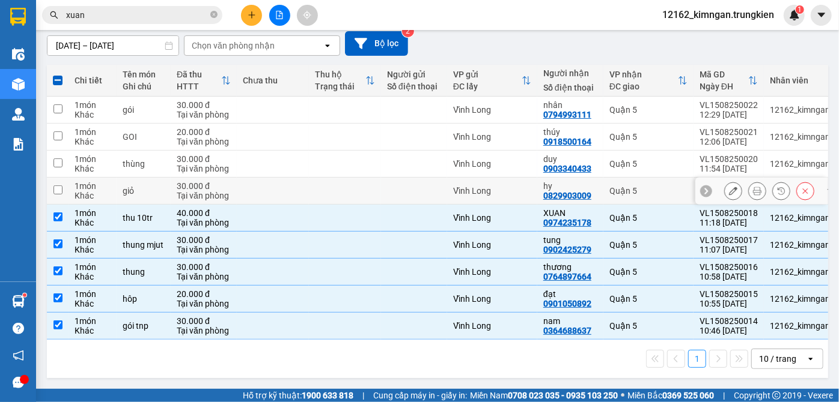
click at [366, 180] on td at bounding box center [345, 191] width 72 height 27
checkbox input "true"
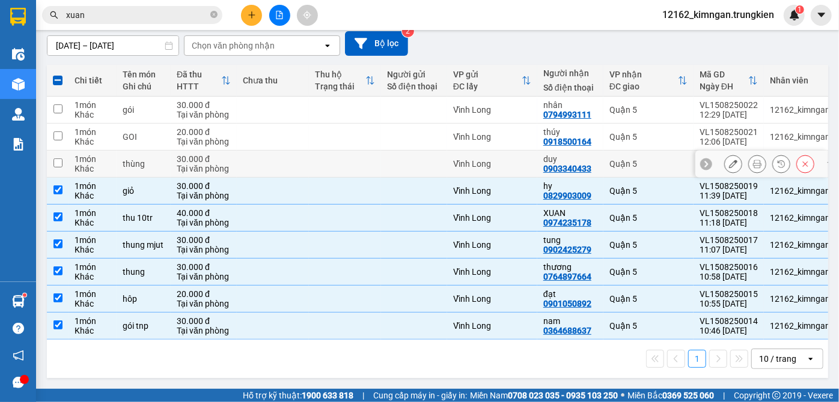
click at [360, 158] on td at bounding box center [345, 164] width 72 height 27
checkbox input "true"
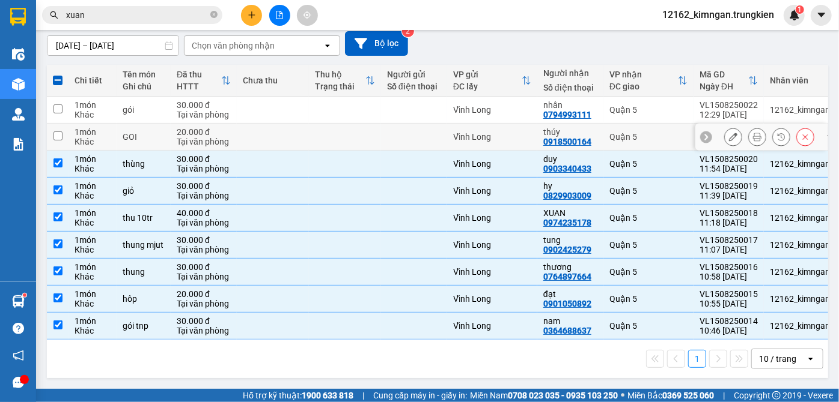
click at [368, 142] on td at bounding box center [345, 137] width 72 height 27
checkbox input "true"
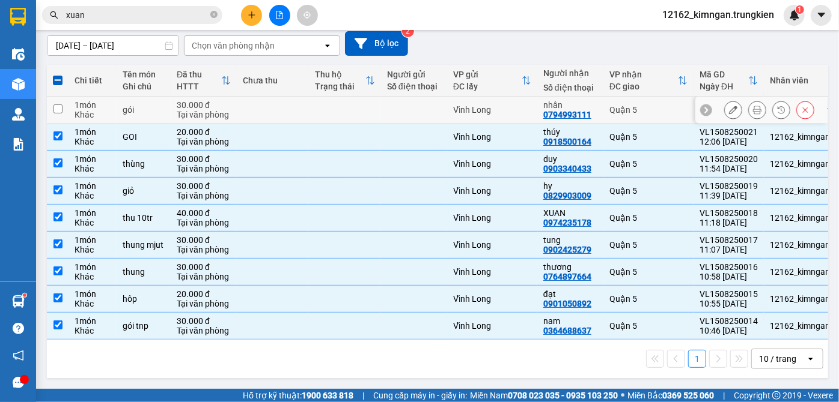
click at [377, 112] on td at bounding box center [345, 110] width 72 height 27
checkbox input "true"
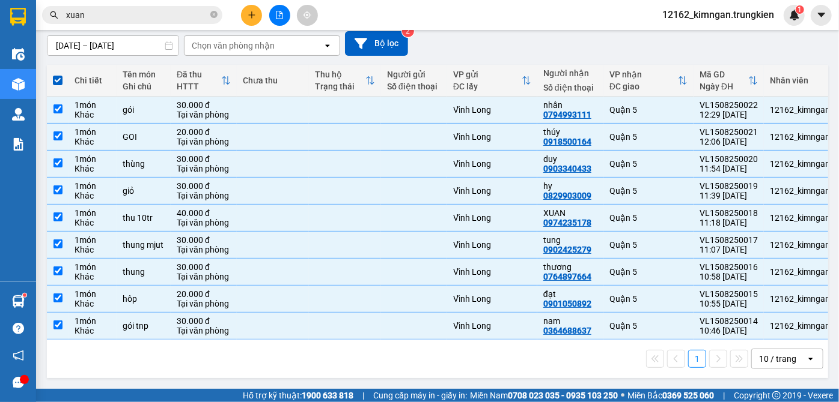
scroll to position [0, 0]
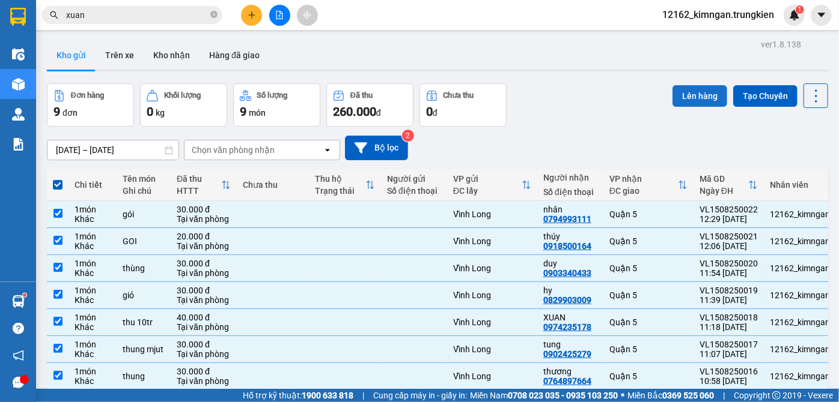
click at [684, 96] on button "Lên hàng" at bounding box center [699, 96] width 55 height 22
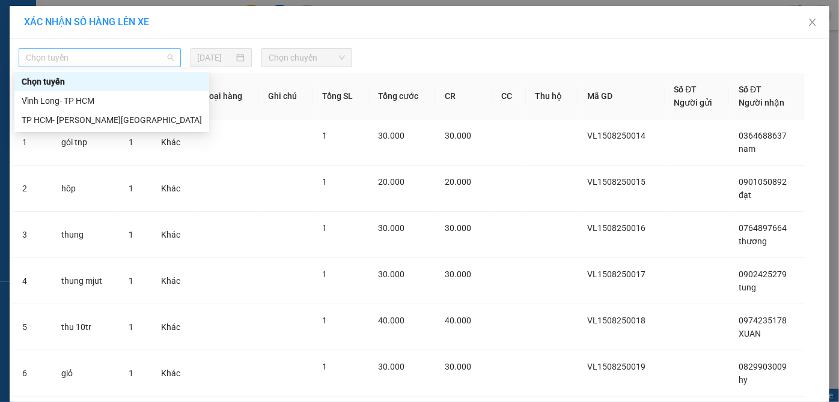
click at [93, 56] on span "Chọn tuyến" at bounding box center [100, 58] width 148 height 18
click at [88, 103] on div "Vĩnh Long- TP HCM" at bounding box center [112, 100] width 180 height 13
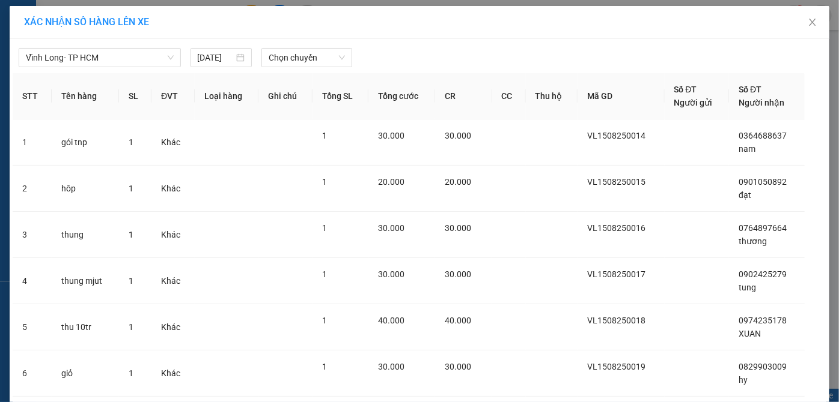
click at [250, 50] on div "[DATE]" at bounding box center [221, 57] width 71 height 19
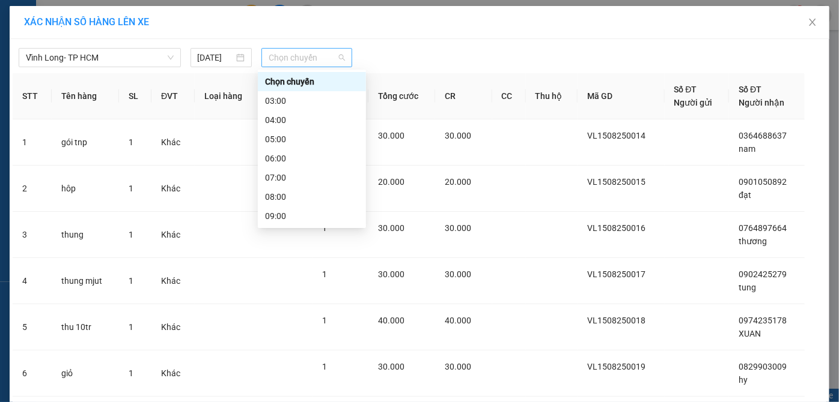
click at [269, 63] on span "Chọn chuyến" at bounding box center [307, 58] width 76 height 18
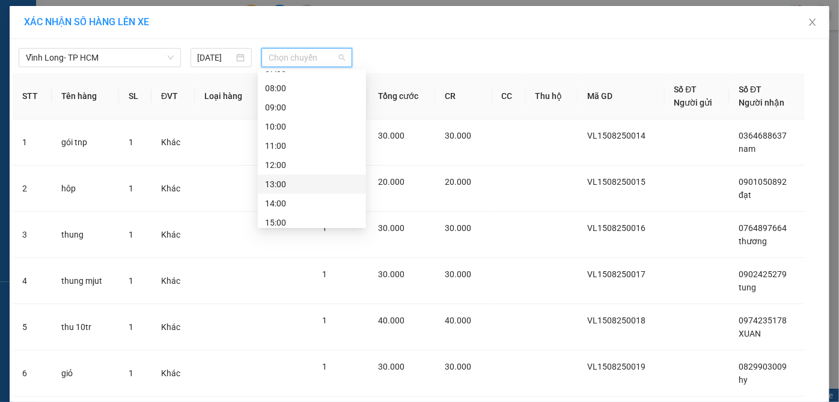
click at [279, 181] on div "13:00" at bounding box center [312, 184] width 94 height 13
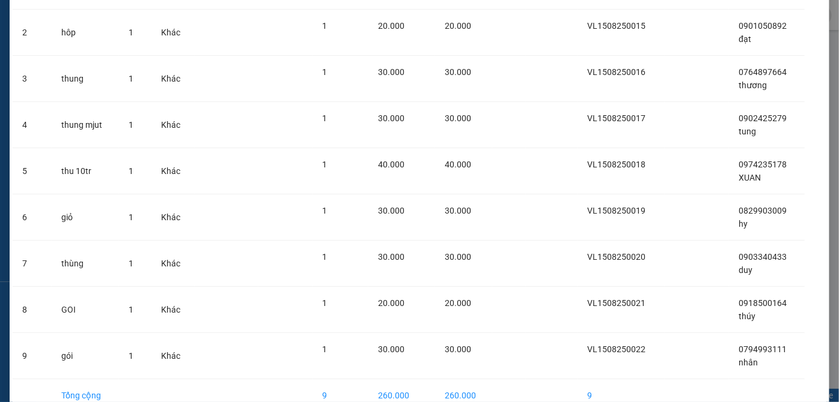
scroll to position [226, 0]
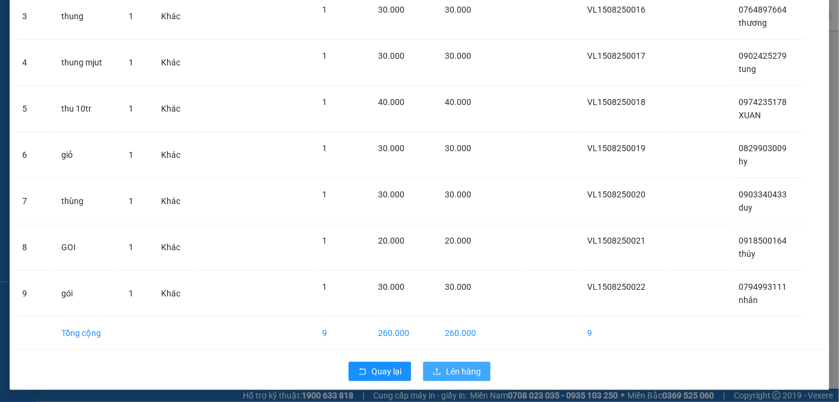
click at [469, 378] on button "Lên hàng" at bounding box center [456, 371] width 67 height 19
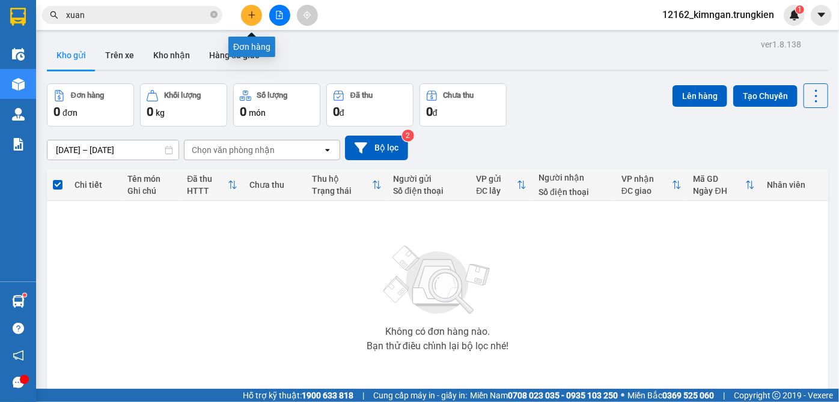
click at [254, 10] on button at bounding box center [251, 15] width 21 height 21
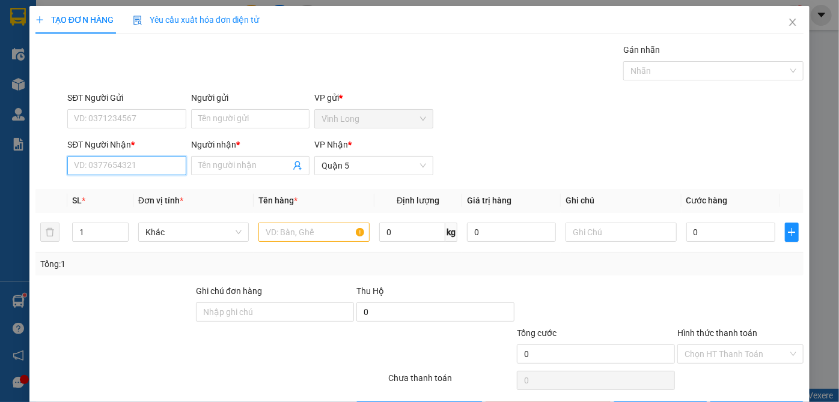
click at [121, 170] on input "SĐT Người Nhận *" at bounding box center [126, 165] width 118 height 19
drag, startPoint x: 73, startPoint y: 163, endPoint x: 75, endPoint y: 143, distance: 20.5
click at [73, 160] on input "947" at bounding box center [126, 165] width 118 height 19
click at [96, 163] on input "0947" at bounding box center [126, 165] width 118 height 19
click at [114, 190] on div "0947404746 - phương" at bounding box center [133, 189] width 118 height 13
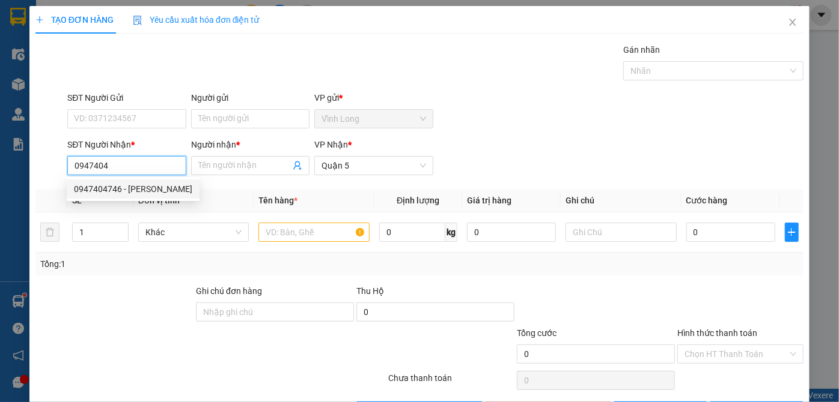
type input "0947404746"
type input "phương"
type input "30.000"
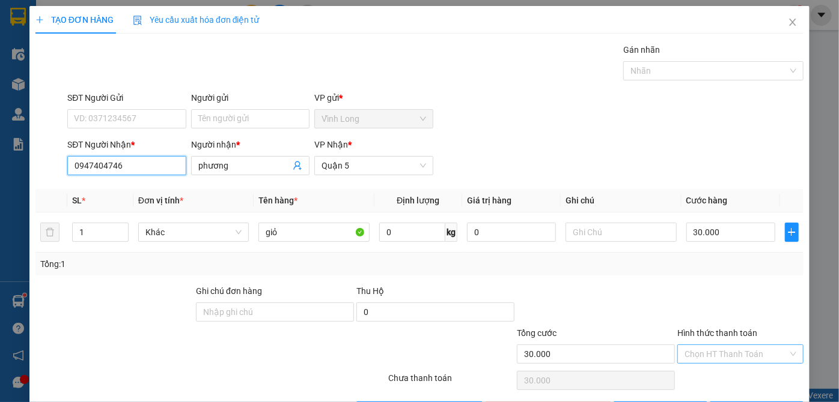
type input "0947404746"
click at [693, 354] on input "Hình thức thanh toán" at bounding box center [735, 354] width 103 height 18
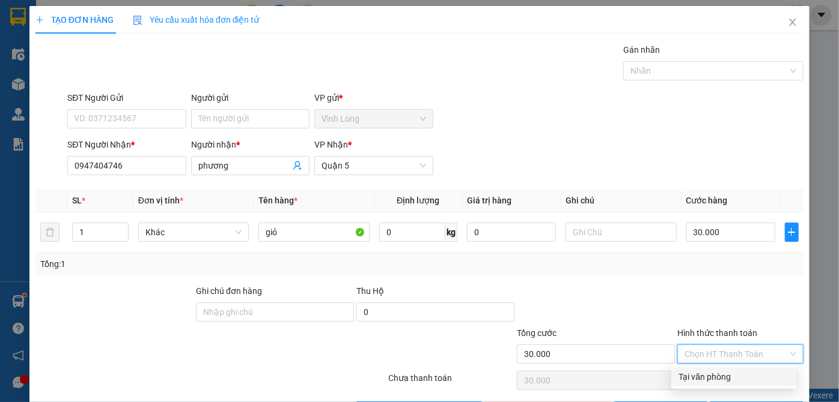
click at [690, 369] on div "Tại văn phòng" at bounding box center [733, 377] width 125 height 19
type input "0"
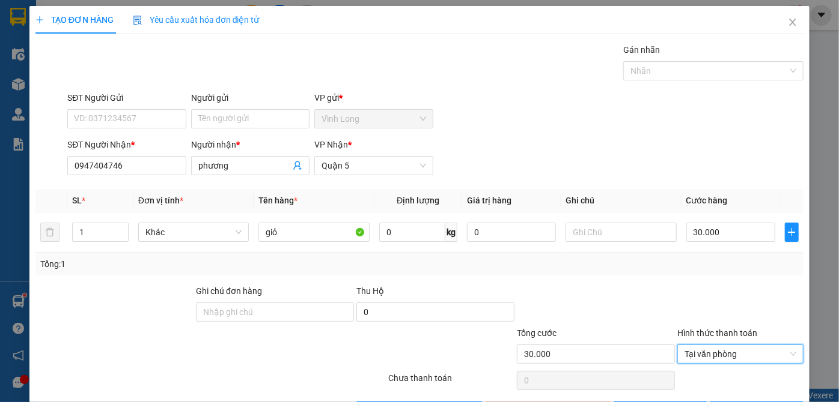
scroll to position [40, 0]
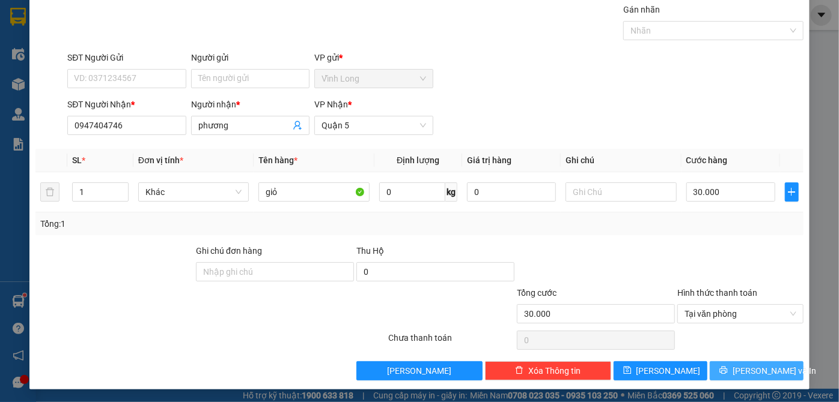
drag, startPoint x: 730, startPoint y: 367, endPoint x: 717, endPoint y: 366, distance: 13.3
click at [727, 366] on icon "printer" at bounding box center [723, 370] width 8 height 8
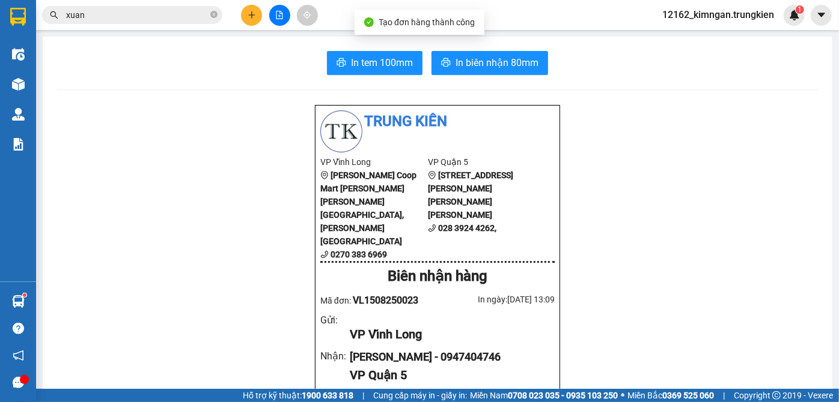
click at [397, 61] on span "In tem 100mm" at bounding box center [382, 62] width 62 height 15
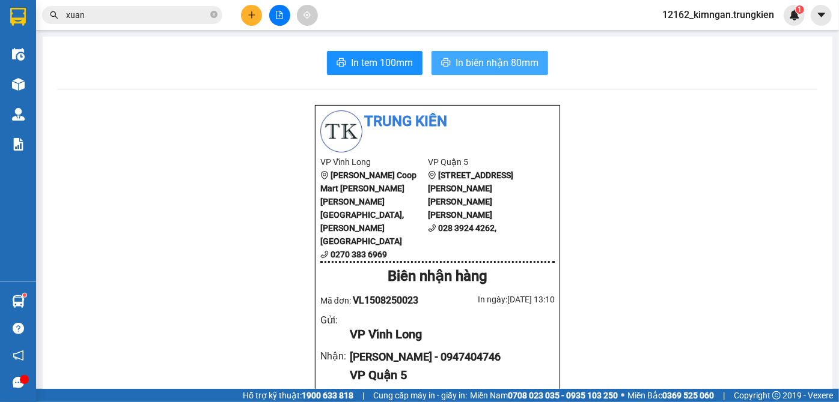
click at [482, 62] on span "In biên nhận 80mm" at bounding box center [496, 62] width 83 height 15
click at [251, 16] on icon "plus" at bounding box center [252, 15] width 8 height 8
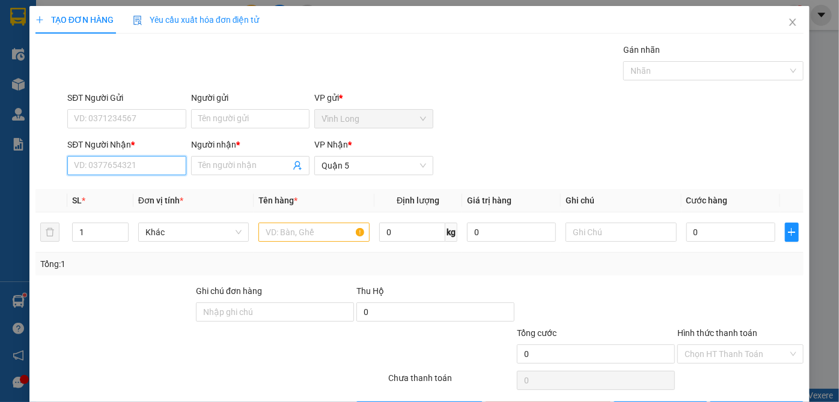
click at [104, 162] on input "SĐT Người Nhận *" at bounding box center [126, 165] width 118 height 19
click at [97, 193] on div "0386056847 - SƠN" at bounding box center [125, 189] width 103 height 13
type input "0386056847"
type input "SƠN"
type input "40.000"
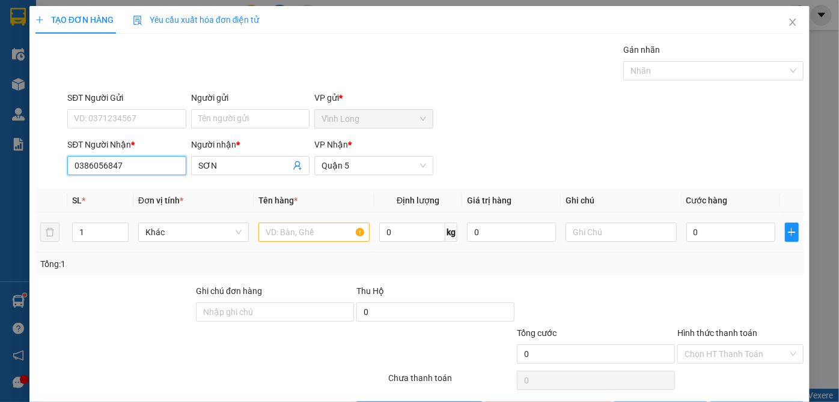
type input "40.000"
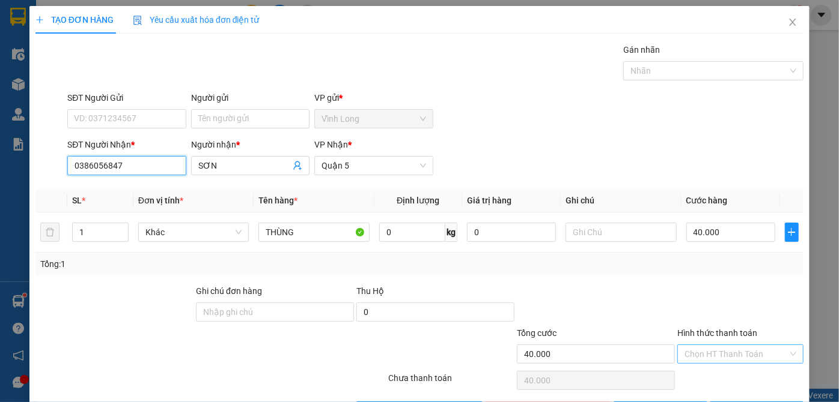
click at [677, 354] on div "Chọn HT Thanh Toán" at bounding box center [740, 354] width 126 height 19
type input "0386056847"
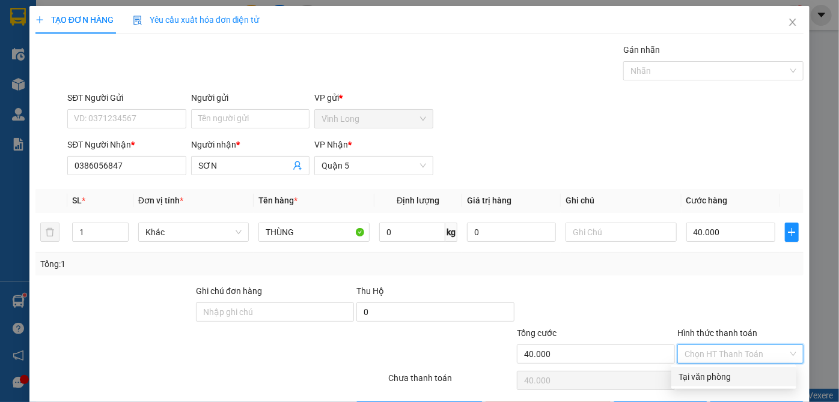
click at [704, 377] on div "Tại văn phòng" at bounding box center [733, 377] width 111 height 13
type input "0"
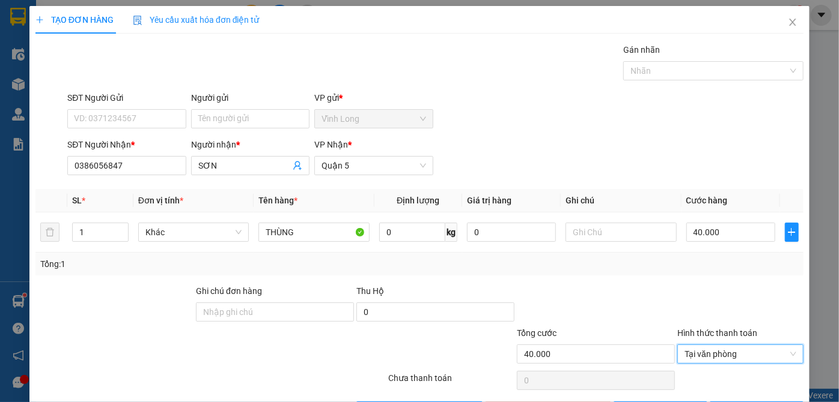
scroll to position [40, 0]
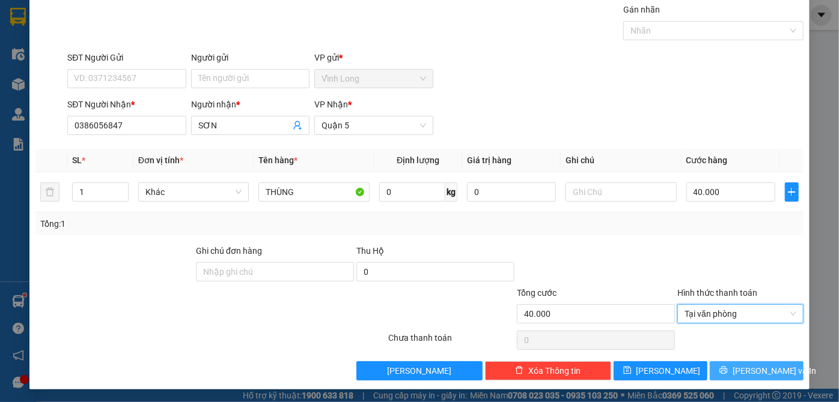
drag, startPoint x: 727, startPoint y: 361, endPoint x: 719, endPoint y: 360, distance: 7.9
click at [727, 362] on button "[PERSON_NAME] và In" at bounding box center [756, 371] width 94 height 19
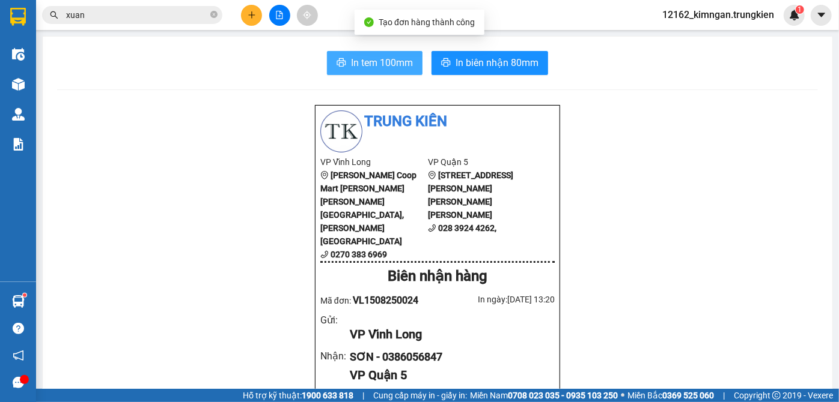
click at [377, 61] on span "In tem 100mm" at bounding box center [382, 62] width 62 height 15
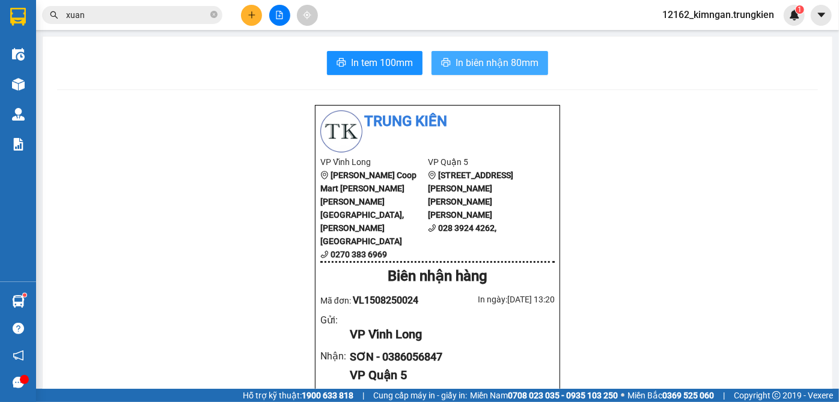
click at [515, 67] on span "In biên nhận 80mm" at bounding box center [496, 62] width 83 height 15
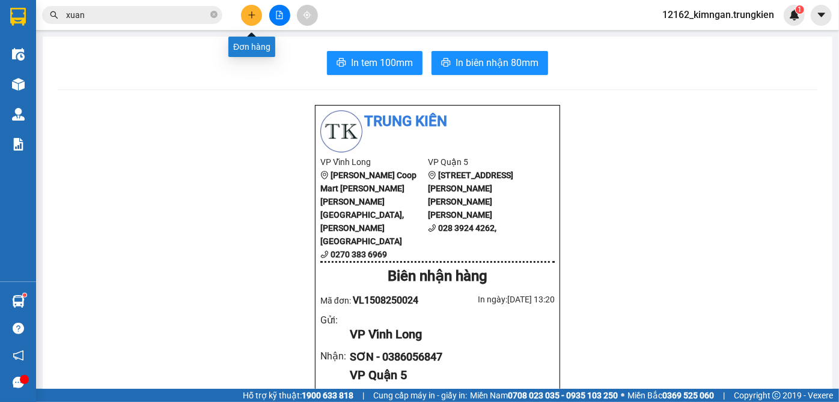
click at [251, 10] on button at bounding box center [251, 15] width 21 height 21
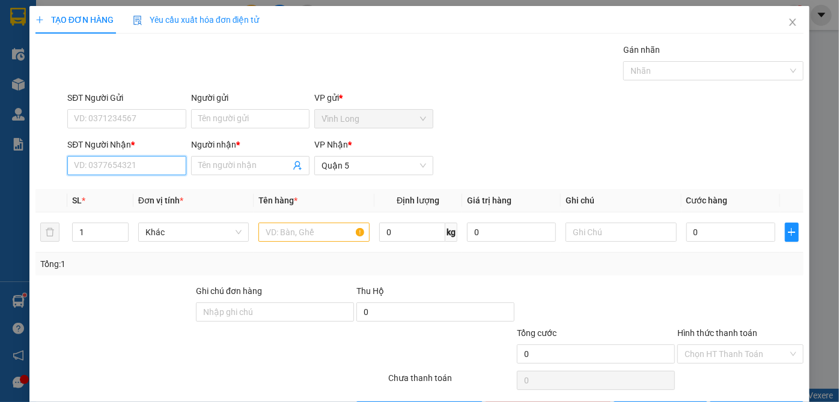
click at [139, 170] on input "SĐT Người Nhận *" at bounding box center [126, 165] width 118 height 19
click at [120, 190] on div "0372819778 - thủy" at bounding box center [133, 189] width 118 height 13
type input "0372819778"
type input "thủy"
type input "20.000"
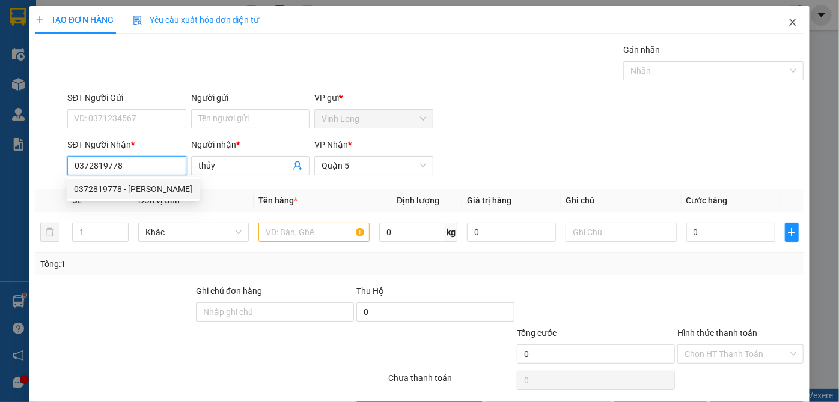
type input "20.000"
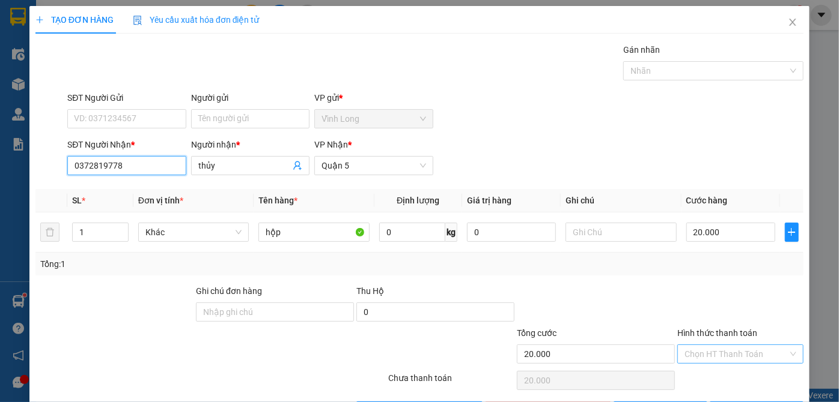
type input "0372819778"
click at [722, 353] on input "Hình thức thanh toán" at bounding box center [735, 354] width 103 height 18
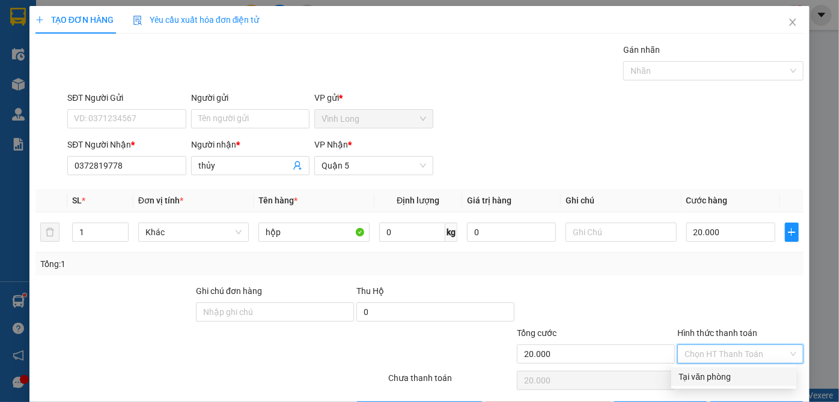
click at [711, 374] on div "Tại văn phòng" at bounding box center [733, 377] width 111 height 13
type input "0"
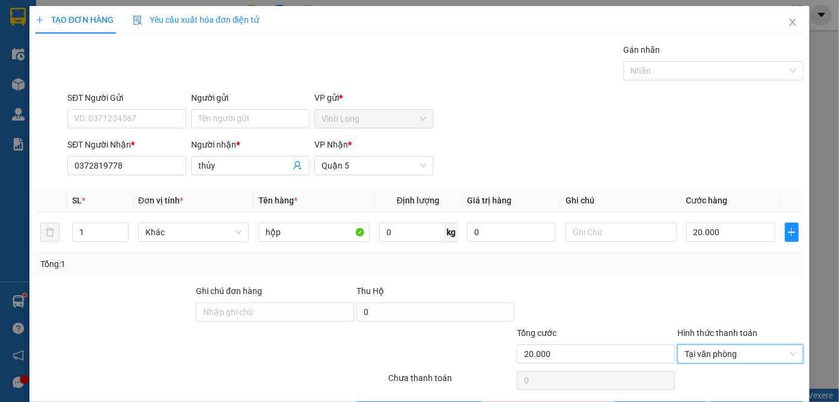
scroll to position [40, 0]
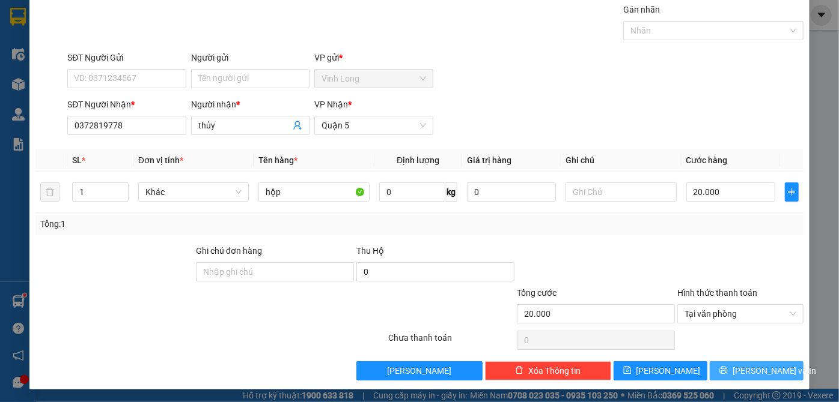
click at [715, 372] on button "[PERSON_NAME] và In" at bounding box center [756, 371] width 94 height 19
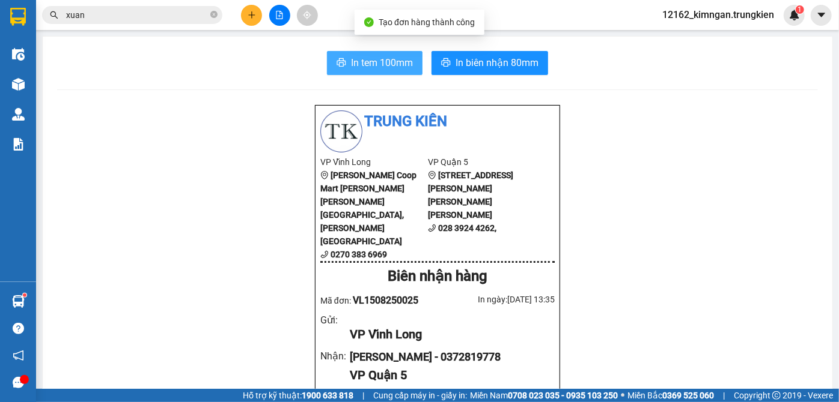
click at [345, 59] on button "In tem 100mm" at bounding box center [375, 63] width 96 height 24
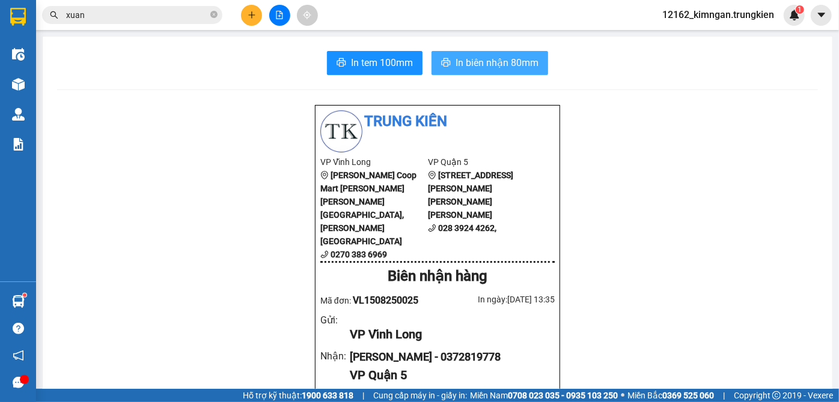
click at [502, 74] on button "In biên nhận 80mm" at bounding box center [489, 63] width 117 height 24
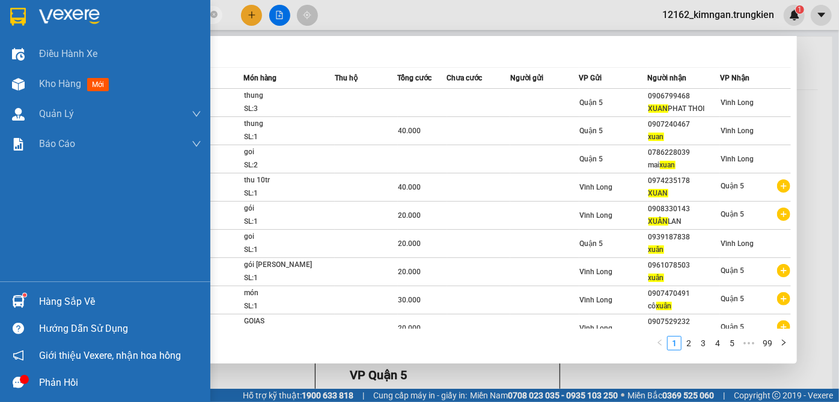
drag, startPoint x: 105, startPoint y: 19, endPoint x: 17, endPoint y: 21, distance: 87.7
click at [23, 17] on section "Kết quả tìm kiếm ( 988 ) Bộ lọc Mã ĐH Trạng thái Món hàng Thu hộ Tổng cước Chưa…" at bounding box center [419, 201] width 839 height 402
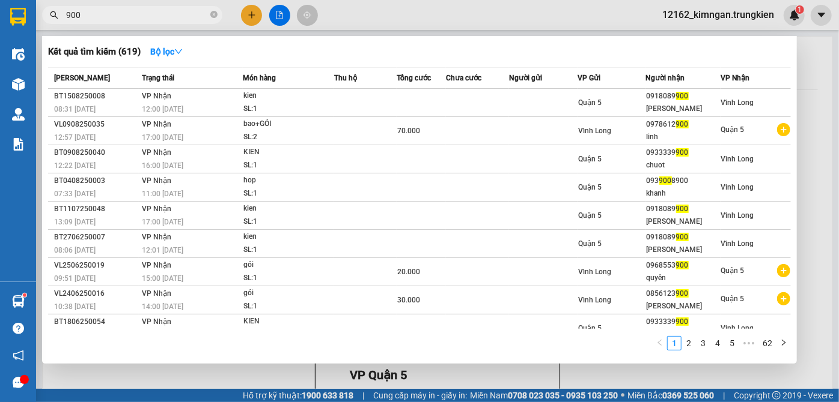
type input "900"
click at [274, 377] on div at bounding box center [419, 201] width 839 height 402
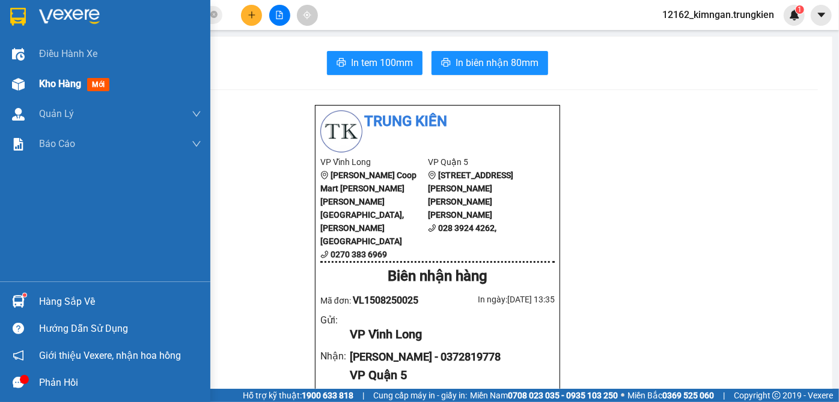
drag, startPoint x: 65, startPoint y: 84, endPoint x: 87, endPoint y: 87, distance: 21.2
click at [65, 85] on span "Kho hàng" at bounding box center [60, 83] width 42 height 11
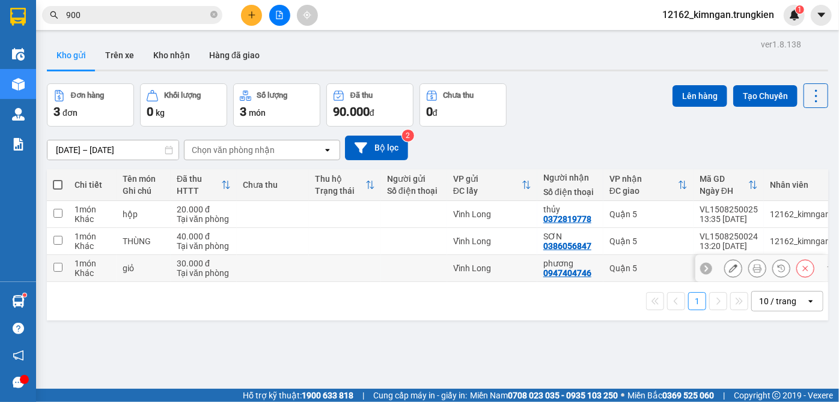
click at [507, 266] on div "Vĩnh Long" at bounding box center [492, 269] width 78 height 10
checkbox input "true"
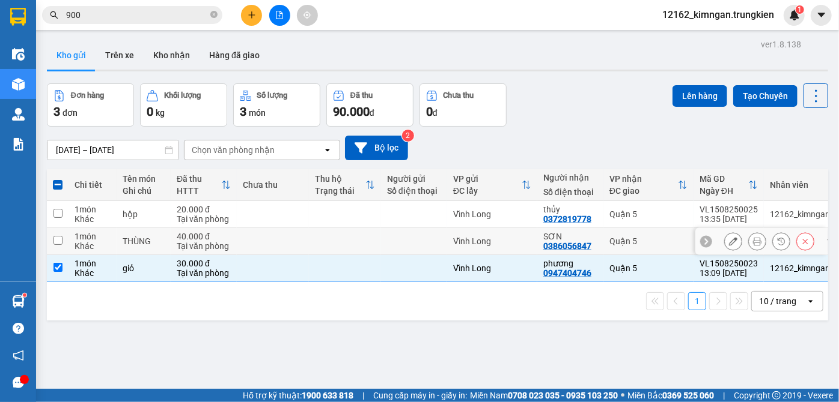
click at [508, 254] on td "Vĩnh Long" at bounding box center [492, 241] width 90 height 27
checkbox input "true"
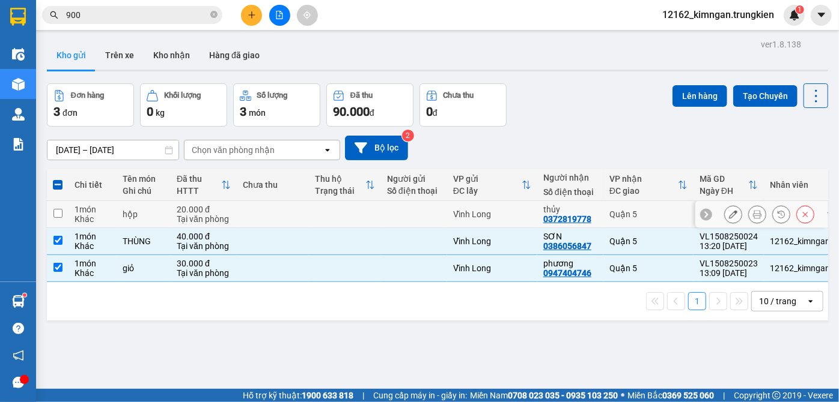
click at [515, 227] on td "Vĩnh Long" at bounding box center [492, 214] width 90 height 27
checkbox input "true"
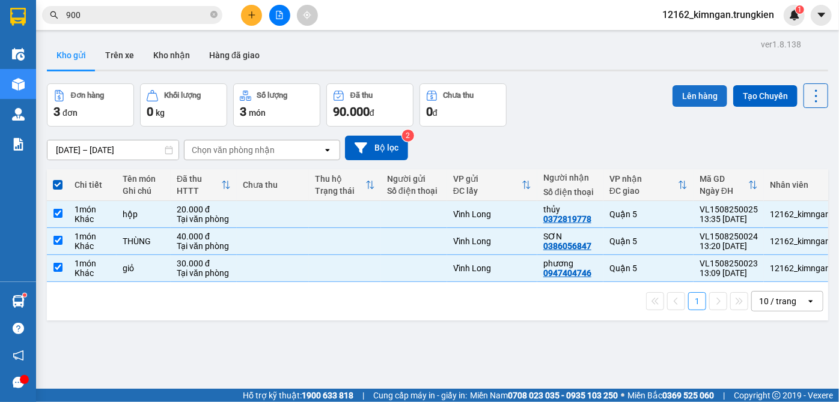
click at [672, 99] on button "Lên hàng" at bounding box center [699, 96] width 55 height 22
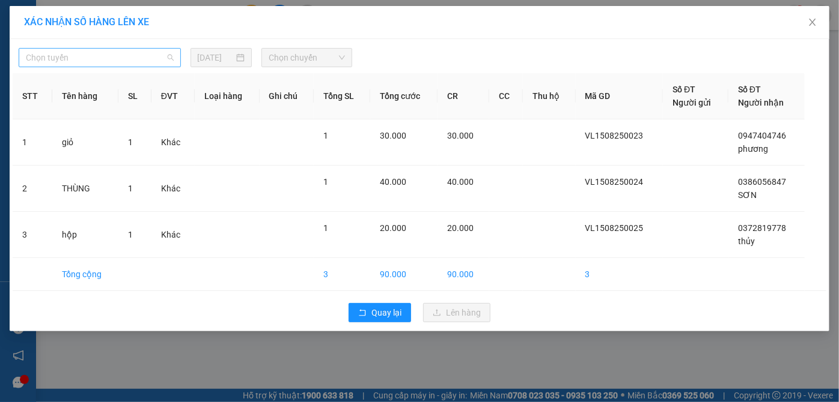
click at [78, 59] on span "Chọn tuyến" at bounding box center [100, 58] width 148 height 18
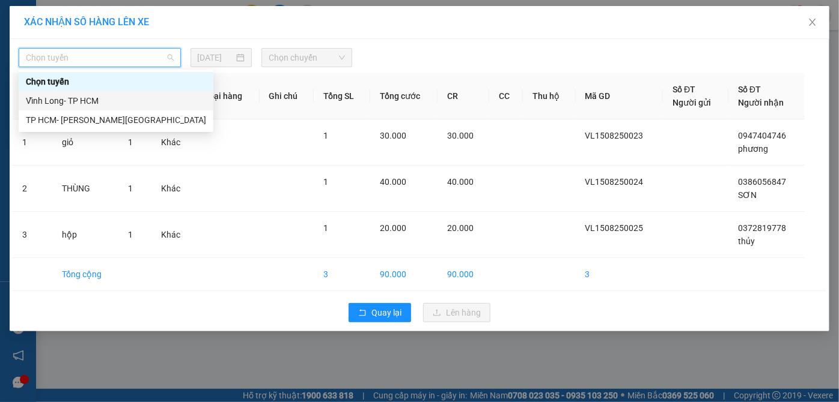
click at [58, 108] on div "Vĩnh Long- TP HCM" at bounding box center [116, 100] width 195 height 19
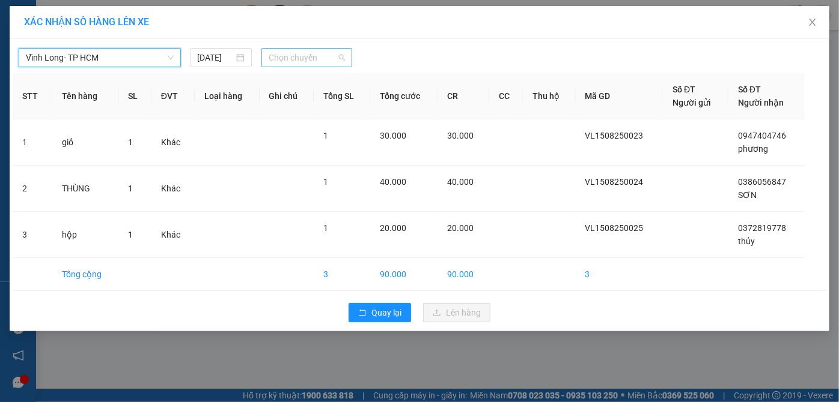
click at [288, 65] on span "Chọn chuyến" at bounding box center [307, 58] width 76 height 18
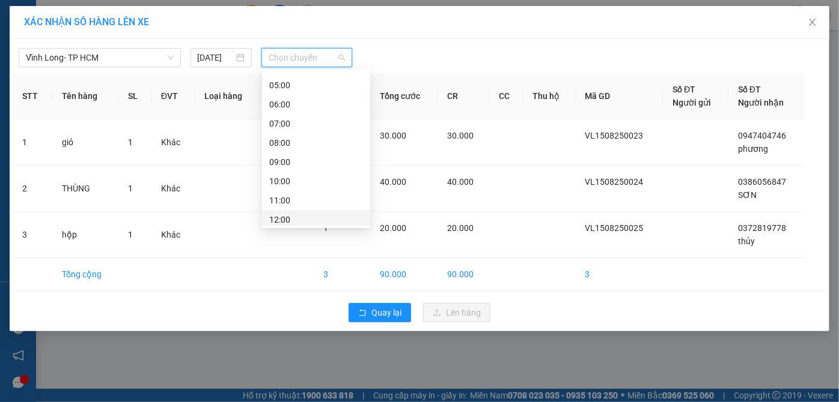
scroll to position [109, 0]
click at [287, 201] on div "14:00" at bounding box center [316, 203] width 94 height 13
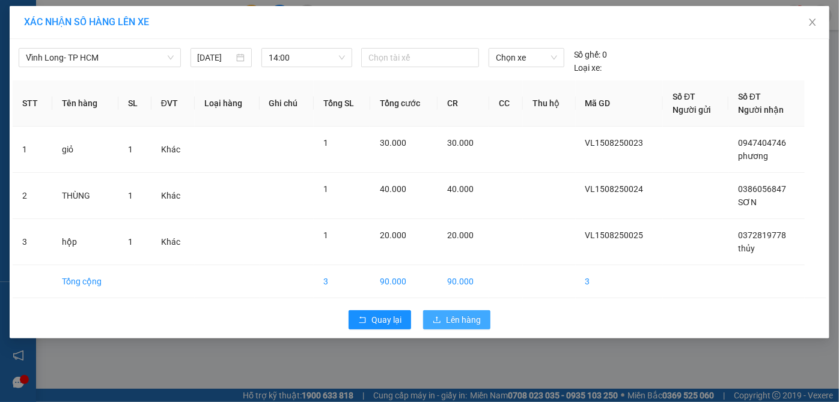
click at [470, 317] on span "Lên hàng" at bounding box center [463, 320] width 35 height 13
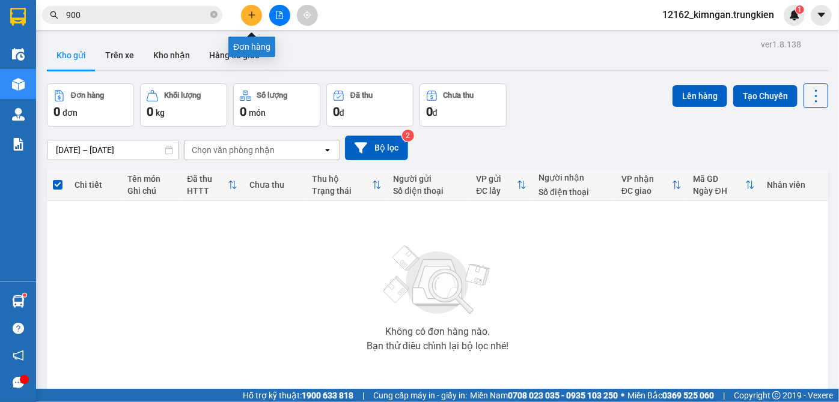
click at [257, 16] on button at bounding box center [251, 15] width 21 height 21
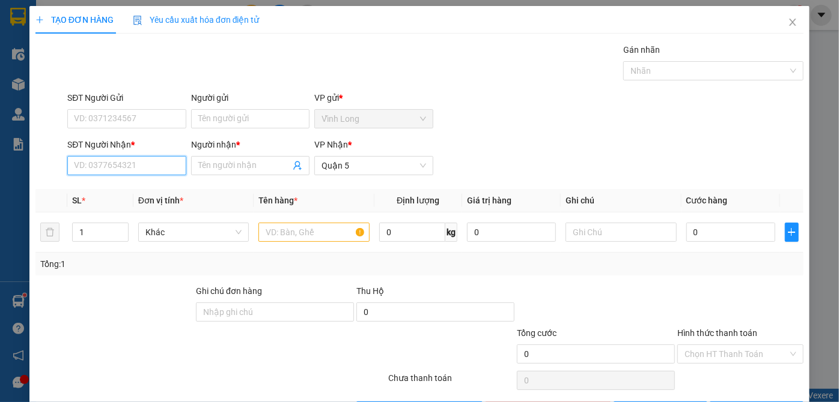
click at [142, 168] on input "SĐT Người Nhận *" at bounding box center [126, 165] width 118 height 19
click at [132, 191] on div "0911949089 - van" at bounding box center [125, 189] width 103 height 13
type input "0911949089"
type input "van"
type input "30.000"
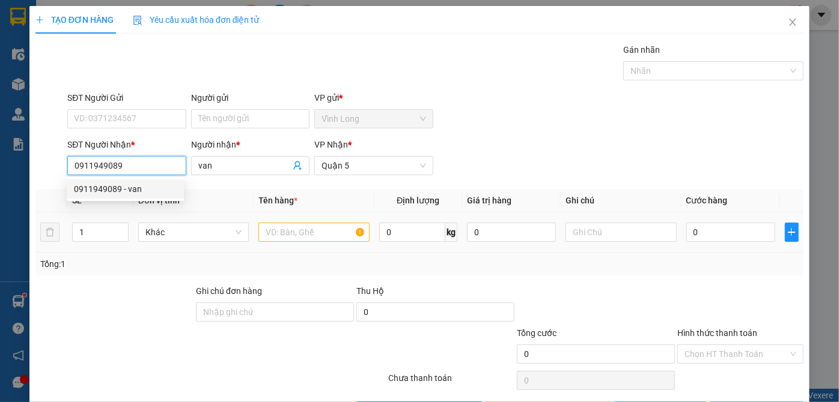
type input "30.000"
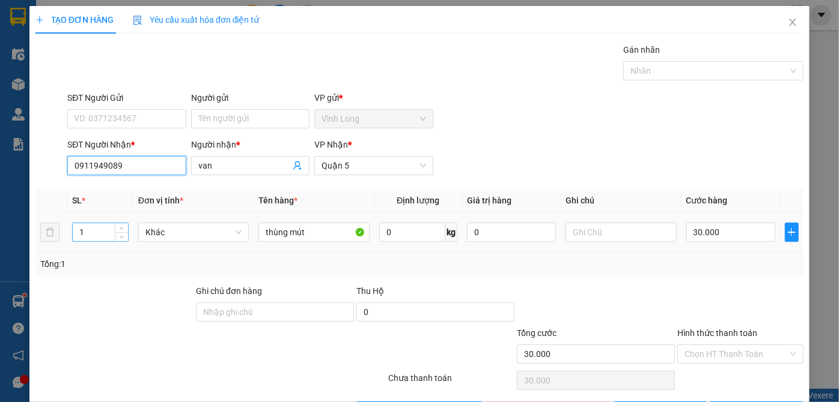
type input "0911949089"
click at [54, 229] on tr "1 Khác thùng mút 0 kg 0 30.000" at bounding box center [419, 233] width 768 height 40
type input "2"
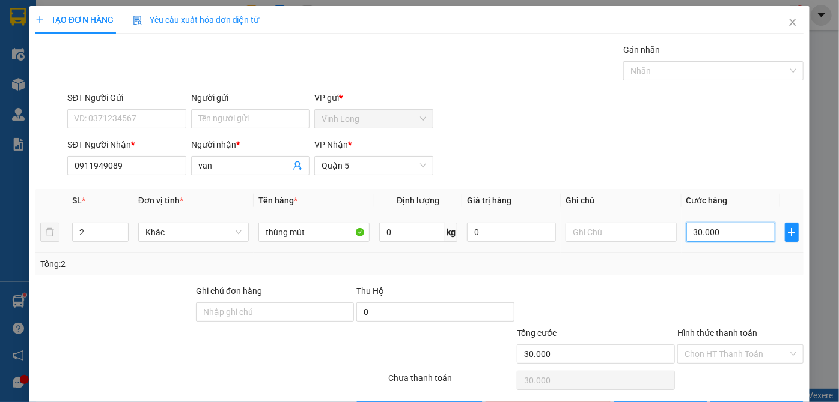
click at [714, 235] on input "30.000" at bounding box center [730, 232] width 89 height 19
type input "6"
type input "60"
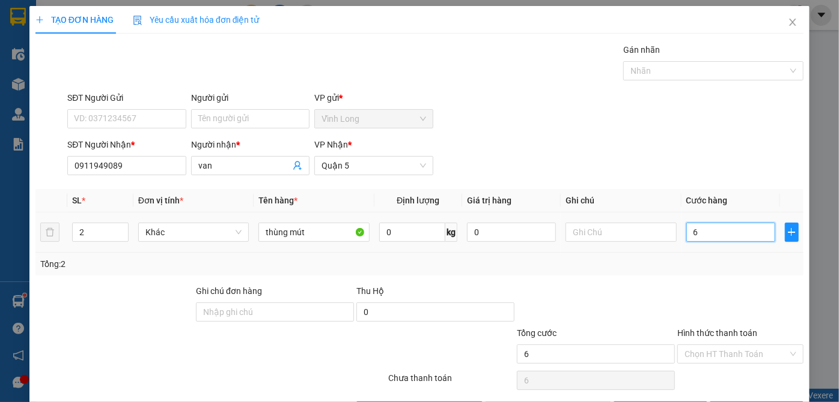
type input "60"
type input "60.000"
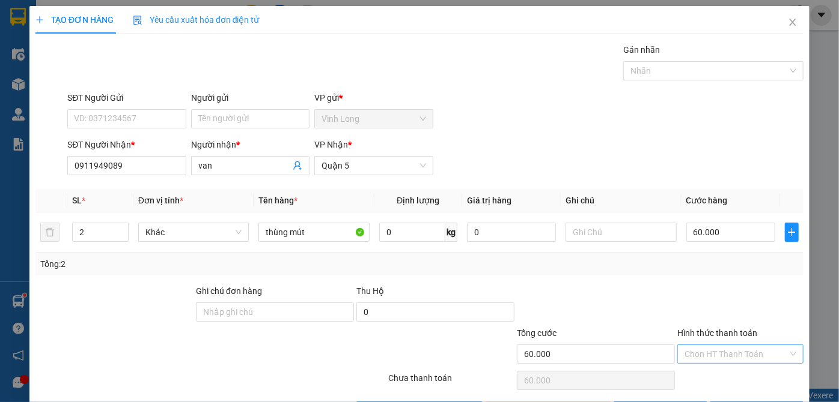
click at [732, 348] on input "Hình thức thanh toán" at bounding box center [735, 354] width 103 height 18
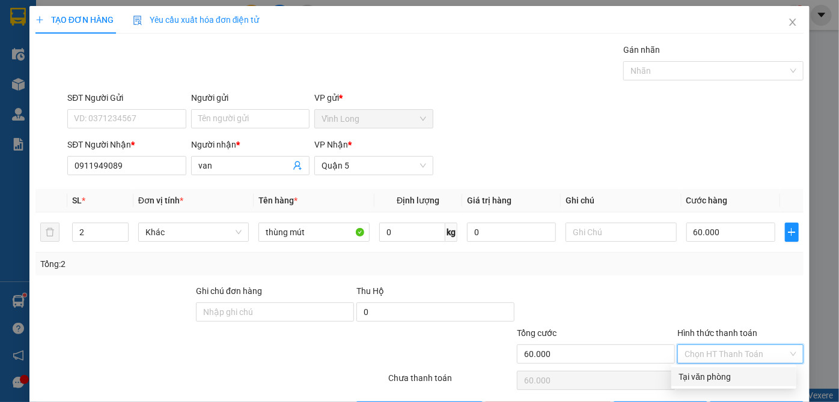
click at [718, 381] on div "Tại văn phòng" at bounding box center [733, 377] width 111 height 13
type input "0"
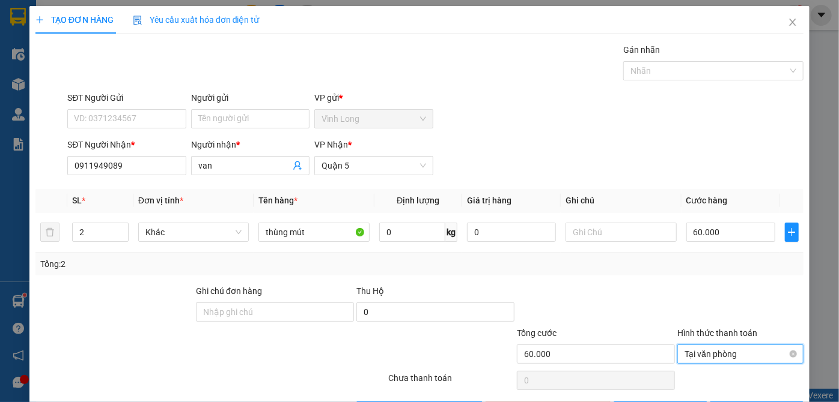
click at [756, 357] on span "Tại văn phòng" at bounding box center [740, 354] width 112 height 18
click at [737, 371] on div "Tại văn phòng" at bounding box center [733, 377] width 111 height 13
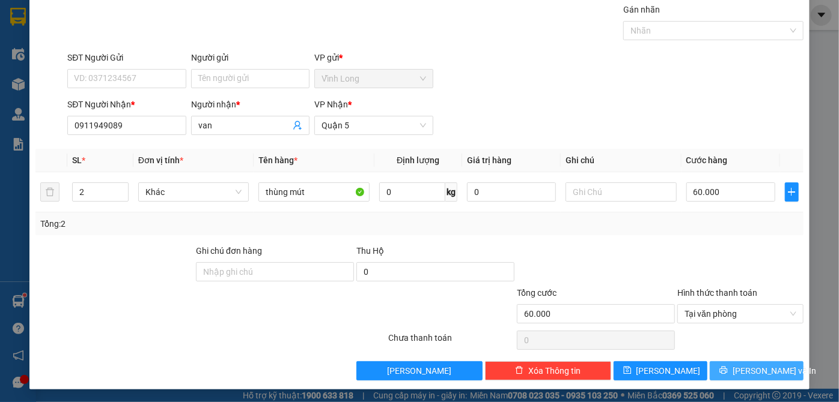
click at [742, 369] on span "[PERSON_NAME] và In" at bounding box center [774, 371] width 84 height 13
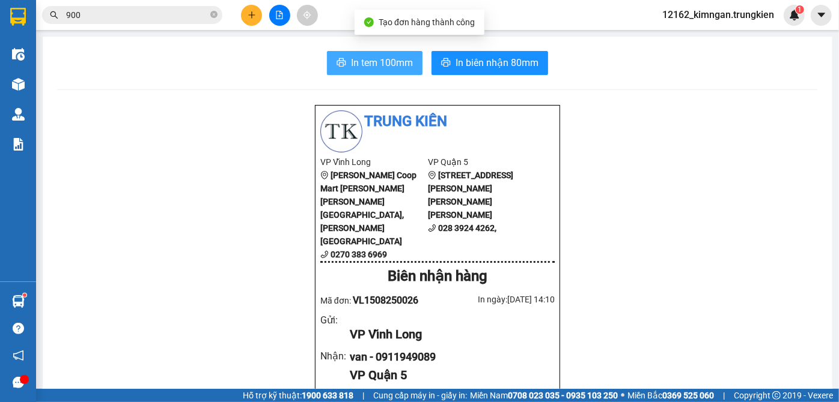
click at [372, 68] on span "In tem 100mm" at bounding box center [382, 62] width 62 height 15
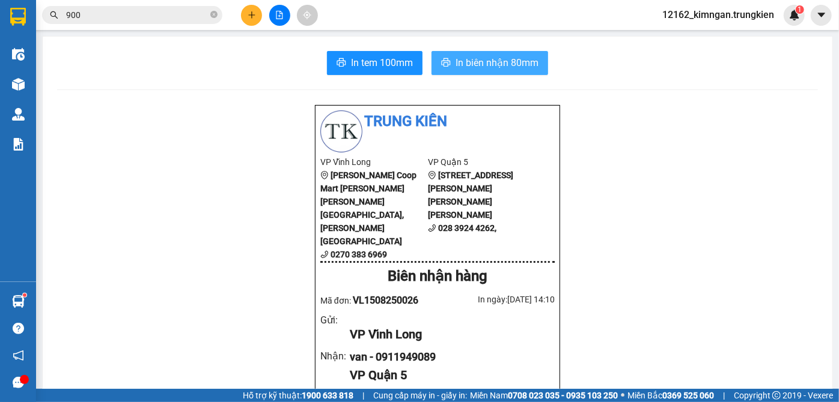
click at [476, 61] on span "In biên nhận 80mm" at bounding box center [496, 62] width 83 height 15
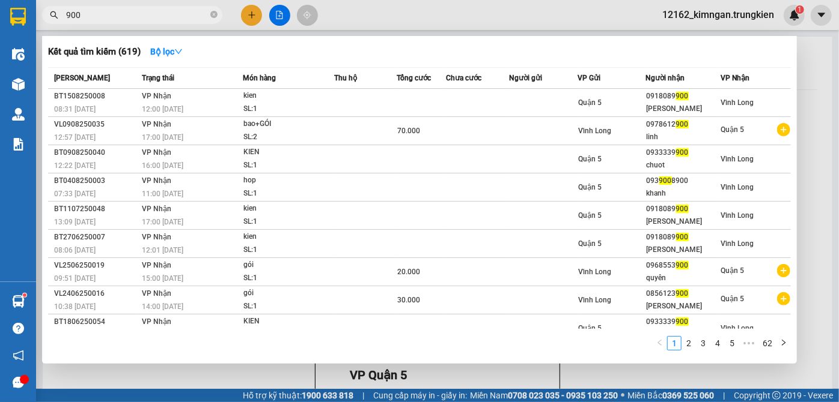
drag, startPoint x: 83, startPoint y: 17, endPoint x: 36, endPoint y: 12, distance: 47.2
click at [36, 13] on div "900" at bounding box center [117, 15] width 234 height 18
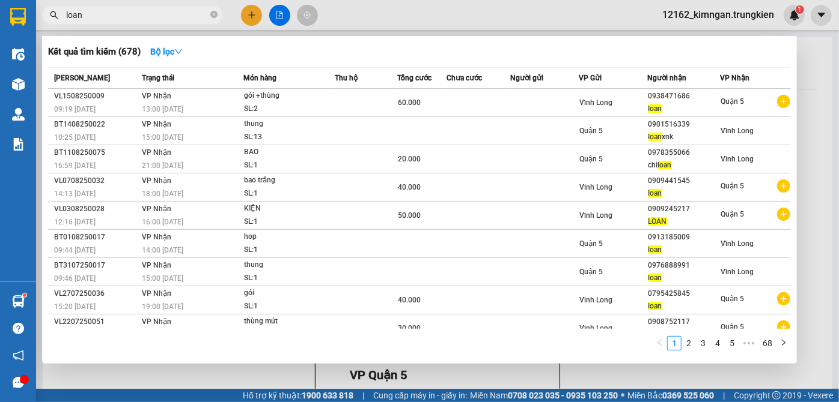
type input "loan"
click at [565, 367] on div at bounding box center [419, 201] width 839 height 402
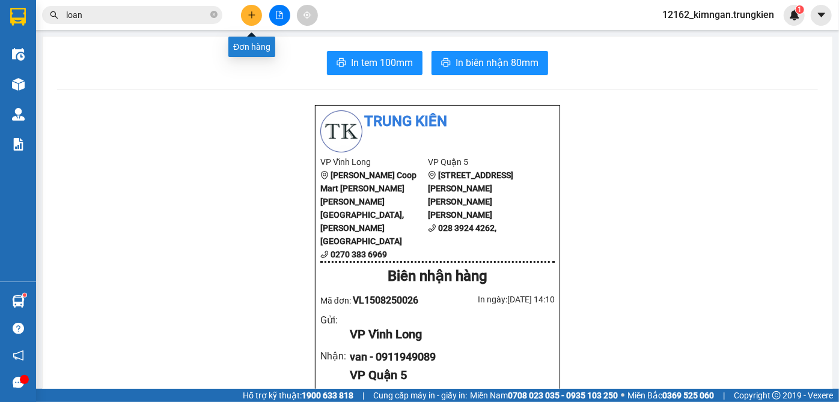
click at [245, 14] on button at bounding box center [251, 15] width 21 height 21
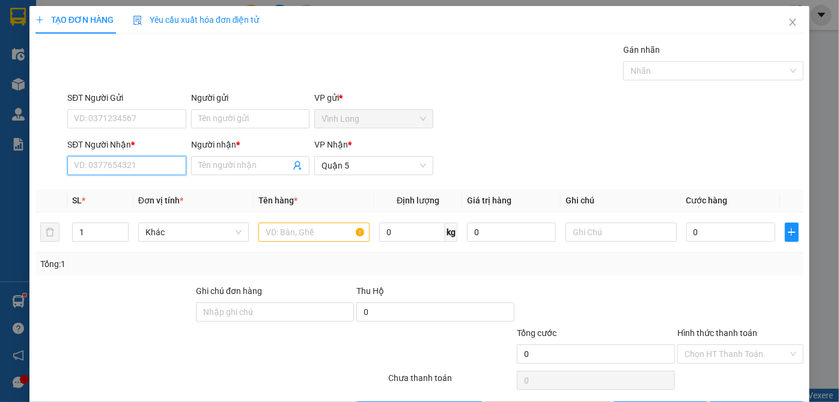
click at [91, 166] on input "SĐT Người Nhận *" at bounding box center [126, 165] width 118 height 19
type input "0909355224"
click at [222, 171] on input "Người nhận *" at bounding box center [244, 165] width 92 height 13
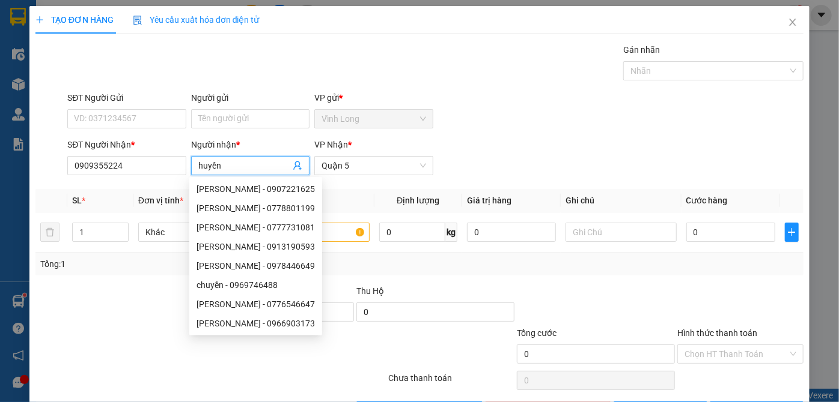
type input "huyền"
click at [151, 282] on div "Transit Pickup Surcharge Ids Transit Deliver Surcharge Ids Transit Deliver Surc…" at bounding box center [419, 232] width 768 height 378
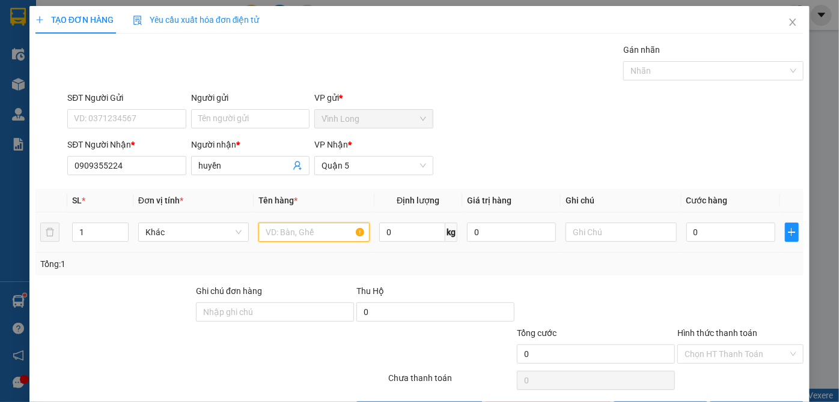
click at [284, 232] on input "text" at bounding box center [313, 232] width 111 height 19
type input "hộp"
click at [710, 231] on input "0" at bounding box center [730, 232] width 89 height 19
type input "2"
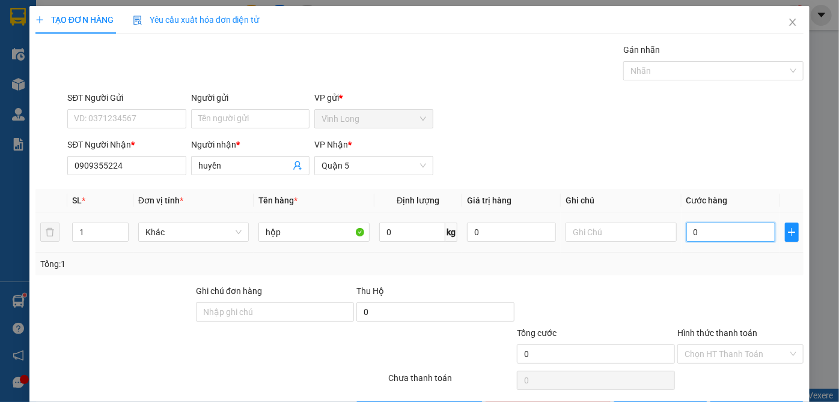
type input "2"
type input "20"
type input "20.000"
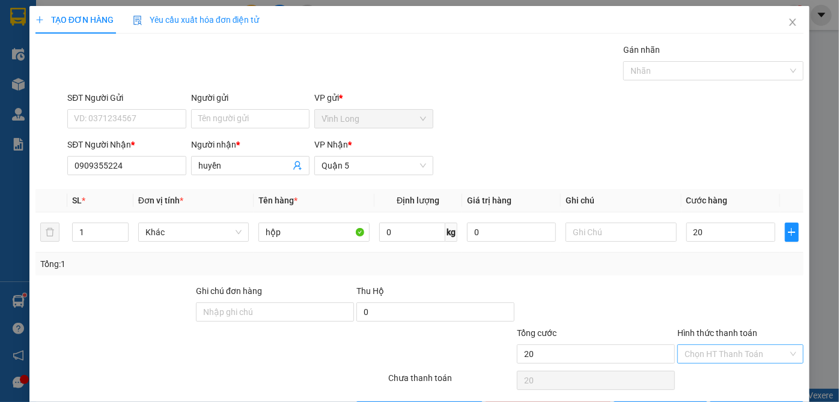
type input "20.000"
click at [716, 356] on input "Hình thức thanh toán" at bounding box center [735, 354] width 103 height 18
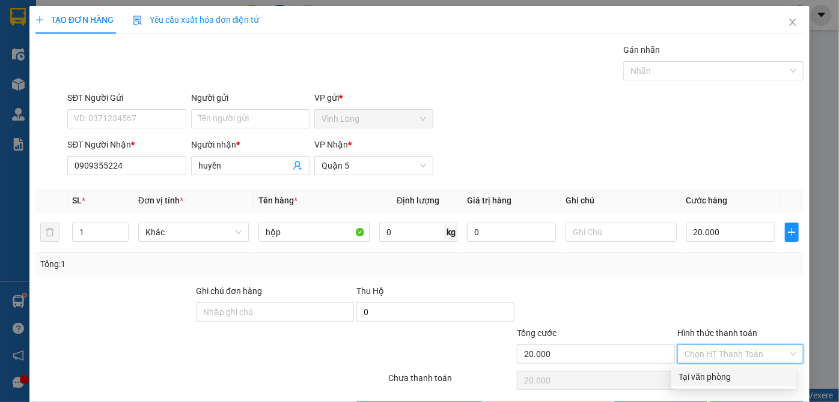
click at [712, 373] on div "Tại văn phòng" at bounding box center [733, 377] width 111 height 13
type input "0"
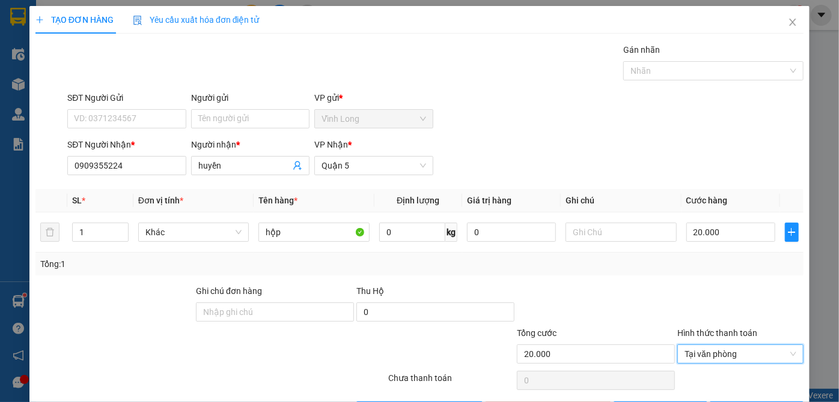
scroll to position [40, 0]
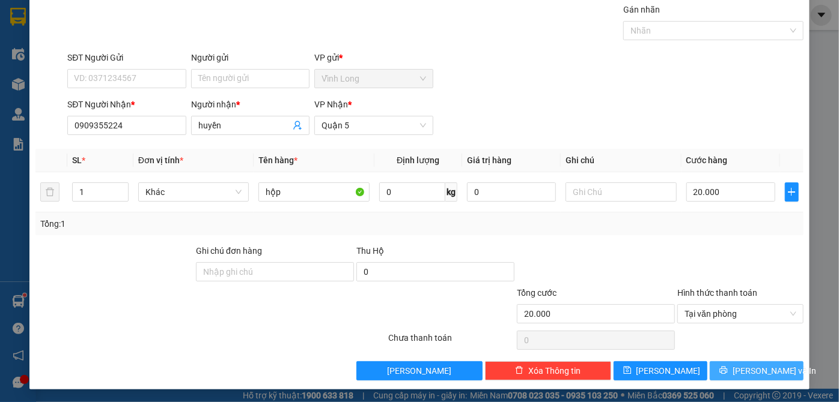
click at [712, 373] on button "[PERSON_NAME] và In" at bounding box center [756, 371] width 94 height 19
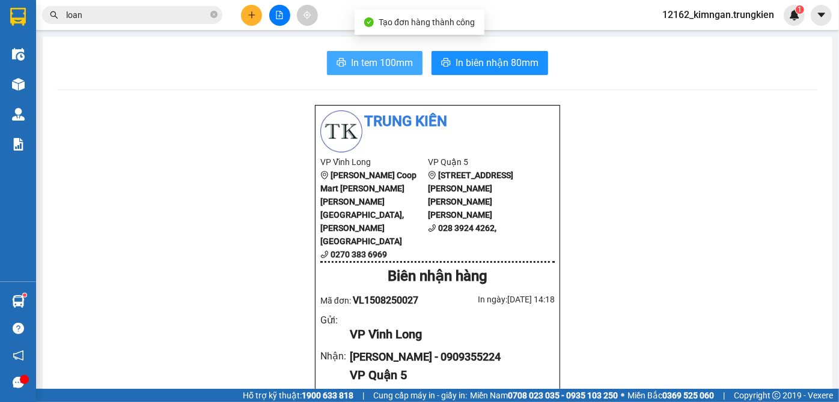
click at [381, 64] on span "In tem 100mm" at bounding box center [382, 62] width 62 height 15
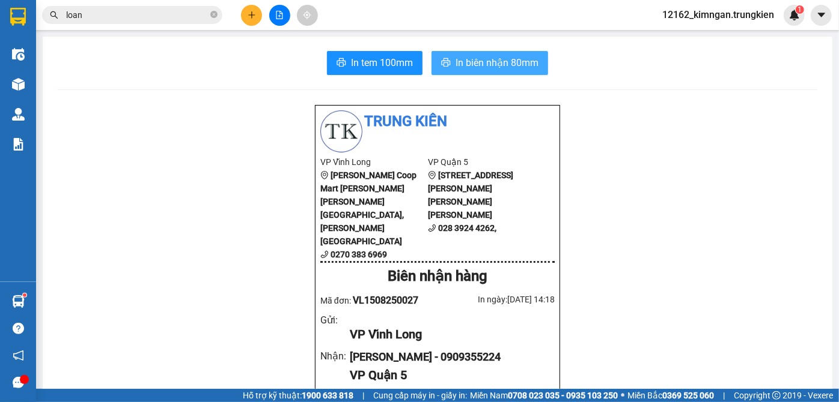
click at [494, 65] on span "In biên nhận 80mm" at bounding box center [496, 62] width 83 height 15
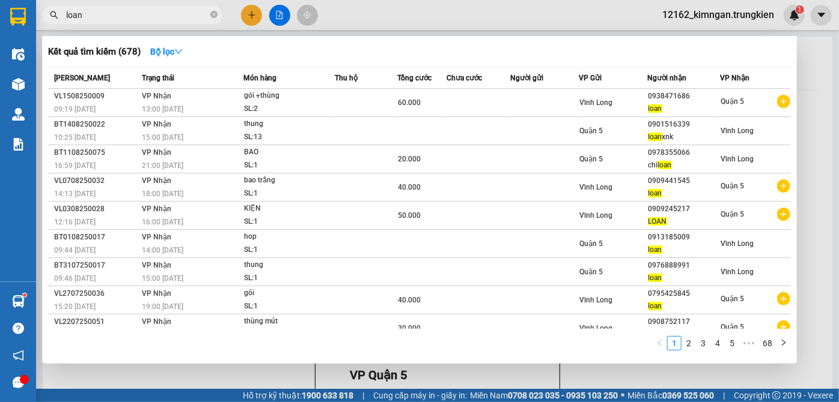
drag, startPoint x: 72, startPoint y: 16, endPoint x: 48, endPoint y: 21, distance: 24.5
click at [48, 21] on span "loan" at bounding box center [132, 15] width 180 height 18
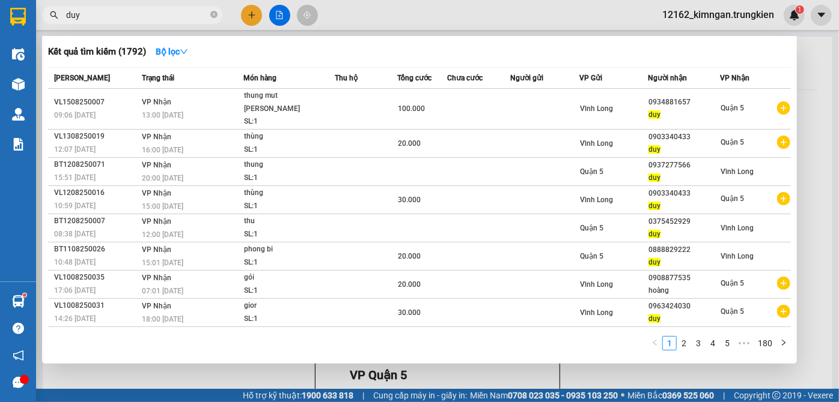
click at [154, 19] on input "duy" at bounding box center [137, 14] width 142 height 13
type input "d"
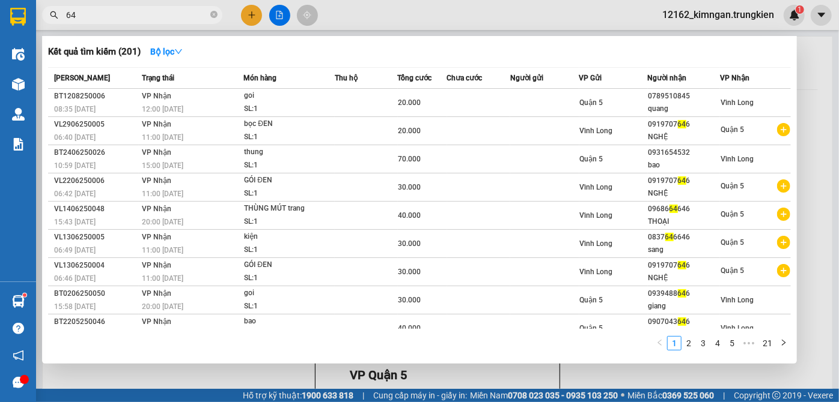
type input "6"
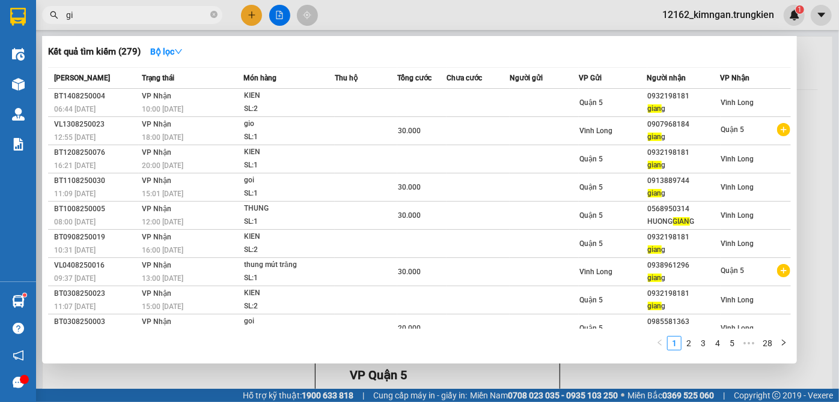
type input "g"
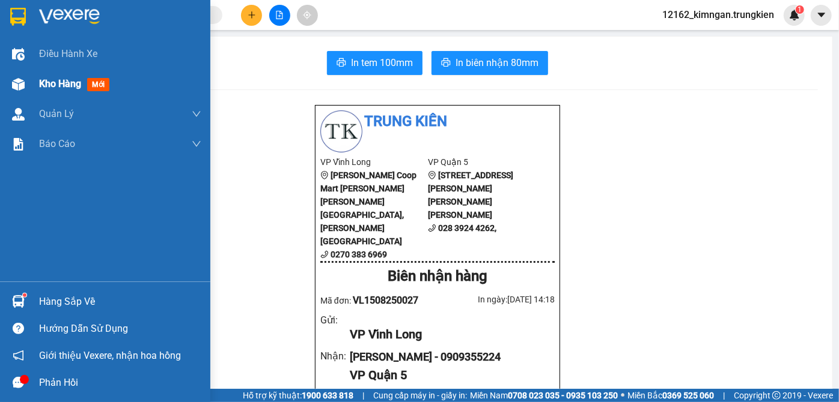
click at [56, 78] on span "Kho hàng" at bounding box center [60, 83] width 42 height 11
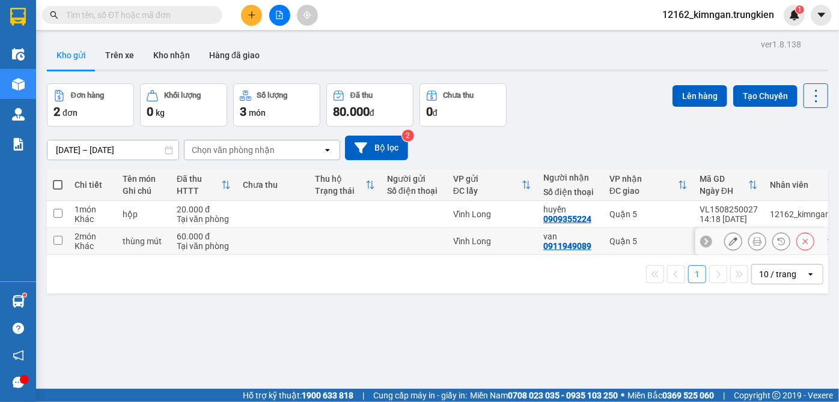
drag, startPoint x: 509, startPoint y: 237, endPoint x: 512, endPoint y: 213, distance: 24.3
click at [509, 236] on td "Vĩnh Long" at bounding box center [492, 241] width 90 height 27
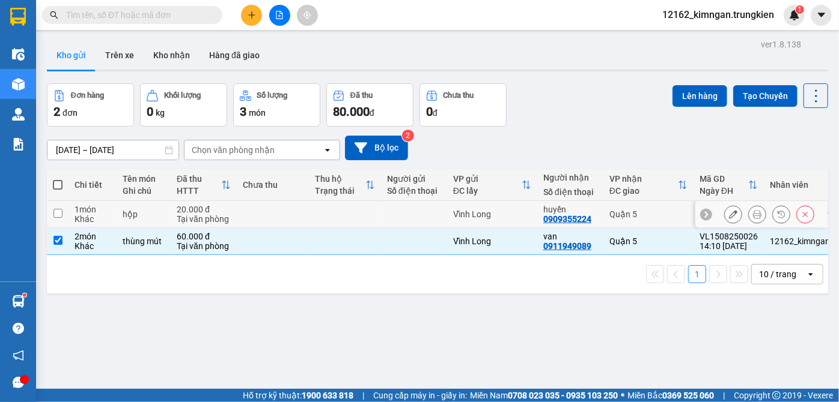
click at [513, 212] on div "Vĩnh Long" at bounding box center [492, 215] width 78 height 10
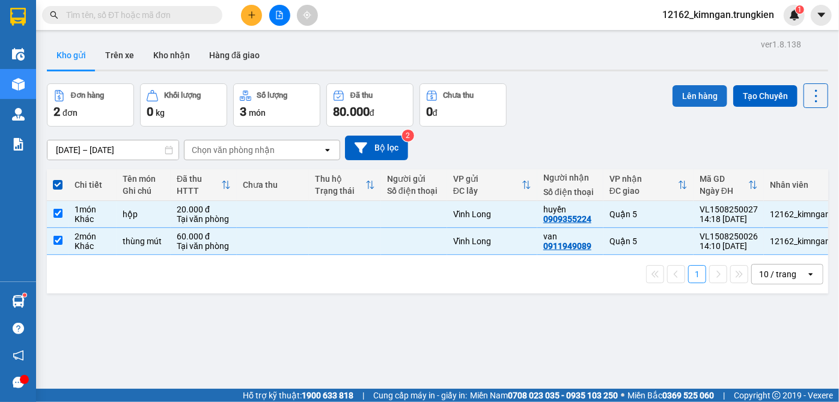
click at [682, 96] on button "Lên hàng" at bounding box center [699, 96] width 55 height 22
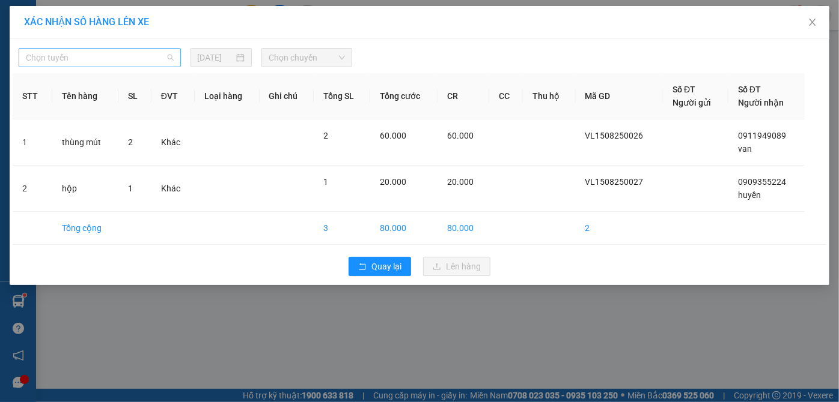
click at [74, 56] on span "Chọn tuyến" at bounding box center [100, 58] width 148 height 18
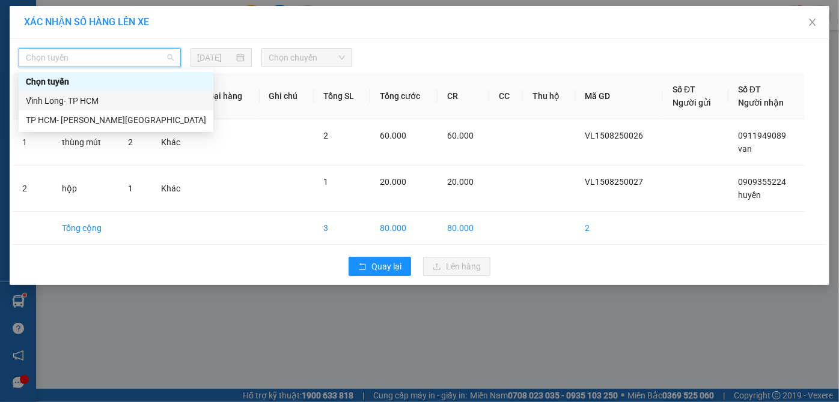
click at [71, 100] on div "Vĩnh Long- TP HCM" at bounding box center [116, 100] width 180 height 13
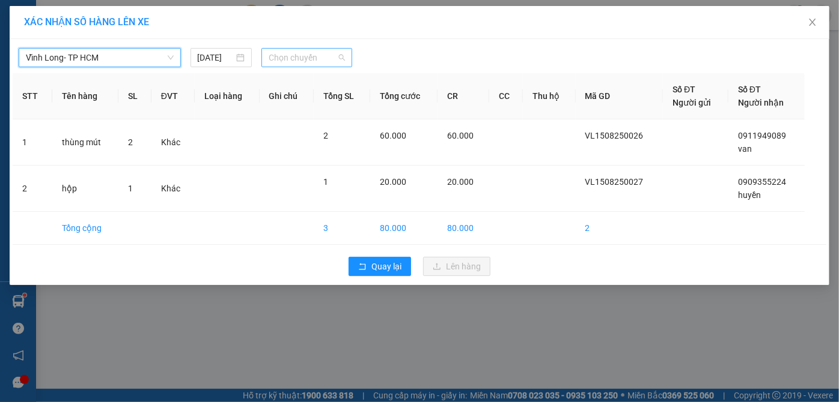
click at [301, 60] on span "Chọn chuyến" at bounding box center [307, 58] width 76 height 18
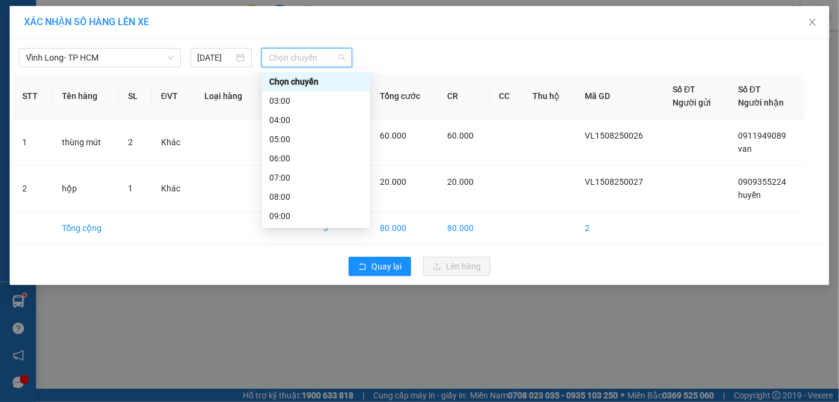
click at [272, 325] on div "15:00" at bounding box center [316, 331] width 94 height 13
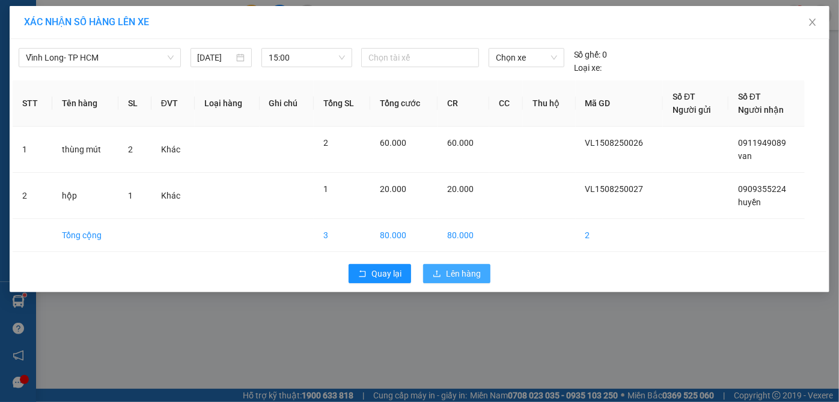
click at [463, 264] on button "Lên hàng" at bounding box center [456, 273] width 67 height 19
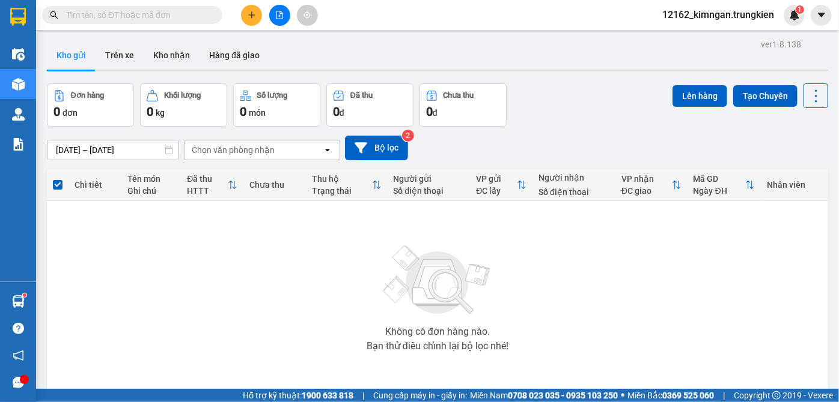
click at [192, 20] on input "text" at bounding box center [137, 14] width 142 height 13
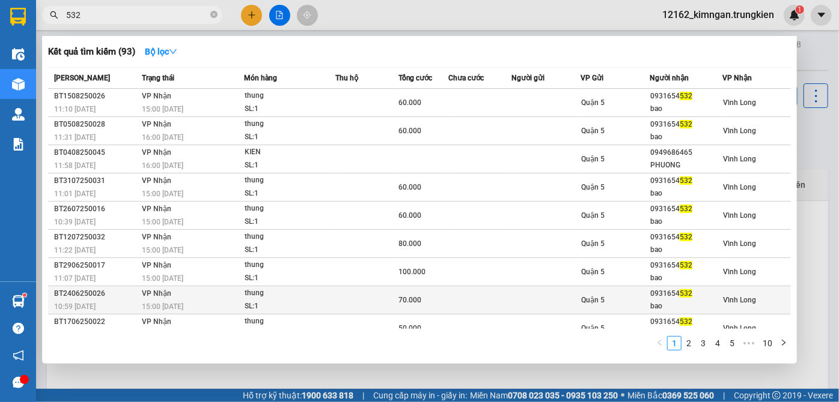
type input "532"
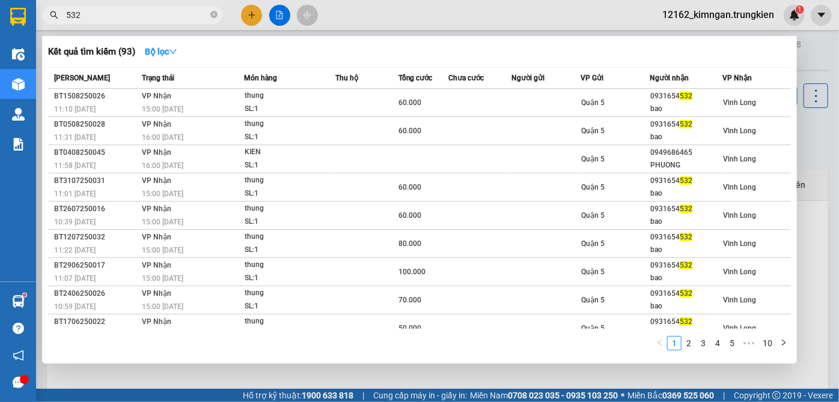
click at [535, 385] on div at bounding box center [419, 201] width 839 height 402
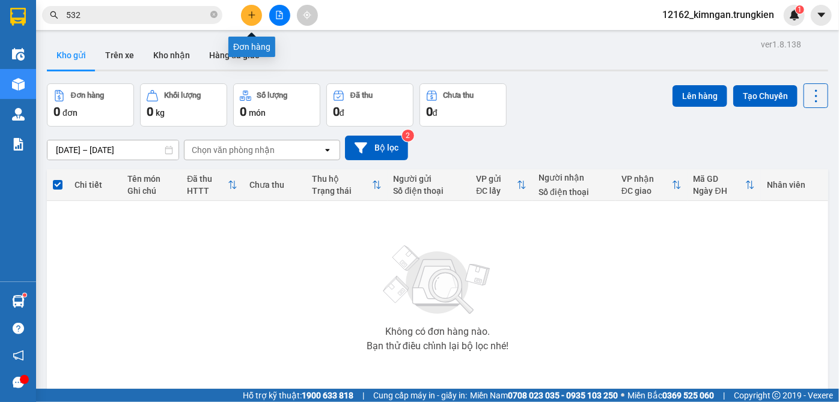
click at [253, 12] on icon "plus" at bounding box center [252, 15] width 8 height 8
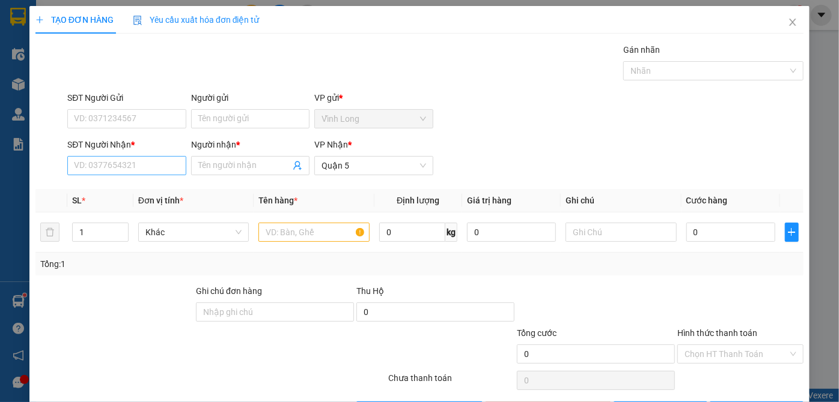
drag, startPoint x: 145, startPoint y: 177, endPoint x: 144, endPoint y: 156, distance: 21.1
click at [145, 174] on div "SĐT Người Nhận * VD: 0377654321" at bounding box center [126, 159] width 118 height 42
click at [153, 165] on input "SĐT Người Nhận *" at bounding box center [126, 165] width 118 height 19
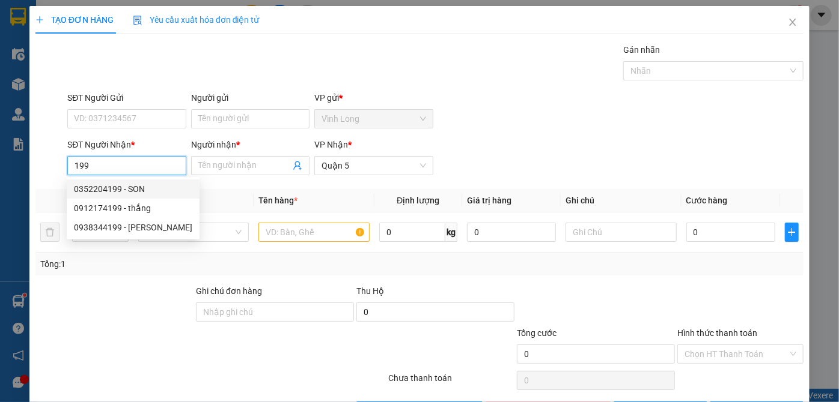
drag, startPoint x: 121, startPoint y: 167, endPoint x: 0, endPoint y: 151, distance: 122.3
click at [0, 151] on div "TẠO ĐƠN HÀNG Yêu cầu xuất hóa đơn điện tử Transit Pickup Surcharge Ids Transit …" at bounding box center [419, 201] width 839 height 402
click at [88, 189] on div "0909837199 - THU" at bounding box center [125, 189] width 103 height 13
type input "0909837199"
type input "THU"
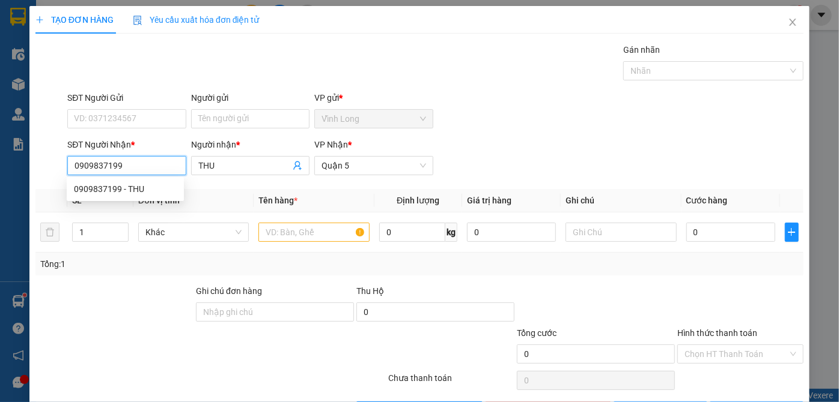
type input "20.000"
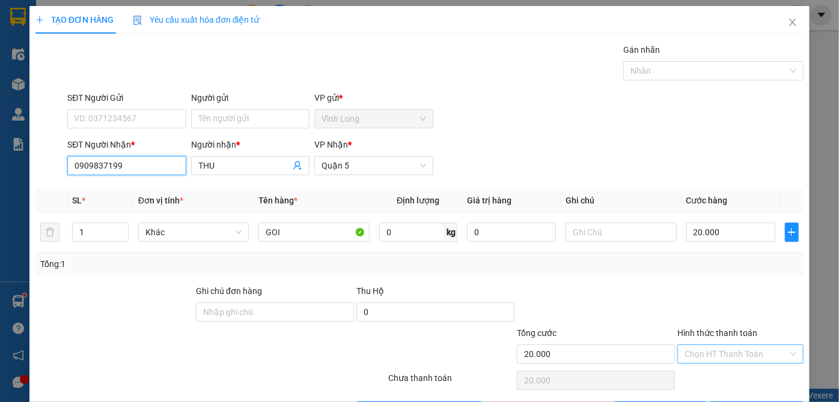
type input "0909837199"
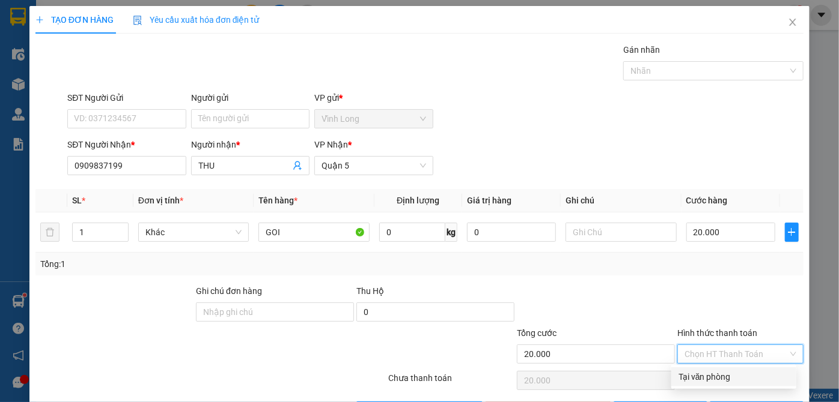
click at [702, 351] on input "Hình thức thanh toán" at bounding box center [735, 354] width 103 height 18
click at [702, 378] on div "Tại văn phòng" at bounding box center [733, 377] width 111 height 13
type input "0"
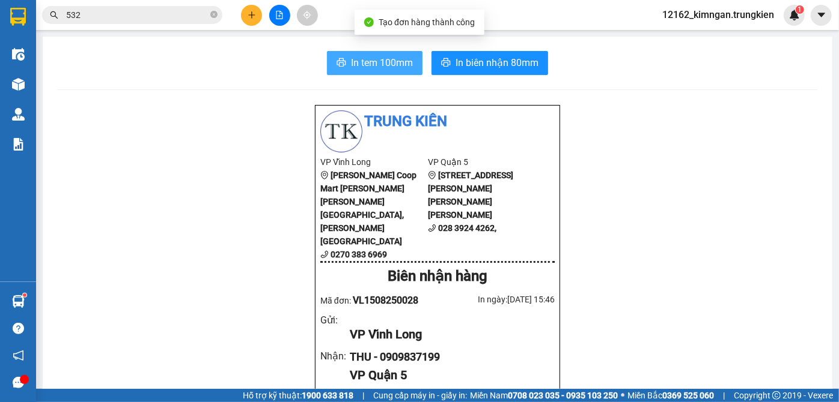
click at [351, 64] on span "In tem 100mm" at bounding box center [382, 62] width 62 height 15
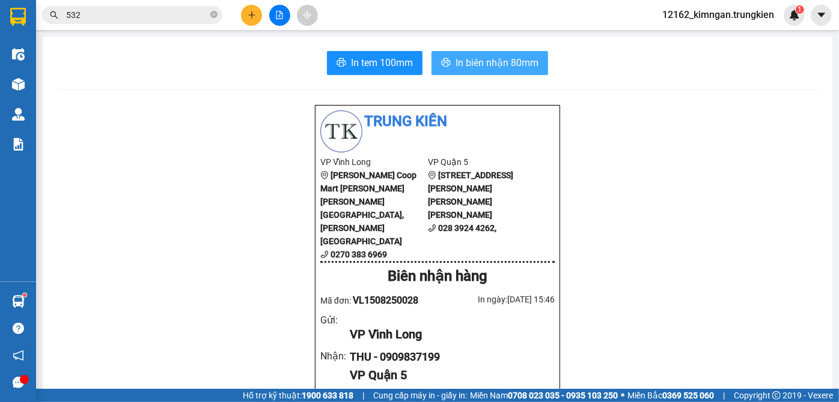
click at [518, 65] on span "In biên nhận 80mm" at bounding box center [496, 62] width 83 height 15
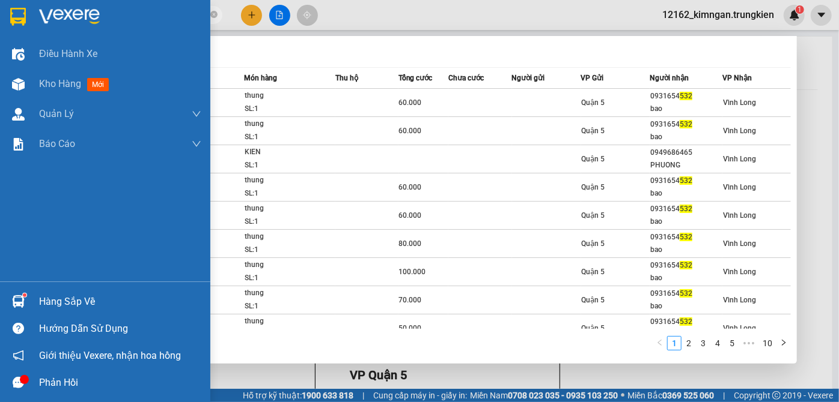
drag, startPoint x: 125, startPoint y: 22, endPoint x: 25, endPoint y: 12, distance: 100.2
click at [25, 12] on section "Kết quả tìm kiếm ( 93 ) Bộ lọc Mã ĐH Trạng thái Món hàng Thu hộ Tổng cước Chưa …" at bounding box center [419, 201] width 839 height 402
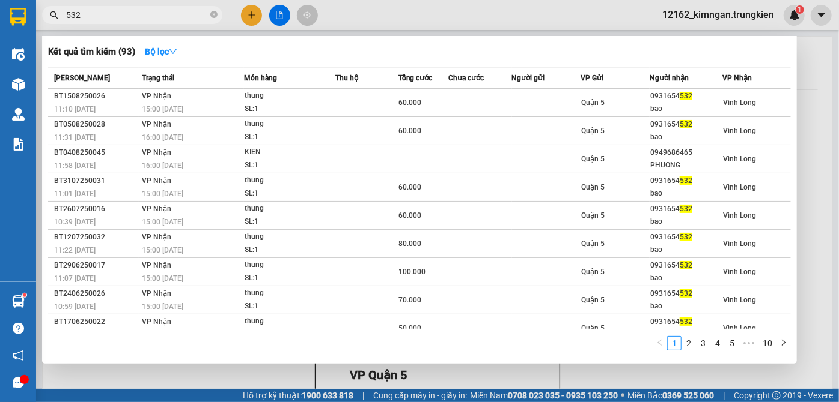
click at [88, 14] on input "532" at bounding box center [137, 14] width 142 height 13
drag, startPoint x: 88, startPoint y: 14, endPoint x: 28, endPoint y: 14, distance: 60.1
click at [34, 14] on section "Kết quả tìm kiếm ( 93 ) Bộ lọc Mã ĐH Trạng thái Món hàng Thu hộ Tổng cước Chưa …" at bounding box center [419, 201] width 839 height 402
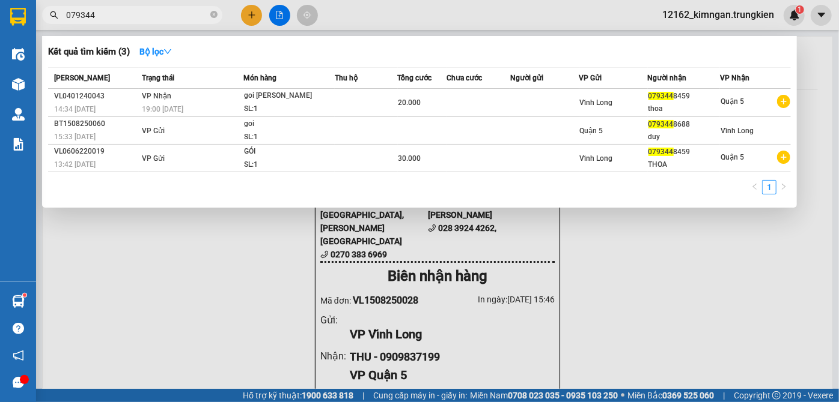
type input "079344"
click at [245, 10] on div at bounding box center [419, 201] width 839 height 402
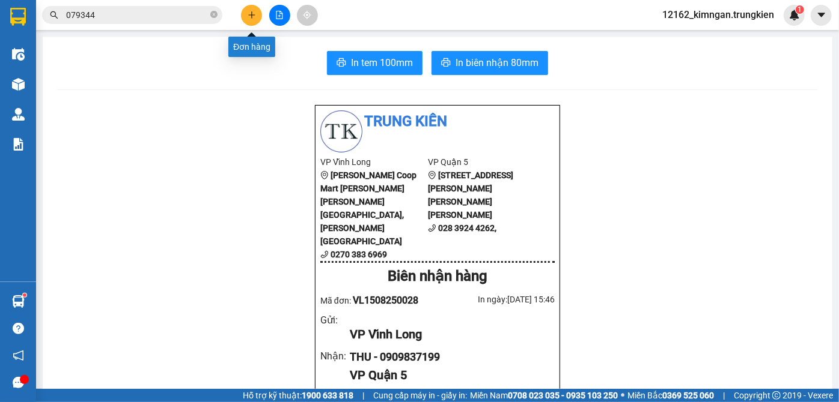
click at [245, 12] on button at bounding box center [251, 15] width 21 height 21
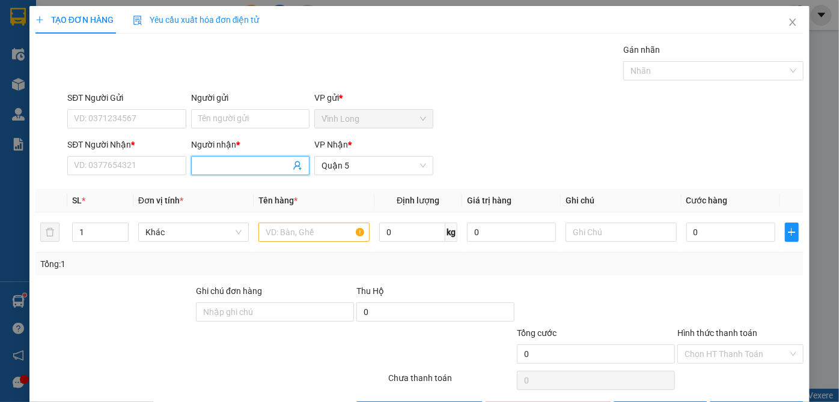
click at [224, 163] on input "Người nhận *" at bounding box center [244, 165] width 92 height 13
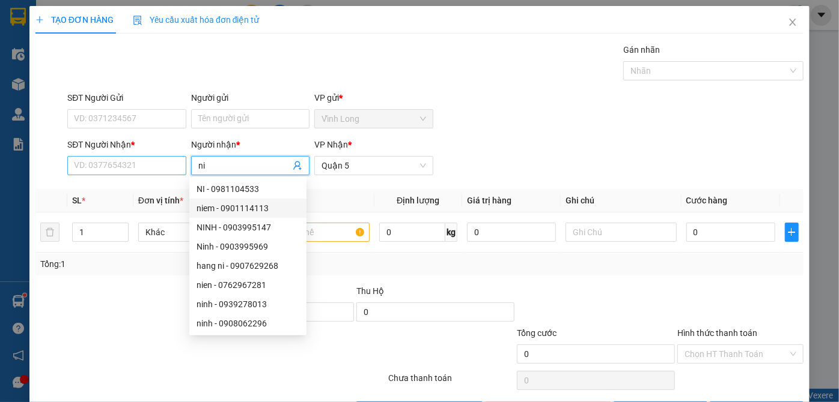
type input "ni"
click at [160, 160] on input "SĐT Người Nhận *" at bounding box center [126, 165] width 118 height 19
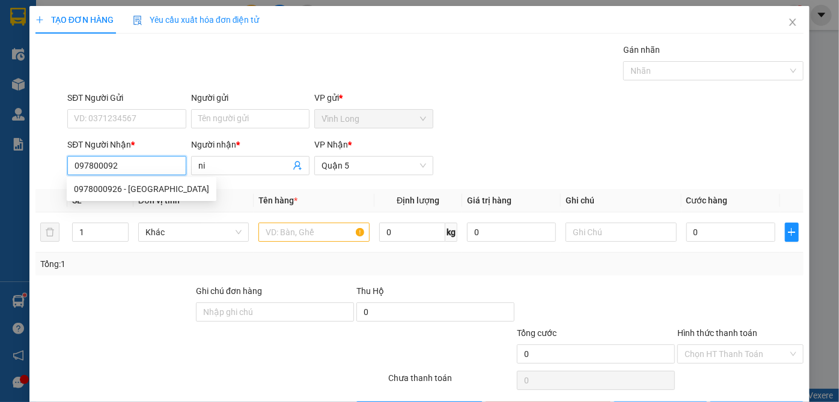
type input "0978000926"
click at [162, 186] on div "0978000926 - ny" at bounding box center [141, 189] width 135 height 13
type input "ny"
type input "30.000"
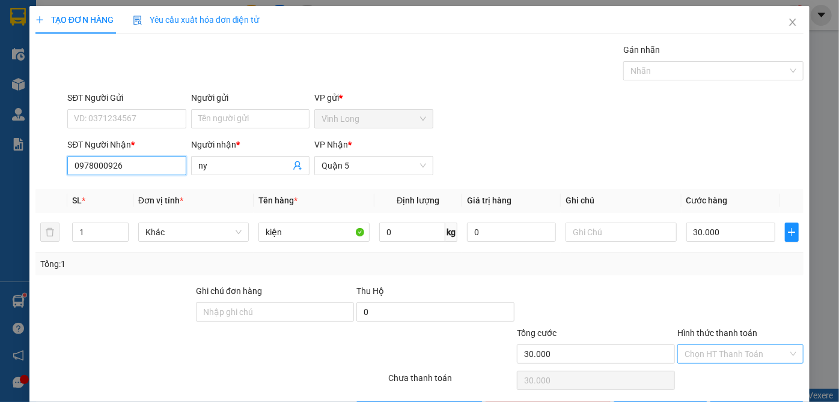
type input "0978000926"
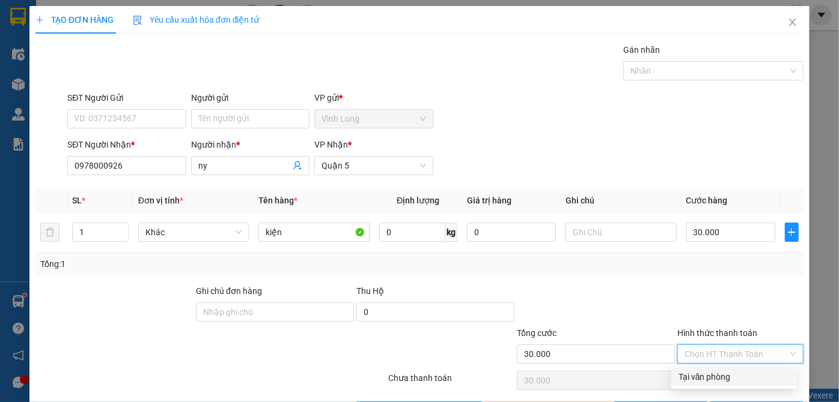
click at [740, 356] on input "Hình thức thanh toán" at bounding box center [735, 354] width 103 height 18
click at [732, 375] on div "Tại văn phòng" at bounding box center [733, 377] width 111 height 13
type input "0"
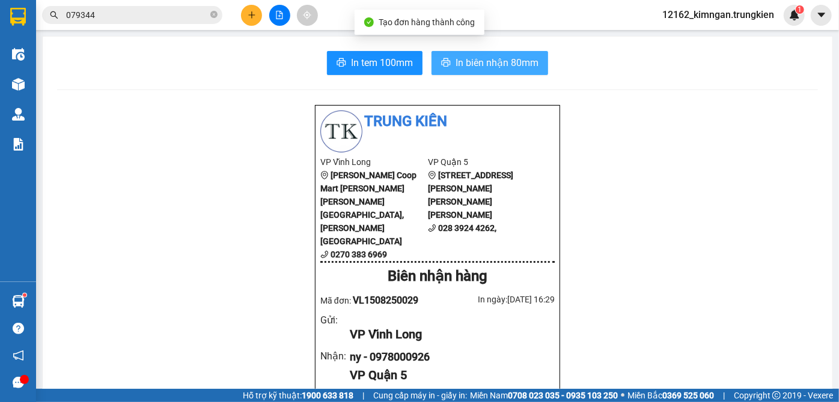
click at [479, 56] on span "In biên nhận 80mm" at bounding box center [496, 62] width 83 height 15
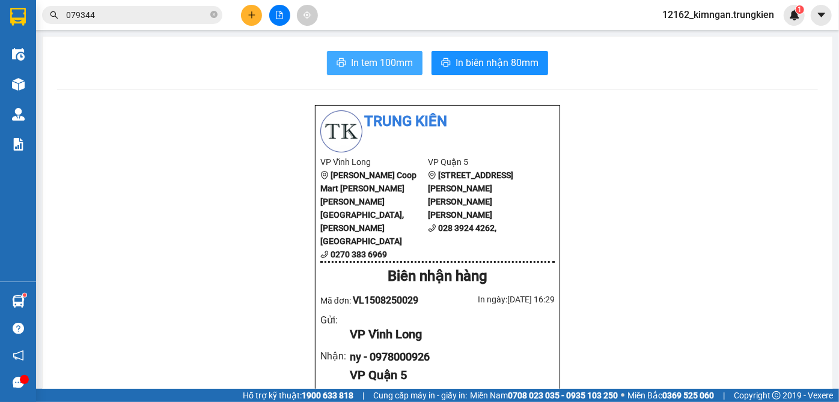
click at [390, 69] on span "In tem 100mm" at bounding box center [382, 62] width 62 height 15
drag, startPoint x: 598, startPoint y: 281, endPoint x: 600, endPoint y: 332, distance: 51.1
drag, startPoint x: 600, startPoint y: 332, endPoint x: 579, endPoint y: 424, distance: 94.2
drag, startPoint x: 579, startPoint y: 424, endPoint x: 257, endPoint y: 13, distance: 522.0
click at [257, 13] on button at bounding box center [251, 15] width 21 height 21
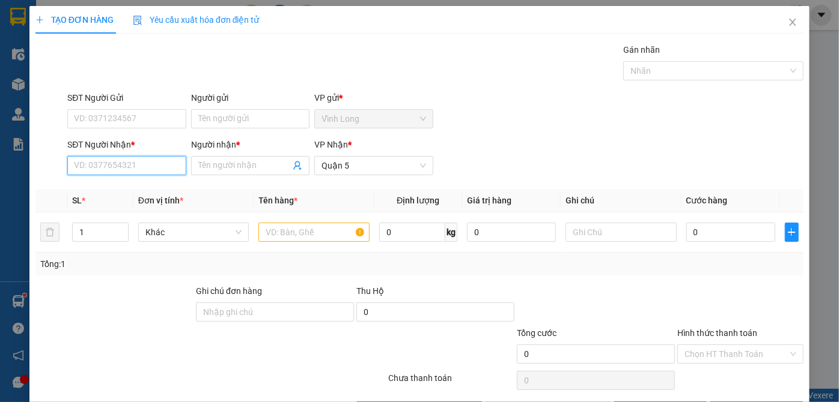
click at [123, 172] on input "SĐT Người Nhận *" at bounding box center [126, 165] width 118 height 19
click at [117, 191] on div "0976892272 - DAT" at bounding box center [125, 189] width 103 height 13
type input "0976892272"
type input "DAT"
type input "130.000"
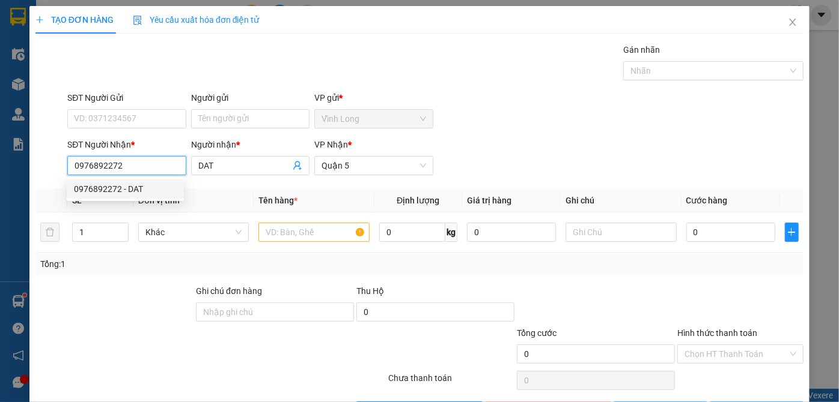
type input "130.000"
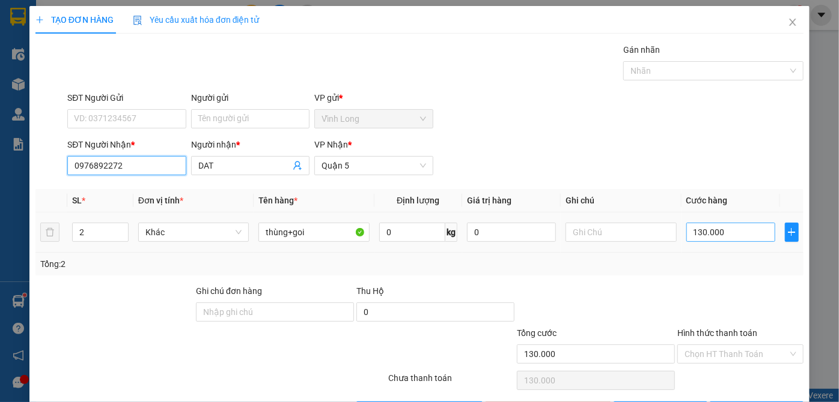
type input "0976892272"
click at [727, 235] on input "130.000" at bounding box center [730, 232] width 89 height 19
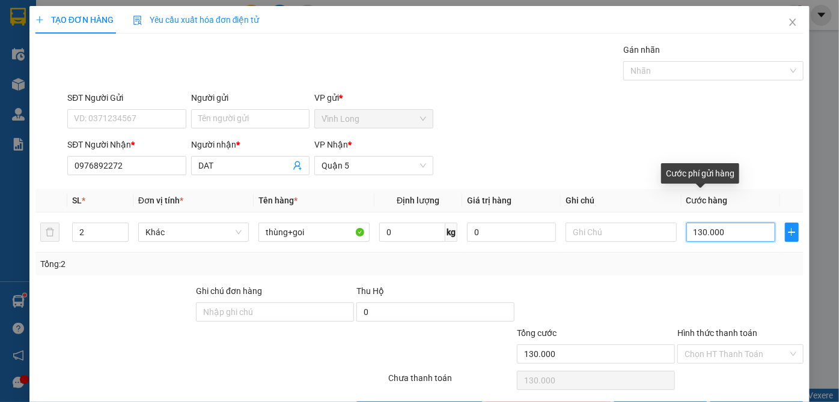
type input "1"
type input "13"
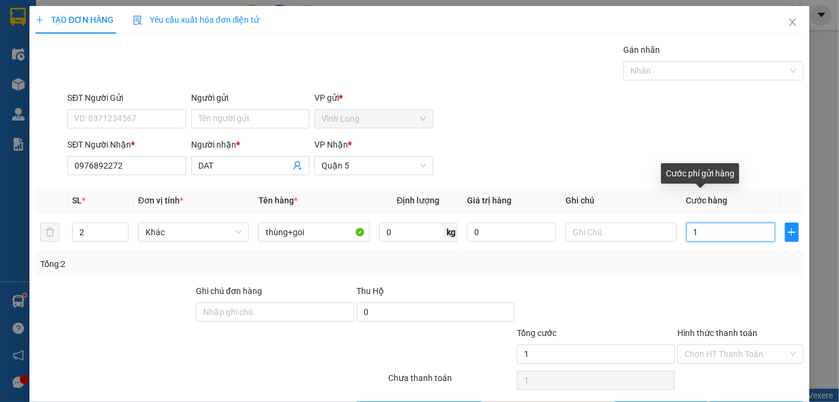
type input "13"
type input "130"
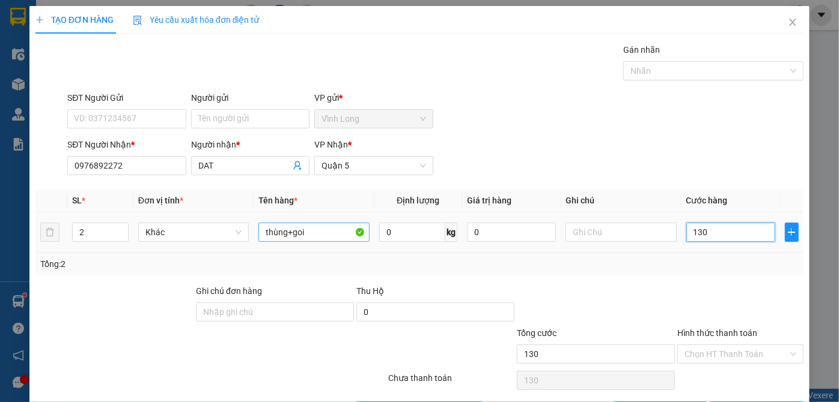
type input "130"
type input "130.000"
drag, startPoint x: 314, startPoint y: 231, endPoint x: 287, endPoint y: 244, distance: 30.4
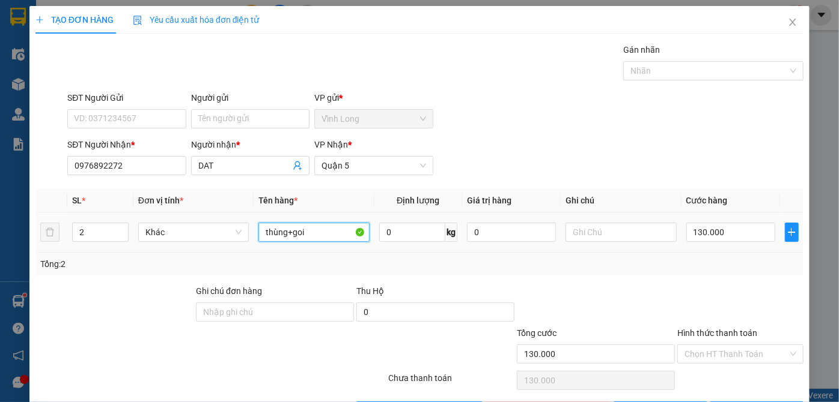
click at [287, 244] on td "thùng+goi" at bounding box center [314, 233] width 121 height 40
type input "thùng"
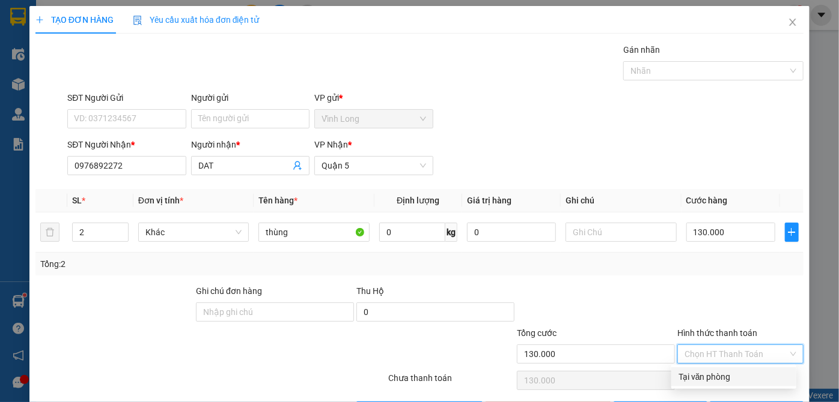
drag, startPoint x: 709, startPoint y: 356, endPoint x: 708, endPoint y: 369, distance: 13.3
click at [709, 358] on input "Hình thức thanh toán" at bounding box center [735, 354] width 103 height 18
click at [706, 377] on div "Tại văn phòng" at bounding box center [733, 377] width 111 height 13
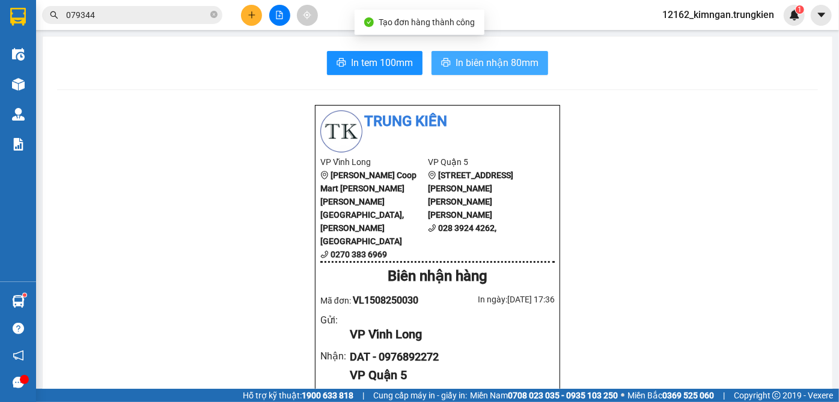
click at [476, 73] on button "In biên nhận 80mm" at bounding box center [489, 63] width 117 height 24
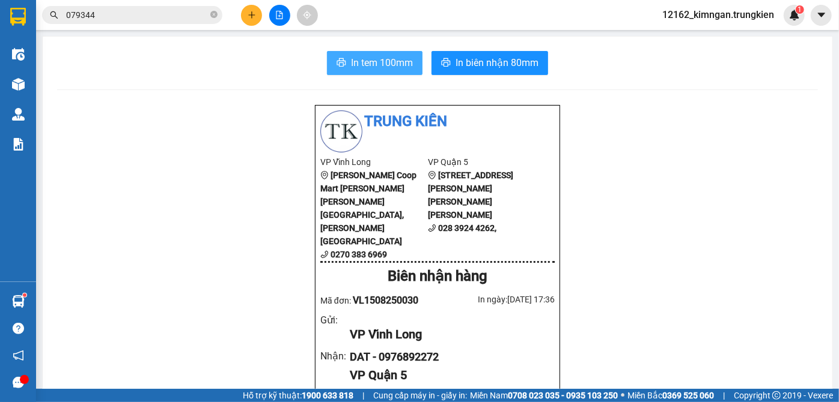
click at [365, 62] on span "In tem 100mm" at bounding box center [382, 62] width 62 height 15
click at [251, 8] on button at bounding box center [251, 15] width 21 height 21
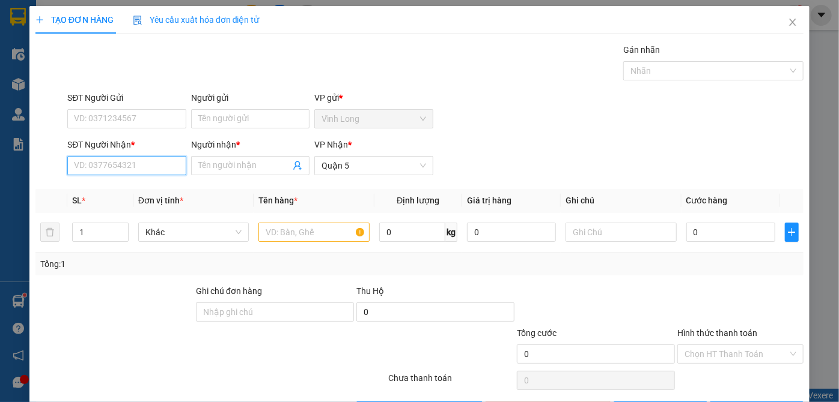
click at [148, 169] on input "SĐT Người Nhận *" at bounding box center [126, 165] width 118 height 19
type input "0982310872"
click at [243, 163] on input "Người nhận *" at bounding box center [244, 165] width 92 height 13
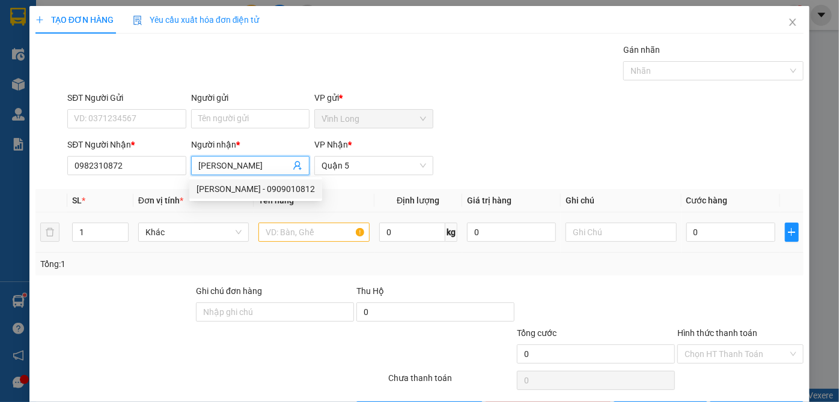
type input "tung muoi"
click at [264, 228] on input "text" at bounding box center [313, 232] width 111 height 19
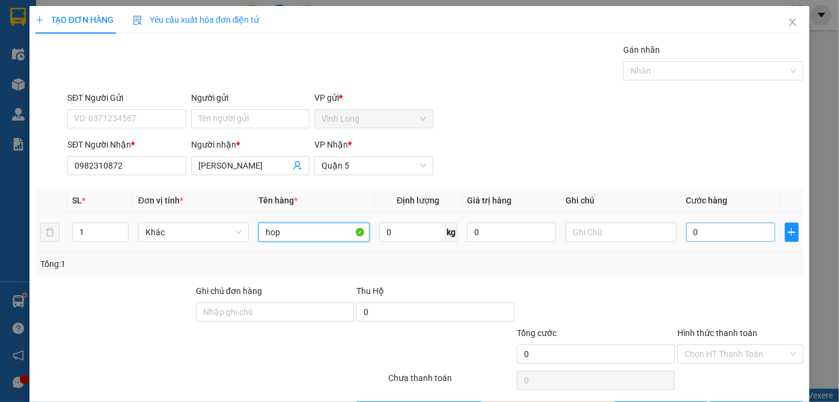
type input "hop"
click at [732, 237] on input "0" at bounding box center [730, 232] width 89 height 19
type input "2"
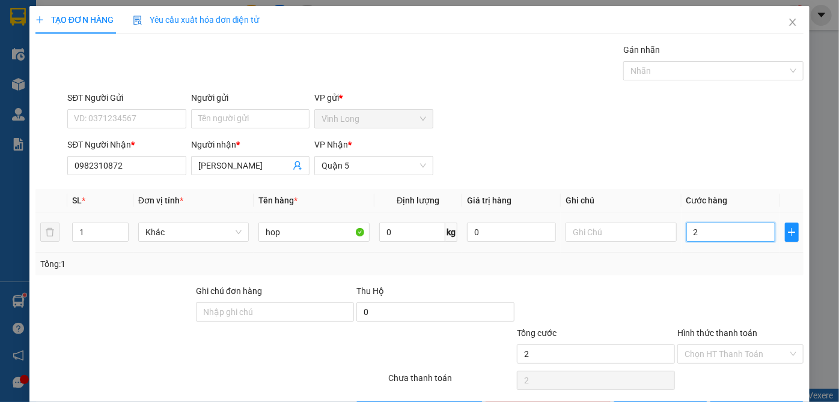
type input "20"
type input "20.000"
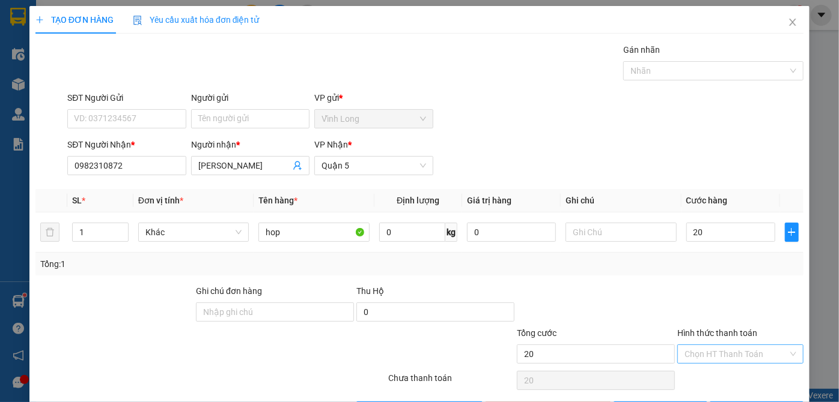
type input "20.000"
drag, startPoint x: 700, startPoint y: 351, endPoint x: 697, endPoint y: 357, distance: 7.3
click at [699, 353] on input "Hình thức thanh toán" at bounding box center [735, 354] width 103 height 18
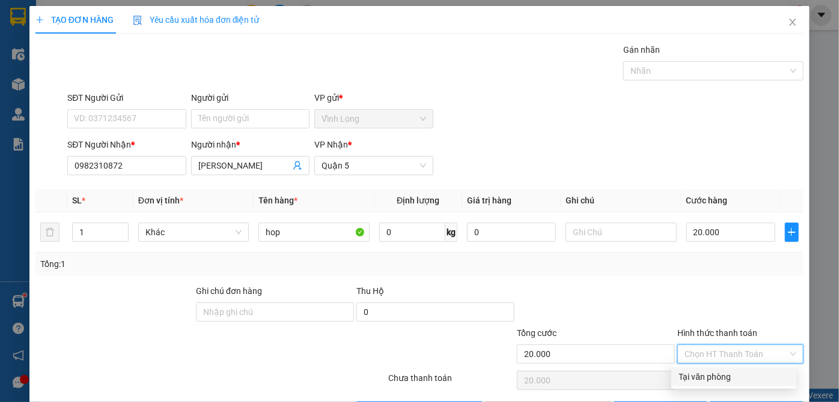
click at [696, 373] on div "Tại văn phòng" at bounding box center [733, 377] width 111 height 13
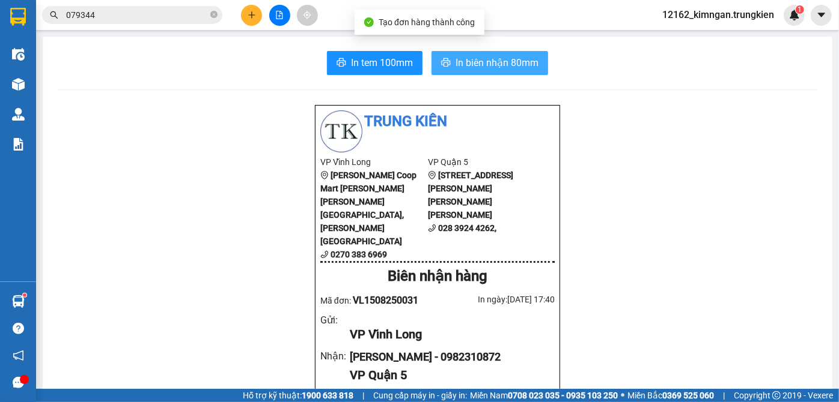
click at [511, 63] on span "In biên nhận 80mm" at bounding box center [496, 62] width 83 height 15
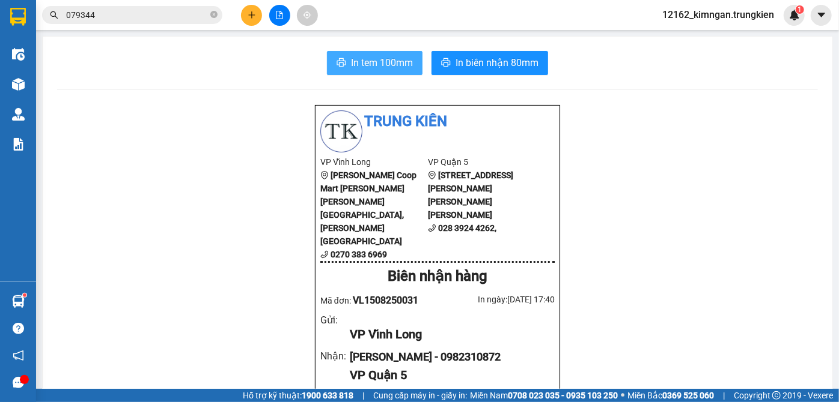
click at [385, 69] on span "In tem 100mm" at bounding box center [382, 62] width 62 height 15
click at [255, 19] on button at bounding box center [251, 15] width 21 height 21
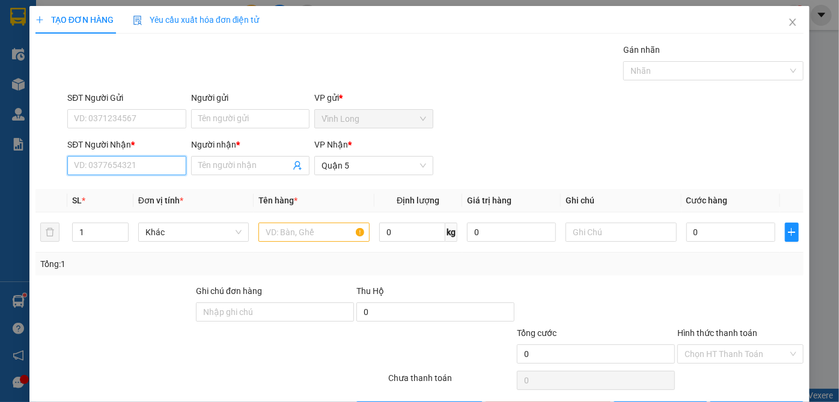
click at [169, 169] on input "SĐT Người Nhận *" at bounding box center [126, 165] width 118 height 19
type input "0906690036"
click at [160, 183] on div "0906690036 - TRANG" at bounding box center [125, 189] width 103 height 13
type input "TRANG"
type input "30.000"
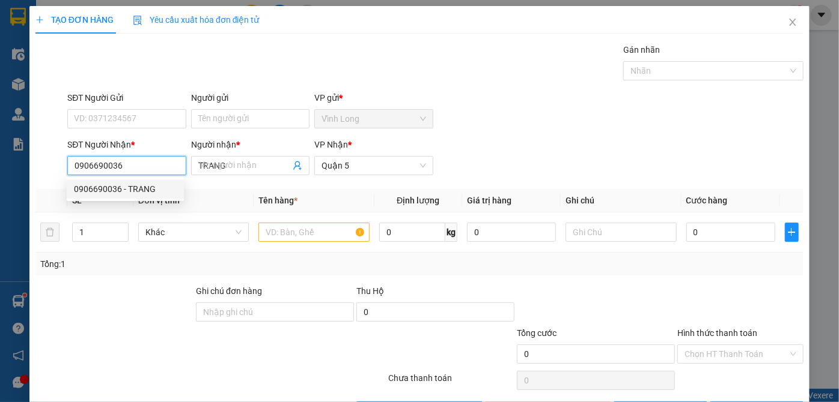
type input "30.000"
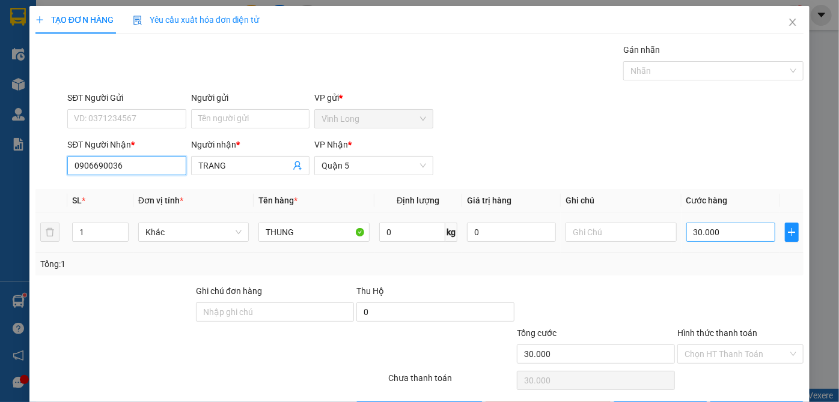
type input "0906690036"
drag, startPoint x: 743, startPoint y: 229, endPoint x: 735, endPoint y: 234, distance: 9.2
click at [742, 229] on input "30.000" at bounding box center [730, 232] width 89 height 19
type input "2"
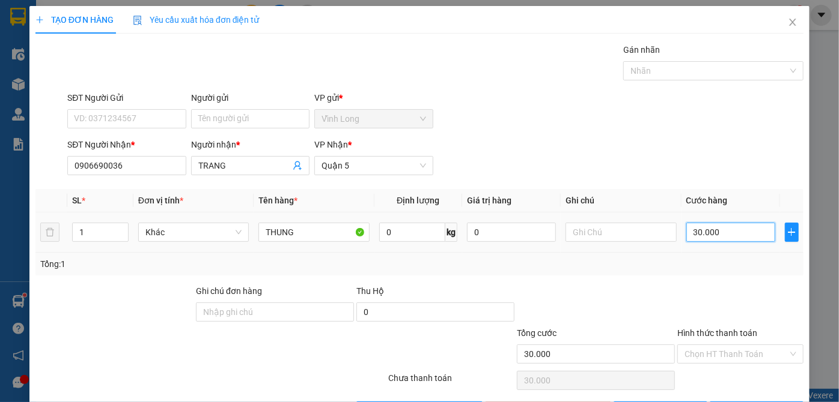
type input "2"
type input "20"
type input "20.000"
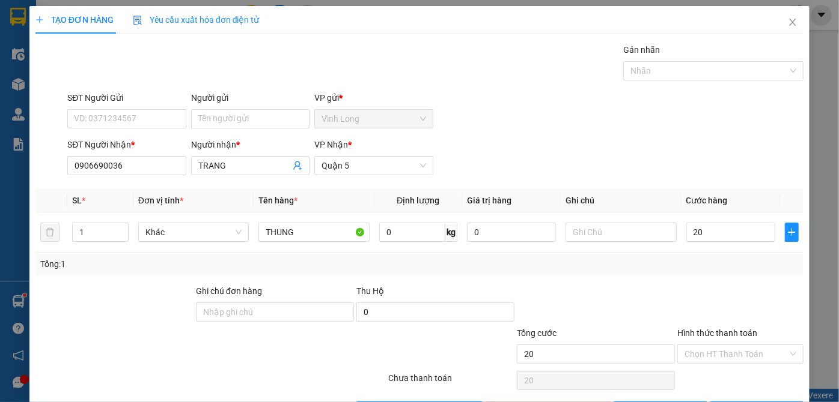
type input "20.000"
click at [199, 330] on div at bounding box center [146, 348] width 225 height 42
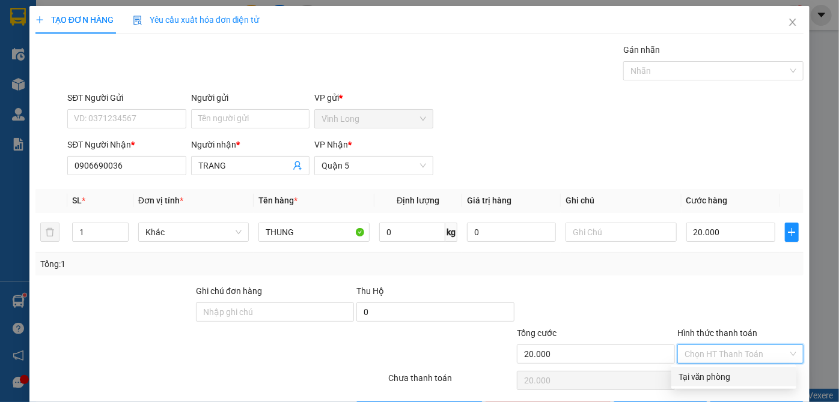
click at [714, 356] on input "Hình thức thanh toán" at bounding box center [735, 354] width 103 height 18
click at [707, 376] on div "Tại văn phòng" at bounding box center [733, 377] width 111 height 13
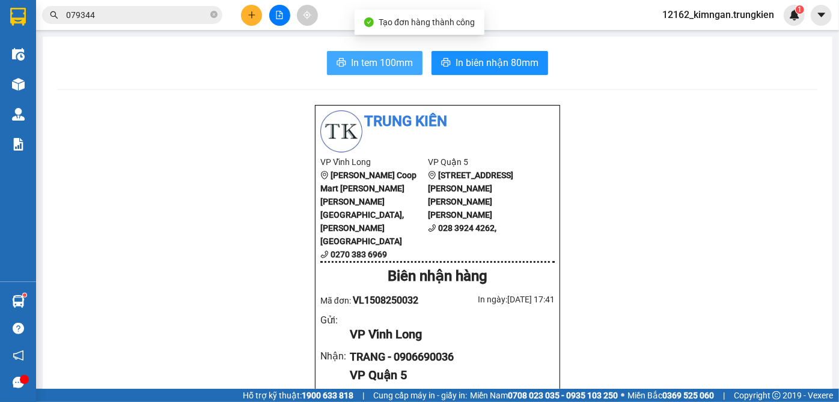
click at [365, 66] on span "In tem 100mm" at bounding box center [382, 62] width 62 height 15
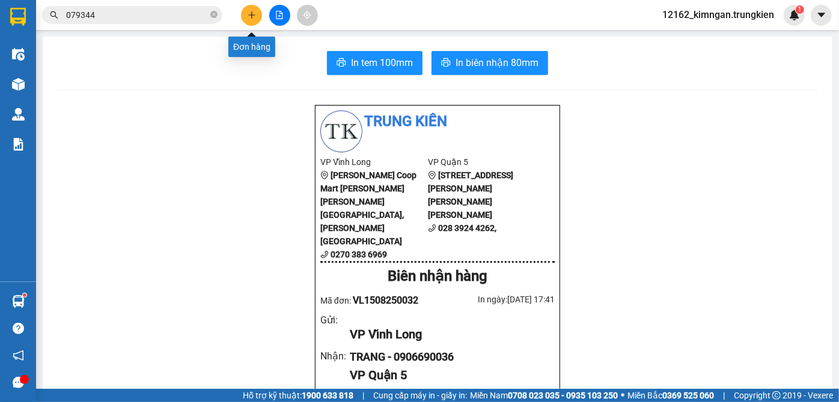
click at [252, 13] on icon "plus" at bounding box center [252, 15] width 8 height 8
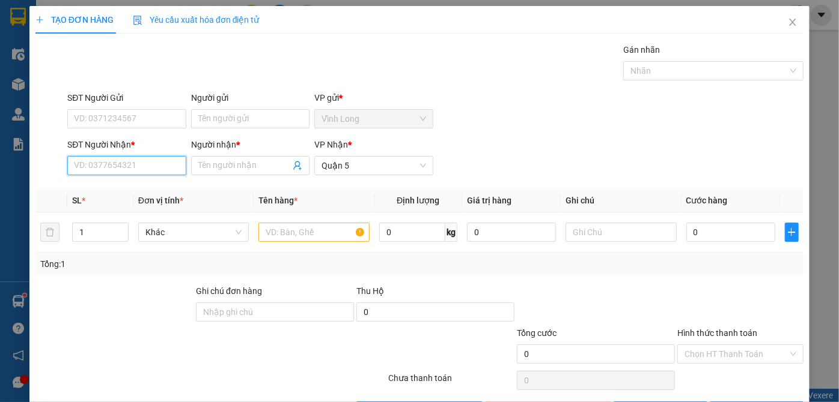
click at [137, 166] on input "SĐT Người Nhận *" at bounding box center [126, 165] width 118 height 19
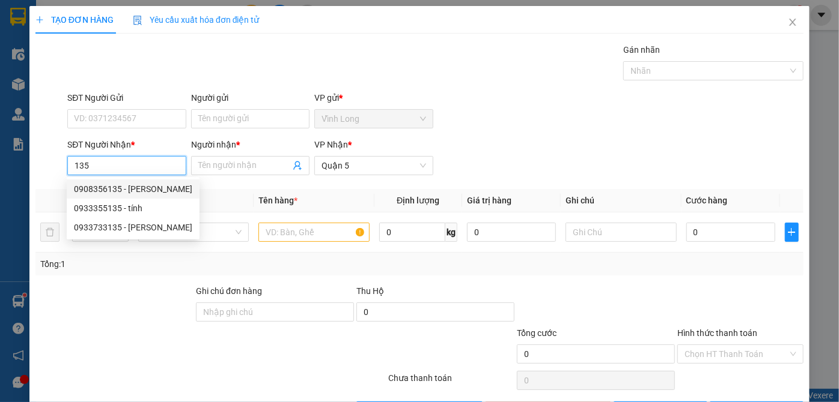
click at [114, 189] on div "0908356135 - trung" at bounding box center [133, 189] width 118 height 13
type input "0908356135"
type input "trung"
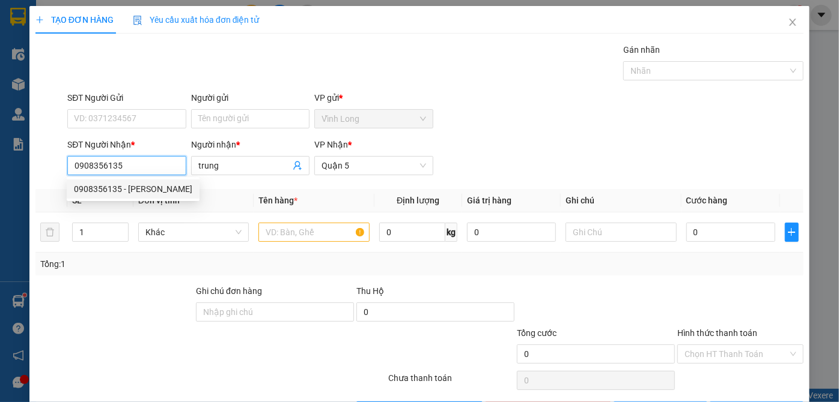
type input "20.000"
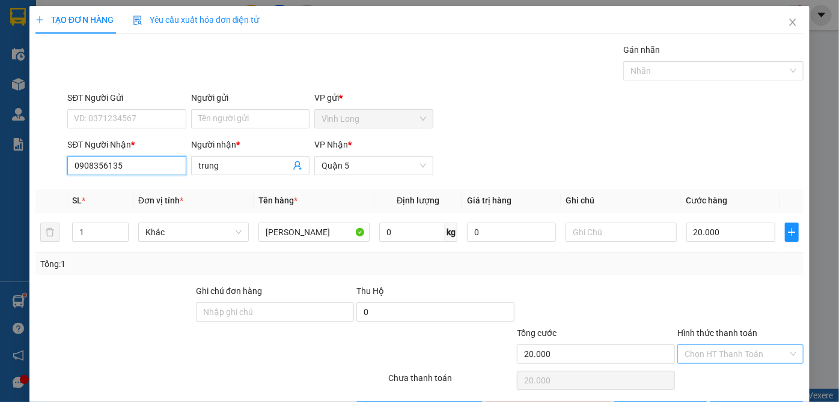
type input "0908356135"
click at [706, 356] on input "Hình thức thanh toán" at bounding box center [735, 354] width 103 height 18
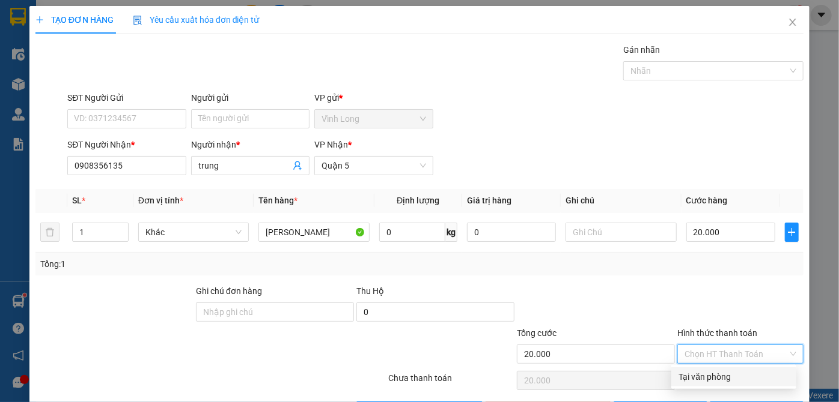
click at [704, 381] on div "Tại văn phòng" at bounding box center [733, 377] width 111 height 13
type input "0"
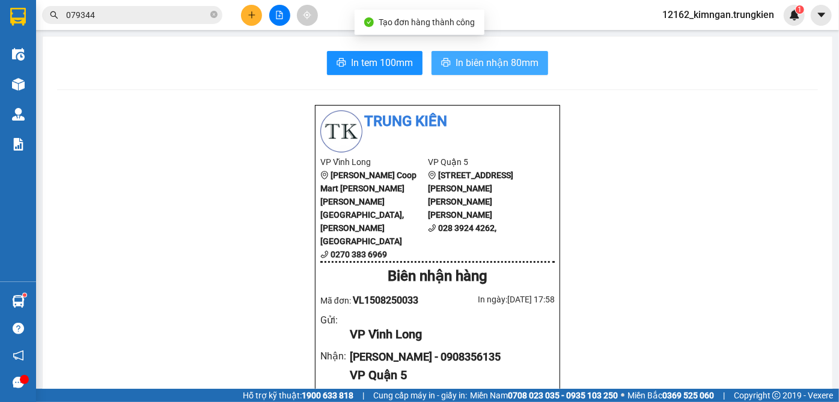
click at [507, 67] on span "In biên nhận 80mm" at bounding box center [496, 62] width 83 height 15
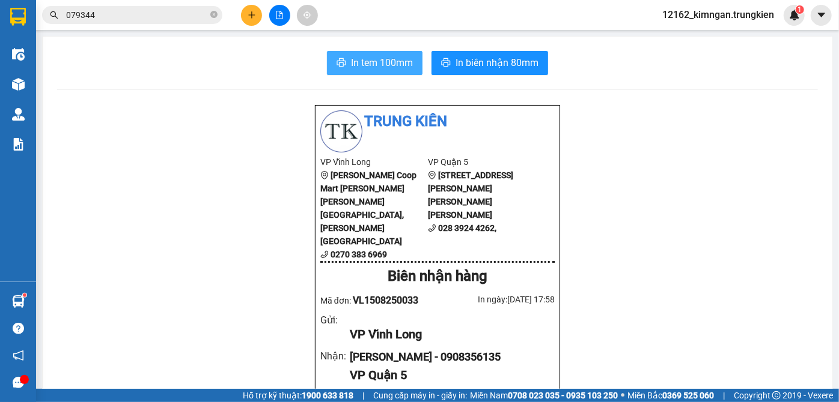
click at [408, 71] on button "In tem 100mm" at bounding box center [375, 63] width 96 height 24
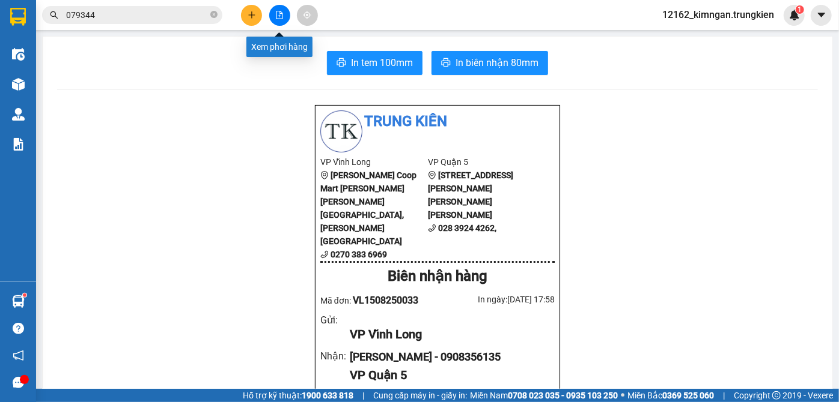
click at [275, 8] on button at bounding box center [279, 15] width 21 height 21
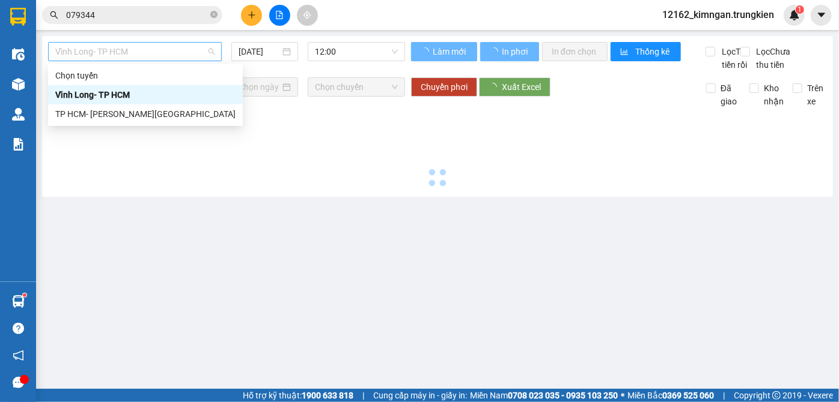
click at [150, 48] on span "Vĩnh Long- TP HCM" at bounding box center [134, 52] width 159 height 18
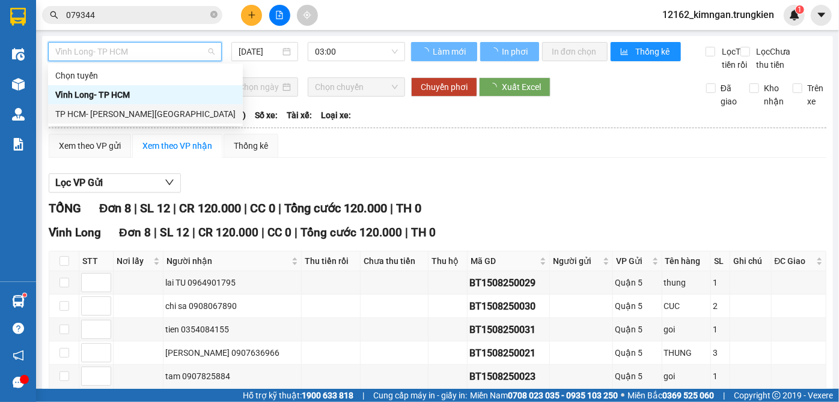
click at [136, 112] on div "TP HCM- [PERSON_NAME][GEOGRAPHIC_DATA]" at bounding box center [145, 114] width 180 height 13
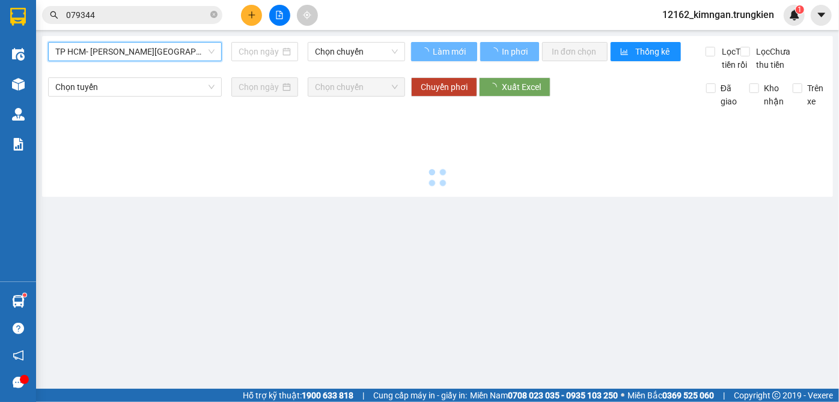
type input "[DATE]"
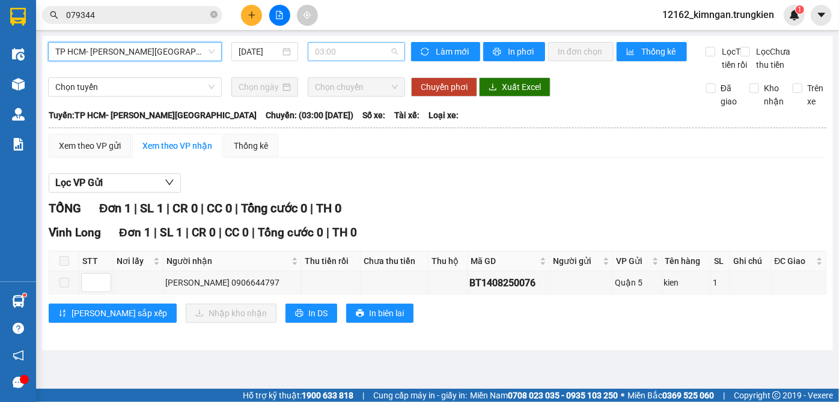
click at [338, 59] on span "03:00" at bounding box center [356, 52] width 83 height 18
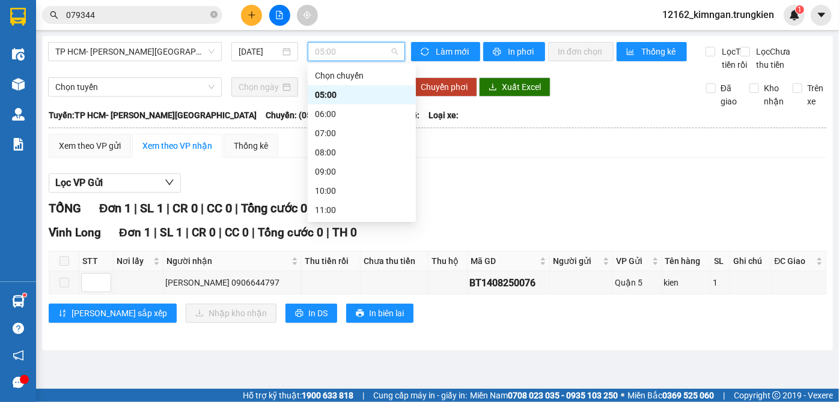
click at [337, 281] on div "15:00" at bounding box center [362, 287] width 94 height 13
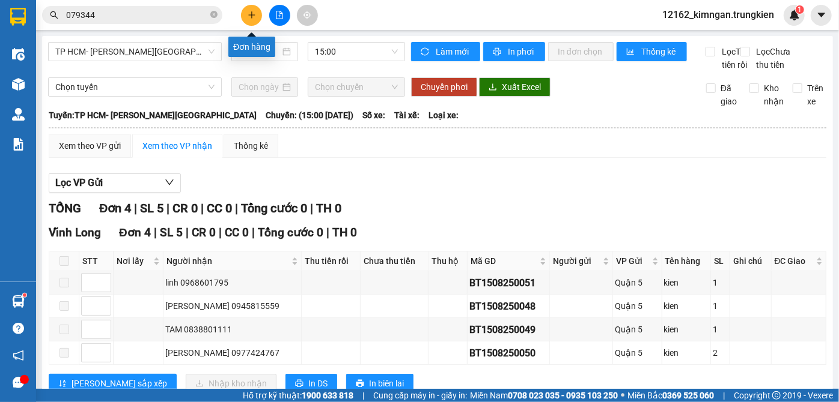
click at [247, 16] on button at bounding box center [251, 15] width 21 height 21
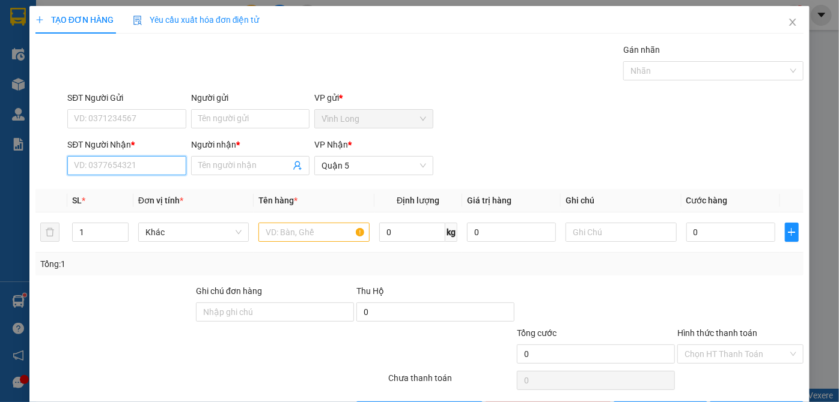
click at [154, 166] on input "SĐT Người Nhận *" at bounding box center [126, 165] width 118 height 19
click at [142, 185] on div "0948478787 - tuyền" at bounding box center [125, 189] width 103 height 13
type input "0948478787"
type input "tuyền"
type input "100.000"
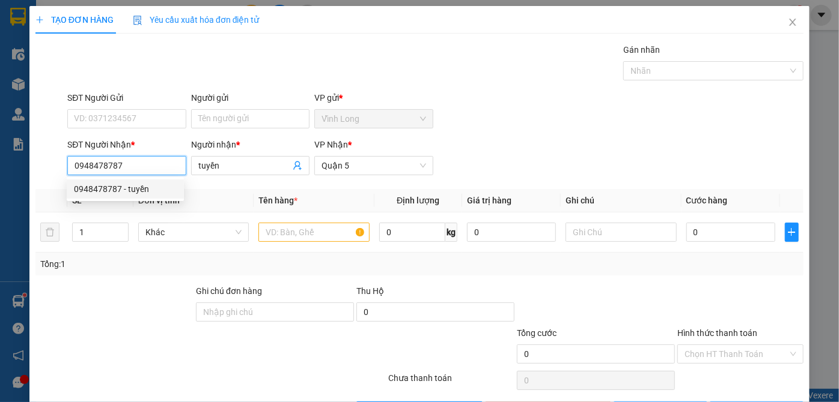
type input "100.000"
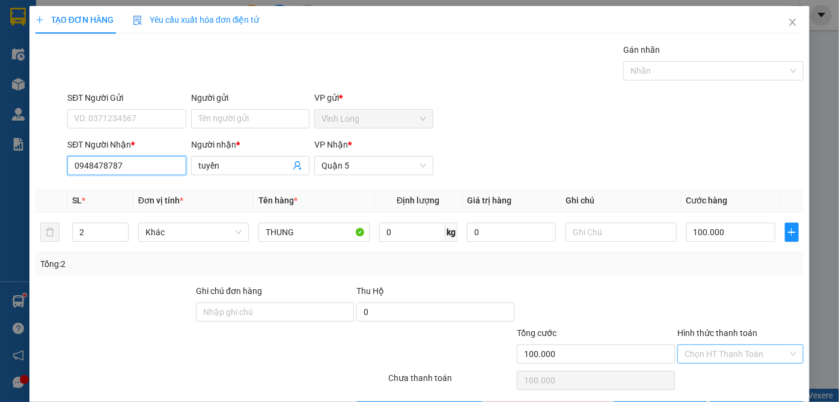
type input "0948478787"
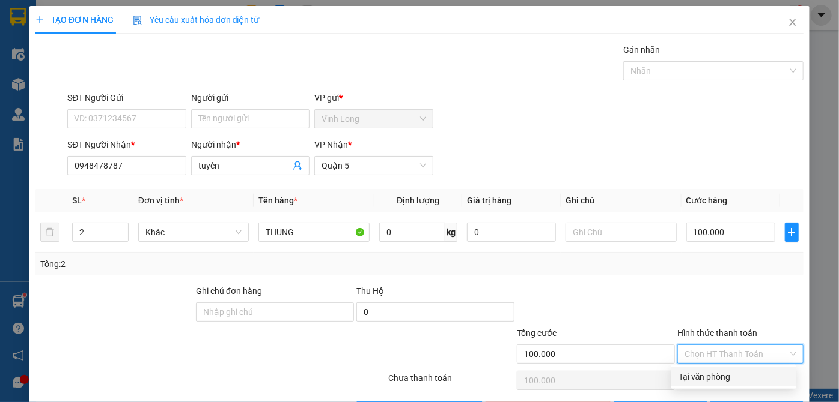
drag, startPoint x: 741, startPoint y: 356, endPoint x: 735, endPoint y: 365, distance: 11.3
click at [741, 356] on input "Hình thức thanh toán" at bounding box center [735, 354] width 103 height 18
click at [735, 371] on div "Tại văn phòng" at bounding box center [733, 377] width 111 height 13
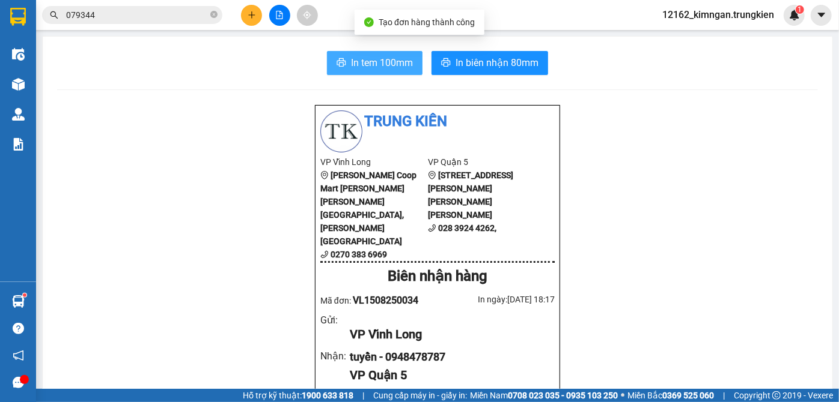
click at [392, 59] on span "In tem 100mm" at bounding box center [382, 62] width 62 height 15
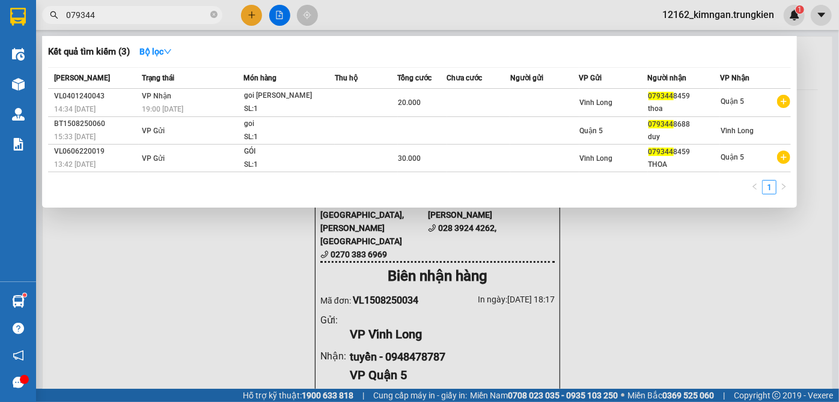
click at [181, 15] on input "079344" at bounding box center [137, 14] width 142 height 13
click at [212, 13] on icon "close-circle" at bounding box center [213, 14] width 7 height 7
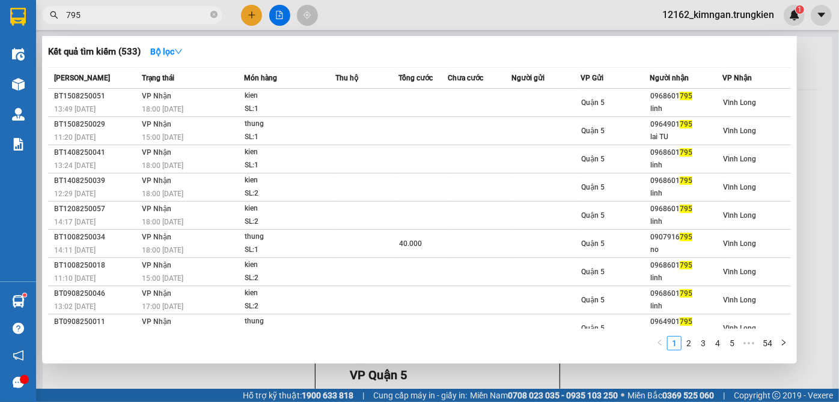
type input "795"
click at [251, 17] on div at bounding box center [419, 201] width 839 height 402
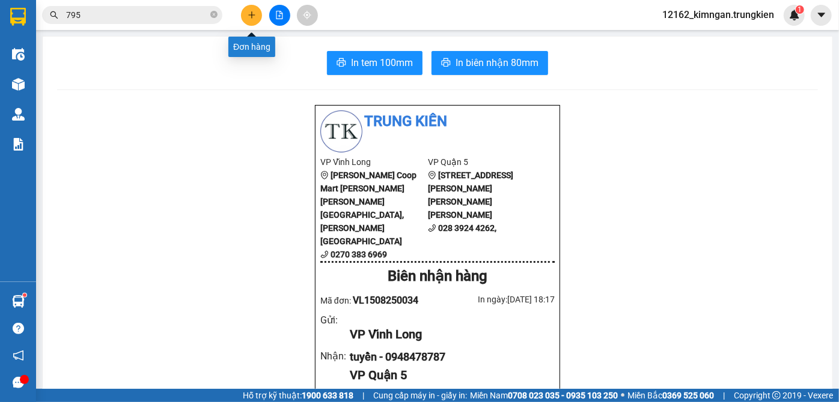
click at [251, 17] on icon "plus" at bounding box center [251, 14] width 1 height 7
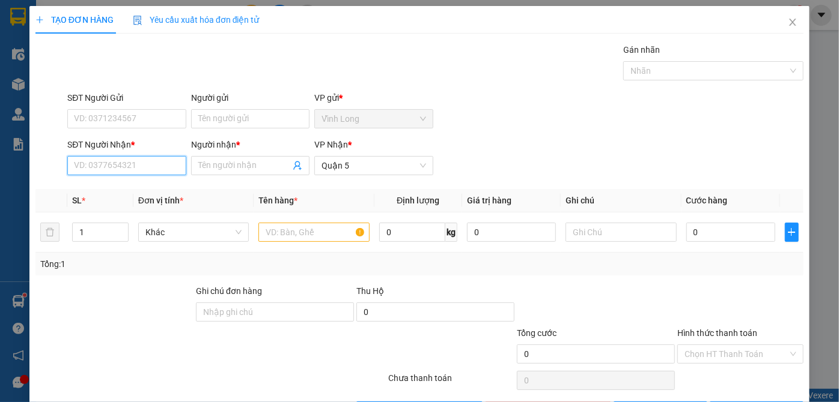
click at [115, 170] on input "SĐT Người Nhận *" at bounding box center [126, 165] width 118 height 19
type input "0705114144"
click at [117, 185] on div "0705114144 - uyen" at bounding box center [133, 189] width 118 height 13
type input "uyen"
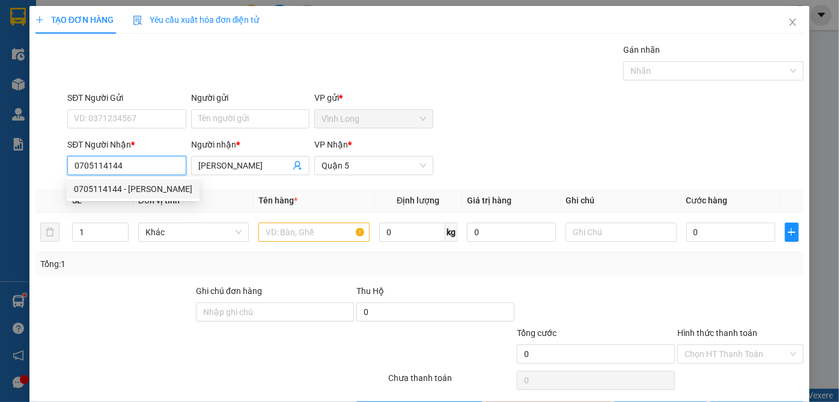
type input "20.000"
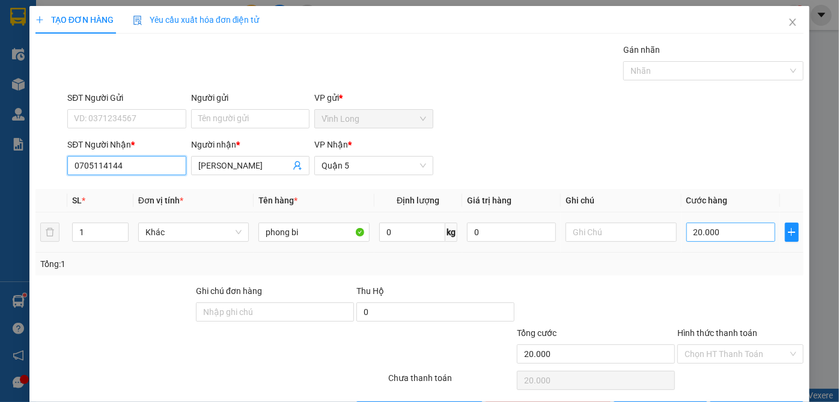
type input "0705114144"
click at [722, 231] on input "20.000" at bounding box center [730, 232] width 89 height 19
type input "3"
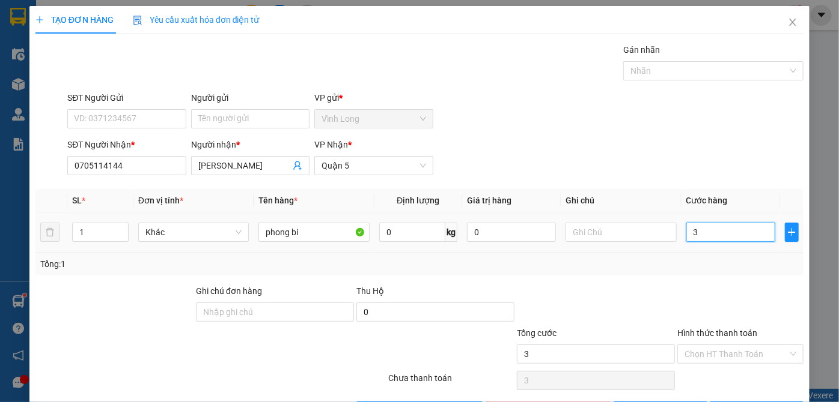
type input "30"
type input "30.000"
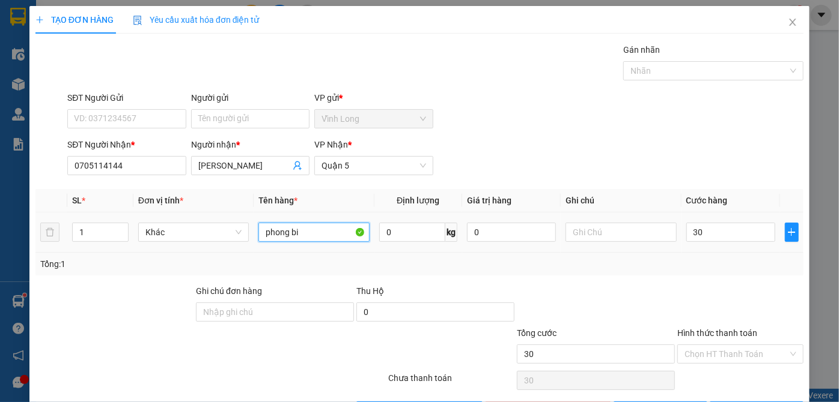
type input "30.000"
drag, startPoint x: 311, startPoint y: 234, endPoint x: 251, endPoint y: 240, distance: 59.8
click at [254, 240] on td "phong bi" at bounding box center [314, 233] width 121 height 40
type input "gio mau trang"
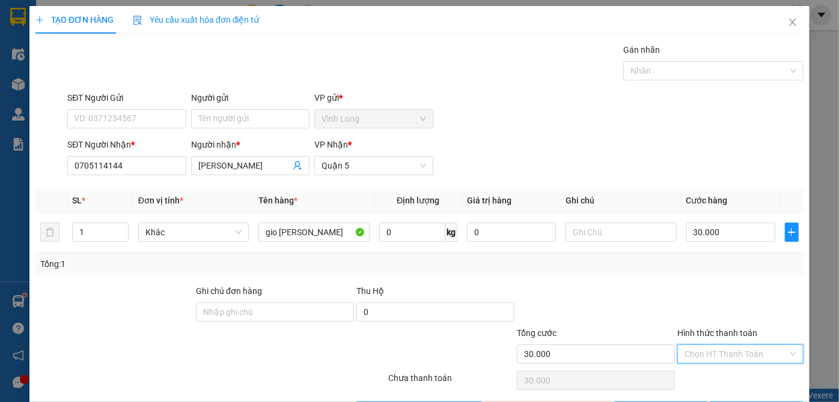
drag, startPoint x: 711, startPoint y: 360, endPoint x: 708, endPoint y: 369, distance: 10.3
click at [711, 361] on input "Hình thức thanh toán" at bounding box center [735, 354] width 103 height 18
click at [708, 371] on div "Tại văn phòng" at bounding box center [733, 377] width 111 height 13
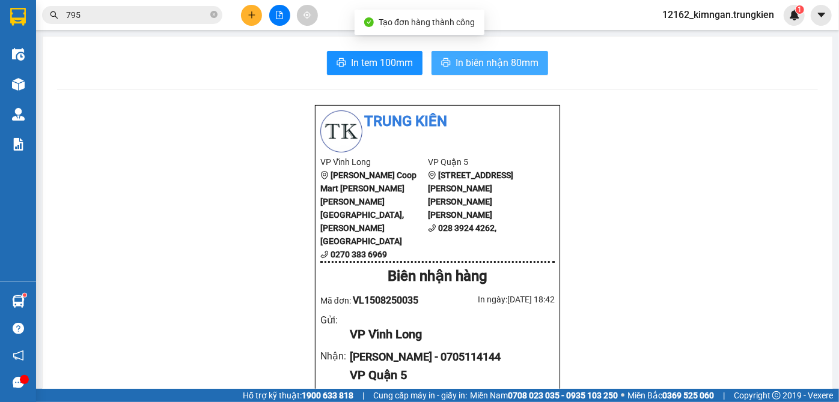
click at [526, 67] on span "In biên nhận 80mm" at bounding box center [496, 62] width 83 height 15
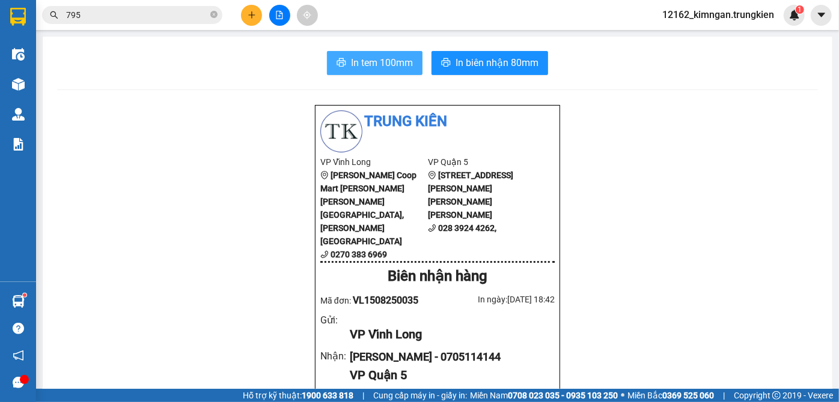
click at [393, 61] on span "In tem 100mm" at bounding box center [382, 62] width 62 height 15
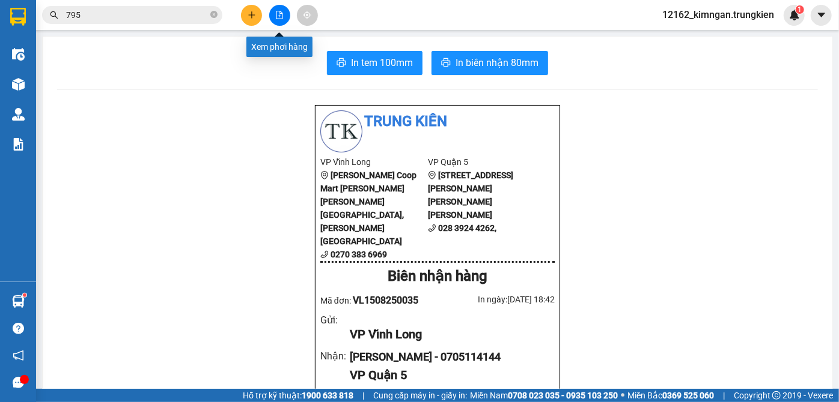
click at [270, 19] on button at bounding box center [279, 15] width 21 height 21
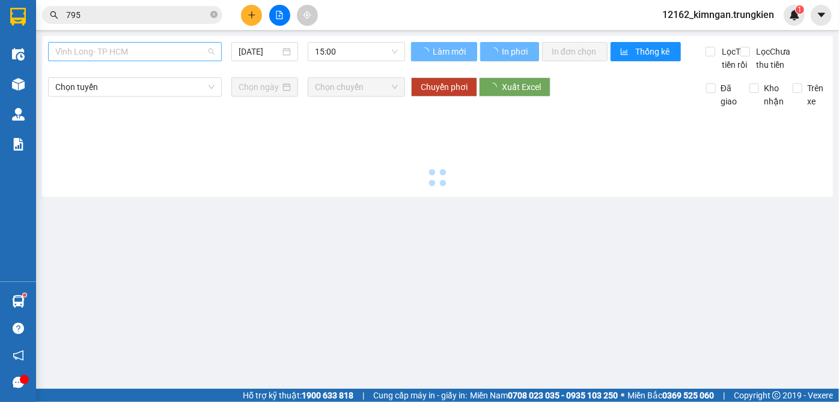
click at [211, 46] on span "Vĩnh Long- TP HCM" at bounding box center [134, 52] width 159 height 18
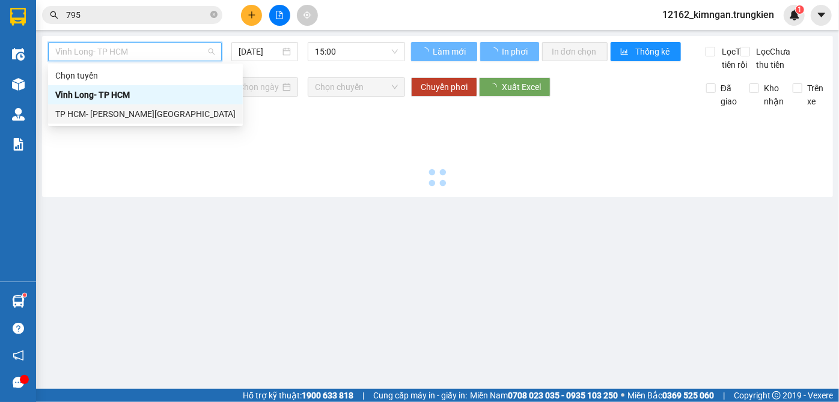
click at [157, 117] on div "TP HCM- [PERSON_NAME][GEOGRAPHIC_DATA]" at bounding box center [145, 114] width 180 height 13
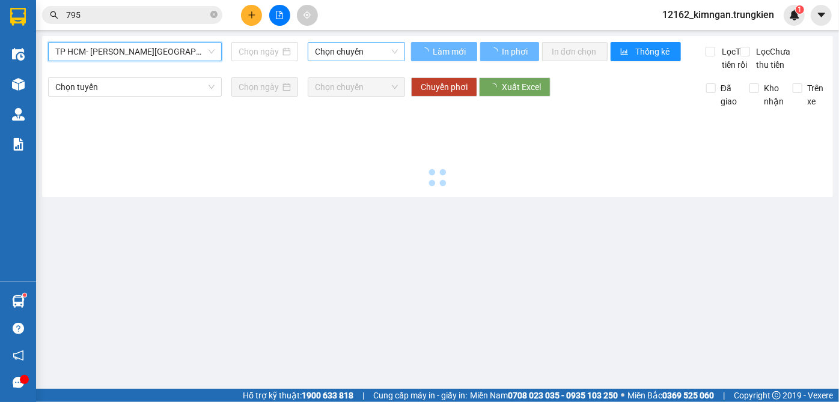
type input "[DATE]"
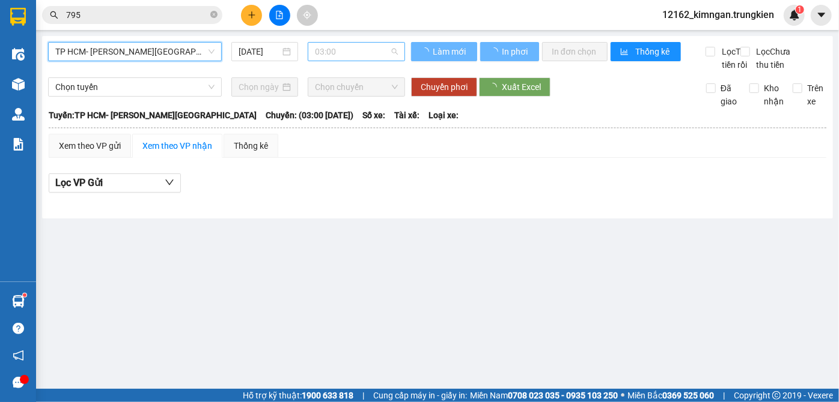
click at [349, 55] on span "03:00" at bounding box center [356, 52] width 83 height 18
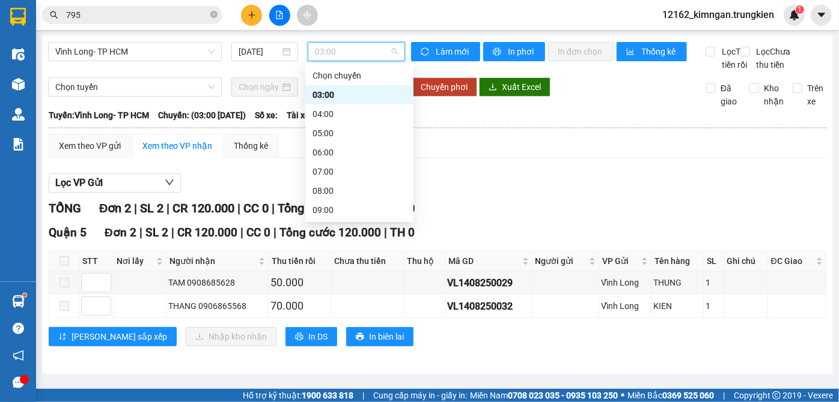
click at [332, 357] on div "17:00" at bounding box center [359, 363] width 94 height 13
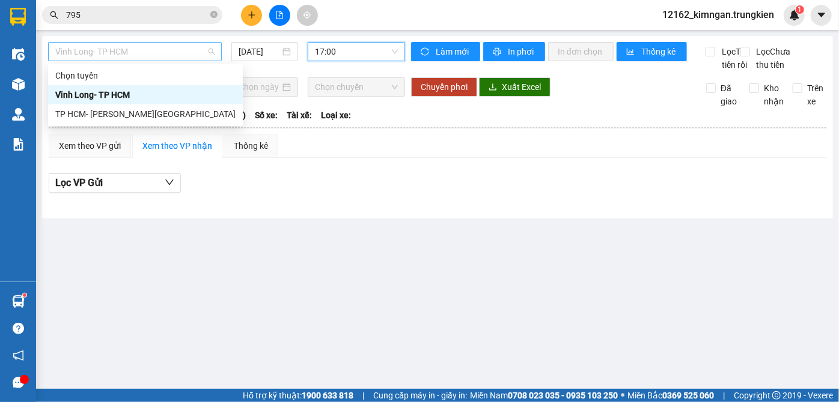
click at [194, 50] on span "Vĩnh Long- TP HCM" at bounding box center [134, 52] width 159 height 18
drag, startPoint x: 124, startPoint y: 112, endPoint x: 145, endPoint y: 108, distance: 21.3
click at [126, 112] on div "TP HCM- [PERSON_NAME][GEOGRAPHIC_DATA]" at bounding box center [145, 114] width 180 height 13
type input "[DATE]"
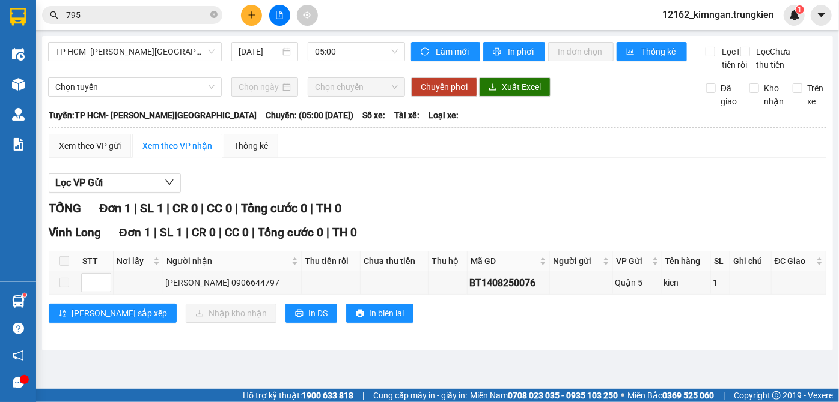
click at [390, 41] on div "TP HCM- Vĩnh Long 15/08/2025 05:00 Làm mới In phơi In đơn chọn Thống kê Lọc Thu…" at bounding box center [437, 193] width 791 height 315
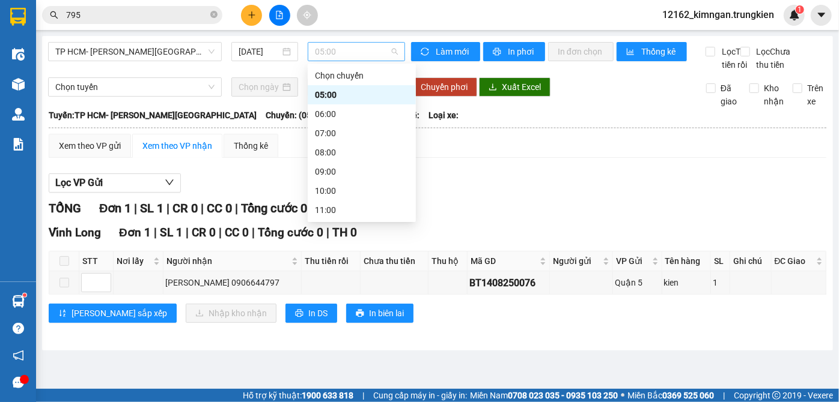
drag, startPoint x: 377, startPoint y: 45, endPoint x: 373, endPoint y: 56, distance: 12.2
click at [377, 46] on span "05:00" at bounding box center [356, 52] width 83 height 18
click at [329, 319] on div "17:00" at bounding box center [362, 325] width 94 height 13
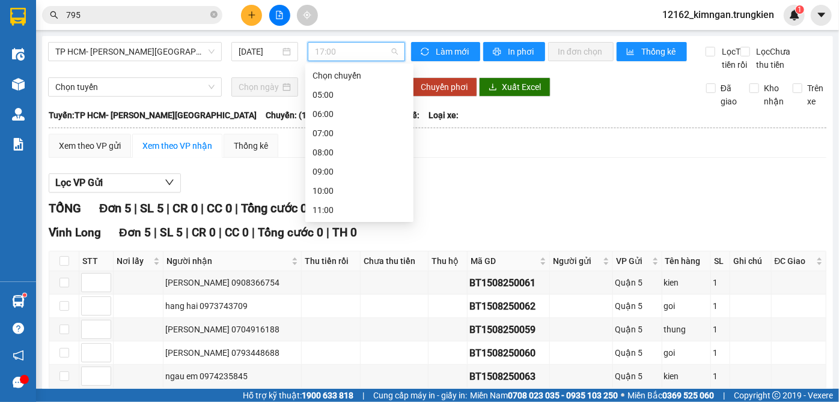
click at [343, 52] on span "17:00" at bounding box center [356, 52] width 83 height 18
click at [325, 338] on div "18:00" at bounding box center [359, 344] width 94 height 13
drag, startPoint x: 352, startPoint y: 57, endPoint x: 331, endPoint y: 123, distance: 68.8
click at [352, 58] on span "18:00" at bounding box center [356, 52] width 83 height 18
click at [328, 357] on div "19:00" at bounding box center [359, 363] width 94 height 13
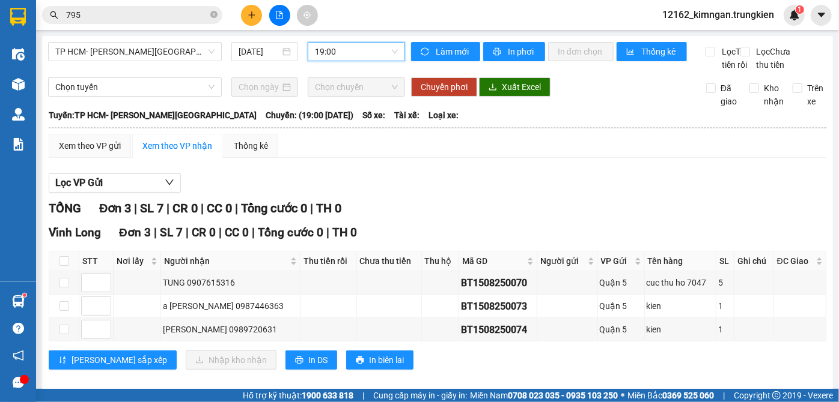
click at [357, 43] on span "19:00" at bounding box center [356, 52] width 83 height 18
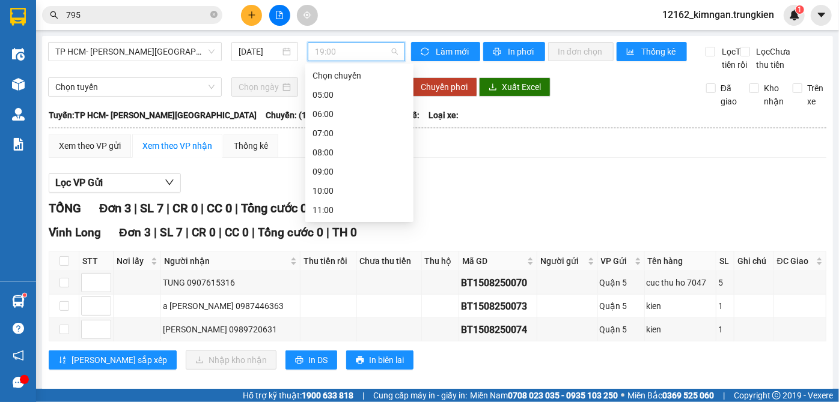
click at [338, 300] on div "16:00" at bounding box center [359, 306] width 94 height 13
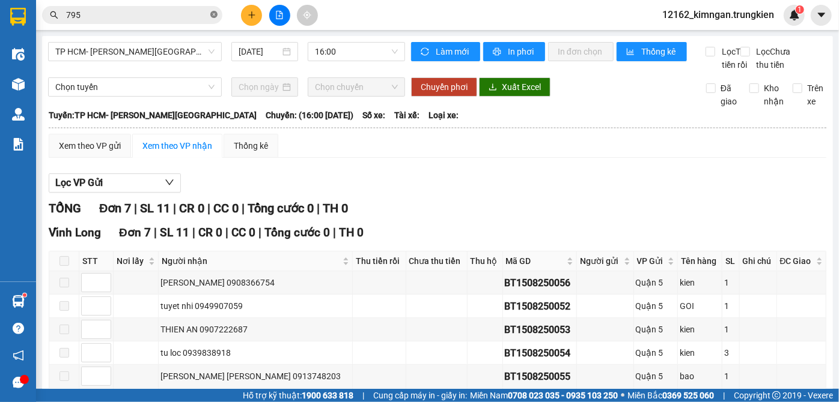
click at [213, 13] on icon "close-circle" at bounding box center [213, 14] width 7 height 7
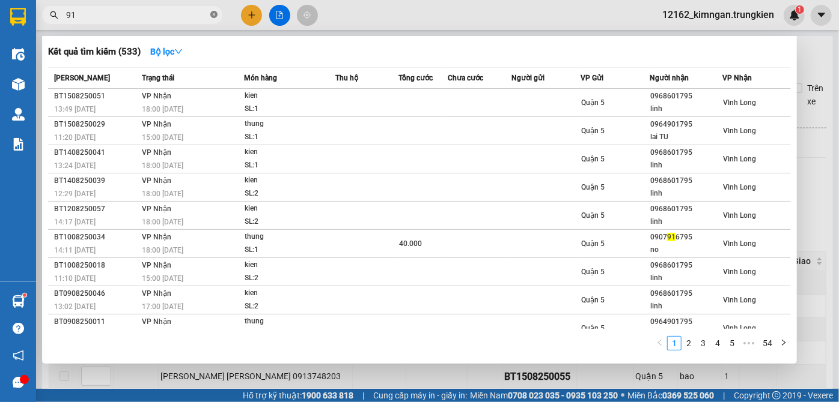
type input "918"
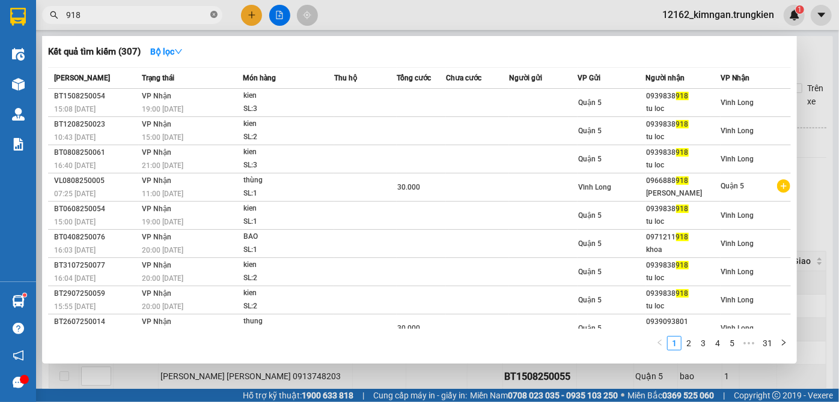
click at [213, 16] on icon "close-circle" at bounding box center [213, 14] width 7 height 7
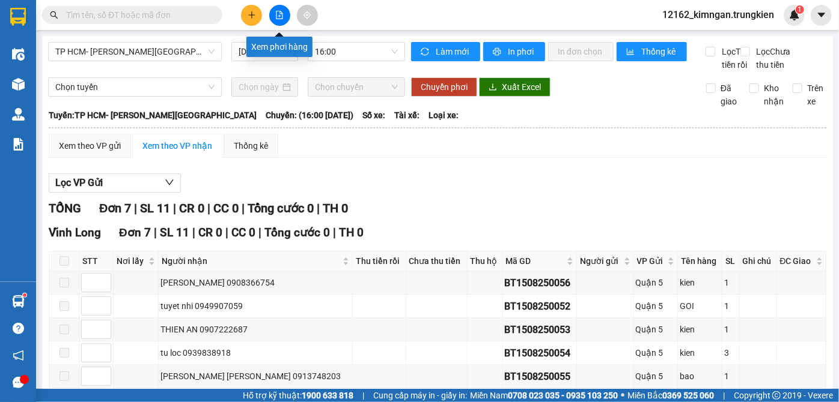
click at [281, 22] on button at bounding box center [279, 15] width 21 height 21
click at [207, 53] on span "TP HCM- [PERSON_NAME][GEOGRAPHIC_DATA]" at bounding box center [134, 52] width 159 height 18
drag, startPoint x: 345, startPoint y: 38, endPoint x: 344, endPoint y: 47, distance: 9.0
click at [345, 44] on div "TP HCM- Vĩnh Long 15/08/2025 16:00 Làm mới In phơi In đơn chọn Thống kê Lọc Thu…" at bounding box center [437, 263] width 791 height 455
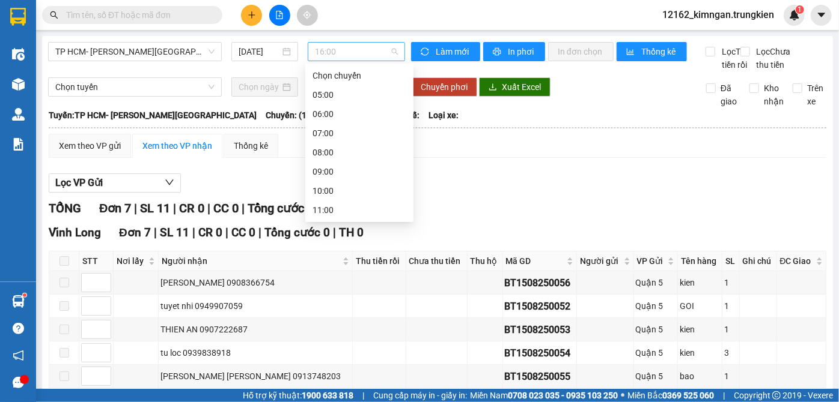
click at [344, 47] on span "16:00" at bounding box center [356, 52] width 83 height 18
click at [326, 300] on div "16:00" at bounding box center [359, 306] width 94 height 13
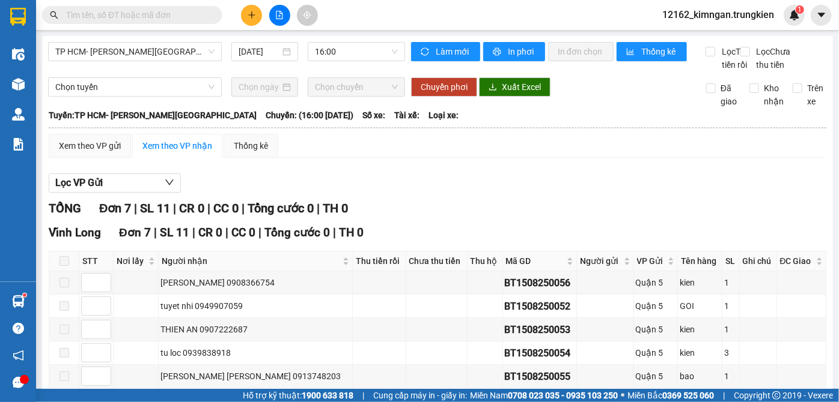
click at [116, 16] on input "text" at bounding box center [137, 14] width 142 height 13
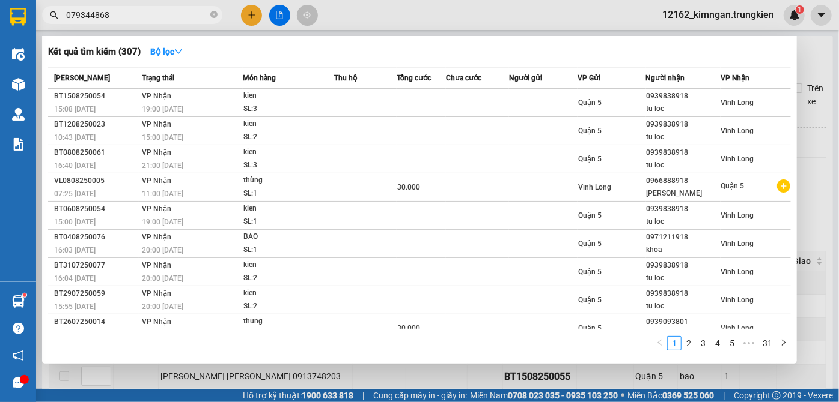
type input "0793448688"
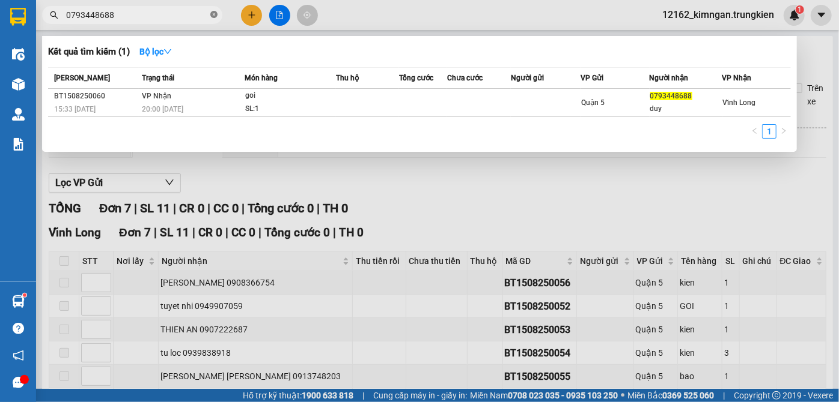
click at [210, 16] on icon "close-circle" at bounding box center [213, 14] width 7 height 7
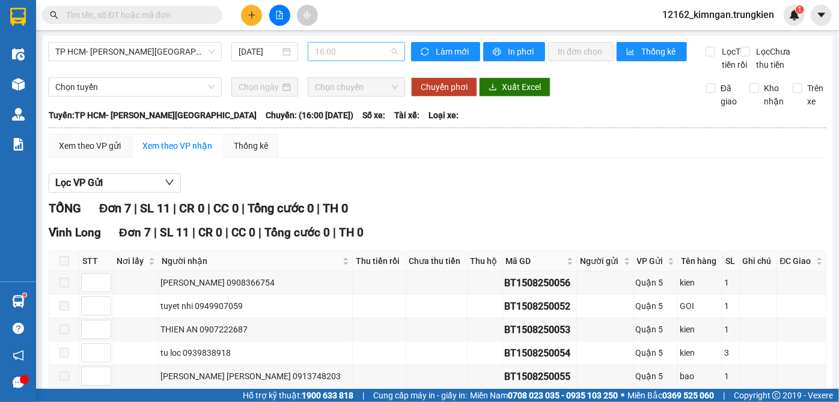
click at [322, 47] on span "16:00" at bounding box center [356, 52] width 83 height 18
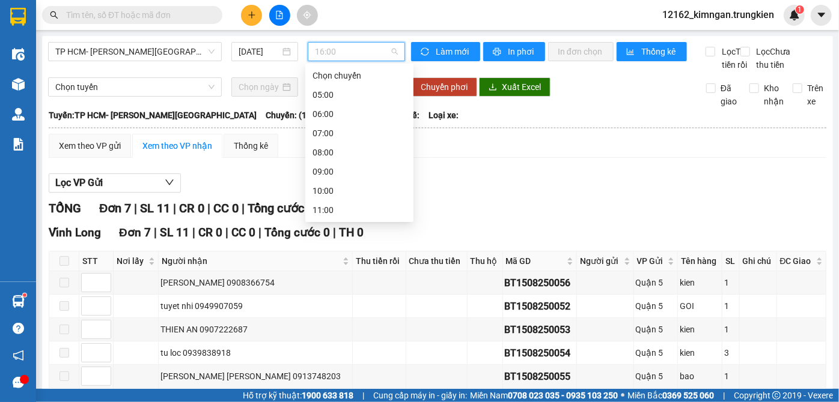
click at [336, 281] on div "15:00" at bounding box center [359, 287] width 94 height 13
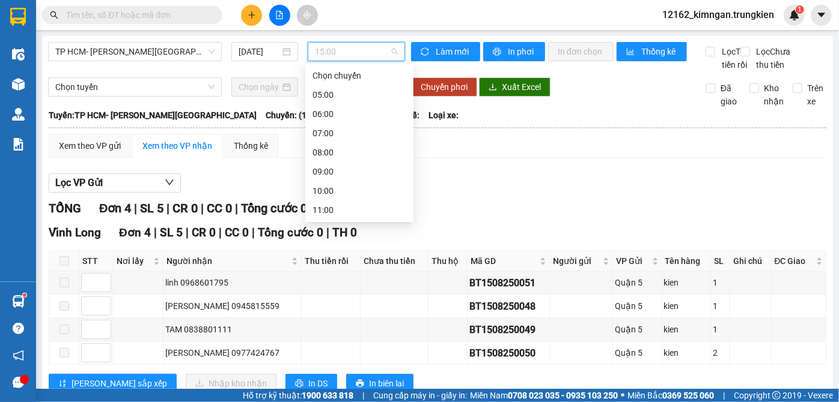
click at [355, 50] on span "15:00" at bounding box center [356, 52] width 83 height 18
click at [342, 319] on div "17:00" at bounding box center [359, 325] width 94 height 13
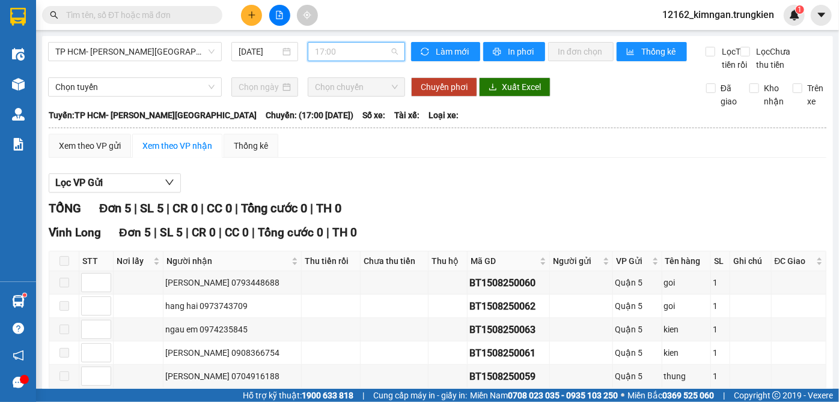
click at [360, 54] on span "17:00" at bounding box center [356, 52] width 83 height 18
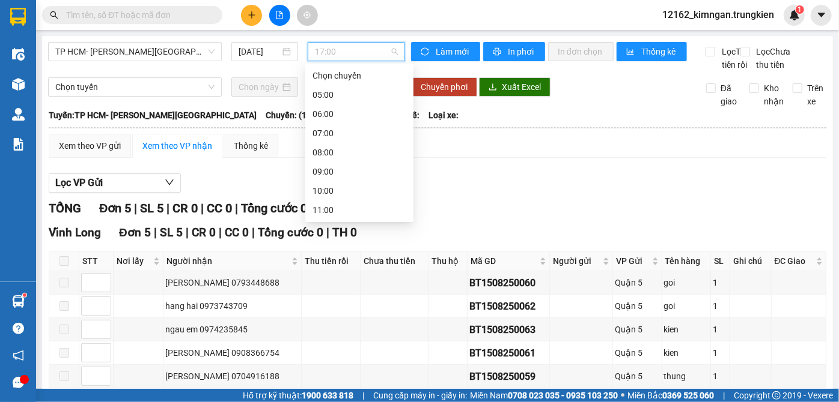
click at [334, 338] on div "18:00" at bounding box center [359, 344] width 94 height 13
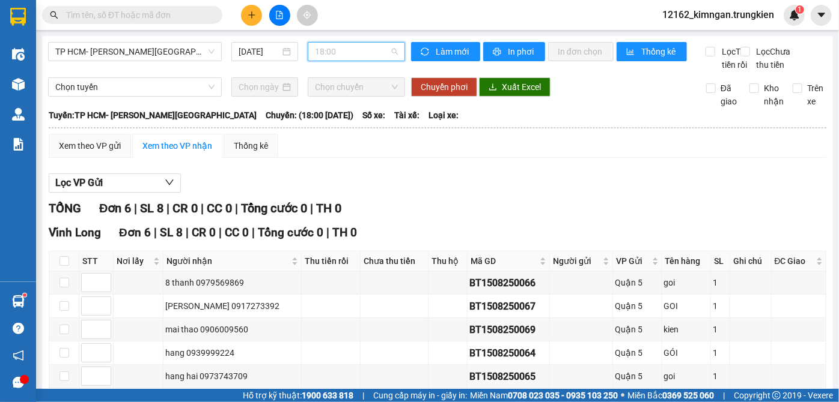
click at [366, 56] on span "18:00" at bounding box center [356, 52] width 83 height 18
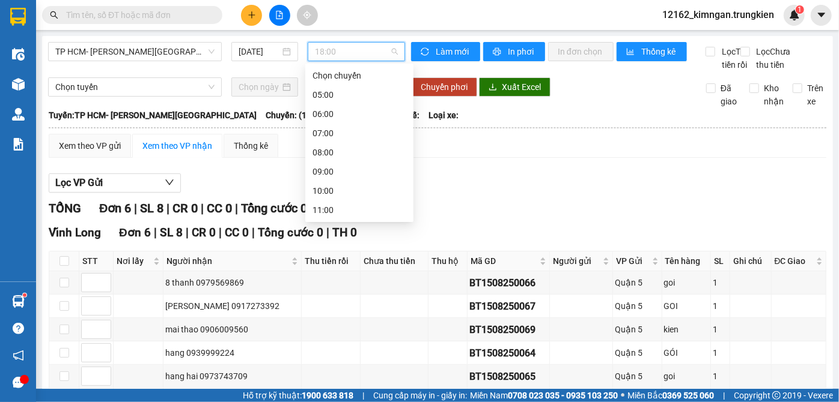
click at [326, 357] on div "19:00" at bounding box center [359, 363] width 94 height 13
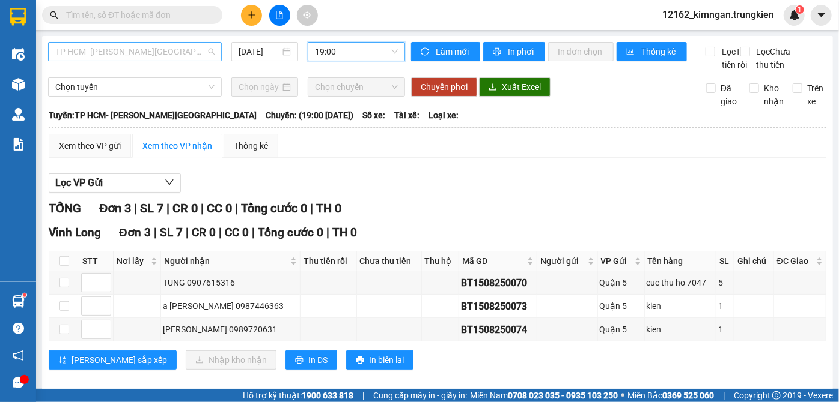
click at [129, 52] on span "TP HCM- [PERSON_NAME][GEOGRAPHIC_DATA]" at bounding box center [134, 52] width 159 height 18
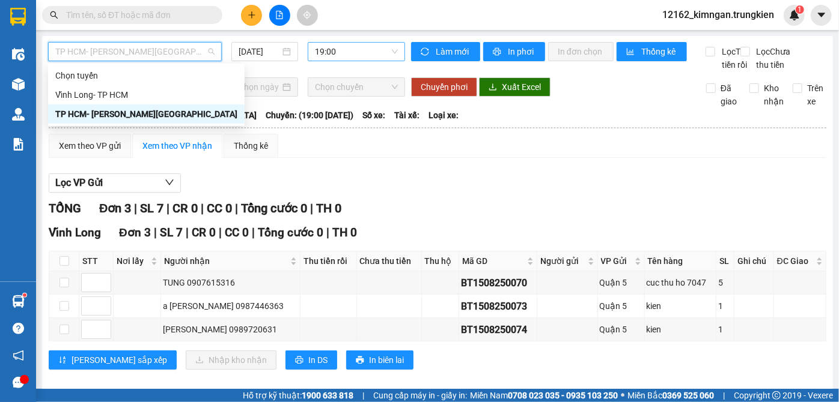
click at [381, 54] on span "19:00" at bounding box center [356, 52] width 83 height 18
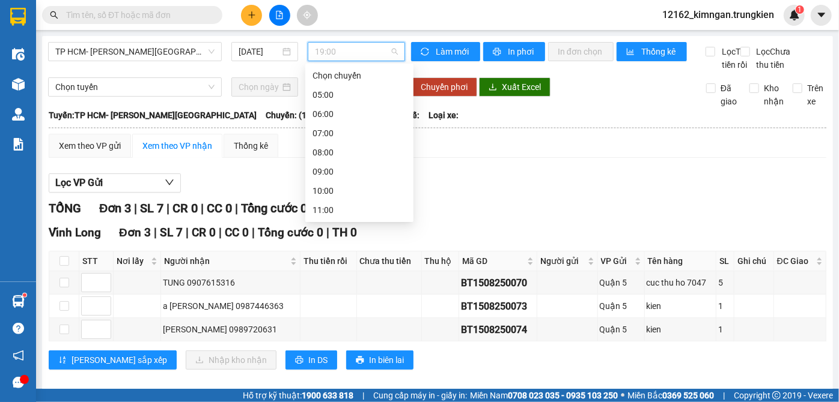
click at [343, 335] on div "18:00" at bounding box center [359, 344] width 108 height 19
